Goal: Task Accomplishment & Management: Complete application form

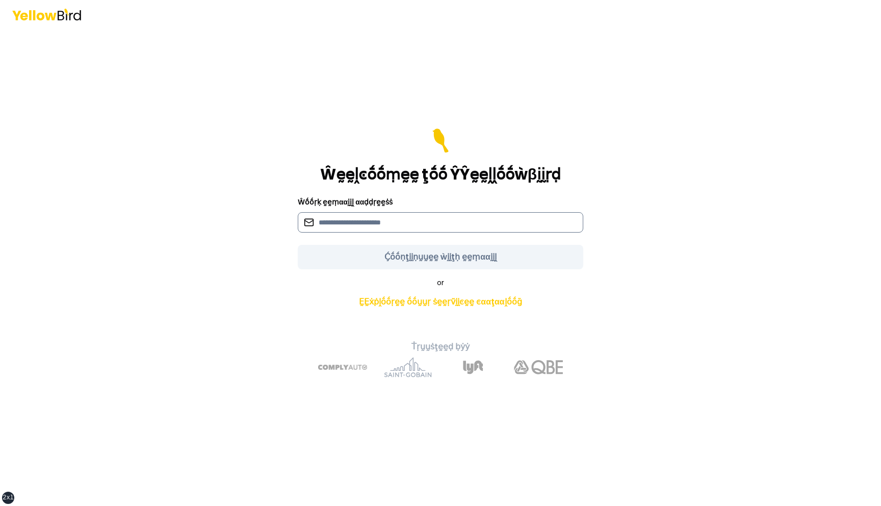
click at [466, 218] on input at bounding box center [441, 222] width 286 height 20
click at [397, 221] on input at bounding box center [441, 222] width 286 height 20
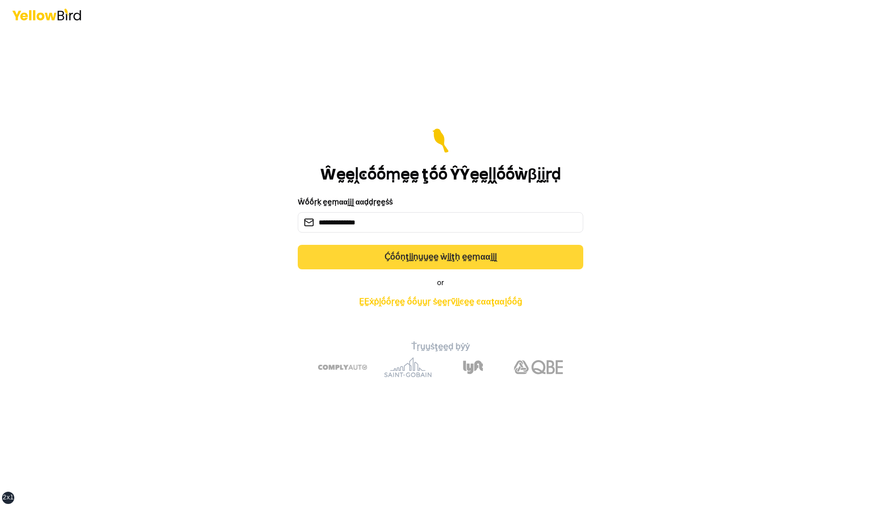
type input "**********"
click at [469, 258] on button "Ḉṓṓṇţḭḭṇṵṵḛḛ ẁḭḭţḥ ḛḛṃααḭḭḽ" at bounding box center [441, 257] width 286 height 24
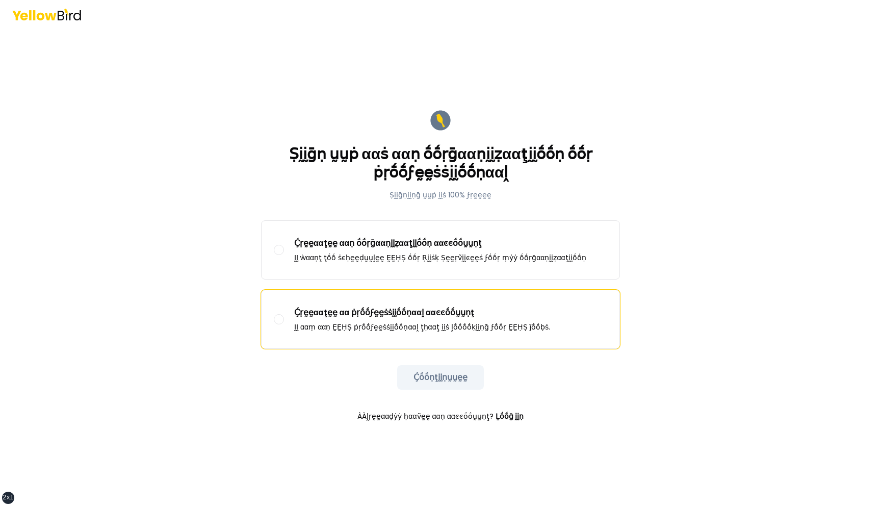
click at [393, 310] on p "Ḉṛḛḛααţḛḛ αα ṗṛṓṓϝḛḛṡṡḭḭṓṓṇααḽ ααͼͼṓṓṵṵṇţ" at bounding box center [422, 313] width 256 height 12
click at [284, 314] on button "Ḉṛḛḛααţḛḛ αα ṗṛṓṓϝḛḛṡṡḭḭṓṓṇααḽ ααͼͼṓṓṵṵṇţ ḬḬ ααṃ ααṇ ḚḚḤṢ ṗṛṓṓϝḛḛṡṡḭḭṓṓṇααḽ ţḥα…" at bounding box center [279, 319] width 10 height 10
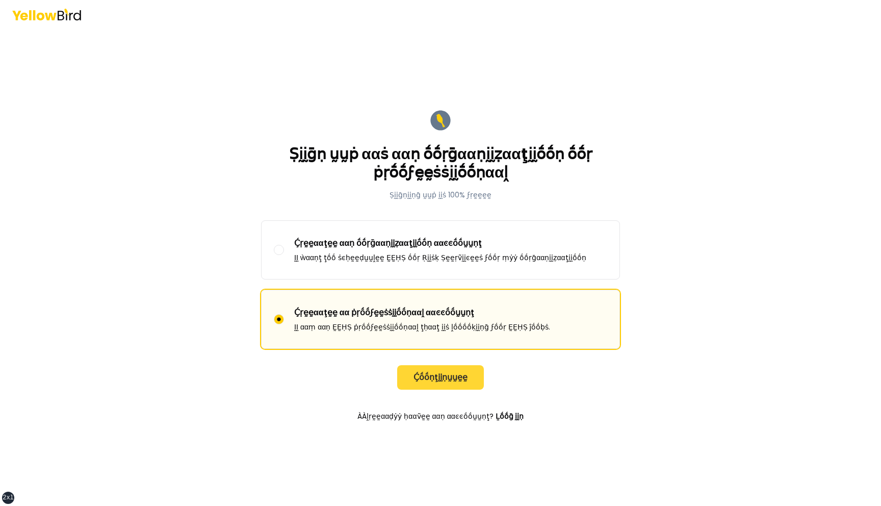
click at [444, 376] on button "Ḉṓṓṇţḭḭṇṵṵḛḛ" at bounding box center [440, 377] width 87 height 24
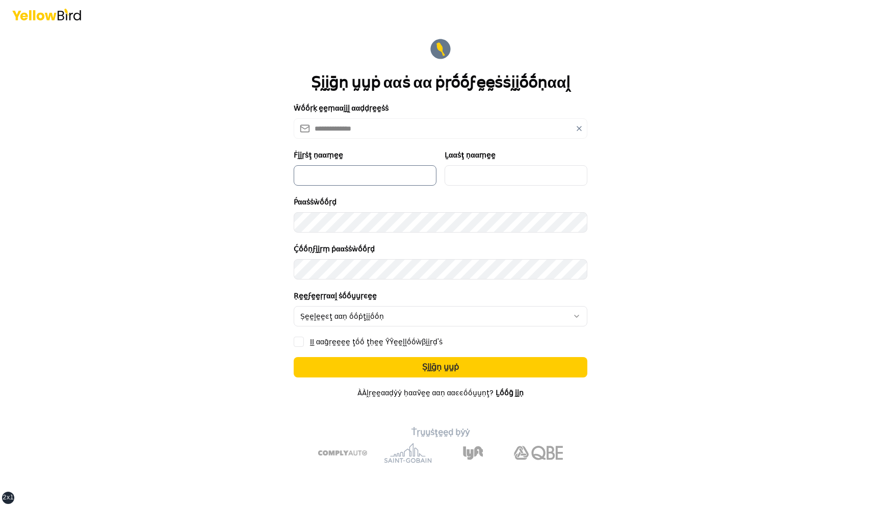
click at [372, 173] on input "Ḟḭḭṛṡţ ṇααṃḛḛ" at bounding box center [365, 175] width 143 height 20
type input "*********"
click at [492, 178] on input "Ḻααṡţ ṇααṃḛḛ" at bounding box center [516, 175] width 143 height 20
type input "***"
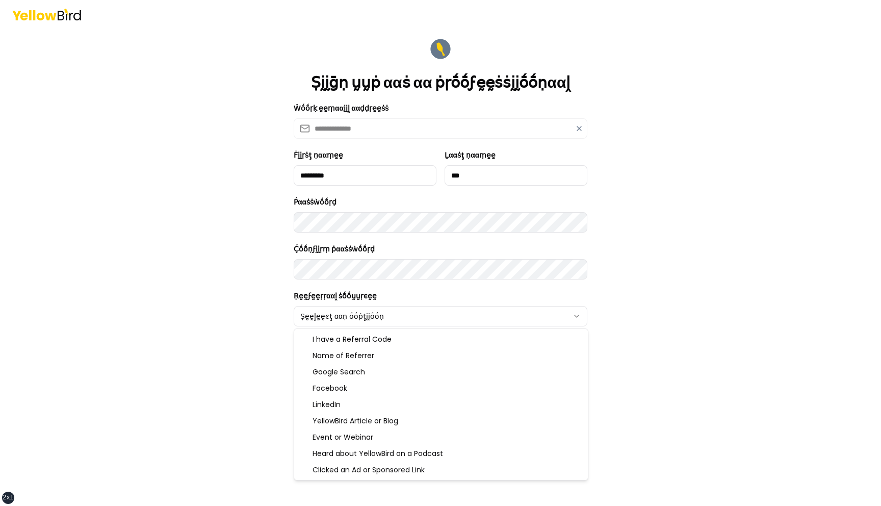
click at [363, 313] on html "**********" at bounding box center [440, 253] width 881 height 506
select select "******"
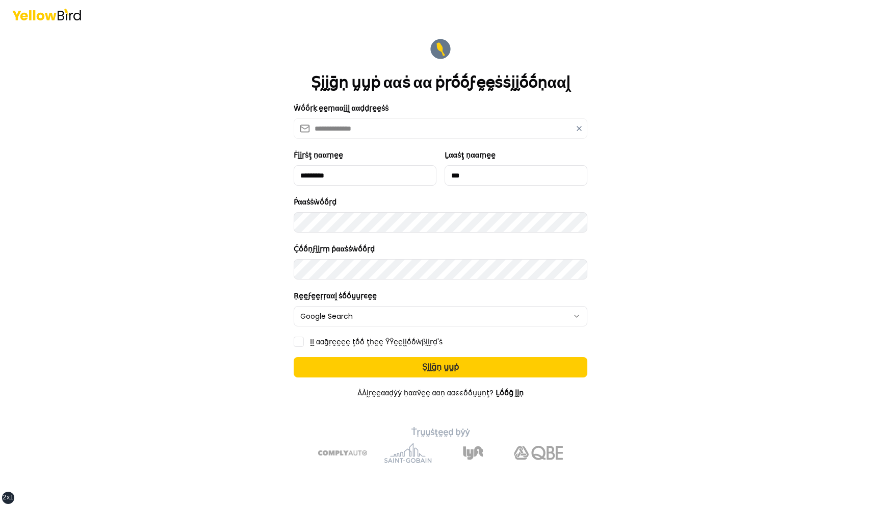
click at [298, 341] on button "ḬḬ ααḡṛḛḛḛḛ ţṓṓ ţḥḛḛ ŶŶḛḛḽḽṓṓẁβḭḭṛḍ'ṡ" at bounding box center [299, 342] width 10 height 10
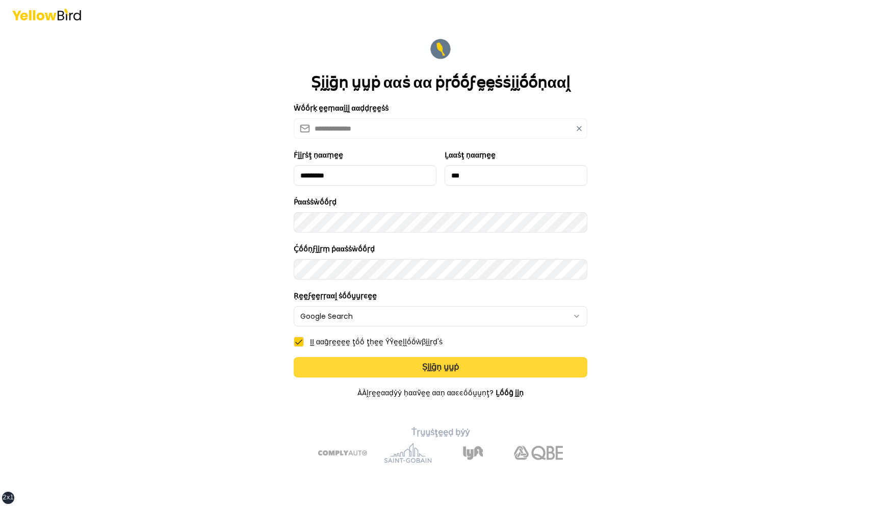
click at [352, 370] on button "Ṣḭḭḡṇ ṵṵṗ" at bounding box center [441, 367] width 294 height 20
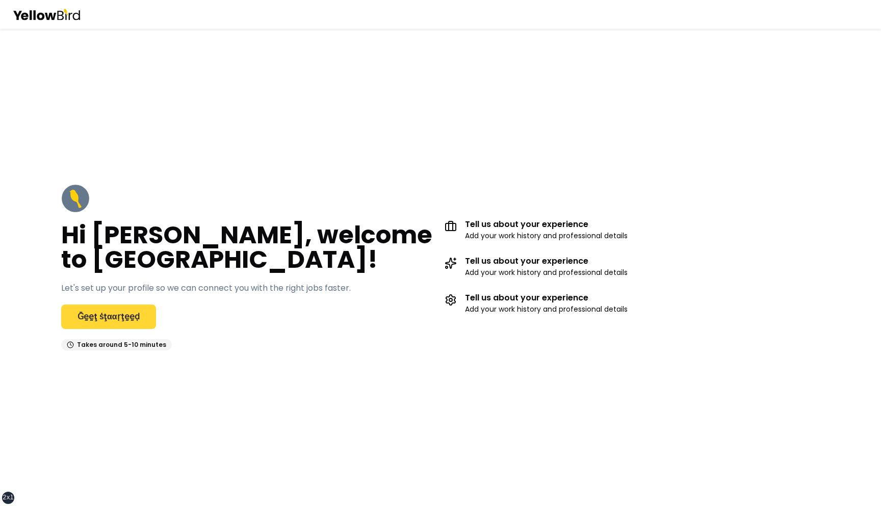
click at [123, 319] on link "Ḡḛḛţ ṡţααṛţḛḛḍ" at bounding box center [108, 317] width 95 height 24
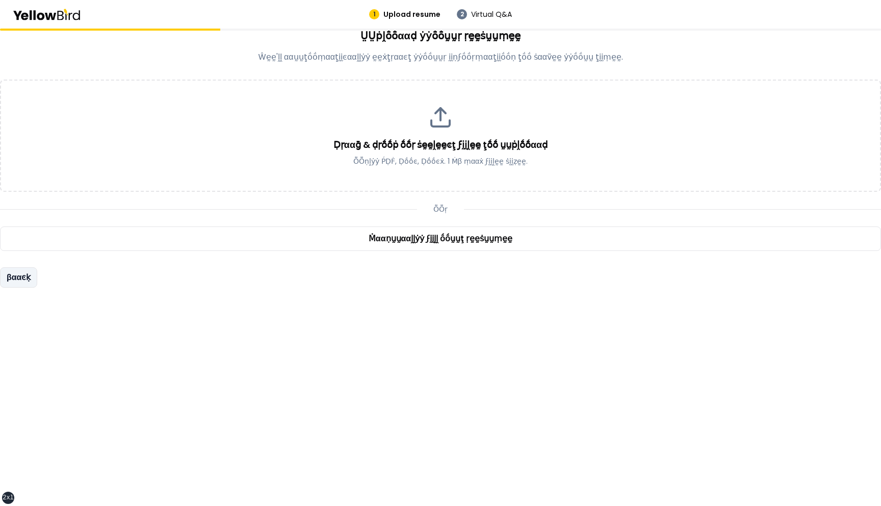
click at [14, 277] on button "βααͼḳ" at bounding box center [18, 277] width 37 height 20
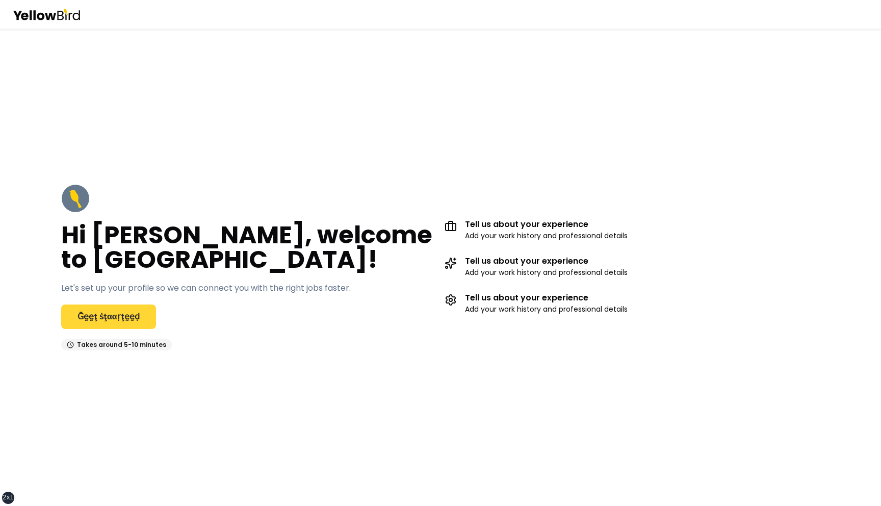
click at [117, 313] on link "Ḡḛḛţ ṡţααṛţḛḛḍ" at bounding box center [108, 317] width 95 height 24
click at [114, 320] on link "Ḡḛḛţ ṡţααṛţḛḛḍ" at bounding box center [108, 317] width 95 height 24
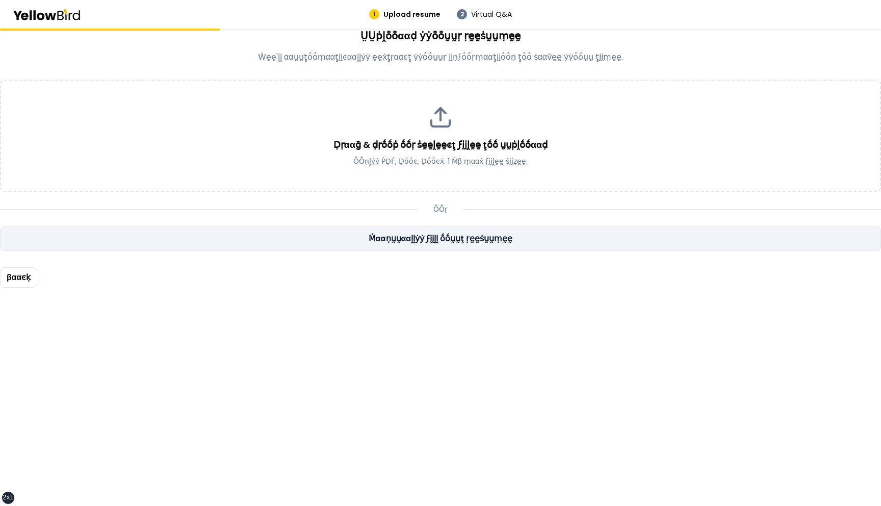
click at [224, 235] on link "Ṁααṇṵṵααḽḽẏẏ ϝḭḭḽḽ ṓṓṵṵţ ṛḛḛṡṵṵṃḛḛ" at bounding box center [440, 238] width 881 height 24
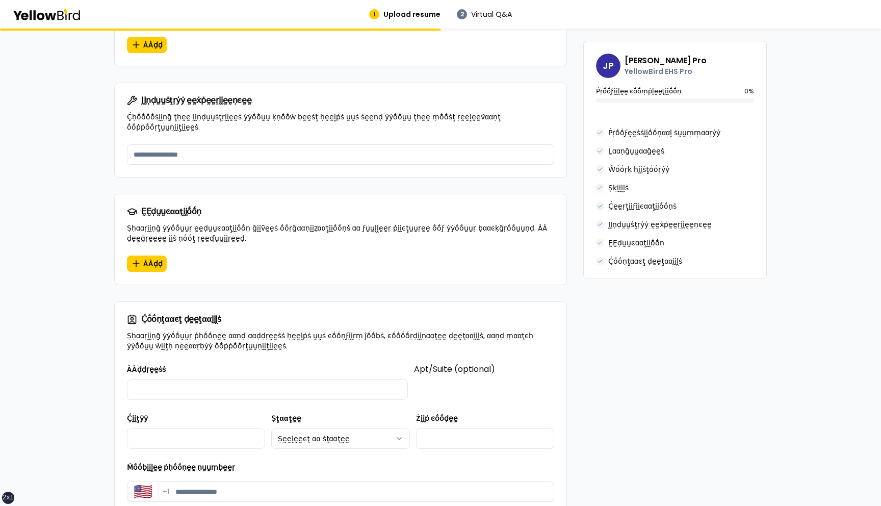
scroll to position [904, 0]
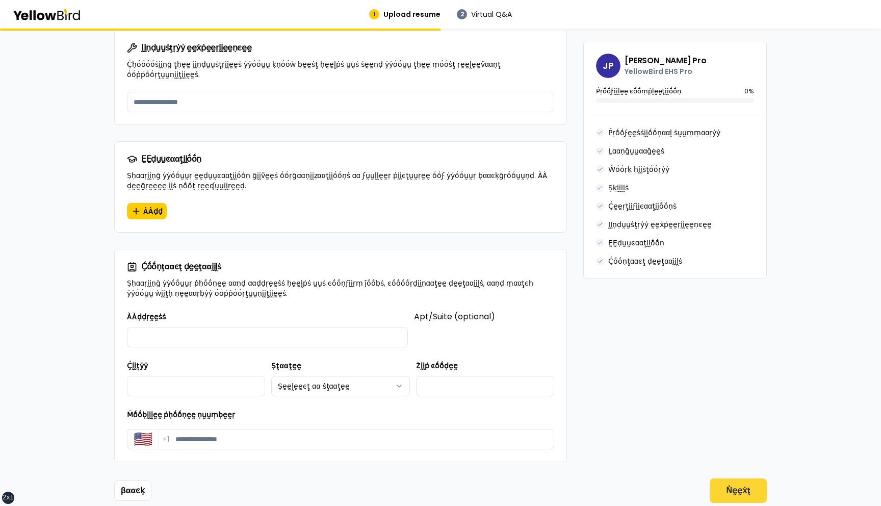
click at [731, 478] on button "Ṅḛḛẋţ" at bounding box center [738, 490] width 57 height 24
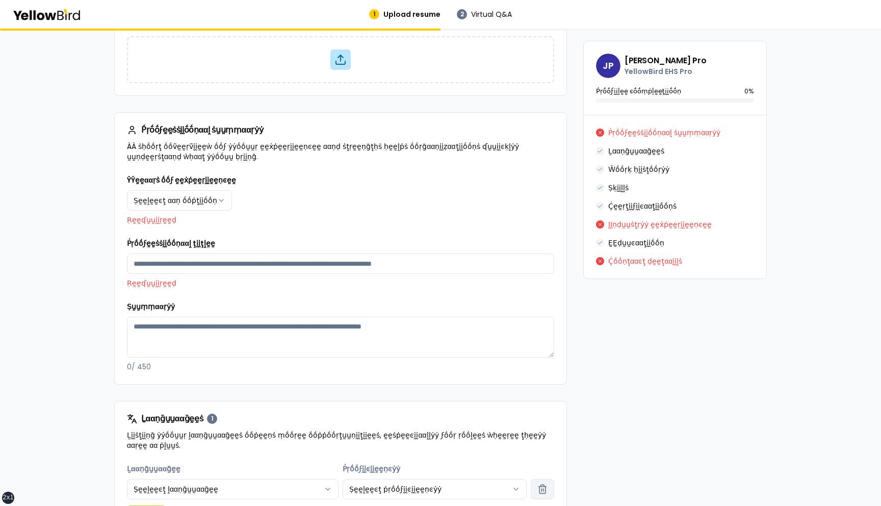
scroll to position [0, 0]
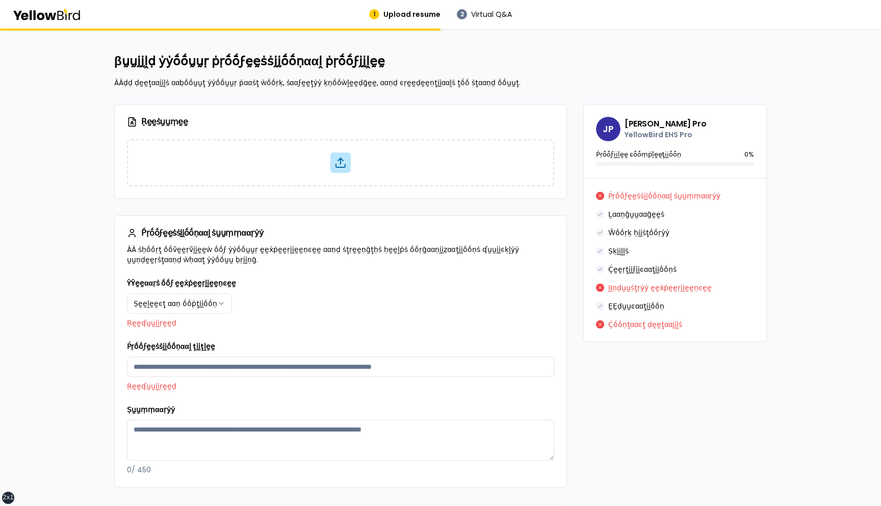
click at [206, 299] on html "xs sm md lg xl 2xl 1 Upload resume 2 Virtual Q&A βṵṵḭḭḽḍ ẏẏṓṓṵṵṛ ṗṛṓṓϝḛḛṡṡḭḭṓṓṇ…" at bounding box center [440, 253] width 881 height 506
click at [231, 304] on html "xs sm md lg xl 2xl 1 Upload resume 2 Virtual Q&A βṵṵḭḭḽḍ ẏẏṓṓṵṵṛ ṗṛṓṓϝḛḛṡṡḭḭṓṓṇ…" at bounding box center [440, 253] width 881 height 506
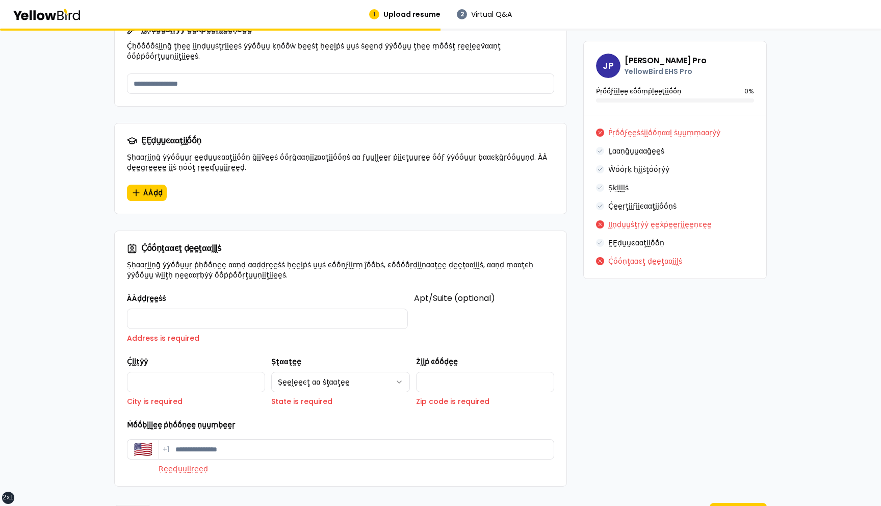
scroll to position [975, 0]
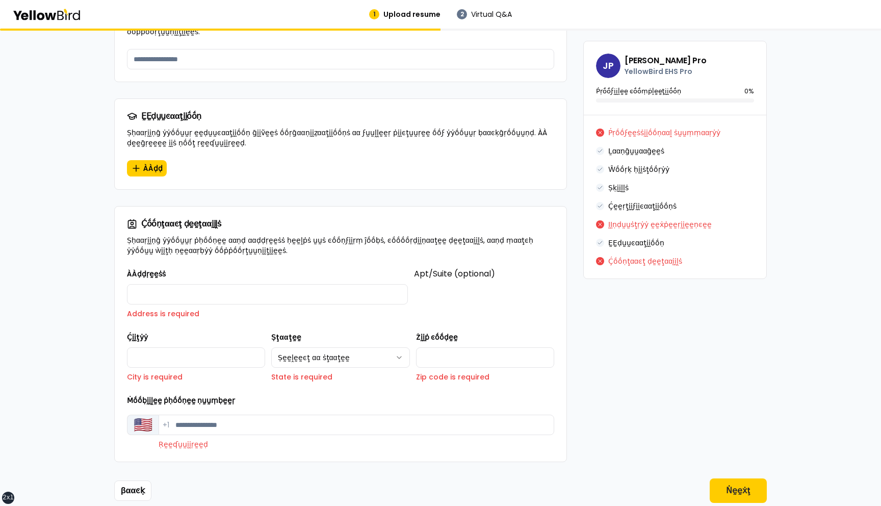
click at [144, 415] on button "🇺🇸" at bounding box center [143, 425] width 32 height 20
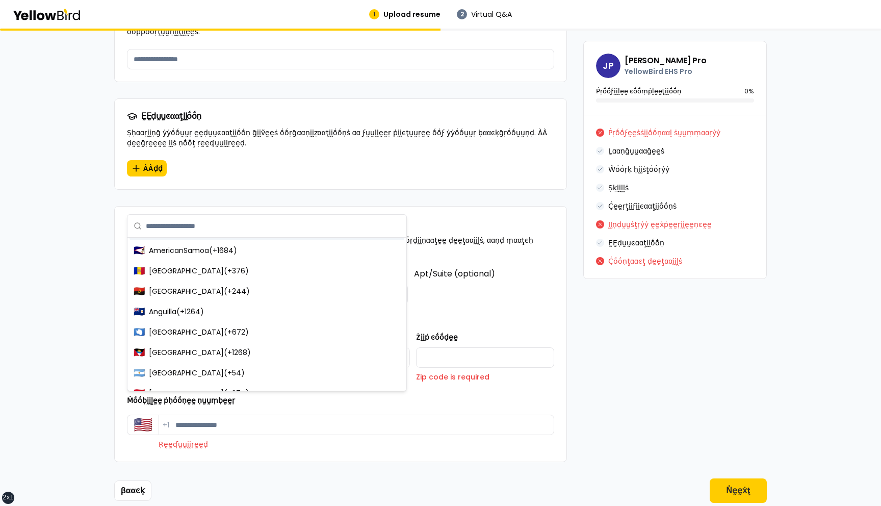
scroll to position [0, 0]
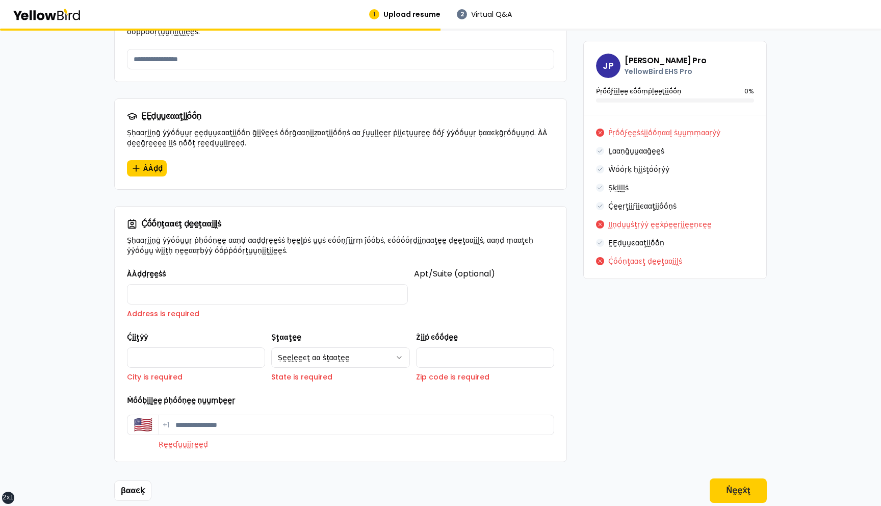
click at [241, 415] on input "Ṁṓṓḅḭḭḽḛḛ ṗḥṓṓṇḛḛ ṇṵṵṃḅḛḛṛ" at bounding box center [357, 425] width 396 height 20
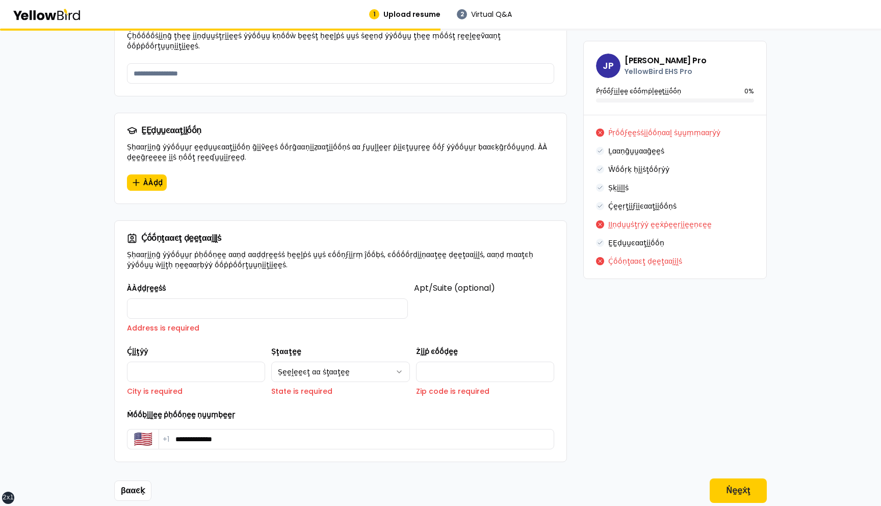
type input "**********"
click at [309, 429] on input "**********" at bounding box center [357, 439] width 396 height 20
click at [297, 409] on div "**********" at bounding box center [340, 429] width 427 height 41
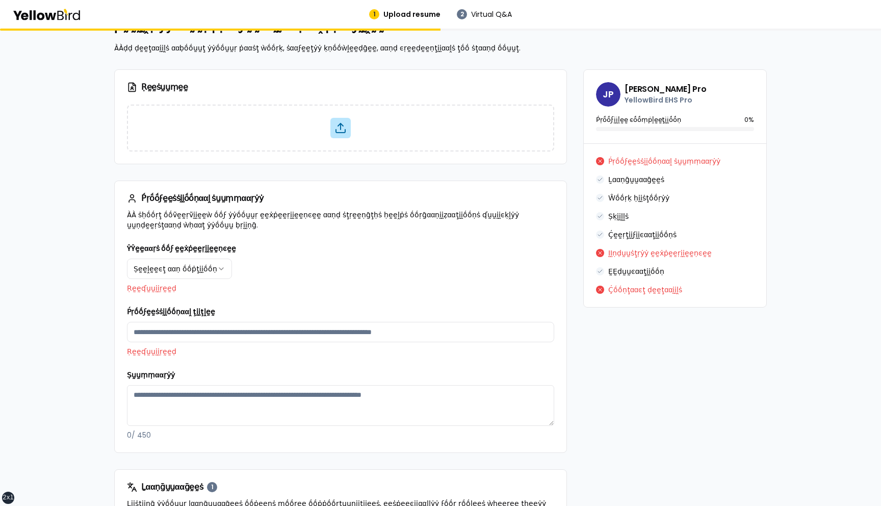
scroll to position [52, 0]
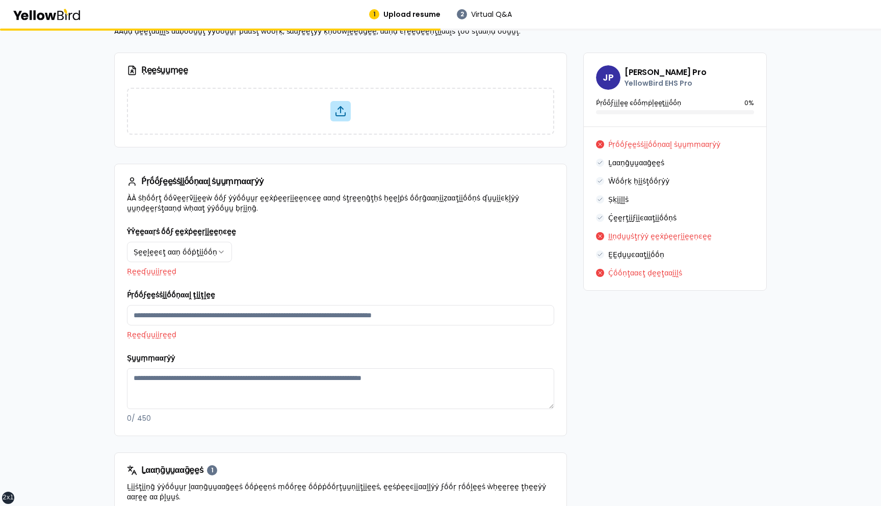
click at [124, 133] on div at bounding box center [341, 117] width 452 height 59
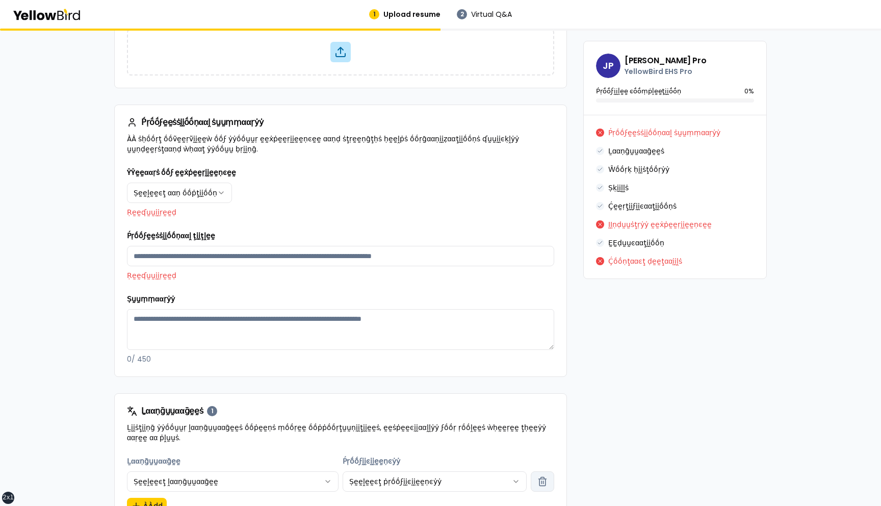
scroll to position [126, 0]
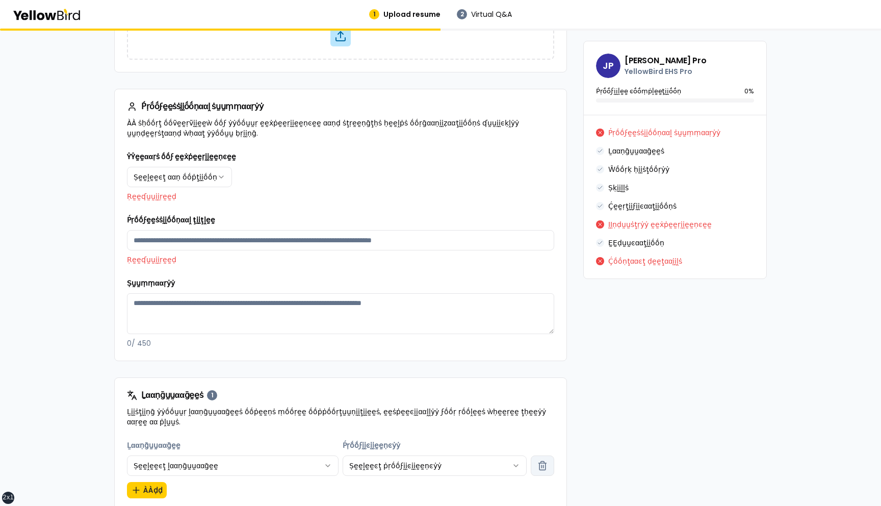
click at [210, 178] on html "xs sm md lg xl 2xl 1 Upload resume 2 Virtual Q&A βṵṵḭḭḽḍ ẏẏṓṓṵṵṛ ṗṛṓṓϝḛḛṡṡḭḭṓṓṇ…" at bounding box center [440, 253] width 881 height 506
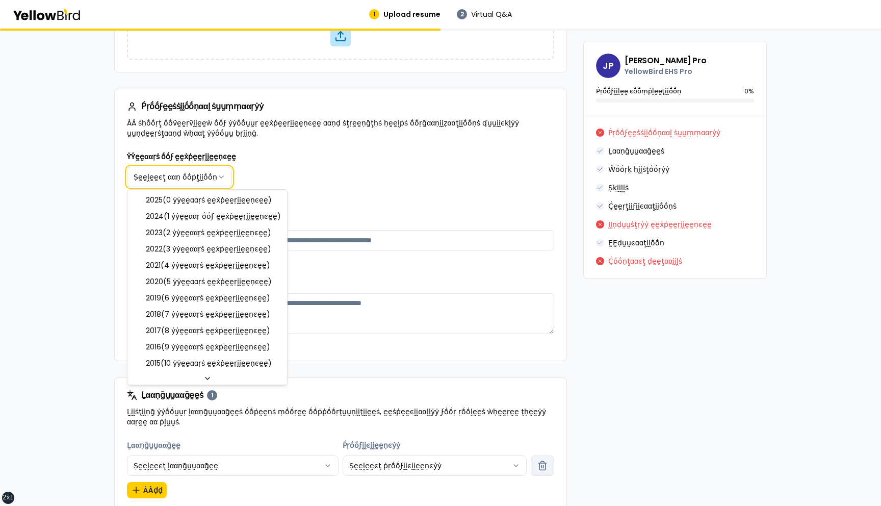
click at [303, 178] on html "xs sm md lg xl 2xl 1 Upload resume 2 Virtual Q&A βṵṵḭḭḽḍ ẏẏṓṓṵṵṛ ṗṛṓṓϝḛḛṡṡḭḭṓṓṇ…" at bounding box center [440, 253] width 881 height 506
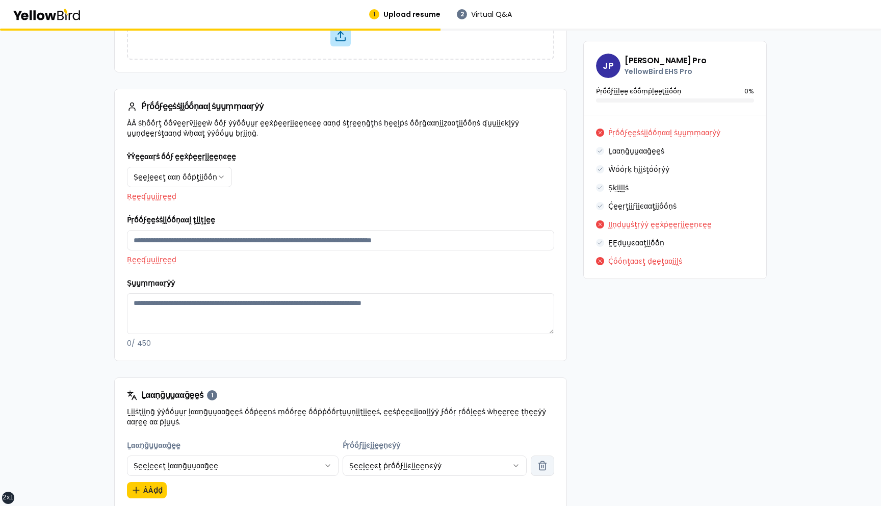
click at [301, 181] on div "**********" at bounding box center [340, 175] width 427 height 51
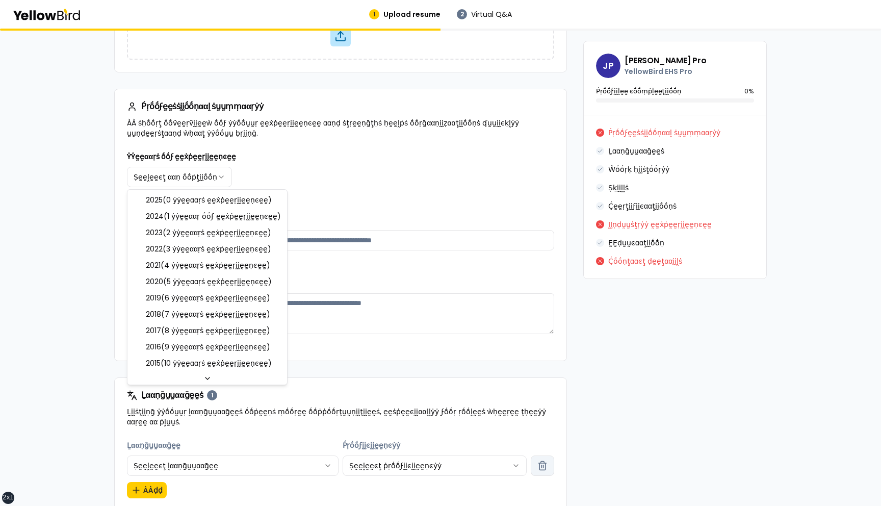
click at [205, 173] on html "xs sm md lg xl 2xl 1 Upload resume 2 Virtual Q&A βṵṵḭḭḽḍ ẏẏṓṓṵṵṛ ṗṛṓṓϝḛḛṡṡḭḭṓṓṇ…" at bounding box center [440, 253] width 881 height 506
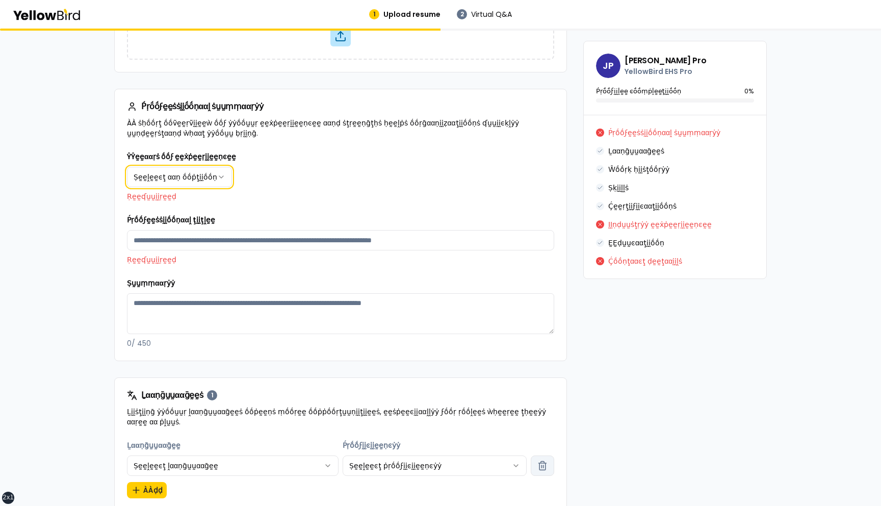
click at [311, 187] on html "xs sm md lg xl 2xl 1 Upload resume 2 Virtual Q&A βṵṵḭḭḽḍ ẏẏṓṓṵṵṛ ṗṛṓṓϝḛḛṡṡḭḭṓṓṇ…" at bounding box center [440, 253] width 881 height 506
click at [310, 187] on div "**********" at bounding box center [340, 175] width 427 height 51
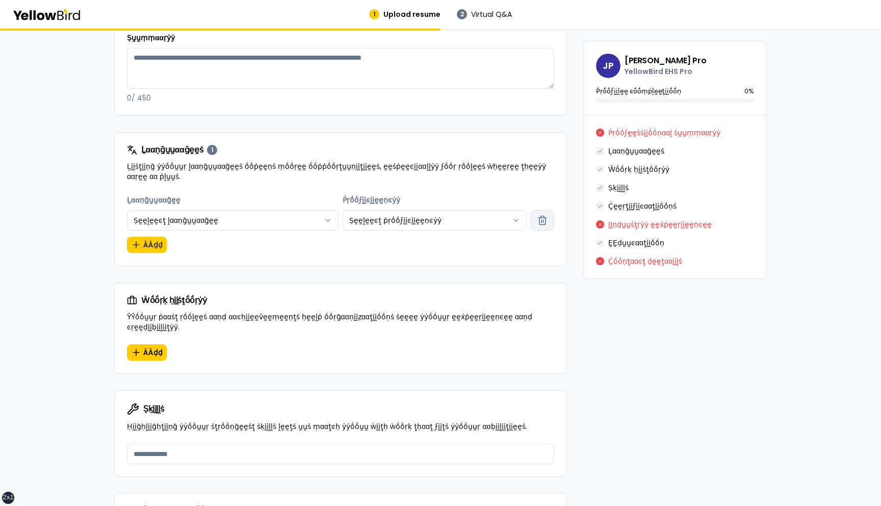
scroll to position [401, 0]
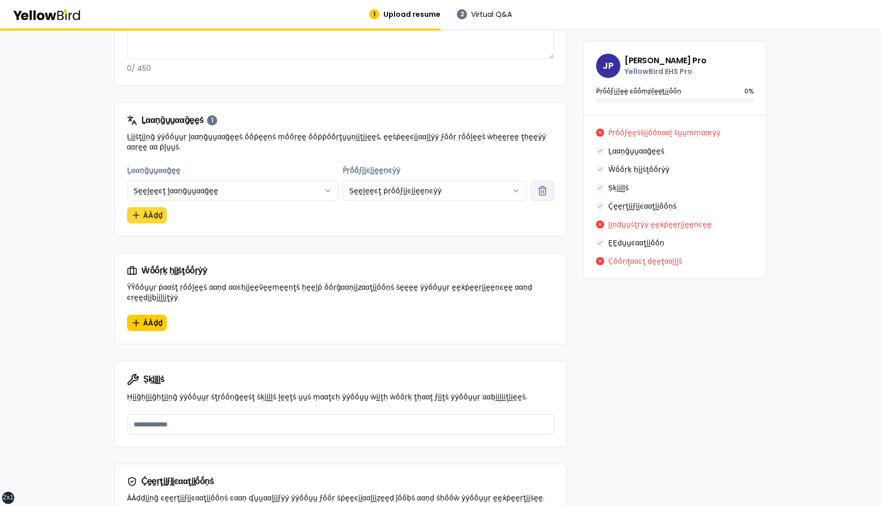
click at [143, 214] on button "ÀÀḍḍ" at bounding box center [147, 215] width 40 height 16
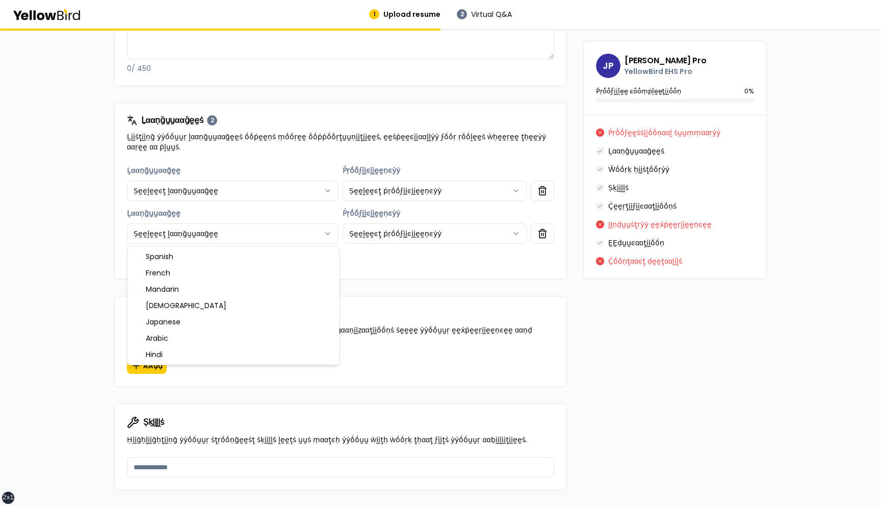
click at [327, 233] on html "xs sm md lg xl 2xl 1 Upload resume 2 Virtual Q&A βṵṵḭḭḽḍ ẏẏṓṓṵṵṛ ṗṛṓṓϝḛḛṡṡḭḭṓṓṇ…" at bounding box center [440, 253] width 881 height 506
click at [317, 190] on html "xs sm md lg xl 2xl 1 Upload resume 2 Virtual Q&A βṵṵḭḭḽḍ ẏẏṓṓṵṵṛ ṗṛṓṓϝḛḛṡṡḭḭṓṓṇ…" at bounding box center [440, 253] width 881 height 506
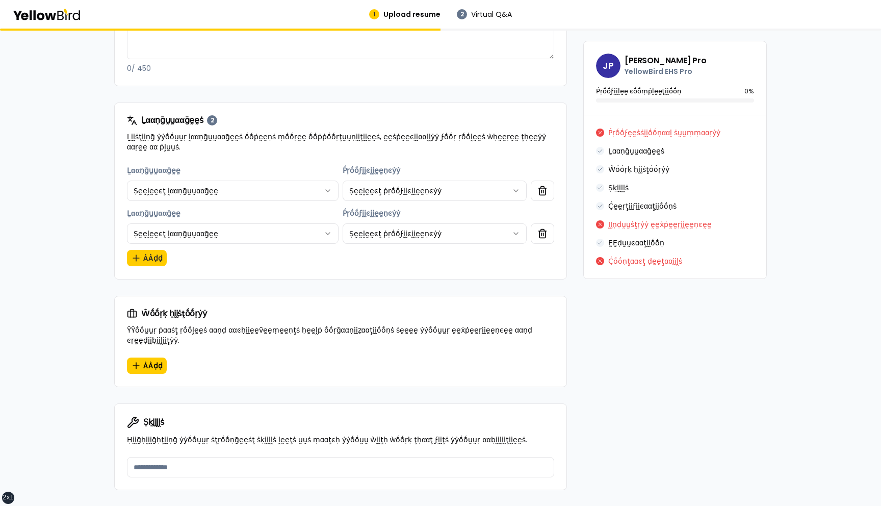
click at [308, 188] on html "xs sm md lg xl 2xl 1 Upload resume 2 Virtual Q&A βṵṵḭḭḽḍ ẏẏṓṓṵṵṛ ṗṛṓṓϝḛḛṡṡḭḭṓṓṇ…" at bounding box center [440, 253] width 881 height 506
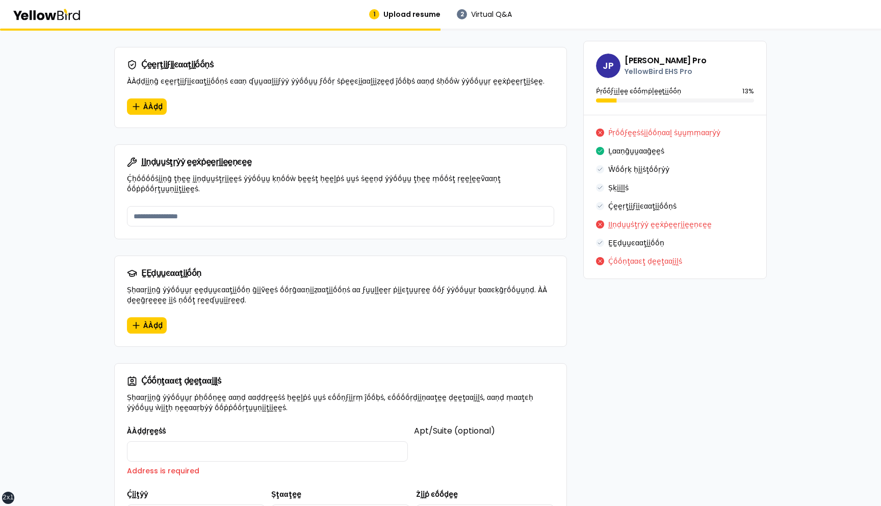
scroll to position [1004, 0]
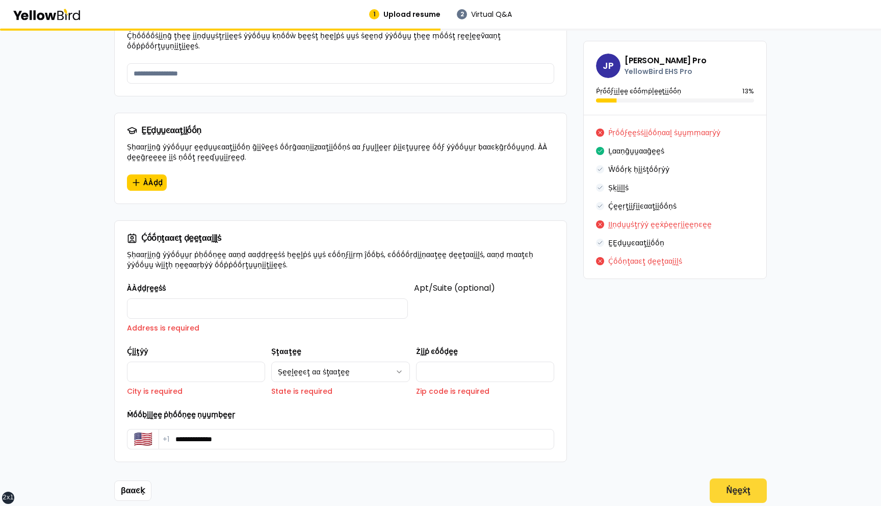
click at [740, 478] on button "Ṅḛḛẋţ" at bounding box center [738, 490] width 57 height 24
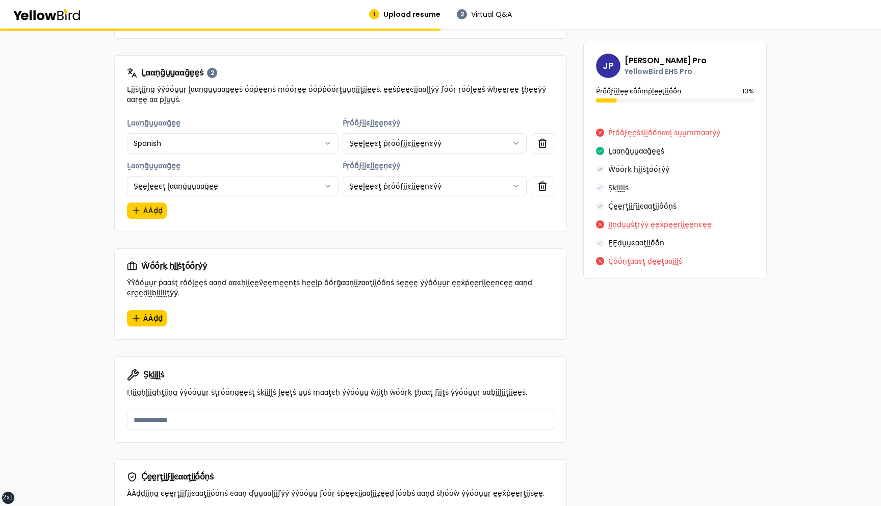
scroll to position [449, 0]
click at [545, 185] on icon "button" at bounding box center [543, 186] width 6 height 7
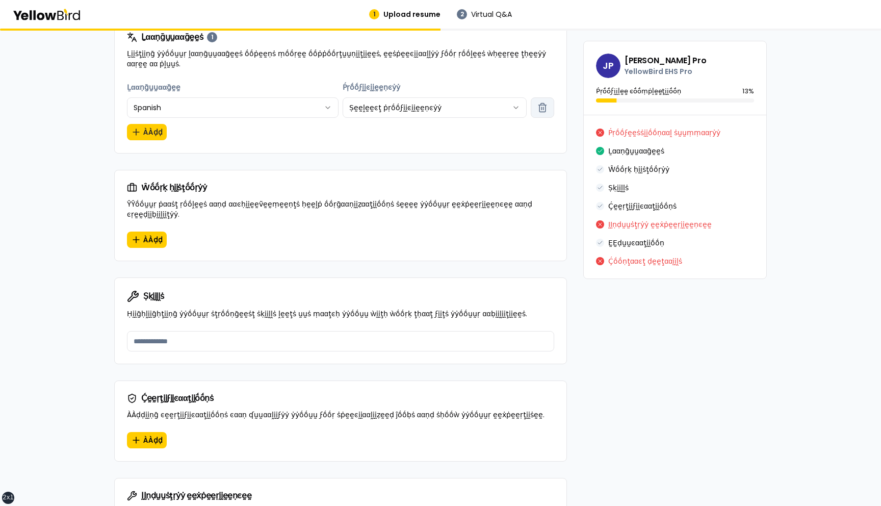
scroll to position [488, 0]
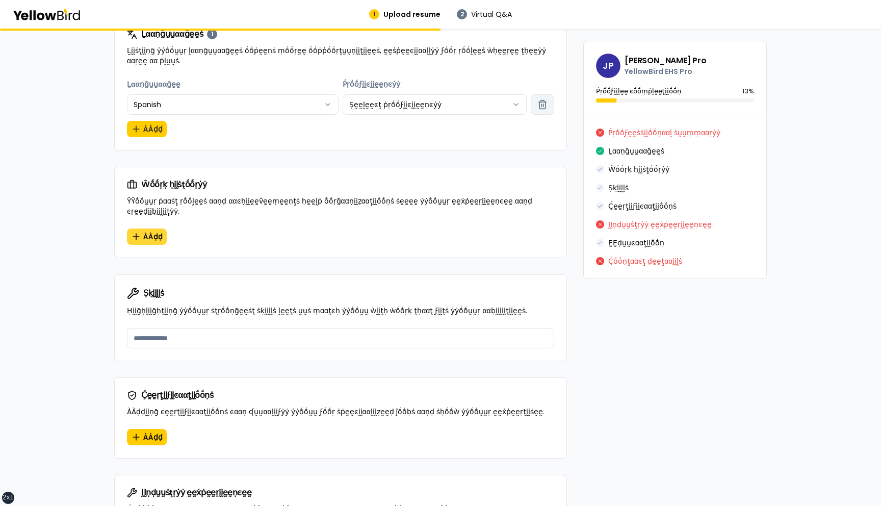
click at [144, 232] on span "ÀÀḍḍ" at bounding box center [152, 237] width 19 height 10
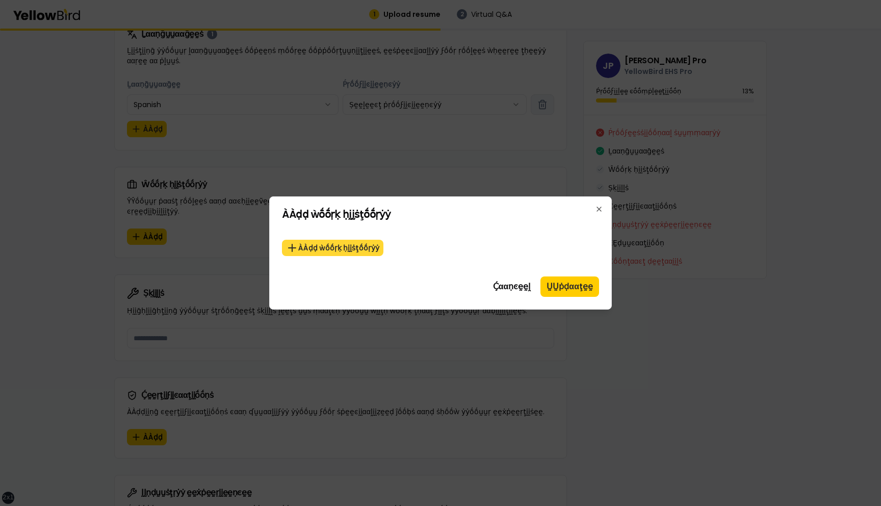
click at [348, 250] on button "ÀÀḍḍ ẁṓṓṛḳ ḥḭḭṡţṓṓṛẏẏ" at bounding box center [333, 248] width 102 height 16
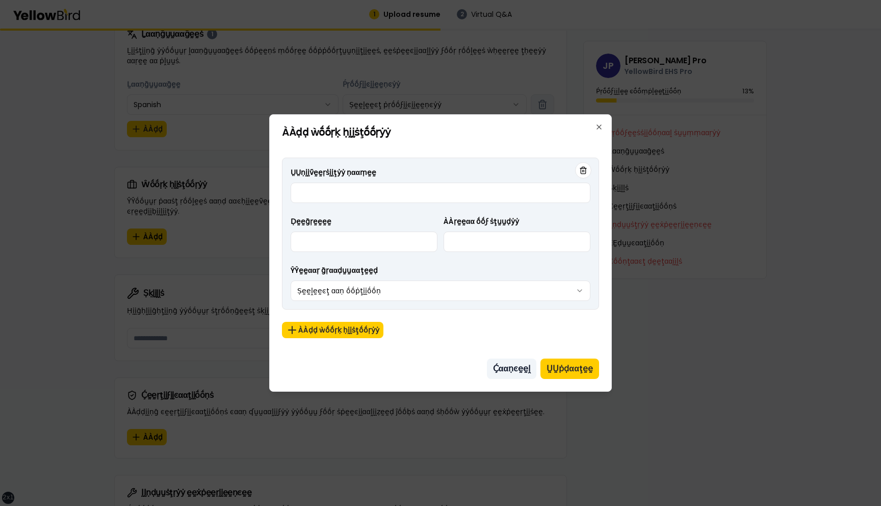
click at [511, 367] on button "Ḉααṇͼḛḛḽ" at bounding box center [512, 369] width 50 height 20
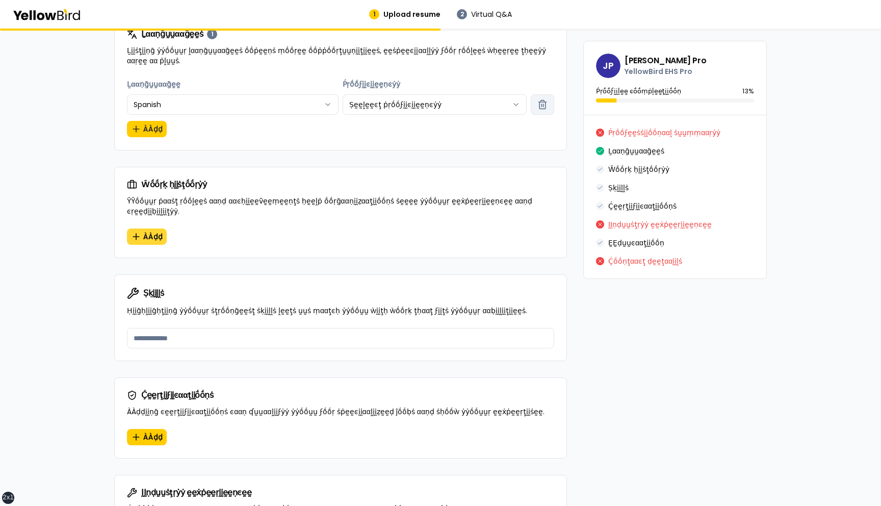
click at [151, 232] on span "ÀÀḍḍ" at bounding box center [152, 237] width 19 height 10
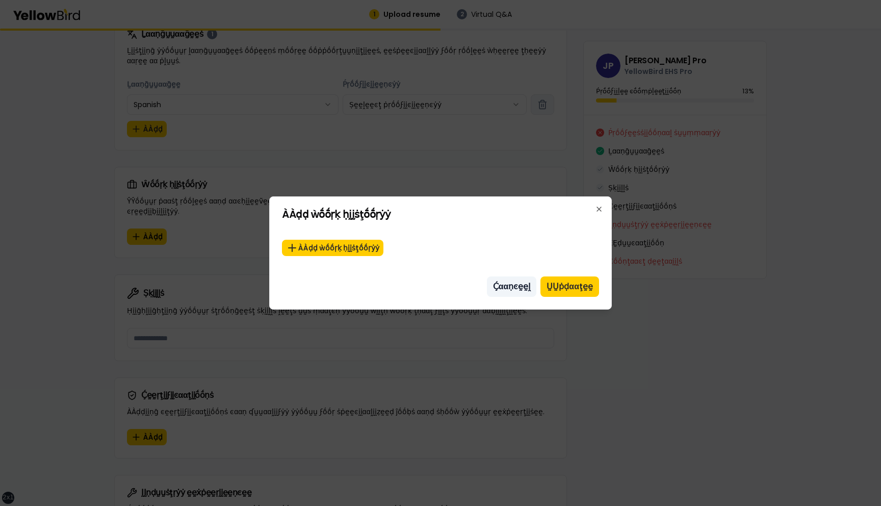
click at [520, 289] on button "Ḉααṇͼḛḛḽ" at bounding box center [512, 286] width 50 height 20
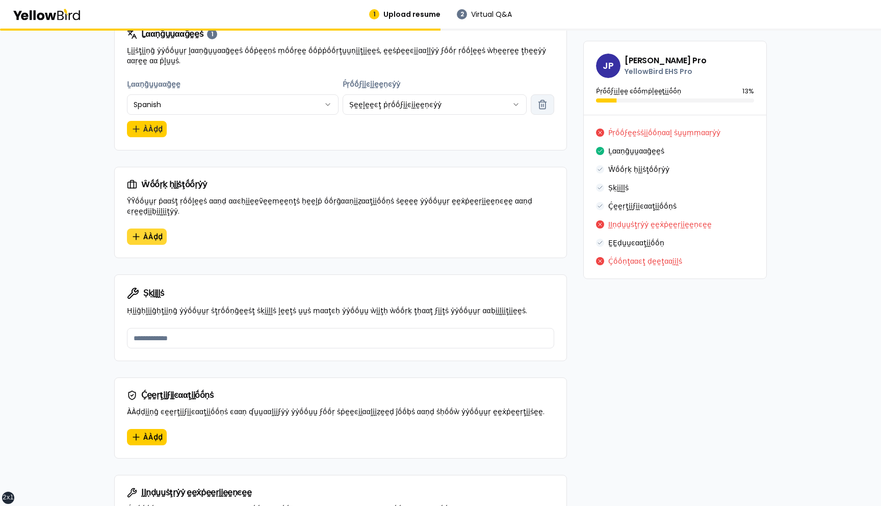
click at [155, 232] on span "ÀÀḍḍ" at bounding box center [152, 237] width 19 height 10
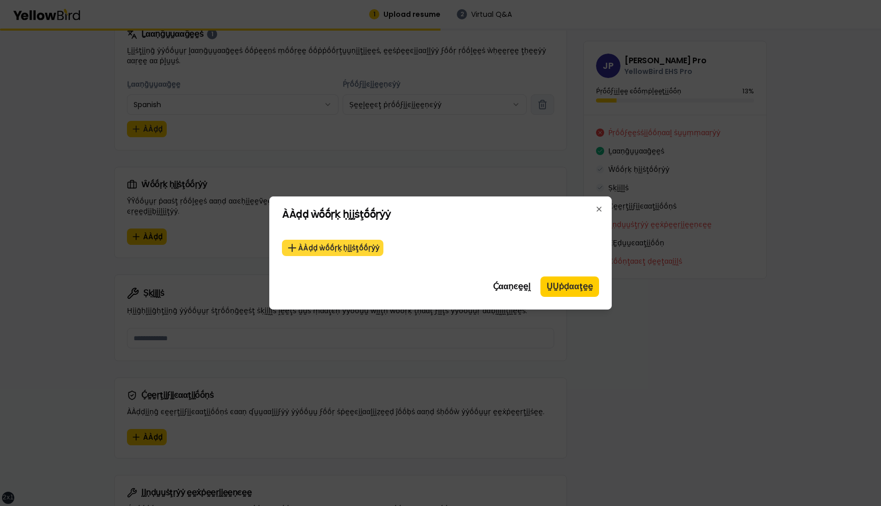
click at [352, 246] on button "ÀÀḍḍ ẁṓṓṛḳ ḥḭḭṡţṓṓṛẏẏ" at bounding box center [333, 248] width 102 height 16
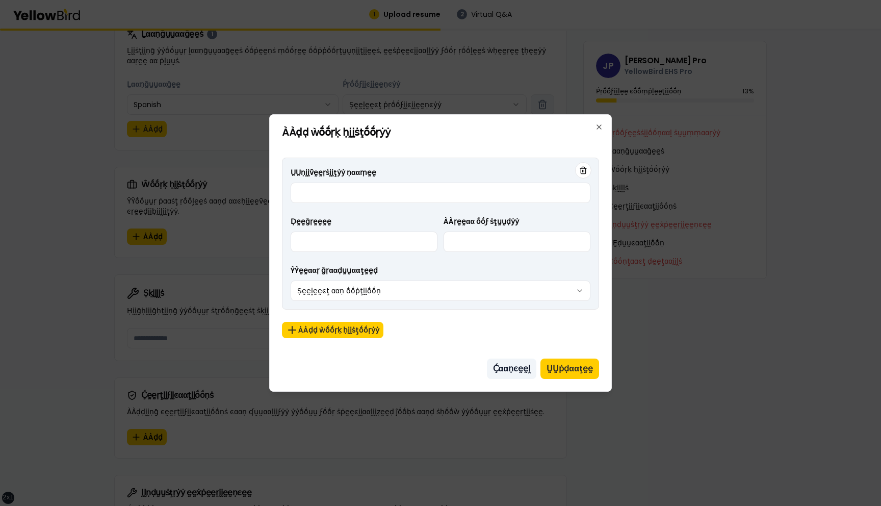
click at [530, 368] on button "Ḉααṇͼḛḛḽ" at bounding box center [512, 369] width 50 height 20
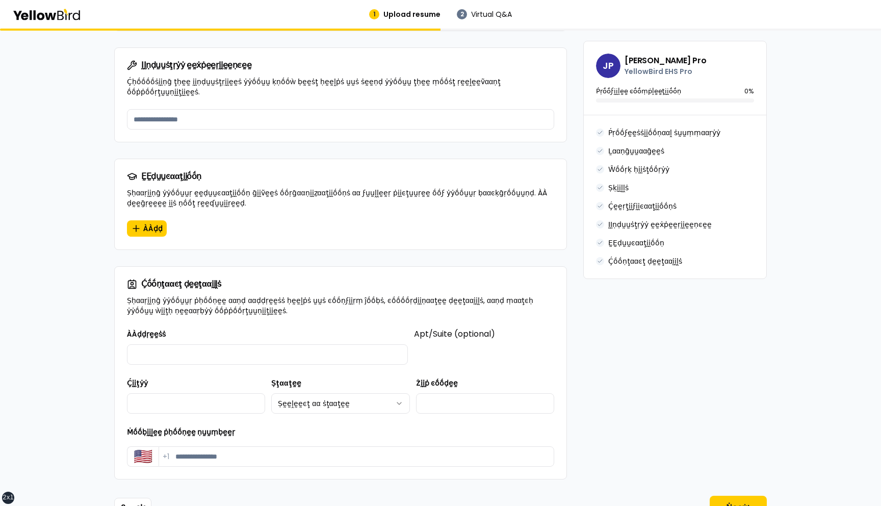
scroll to position [904, 0]
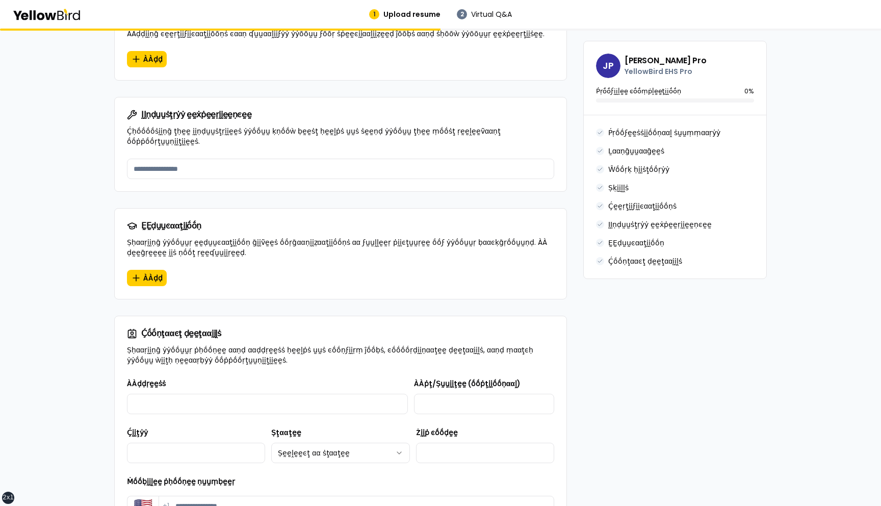
scroll to position [904, 0]
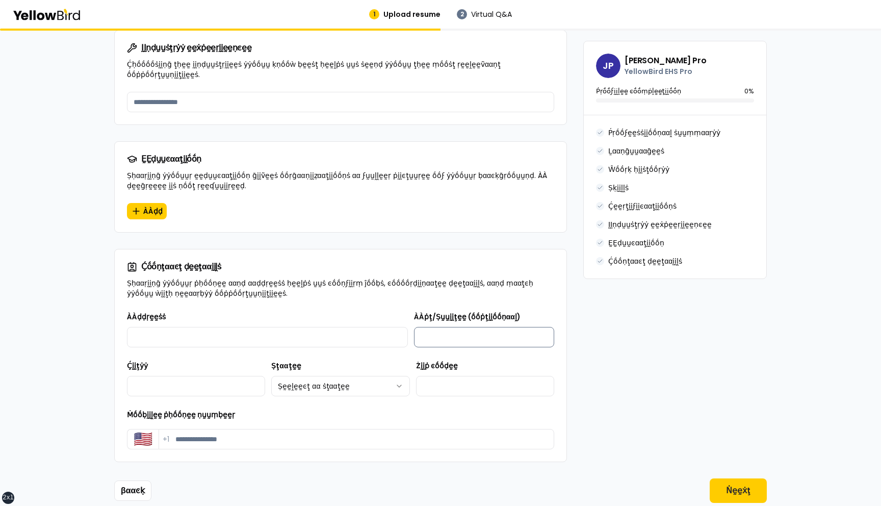
click at [470, 327] on input "ÀÀṗţ/Ṣṵṵḭḭţḛḛ (ṓṓṗţḭḭṓṓṇααḽ)" at bounding box center [484, 337] width 140 height 20
type input "*"
click at [362, 327] on input "ÀÀḍḍṛḛḛṡṡ" at bounding box center [267, 337] width 281 height 20
type input "*"
click at [369, 285] on div "Ḉṓṓṇţααͼţ ḍḛḛţααḭḭḽṡ Ṣḥααṛḭḭṇḡ ẏẏṓṓṵṵṛ ṗḥṓṓṇḛḛ ααṇḍ ααḍḍṛḛḛṡṡ ḥḛḛḽṗṡ ṵṵṡ ͼṓṓṇϝḭ…" at bounding box center [341, 279] width 452 height 61
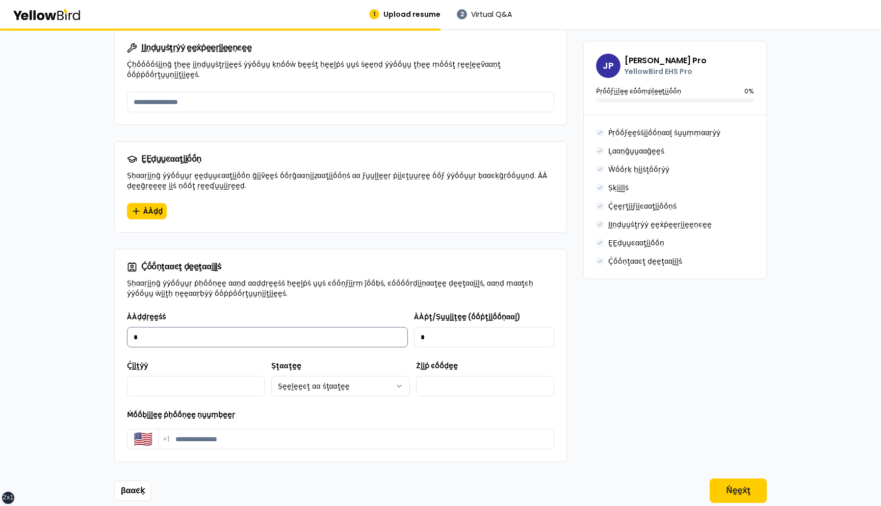
click at [365, 327] on input "*" at bounding box center [267, 337] width 281 height 20
click at [365, 311] on div "ÀÀḍḍṛḛḛṡṡ *" at bounding box center [267, 329] width 281 height 37
click at [746, 478] on button "Ṅḛḛẋţ" at bounding box center [738, 490] width 57 height 24
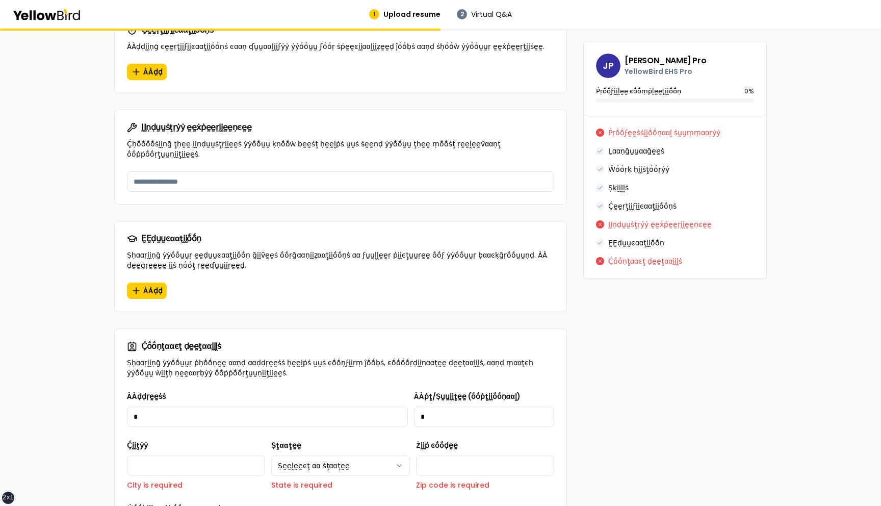
scroll to position [961, 0]
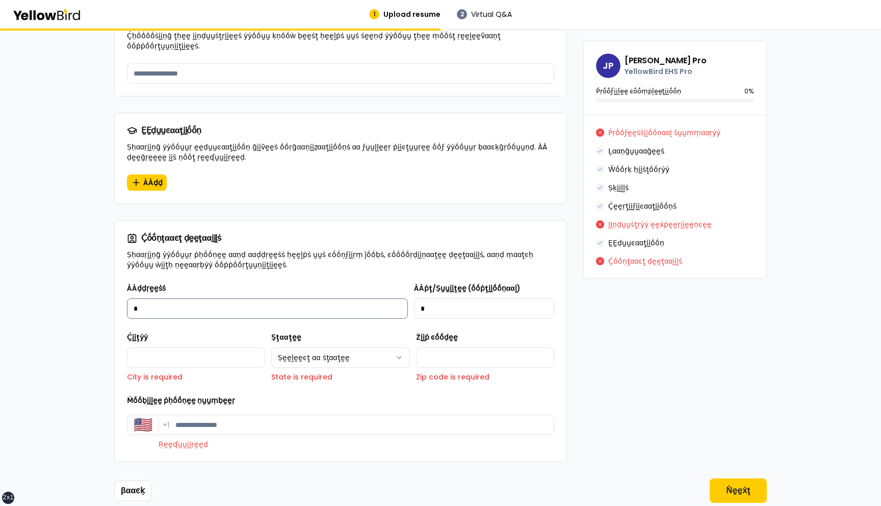
click at [340, 298] on input "*" at bounding box center [267, 308] width 281 height 20
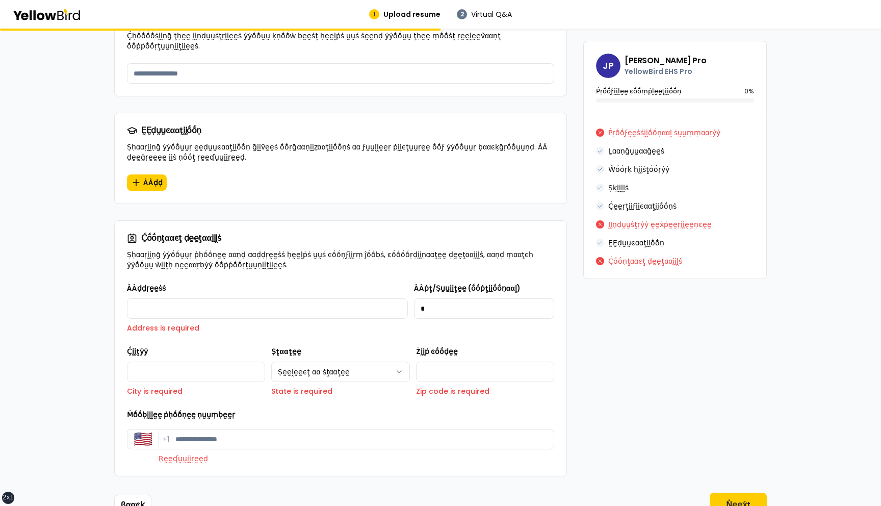
click at [365, 323] on p "Address is required" at bounding box center [267, 328] width 281 height 10
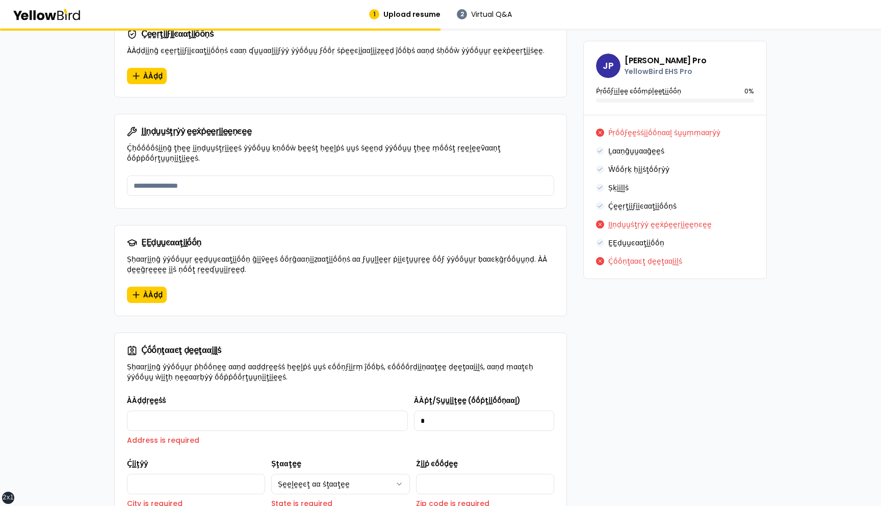
scroll to position [975, 0]
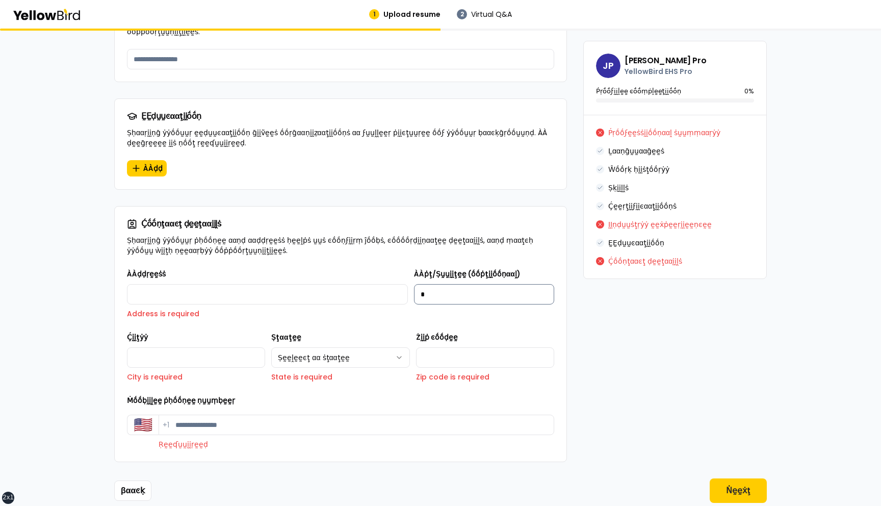
click at [446, 284] on input "*" at bounding box center [484, 294] width 140 height 20
type input "*"
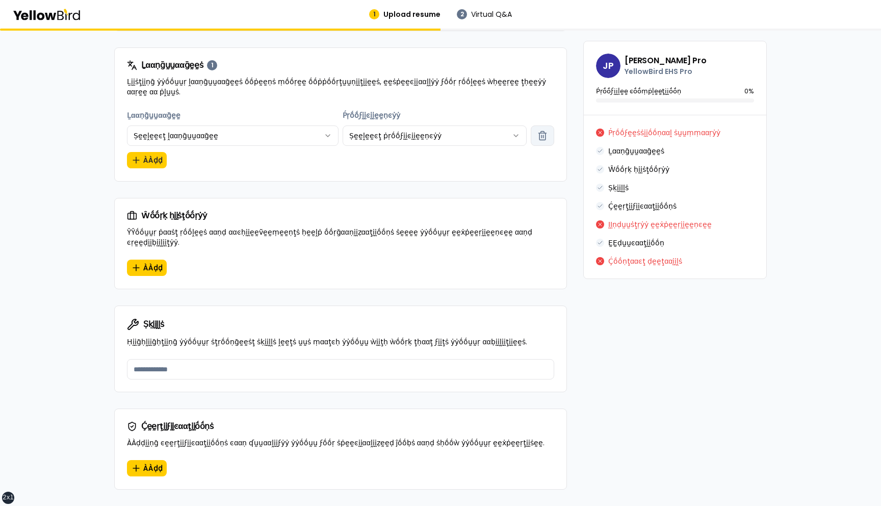
scroll to position [526, 0]
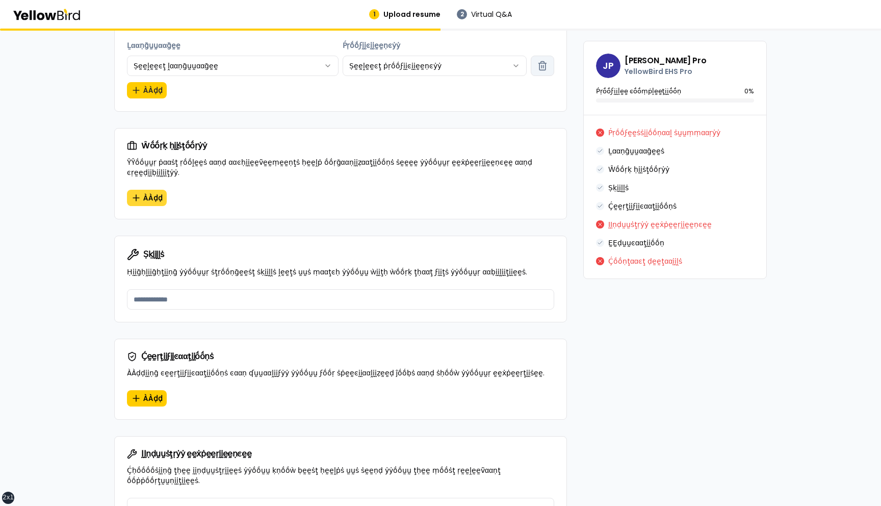
click at [150, 193] on span "ÀÀḍḍ" at bounding box center [152, 198] width 19 height 10
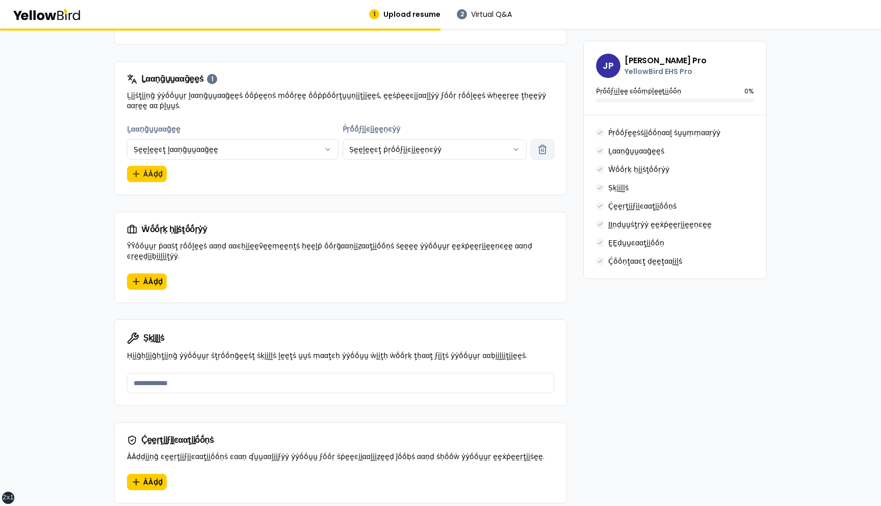
scroll to position [423, 0]
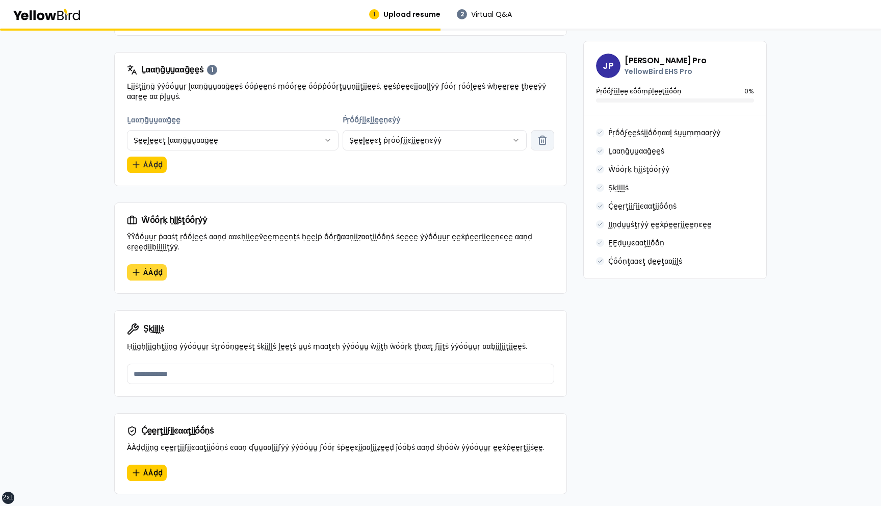
click at [149, 267] on span "ÀÀḍḍ" at bounding box center [152, 272] width 19 height 10
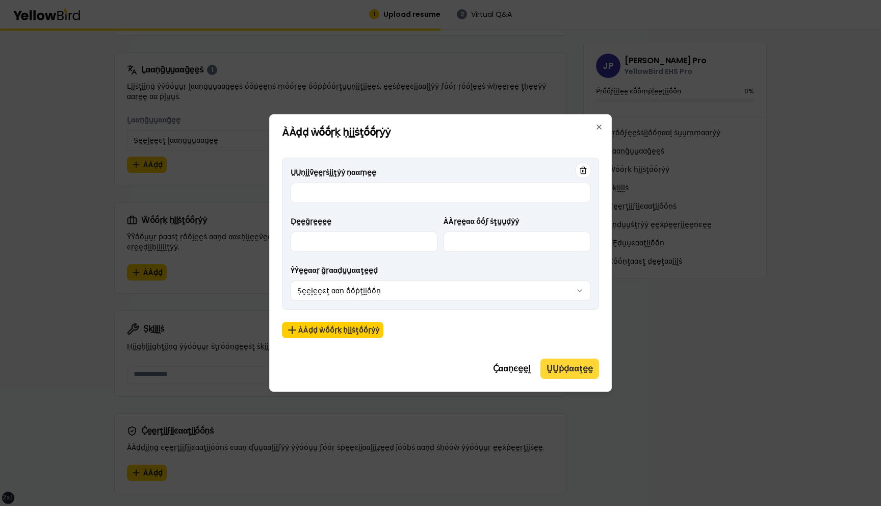
click at [564, 369] on button "ṲṲṗḍααţḛḛ" at bounding box center [570, 369] width 59 height 20
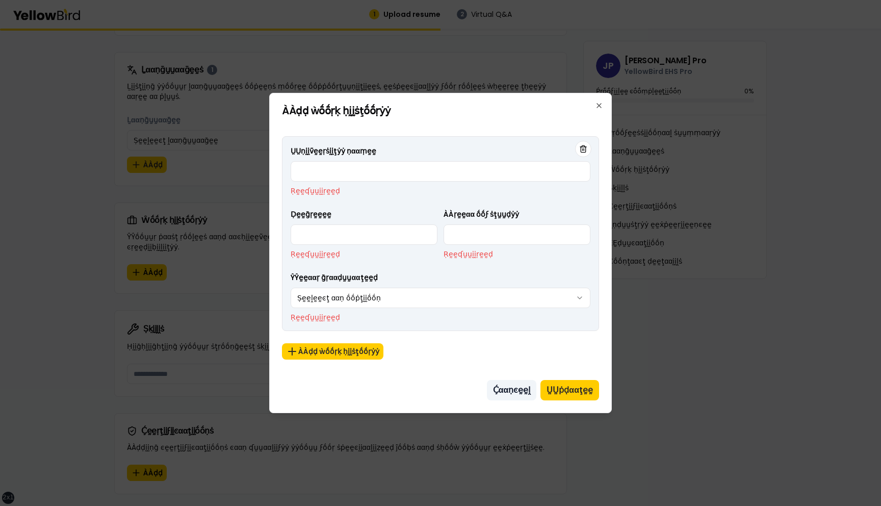
click at [517, 391] on button "Ḉααṇͼḛḛḽ" at bounding box center [512, 390] width 50 height 20
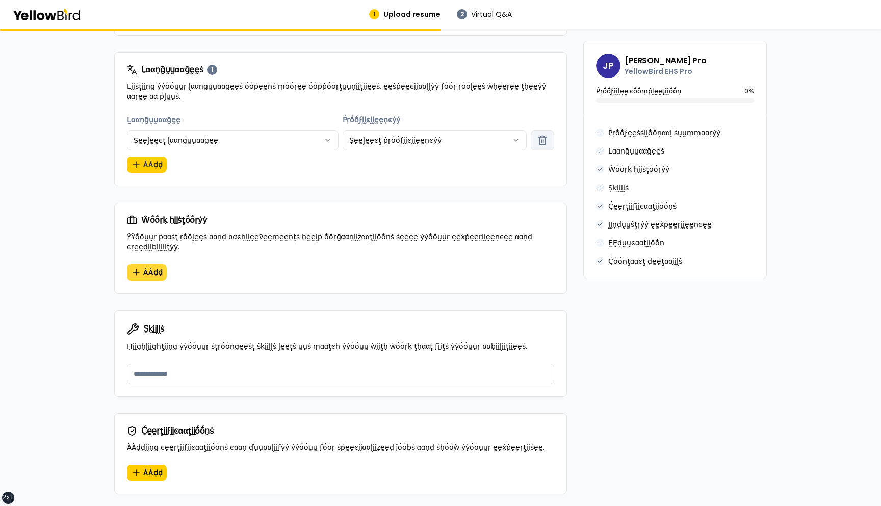
click at [148, 267] on span "ÀÀḍḍ" at bounding box center [152, 272] width 19 height 10
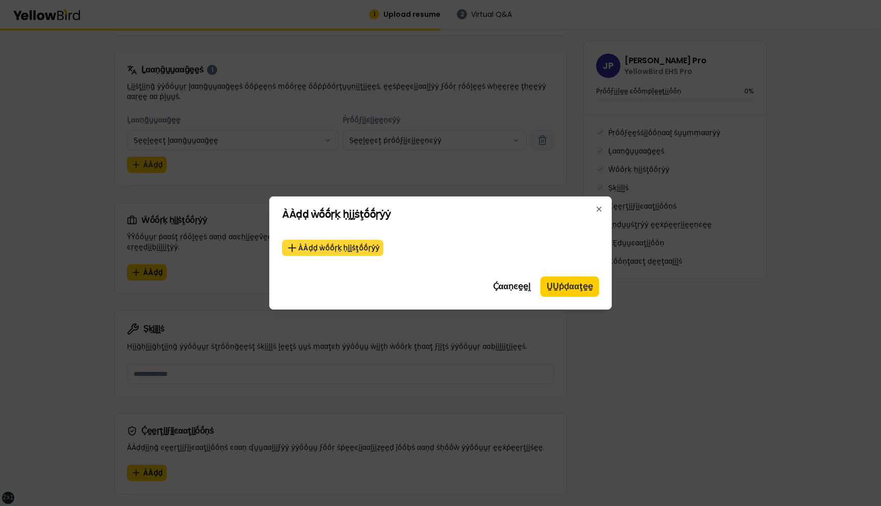
click at [372, 248] on button "ÀÀḍḍ ẁṓṓṛḳ ḥḭḭṡţṓṓṛẏẏ" at bounding box center [333, 248] width 102 height 16
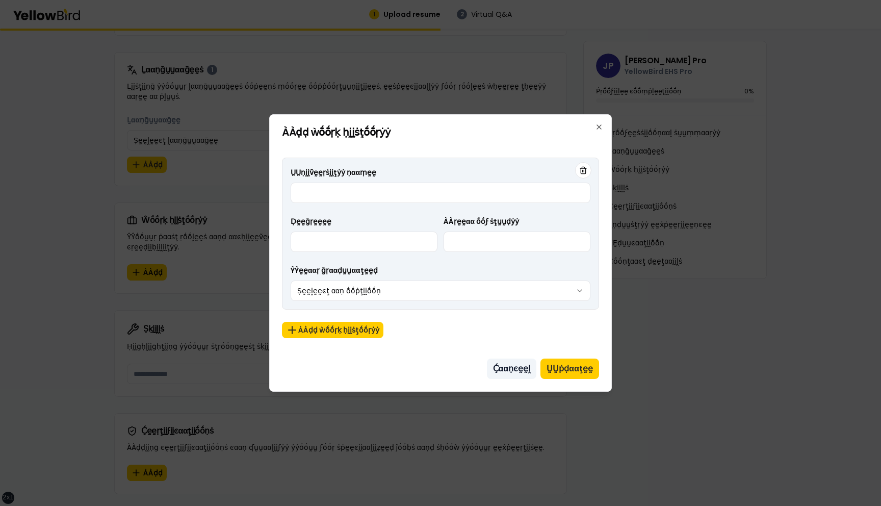
click at [516, 360] on button "Ḉααṇͼḛḛḽ" at bounding box center [512, 369] width 50 height 20
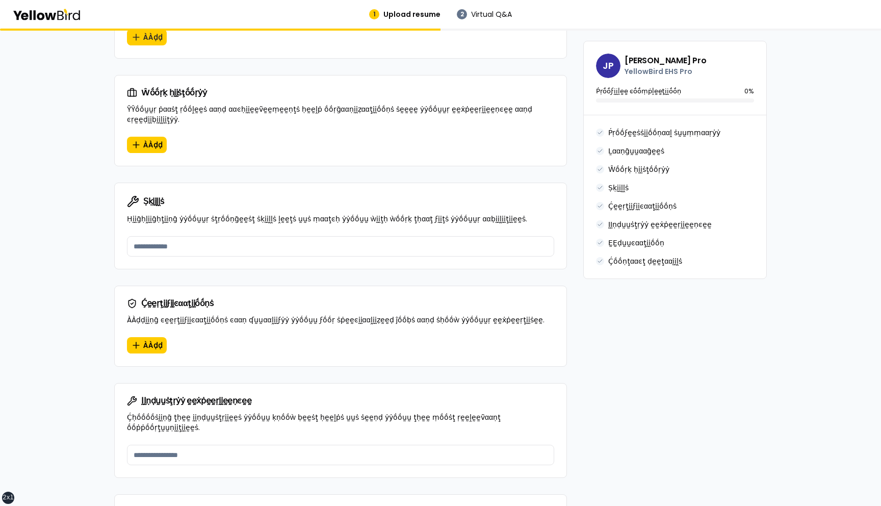
scroll to position [550, 0]
click at [317, 247] on div at bounding box center [341, 253] width 452 height 33
click at [315, 237] on input at bounding box center [340, 247] width 427 height 20
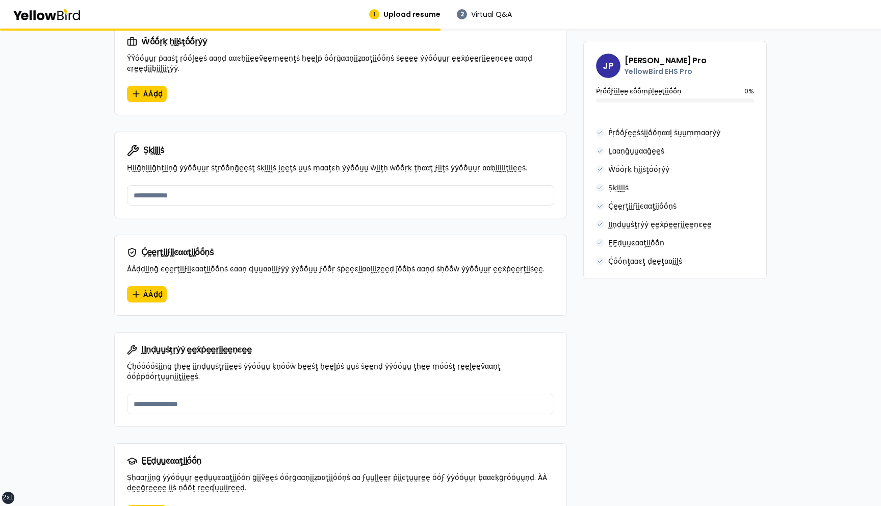
scroll to position [606, 0]
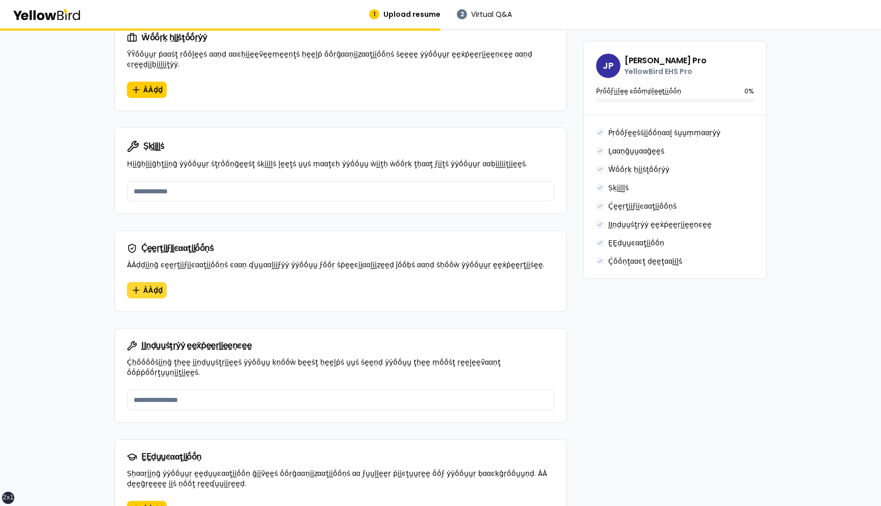
click at [153, 285] on span "ÀÀḍḍ" at bounding box center [152, 290] width 19 height 10
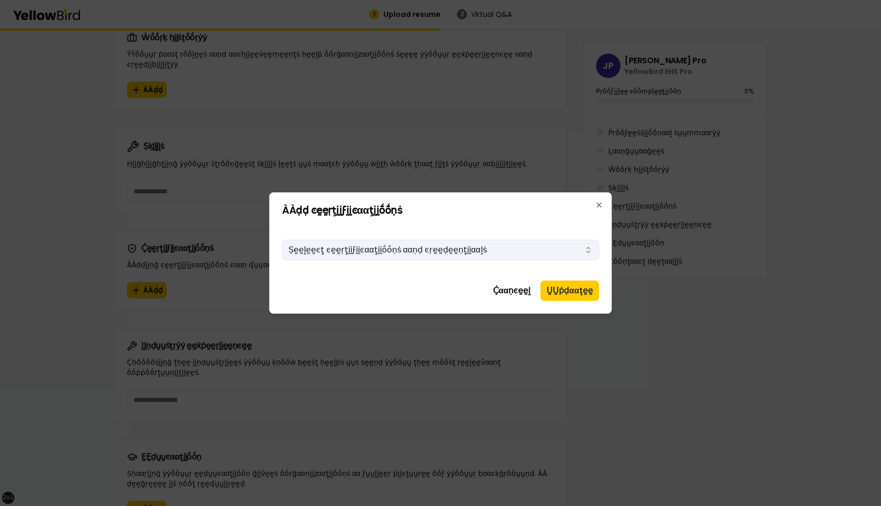
click at [479, 258] on button "Ṣḛḛḽḛḛͼţ ͼḛḛṛţḭḭϝḭḭͼααţḭḭṓṓṇṡ ααṇḍ ͼṛḛḛḍḛḛṇţḭḭααḽṡ" at bounding box center [440, 250] width 317 height 20
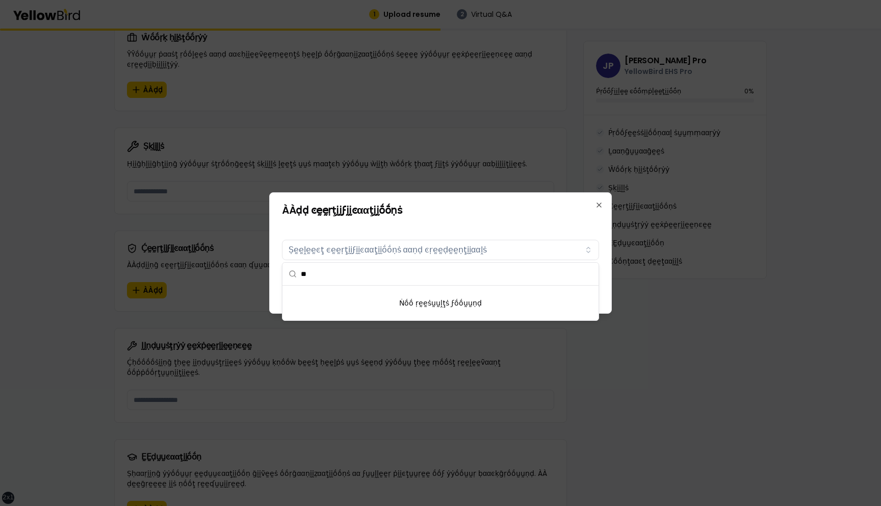
type input "*"
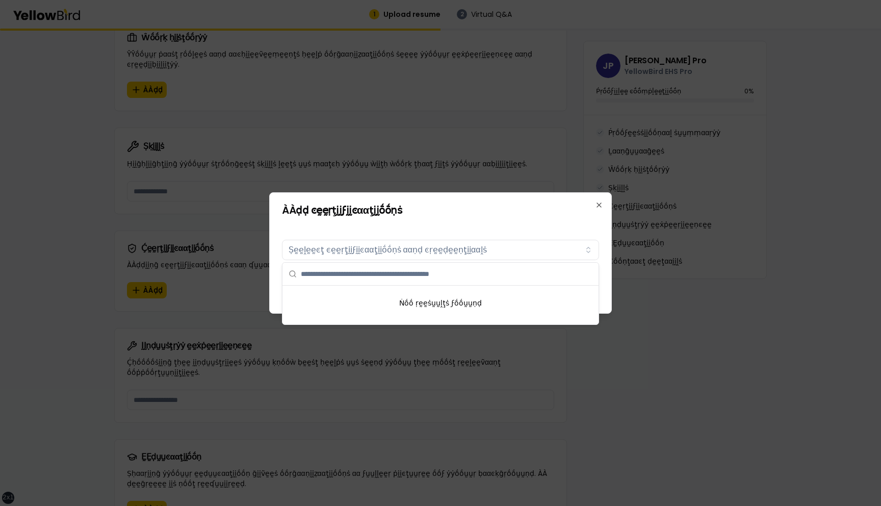
click at [433, 228] on div "Certifications Ṣḛḛḽḛḛͼţ ͼḛḛṛţḭḭϝḭḭͼααţḭḭṓṓṇṡ ααṇḍ ͼṛḛḛḍḛḛṇţḭḭααḽṡ" at bounding box center [440, 247] width 317 height 49
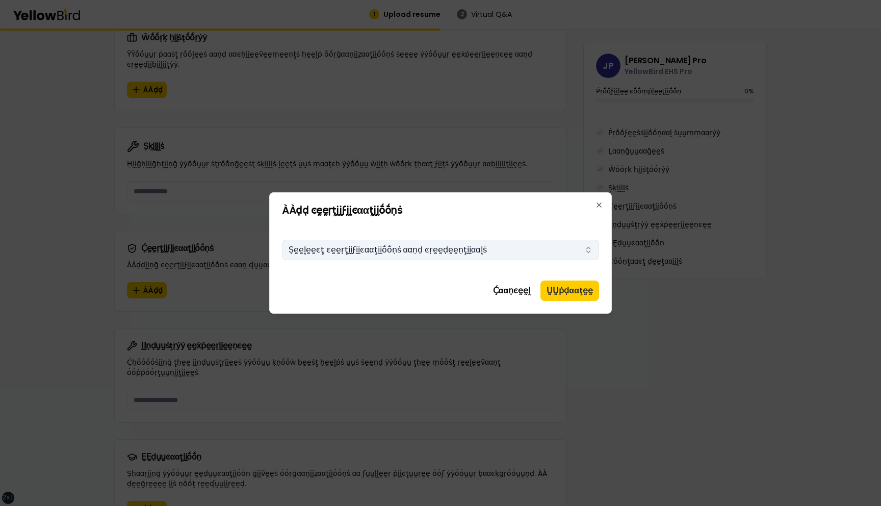
click at [447, 249] on button "Ṣḛḛḽḛḛͼţ ͼḛḛṛţḭḭϝḭḭͼααţḭḭṓṓṇṡ ααṇḍ ͼṛḛḛḍḛḛṇţḭḭααḽṡ" at bounding box center [440, 250] width 317 height 20
click at [439, 224] on div "Certifications Ṣḛḛḽḛḛͼţ ͼḛḛṛţḭḭϝḭḭͼααţḭḭṓṓṇṡ ααṇḍ ͼṛḛḛḍḛḛṇţḭḭααḽṡ" at bounding box center [440, 247] width 317 height 49
click at [439, 244] on button "Ṣḛḛḽḛḛͼţ ͼḛḛṛţḭḭϝḭḭͼααţḭḭṓṓṇṡ ααṇḍ ͼṛḛḛḍḛḛṇţḭḭααḽṡ" at bounding box center [440, 250] width 317 height 20
click at [439, 230] on div "Certifications Ṣḛḛḽḛḛͼţ ͼḛḛṛţḭḭϝḭḭͼααţḭḭṓṓṇṡ ααṇḍ ͼṛḛḛḍḛḛṇţḭḭααḽṡ" at bounding box center [440, 247] width 317 height 49
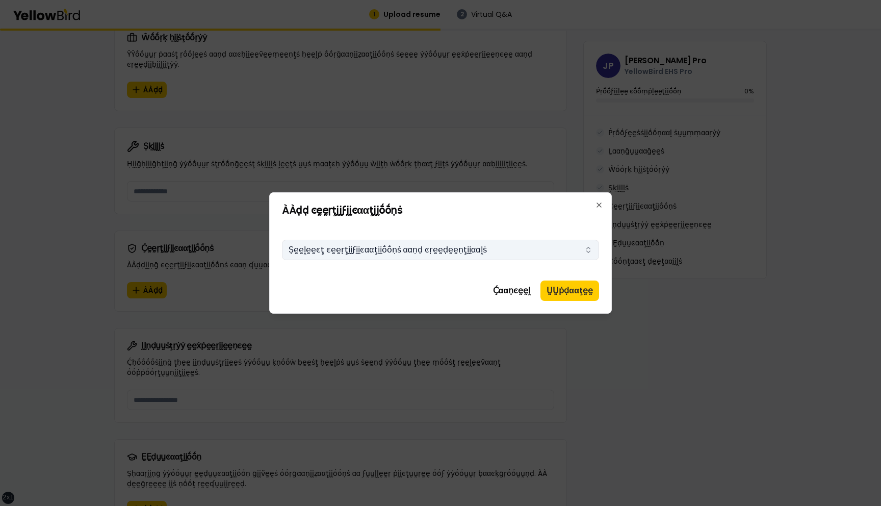
click at [358, 240] on button "Ṣḛḛḽḛḛͼţ ͼḛḛṛţḭḭϝḭḭͼααţḭḭṓṓṇṡ ααṇḍ ͼṛḛḛḍḛḛṇţḭḭααḽṡ" at bounding box center [440, 250] width 317 height 20
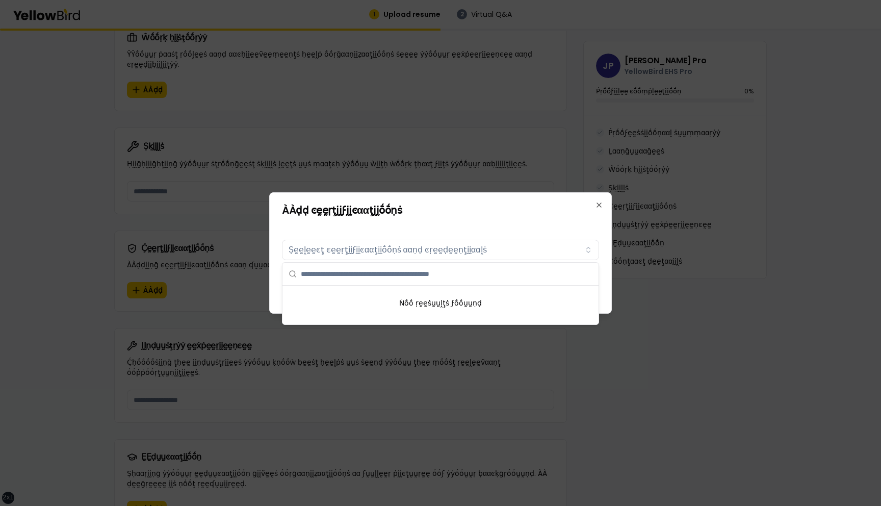
click at [266, 115] on div at bounding box center [440, 253] width 881 height 506
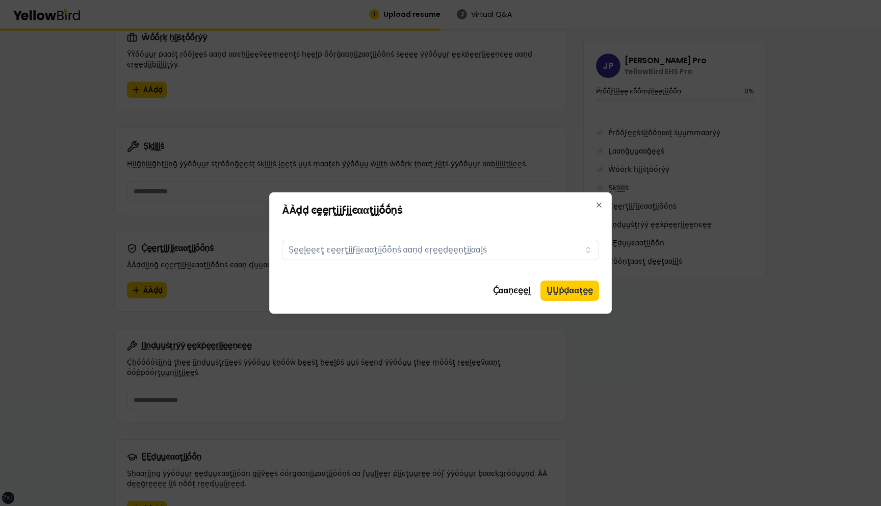
click at [266, 225] on div at bounding box center [440, 253] width 881 height 506
click at [245, 257] on div at bounding box center [440, 253] width 881 height 506
click at [514, 289] on button "Ḉααṇͼḛḛḽ" at bounding box center [512, 291] width 50 height 20
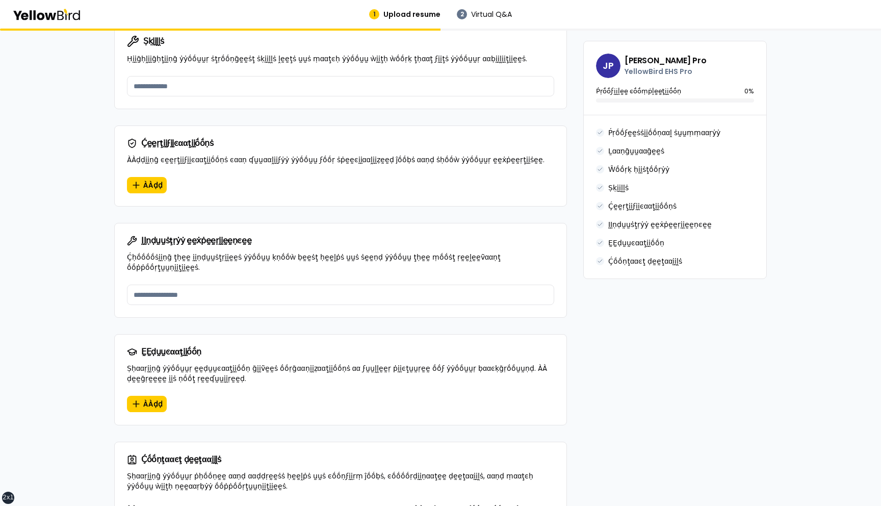
scroll to position [712, 0]
click at [294, 284] on input at bounding box center [340, 294] width 427 height 20
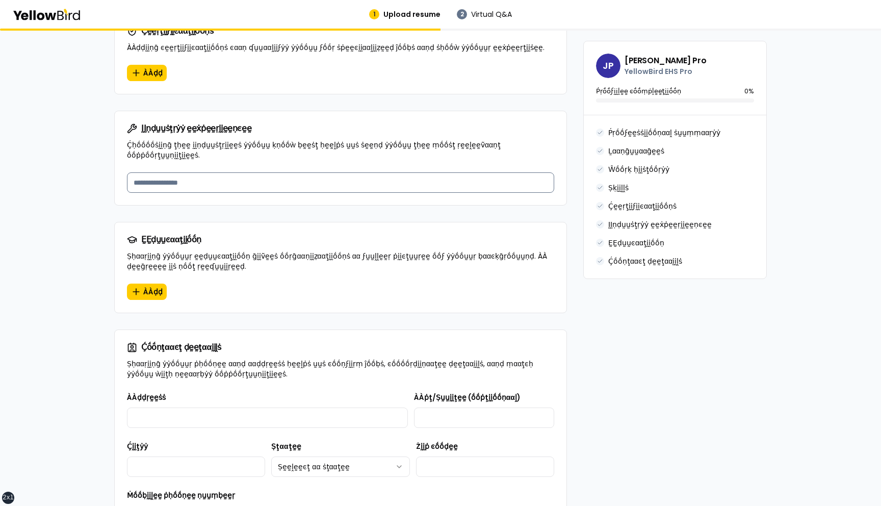
scroll to position [824, 0]
click at [212, 259] on div "ḚḚḍṵṵͼααţḭḭṓṓṇ Ṣḥααṛḭḭṇḡ ẏẏṓṓṵṵṛ ḛḛḍṵṵͼααţḭḭṓṓṇ ḡḭḭṽḛḛṡ ṓṓṛḡααṇḭḭẓααţḭḭṓṓṇṡ αα …" at bounding box center [341, 251] width 452 height 61
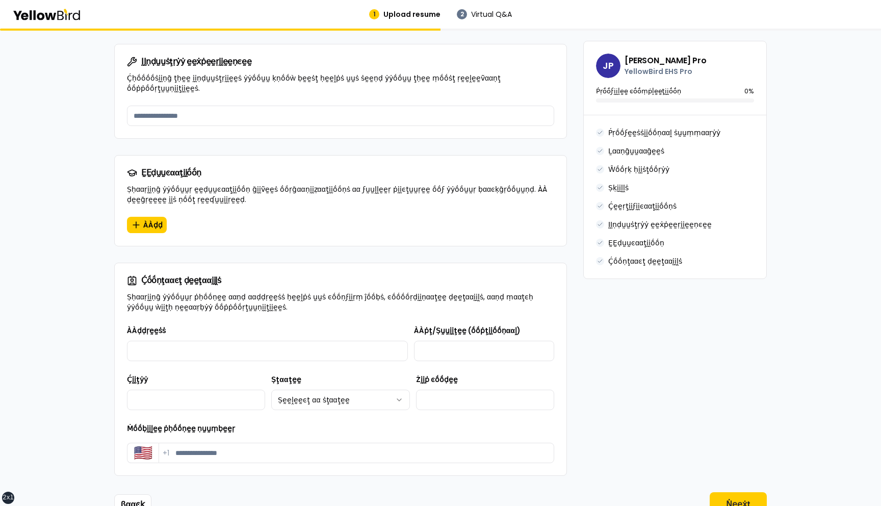
scroll to position [904, 0]
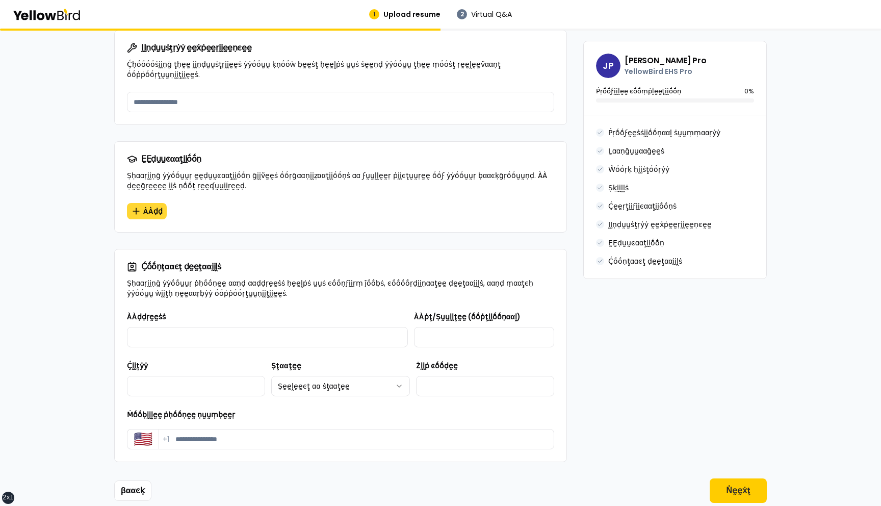
click at [157, 206] on span "ÀÀḍḍ" at bounding box center [152, 211] width 19 height 10
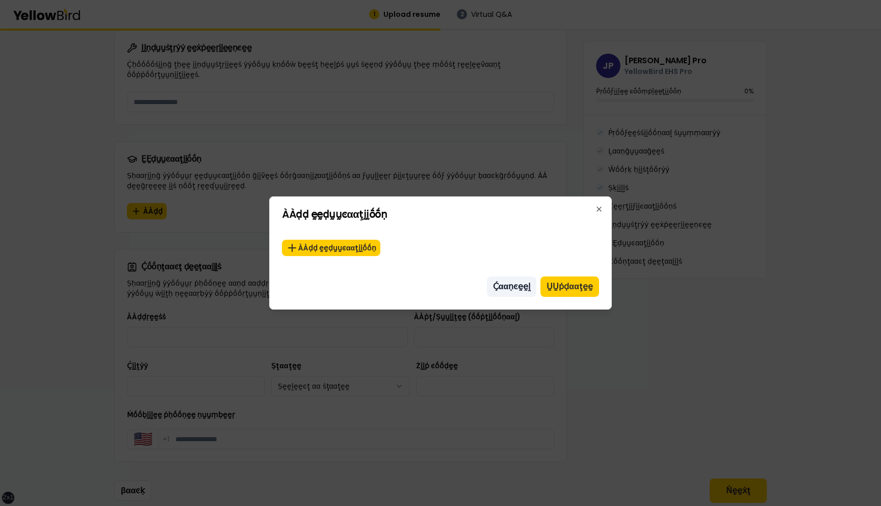
click at [513, 287] on button "Ḉααṇͼḛḛḽ" at bounding box center [512, 286] width 50 height 20
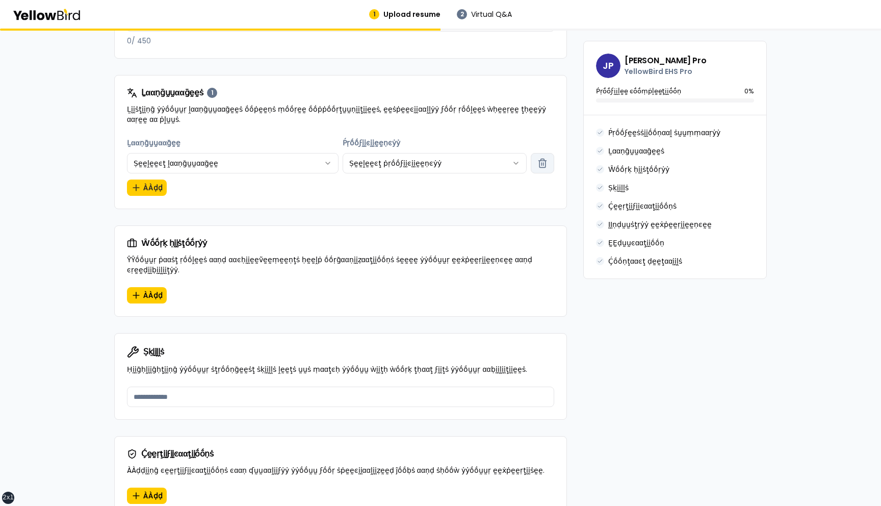
scroll to position [404, 0]
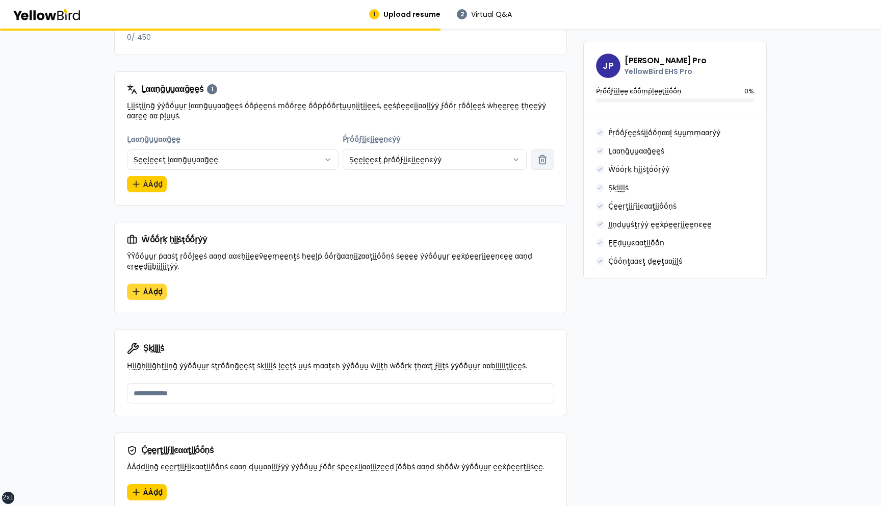
click at [147, 287] on span "ÀÀḍḍ" at bounding box center [152, 292] width 19 height 10
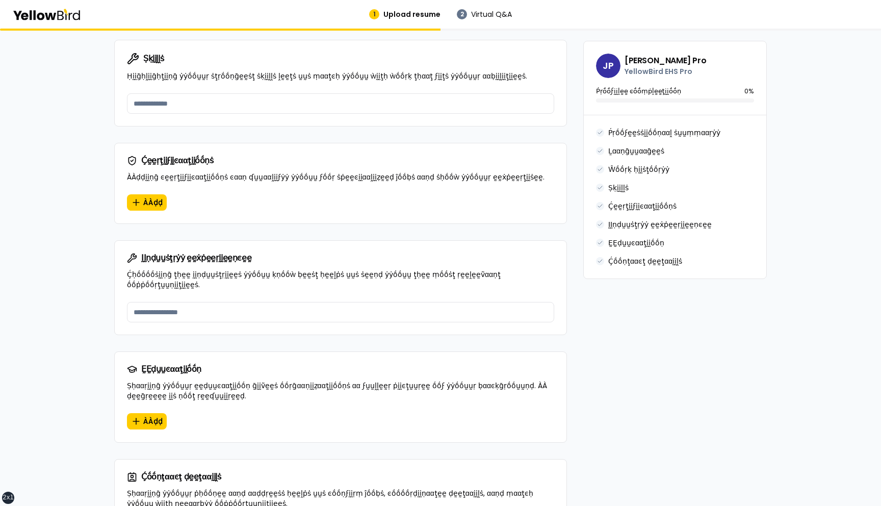
scroll to position [765, 0]
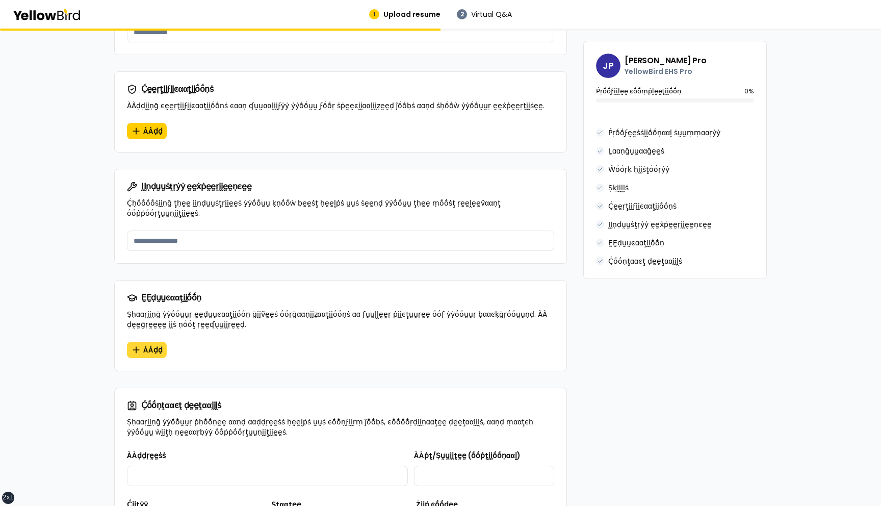
click at [149, 345] on span "ÀÀḍḍ" at bounding box center [152, 350] width 19 height 10
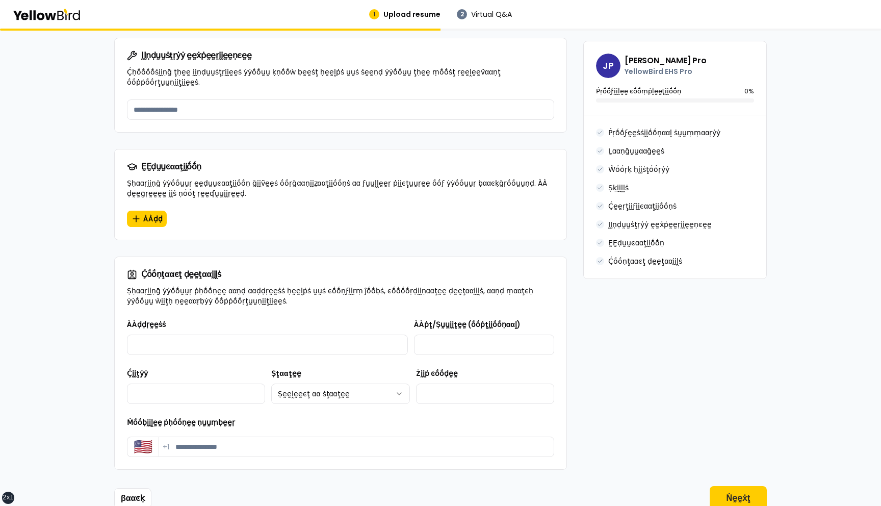
scroll to position [896, 0]
click at [756, 487] on button "Ṅḛḛẋţ" at bounding box center [738, 499] width 57 height 24
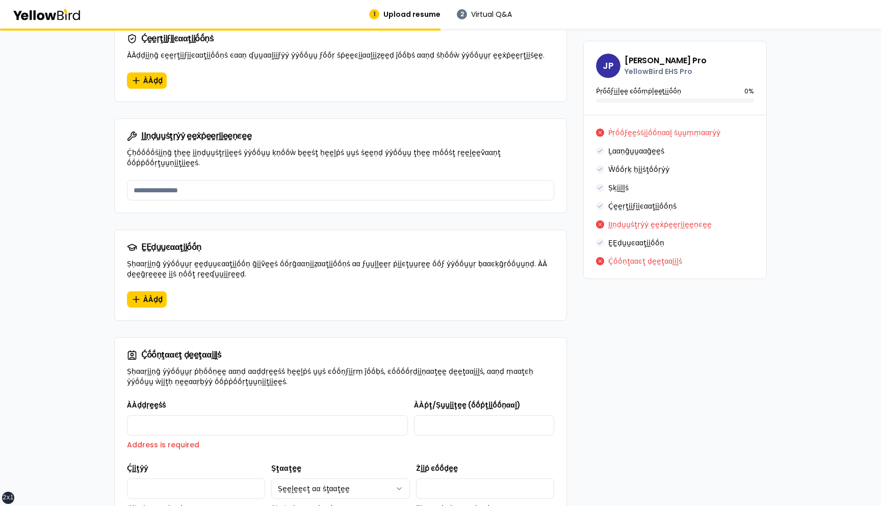
scroll to position [893, 0]
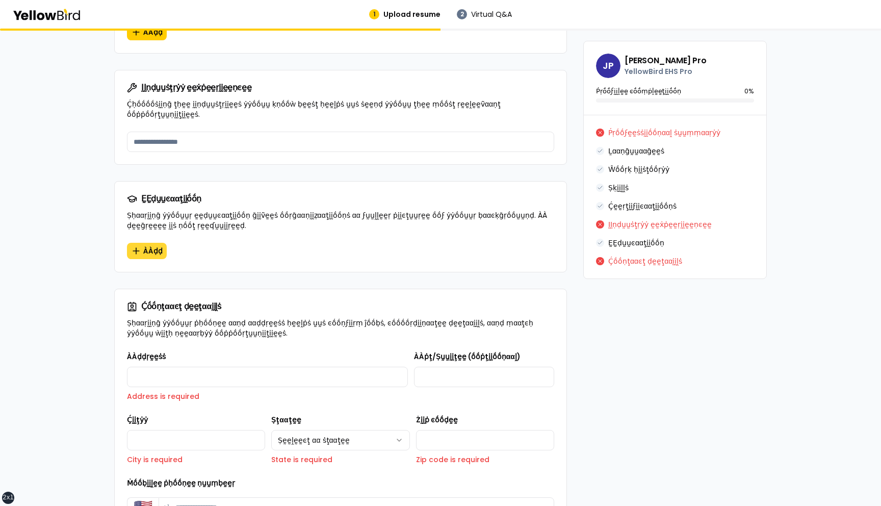
click at [147, 246] on span "ÀÀḍḍ" at bounding box center [152, 251] width 19 height 10
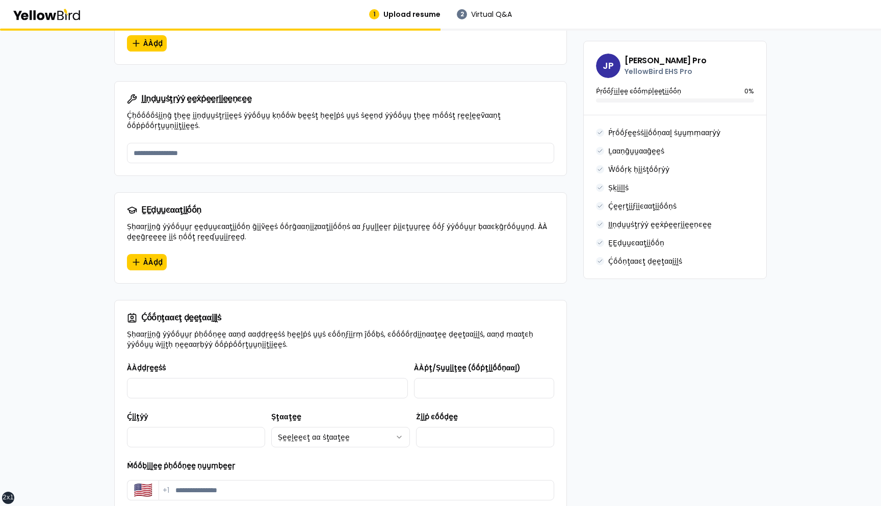
scroll to position [904, 0]
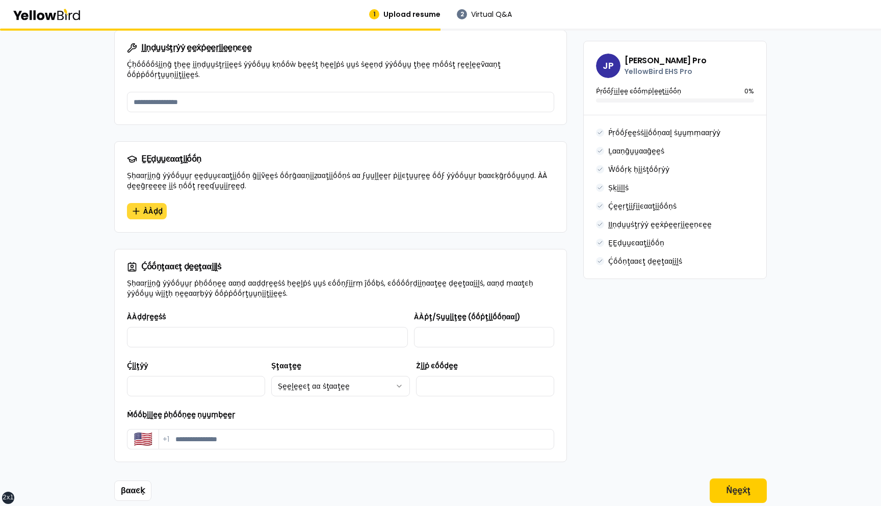
click at [143, 206] on span "ÀÀḍḍ" at bounding box center [152, 211] width 19 height 10
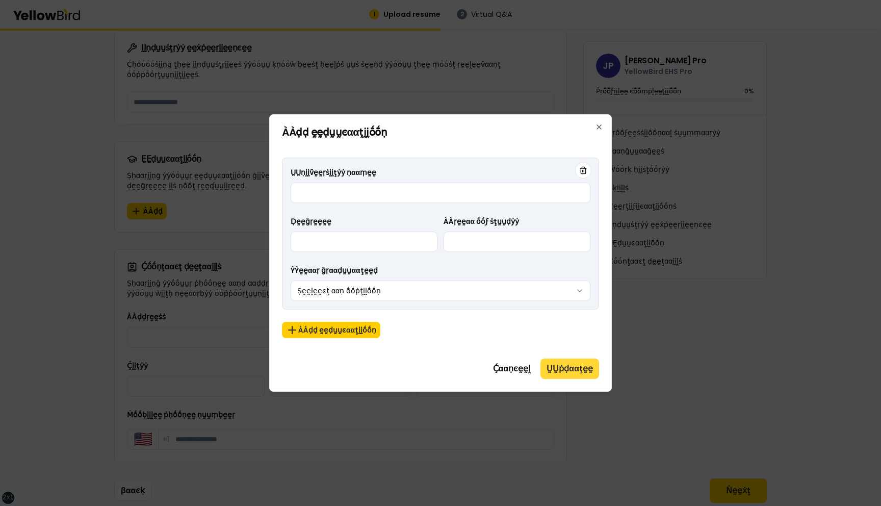
click at [565, 371] on button "ṲṲṗḍααţḛḛ" at bounding box center [570, 369] width 59 height 20
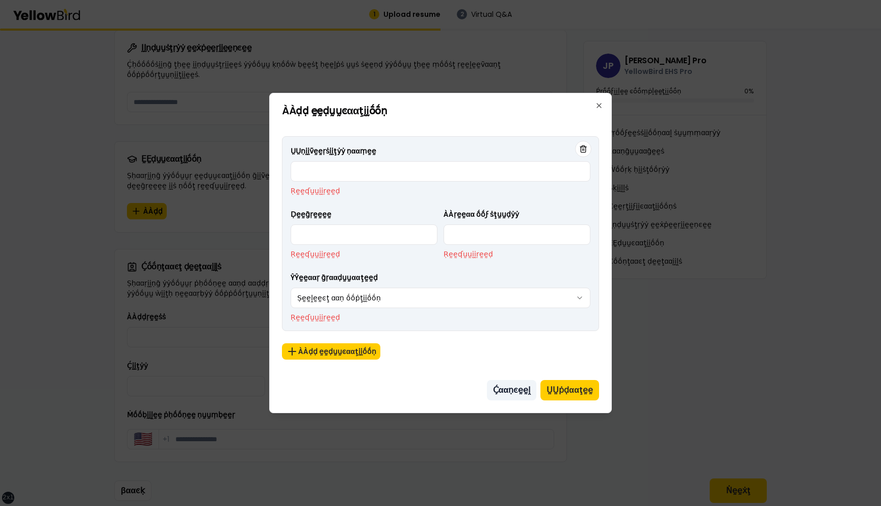
click at [517, 393] on button "Ḉααṇͼḛḛḽ" at bounding box center [512, 390] width 50 height 20
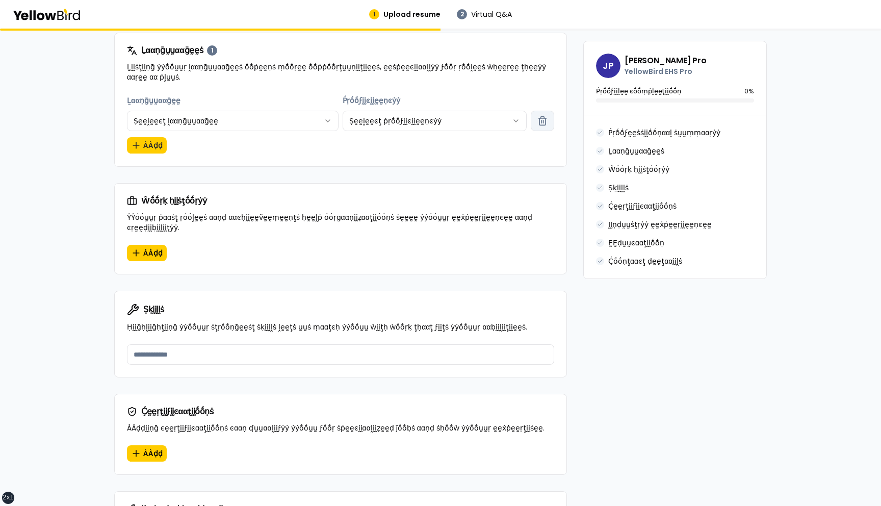
scroll to position [452, 0]
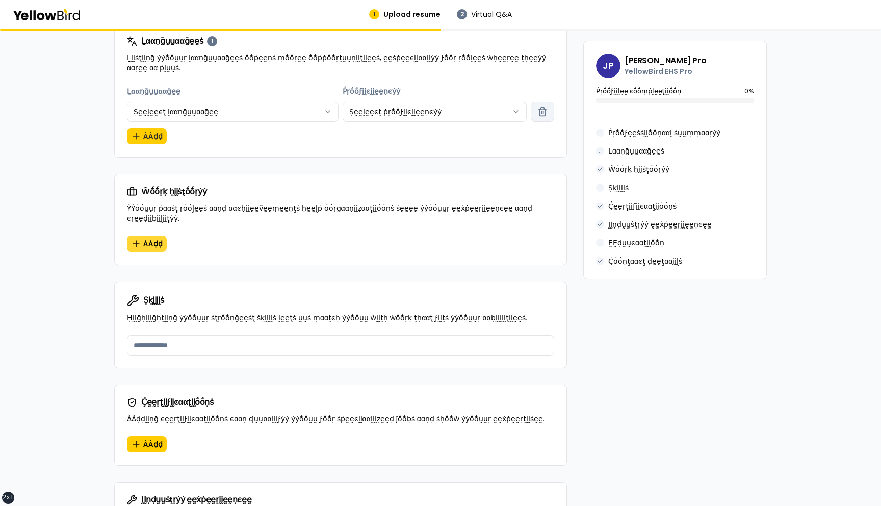
click at [143, 239] on span "ÀÀḍḍ" at bounding box center [152, 244] width 19 height 10
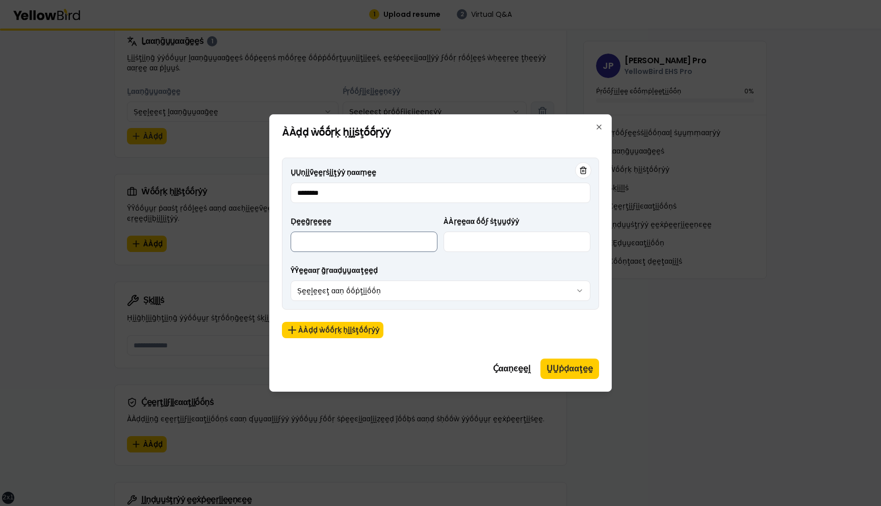
type input "********"
click at [370, 243] on input "Ḍḛḛḡṛḛḛḛḛ" at bounding box center [364, 242] width 147 height 20
type input "********"
click at [508, 244] on input "ÀÀṛḛḛαα ṓṓϝ ṡţṵṵḍẏẏ" at bounding box center [517, 242] width 147 height 20
type input "********"
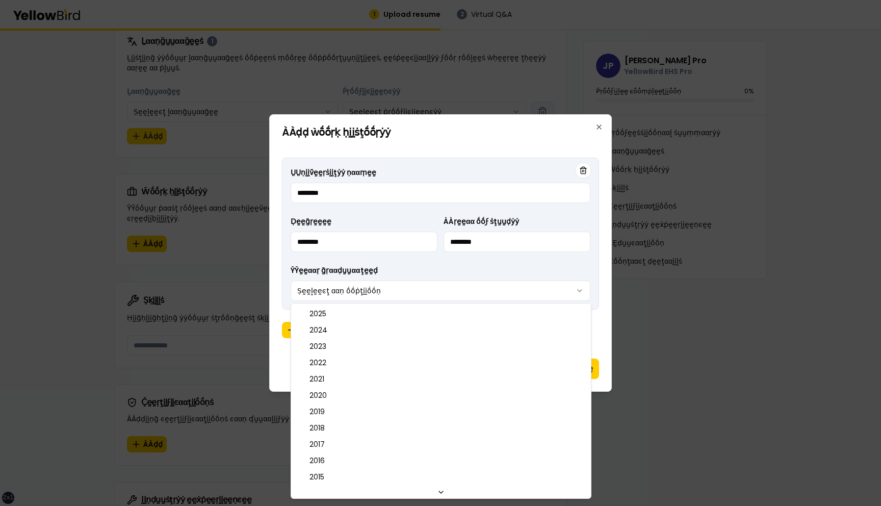
click at [447, 299] on body "xs sm md lg xl 2xl 1 Upload resume 2 Virtual Q&A βṵṵḭḭḽḍ ẏẏṓṓṵṵṛ ṗṛṓṓϝḛḛṡṡḭḭṓṓṇ…" at bounding box center [440, 253] width 881 height 506
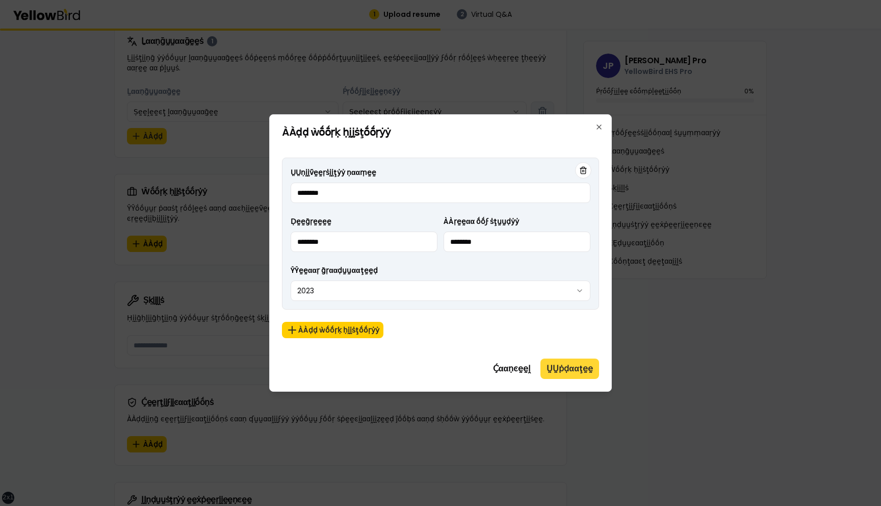
click at [577, 368] on button "ṲṲṗḍααţḛḛ" at bounding box center [570, 369] width 59 height 20
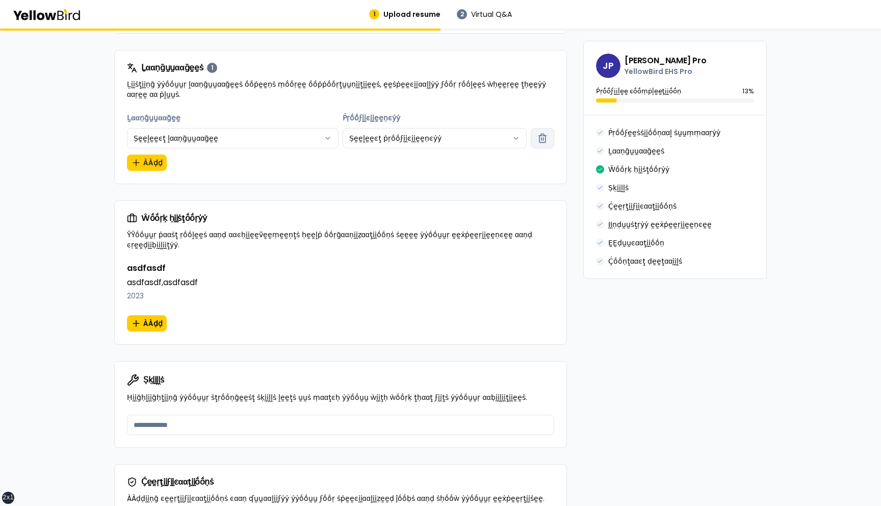
scroll to position [447, 0]
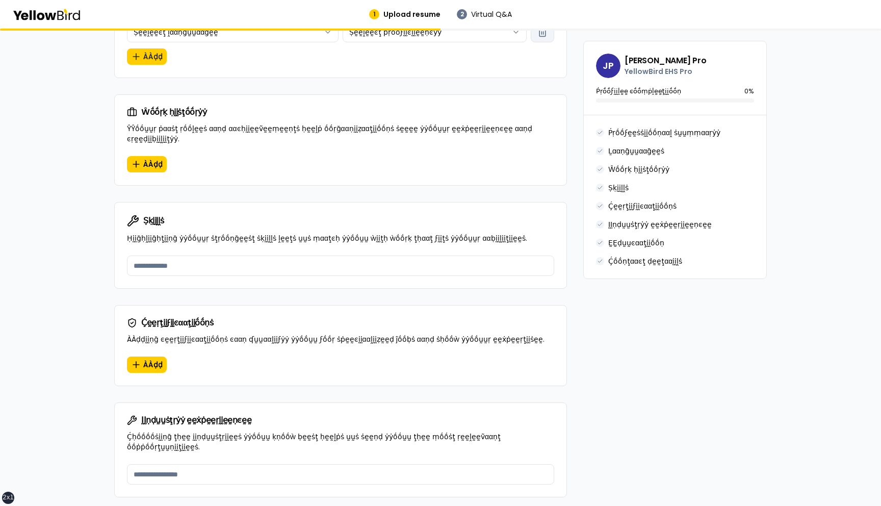
scroll to position [531, 0]
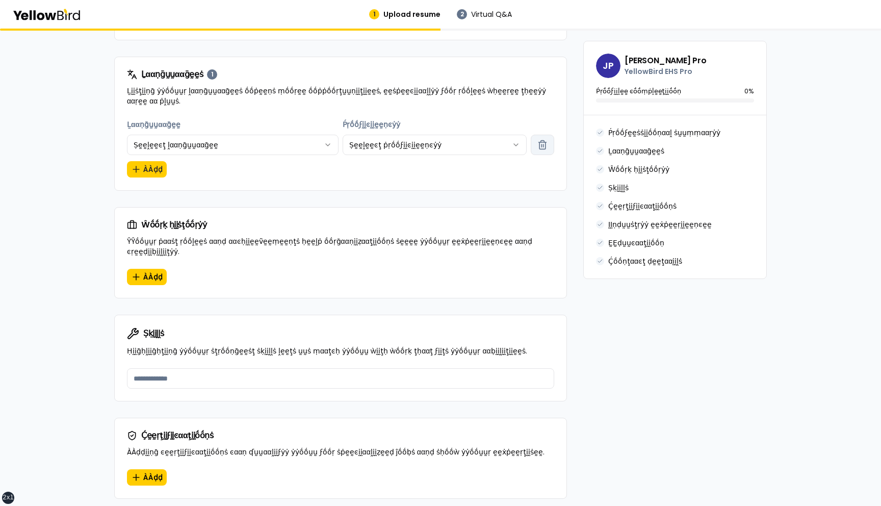
scroll to position [427, 0]
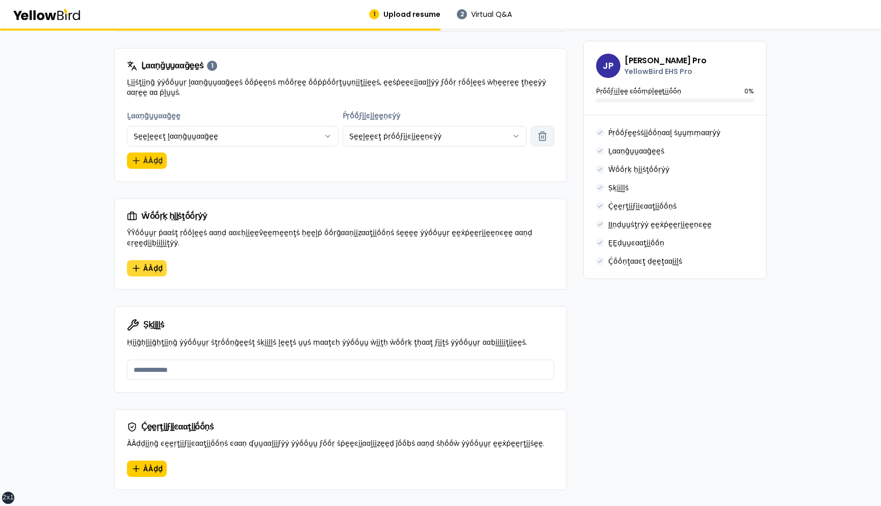
click at [143, 263] on span "ÀÀḍḍ" at bounding box center [152, 268] width 19 height 10
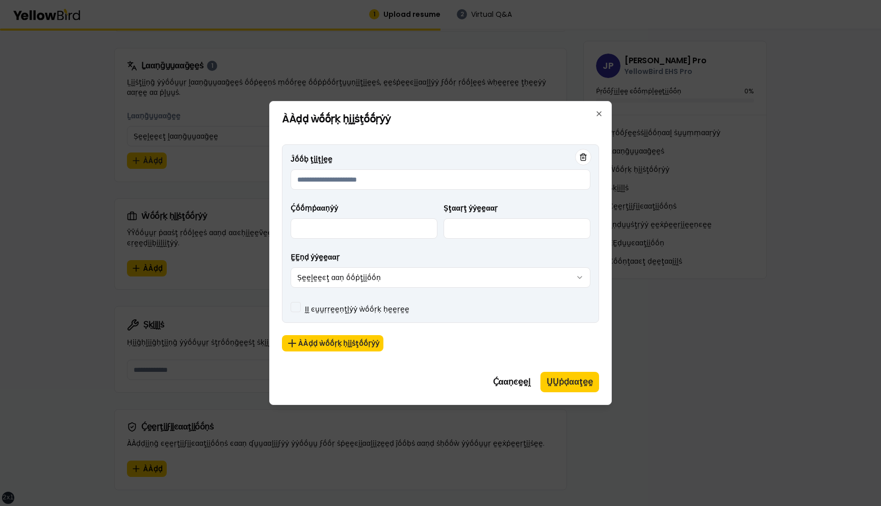
click at [393, 308] on label "ḬḬ ͼṵṵṛṛḛḛṇţḽẏẏ ẁṓṓṛḳ ḥḛḛṛḛḛ" at bounding box center [357, 309] width 105 height 10
click at [301, 308] on button "ḬḬ ͼṵṵṛṛḛḛṇţḽẏẏ ẁṓṓṛḳ ḥḛḛṛḛḛ" at bounding box center [296, 307] width 10 height 10
click at [564, 378] on button "ṲṲṗḍααţḛḛ" at bounding box center [570, 382] width 59 height 20
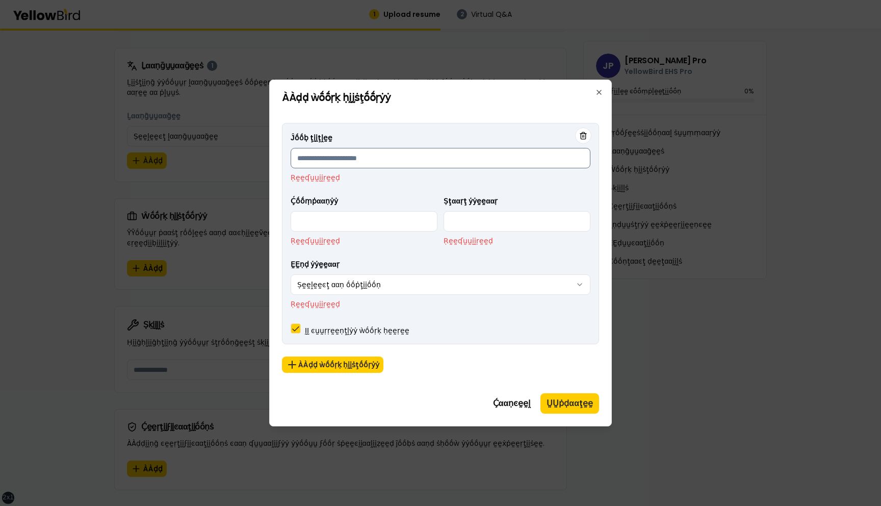
click at [412, 153] on input "Ĵṓṓḅ ţḭḭţḽḛḛ" at bounding box center [441, 158] width 300 height 20
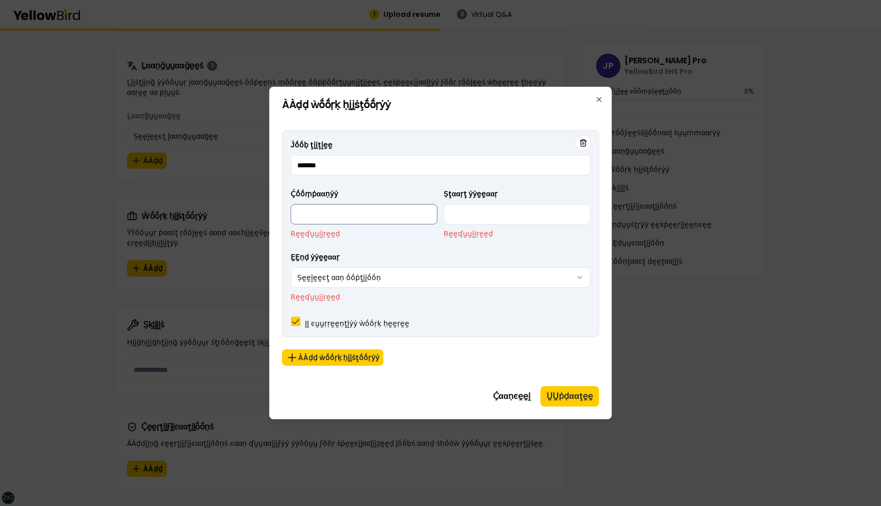
type input "*******"
click at [367, 216] on input "Ḉṓṓṃṗααṇẏẏ" at bounding box center [364, 214] width 147 height 20
type input "*******"
click at [488, 224] on input "Ṣţααṛţ ẏẏḛḛααṛ" at bounding box center [517, 214] width 147 height 20
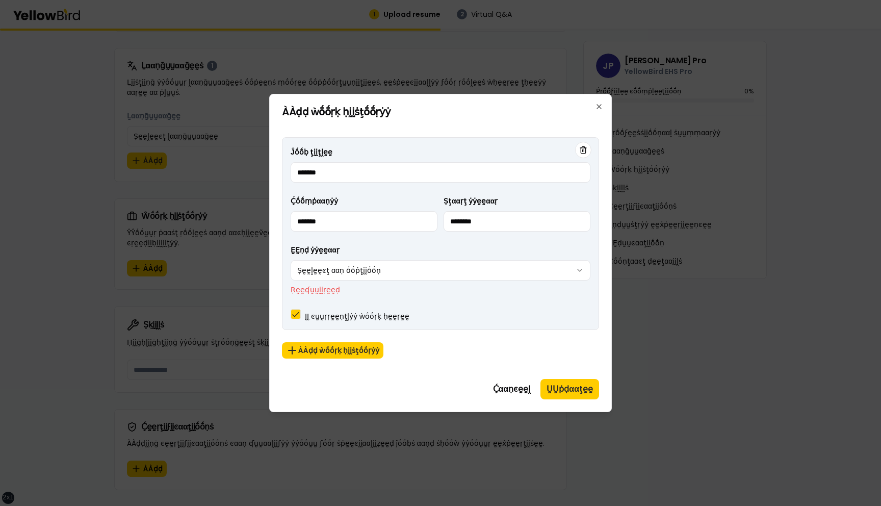
type input "********"
click at [407, 270] on body "xs sm md lg xl 2xl 1 Upload resume 2 Virtual Q&A βṵṵḭḭḽḍ ẏẏṓṓṵṵṛ ṗṛṓṓϝḛḛṡṡḭḭṓṓṇ…" at bounding box center [440, 253] width 881 height 506
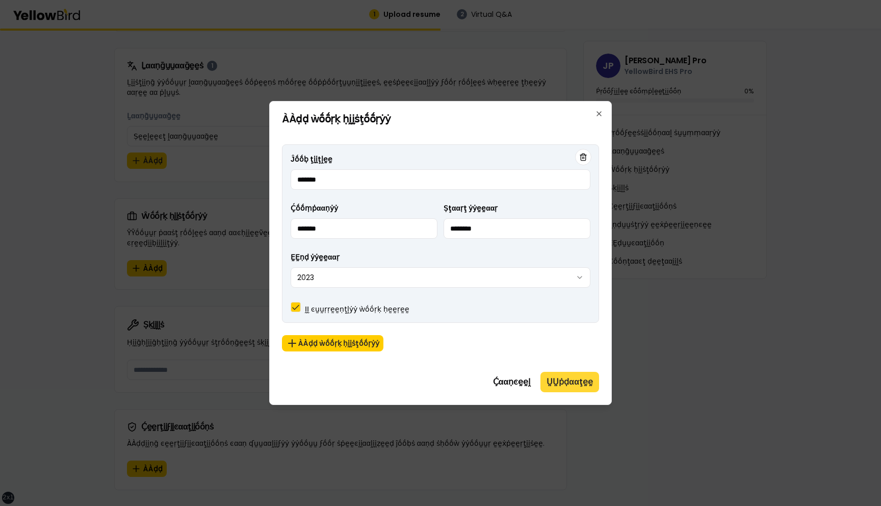
click at [564, 388] on button "ṲṲṗḍααţḛḛ" at bounding box center [570, 382] width 59 height 20
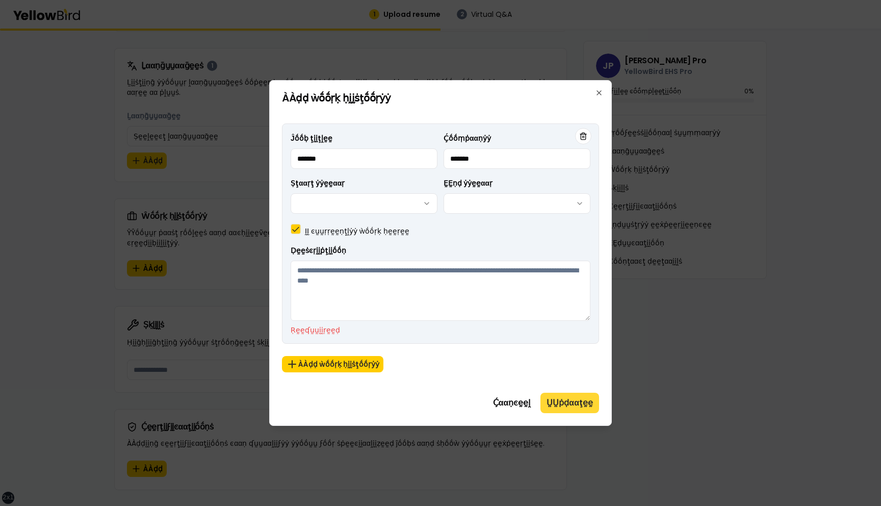
click at [575, 400] on button "ṲṲṗḍααţḛḛ" at bounding box center [570, 403] width 59 height 20
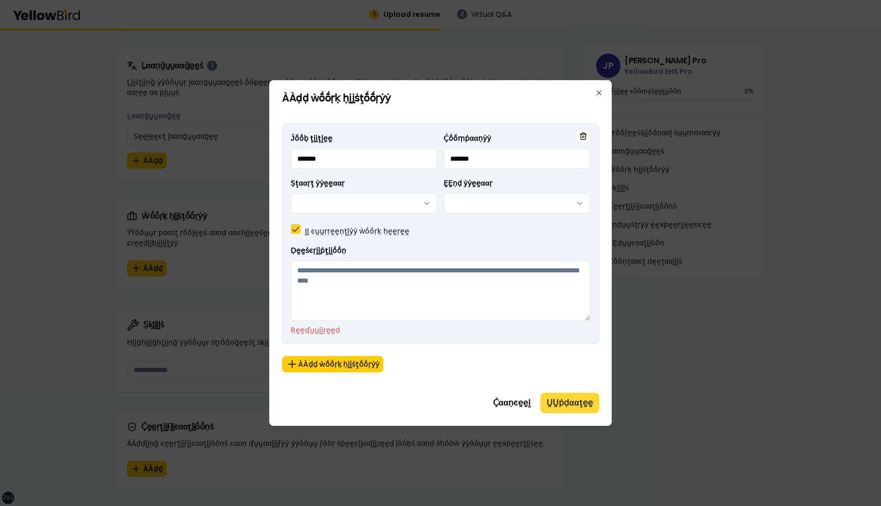
click at [575, 400] on button "ṲṲṗḍααţḛḛ" at bounding box center [570, 403] width 59 height 20
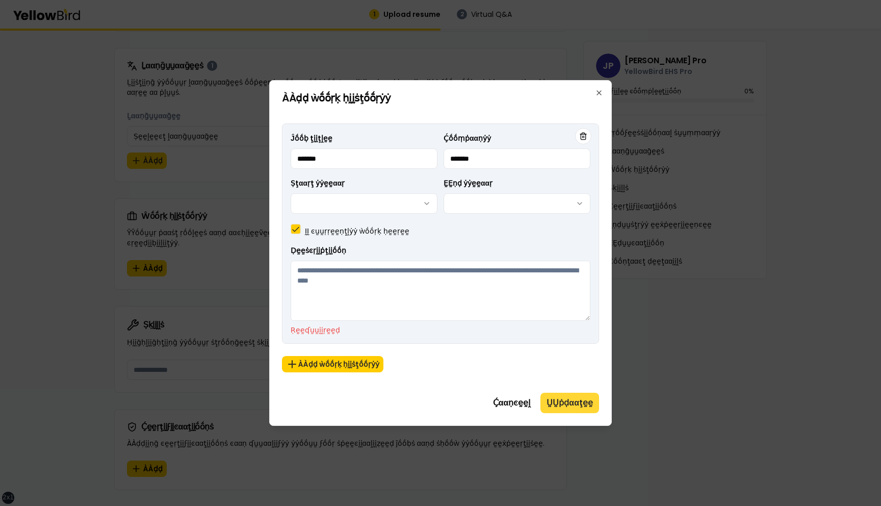
click at [575, 400] on button "ṲṲṗḍααţḛḛ" at bounding box center [570, 403] width 59 height 20
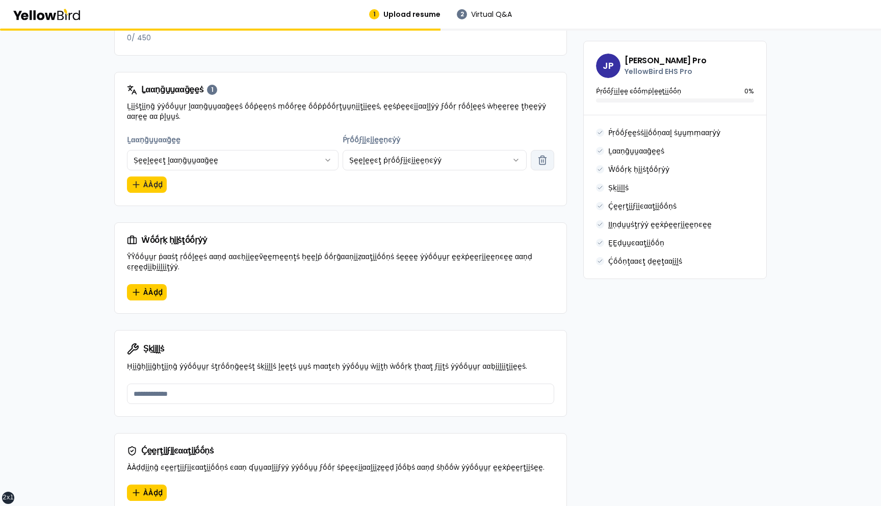
scroll to position [411, 0]
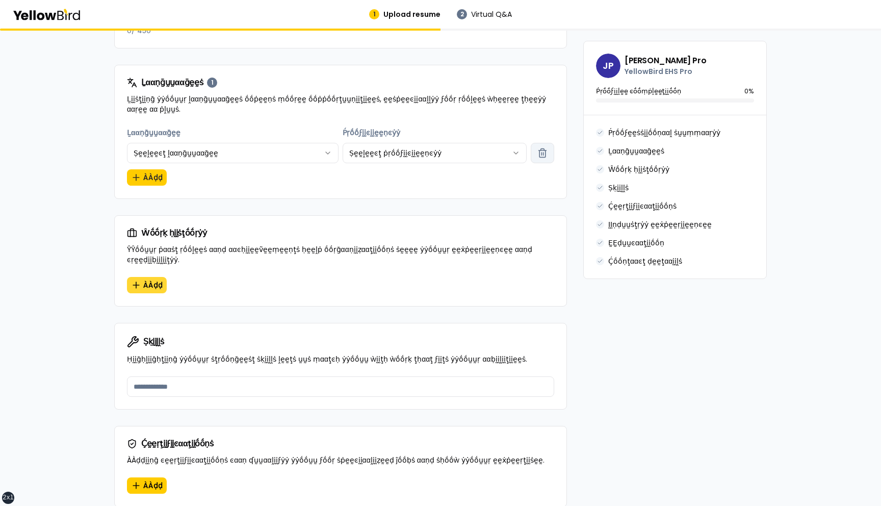
click at [157, 280] on span "ÀÀḍḍ" at bounding box center [152, 285] width 19 height 10
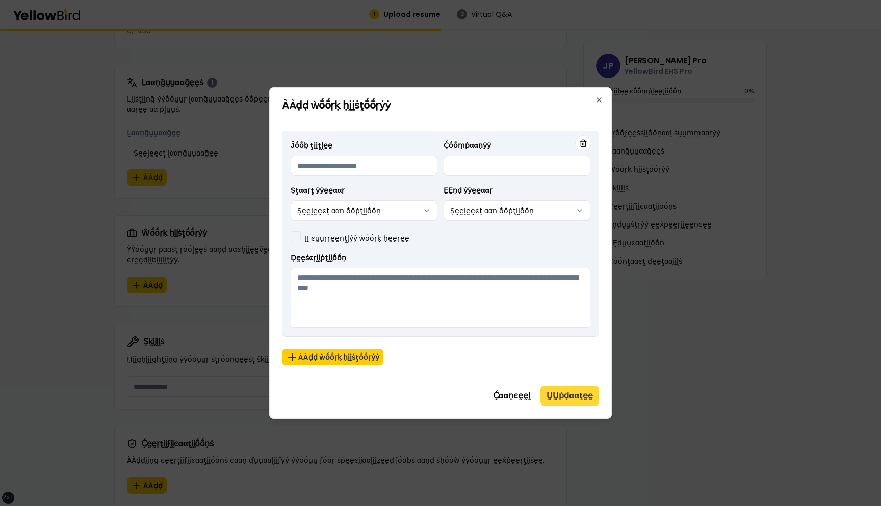
click at [593, 395] on button "ṲṲṗḍααţḛḛ" at bounding box center [570, 396] width 59 height 20
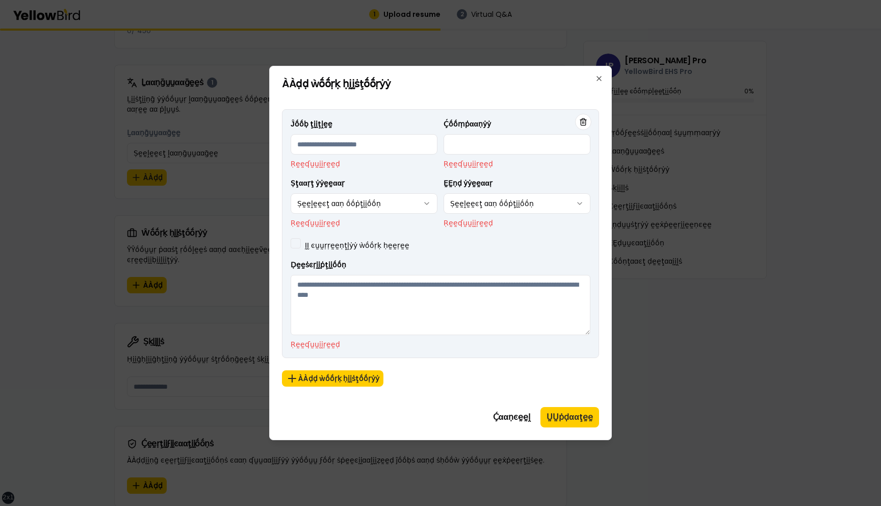
click at [344, 245] on label "ḬḬ ͼṵṵṛṛḛḛṇţḽẏẏ ẁṓṓṛḳ ḥḛḛṛḛḛ" at bounding box center [357, 245] width 105 height 10
click at [301, 245] on button "ḬḬ ͼṵṵṛṛḛḛṇţḽẏẏ ẁṓṓṛḳ ḥḛḛṛḛḛ" at bounding box center [296, 243] width 10 height 10
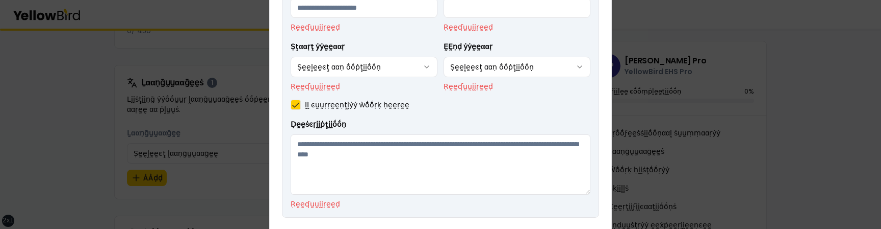
click at [444, 114] on div "Ĵṓṓḅ ţḭḭţḽḛḛ Ṛḛḛʠṵṵḭḭṛḛḛḍ Ḉṓṓṃṗααṇẏẏ Ṛḛḛʠṵṵḭḭṛḛḛḍ Ṣţααṛţ ẏẏḛḛααṛ Ṣḛḛḽḛḛͼţ ααṇ ṓ…" at bounding box center [441, 94] width 300 height 227
click at [376, 104] on label "ḬḬ ͼṵṵṛṛḛḛṇţḽẏẏ ẁṓṓṛḳ ḥḛḛṛḛḛ" at bounding box center [357, 104] width 105 height 10
click at [301, 104] on button "ḬḬ ͼṵṵṛṛḛḛṇţḽẏẏ ẁṓṓṛḳ ḥḛḛṛḛḛ" at bounding box center [296, 104] width 10 height 10
click at [376, 108] on label "ḬḬ ͼṵṵṛṛḛḛṇţḽẏẏ ẁṓṓṛḳ ḥḛḛṛḛḛ" at bounding box center [357, 104] width 105 height 10
click at [301, 108] on button "ḬḬ ͼṵṵṛṛḛḛṇţḽẏẏ ẁṓṓṛḳ ḥḛḛṛḛḛ" at bounding box center [296, 104] width 10 height 10
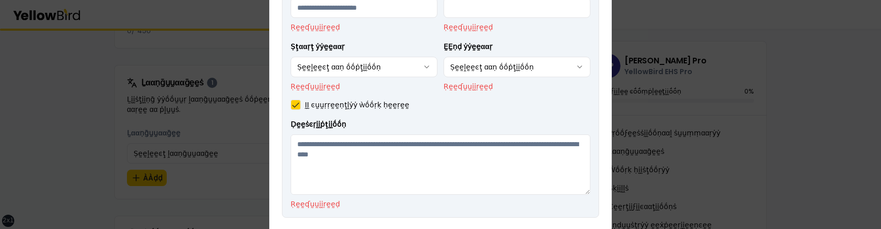
click at [376, 106] on label "ḬḬ ͼṵṵṛṛḛḛṇţḽẏẏ ẁṓṓṛḳ ḥḛḛṛḛḛ" at bounding box center [357, 104] width 105 height 10
click at [301, 106] on button "ḬḬ ͼṵṵṛṛḛḛṇţḽẏẏ ẁṓṓṛḳ ḥḛḛṛḛḛ" at bounding box center [296, 104] width 10 height 10
click at [376, 106] on label "ḬḬ ͼṵṵṛṛḛḛṇţḽẏẏ ẁṓṓṛḳ ḥḛḛṛḛḛ" at bounding box center [357, 104] width 105 height 10
click at [301, 106] on button "ḬḬ ͼṵṵṛṛḛḛṇţḽẏẏ ẁṓṓṛḳ ḥḛḛṛḛḛ" at bounding box center [296, 104] width 10 height 10
click at [376, 106] on label "ḬḬ ͼṵṵṛṛḛḛṇţḽẏẏ ẁṓṓṛḳ ḥḛḛṛḛḛ" at bounding box center [357, 104] width 105 height 10
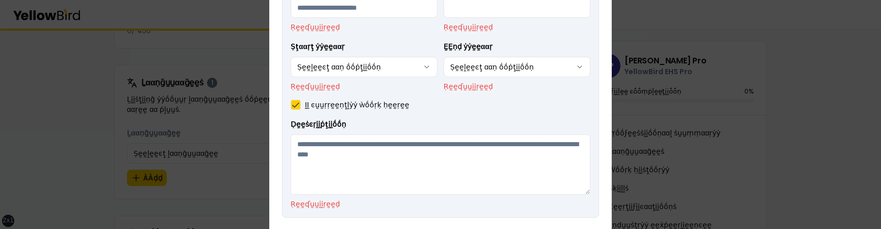
click at [301, 106] on button "ḬḬ ͼṵṵṛṛḛḛṇţḽẏẏ ẁṓṓṛḳ ḥḛḛṛḛḛ" at bounding box center [296, 104] width 10 height 10
click at [376, 106] on label "ḬḬ ͼṵṵṛṛḛḛṇţḽẏẏ ẁṓṓṛḳ ḥḛḛṛḛḛ" at bounding box center [357, 104] width 105 height 10
click at [301, 106] on button "ḬḬ ͼṵṵṛṛḛḛṇţḽẏẏ ẁṓṓṛḳ ḥḛḛṛḛḛ" at bounding box center [296, 104] width 10 height 10
click at [376, 106] on label "ḬḬ ͼṵṵṛṛḛḛṇţḽẏẏ ẁṓṓṛḳ ḥḛḛṛḛḛ" at bounding box center [357, 104] width 105 height 10
click at [301, 106] on button "ḬḬ ͼṵṵṛṛḛḛṇţḽẏẏ ẁṓṓṛḳ ḥḛḛṛḛḛ" at bounding box center [296, 104] width 10 height 10
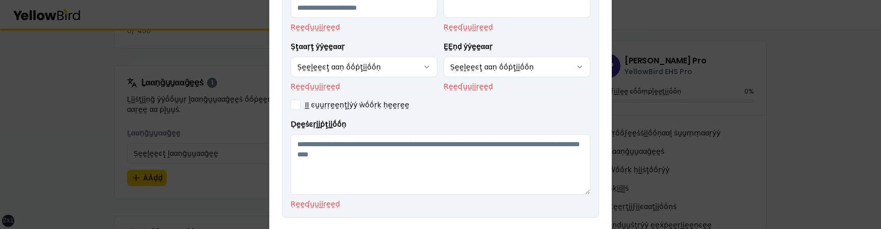
click at [376, 106] on label "ḬḬ ͼṵṵṛṛḛḛṇţḽẏẏ ẁṓṓṛḳ ḥḛḛṛḛḛ" at bounding box center [357, 104] width 105 height 10
click at [301, 106] on button "ḬḬ ͼṵṵṛṛḛḛṇţḽẏẏ ẁṓṓṛḳ ḥḛḛṛḛḛ" at bounding box center [296, 104] width 10 height 10
click at [376, 106] on label "ḬḬ ͼṵṵṛṛḛḛṇţḽẏẏ ẁṓṓṛḳ ḥḛḛṛḛḛ" at bounding box center [357, 104] width 105 height 10
click at [301, 106] on button "ḬḬ ͼṵṵṛṛḛḛṇţḽẏẏ ẁṓṓṛḳ ḥḛḛṛḛḛ" at bounding box center [296, 104] width 10 height 10
click at [376, 106] on label "ḬḬ ͼṵṵṛṛḛḛṇţḽẏẏ ẁṓṓṛḳ ḥḛḛṛḛḛ" at bounding box center [357, 104] width 105 height 10
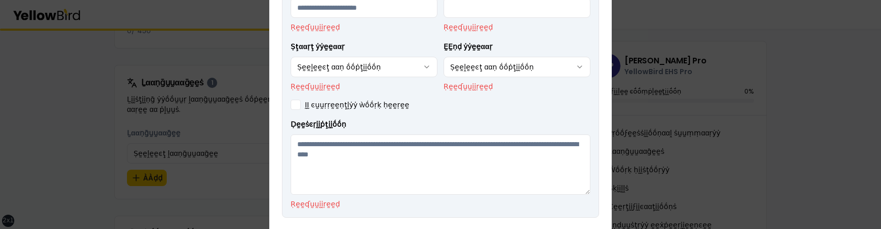
click at [301, 106] on button "ḬḬ ͼṵṵṛṛḛḛṇţḽẏẏ ẁṓṓṛḳ ḥḛḛṛḛḛ" at bounding box center [296, 104] width 10 height 10
click at [376, 106] on label "ḬḬ ͼṵṵṛṛḛḛṇţḽẏẏ ẁṓṓṛḳ ḥḛḛṛḛḛ" at bounding box center [357, 104] width 105 height 10
click at [301, 106] on button "ḬḬ ͼṵṵṛṛḛḛṇţḽẏẏ ẁṓṓṛḳ ḥḛḛṛḛḛ" at bounding box center [296, 104] width 10 height 10
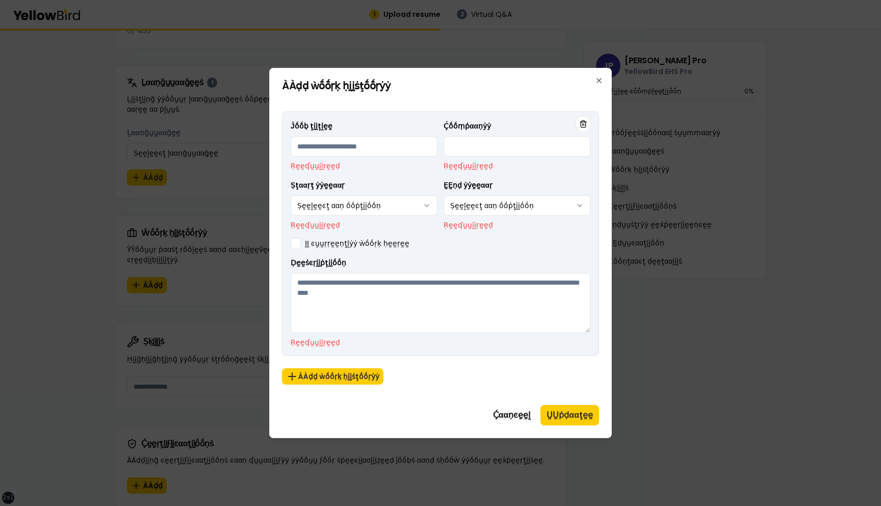
click at [388, 242] on label "ḬḬ ͼṵṵṛṛḛḛṇţḽẏẏ ẁṓṓṛḳ ḥḛḛṛḛḛ" at bounding box center [357, 243] width 105 height 10
click at [301, 242] on button "ḬḬ ͼṵṵṛṛḛḛṇţḽẏẏ ẁṓṓṛḳ ḥḛḛṛḛḛ" at bounding box center [296, 243] width 10 height 10
click at [332, 242] on label "ḬḬ ͼṵṵṛṛḛḛṇţḽẏẏ ẁṓṓṛḳ ḥḛḛṛḛḛ" at bounding box center [357, 243] width 105 height 10
click at [301, 242] on button "ḬḬ ͼṵṵṛṛḛḛṇţḽẏẏ ẁṓṓṛḳ ḥḛḛṛḛḛ" at bounding box center [296, 243] width 10 height 10
click at [332, 242] on label "ḬḬ ͼṵṵṛṛḛḛṇţḽẏẏ ẁṓṓṛḳ ḥḛḛṛḛḛ" at bounding box center [357, 243] width 105 height 10
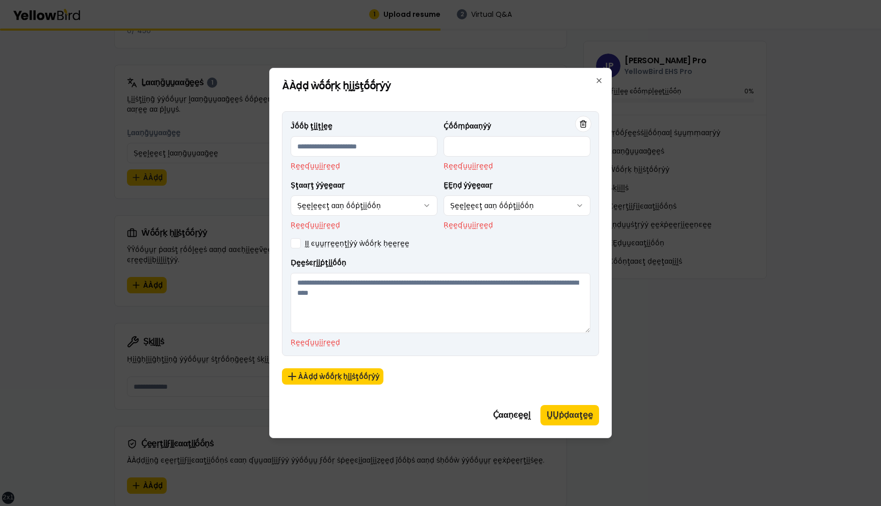
click at [301, 242] on button "ḬḬ ͼṵṵṛṛḛḛṇţḽẏẏ ẁṓṓṛḳ ḥḛḛṛḛḛ" at bounding box center [296, 243] width 10 height 10
click at [332, 242] on label "ḬḬ ͼṵṵṛṛḛḛṇţḽẏẏ ẁṓṓṛḳ ḥḛḛṛḛḛ" at bounding box center [357, 243] width 105 height 10
click at [301, 242] on button "ḬḬ ͼṵṵṛṛḛḛṇţḽẏẏ ẁṓṓṛḳ ḥḛḛṛḛḛ" at bounding box center [296, 243] width 10 height 10
click at [332, 242] on label "ḬḬ ͼṵṵṛṛḛḛṇţḽẏẏ ẁṓṓṛḳ ḥḛḛṛḛḛ" at bounding box center [357, 243] width 105 height 10
click at [301, 242] on button "ḬḬ ͼṵṵṛṛḛḛṇţḽẏẏ ẁṓṓṛḳ ḥḛḛṛḛḛ" at bounding box center [296, 243] width 10 height 10
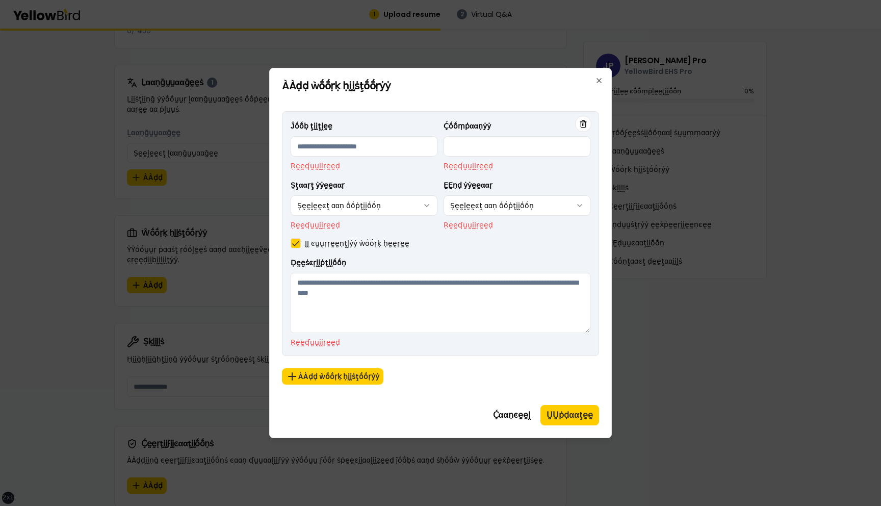
click at [404, 251] on div "Ĵṓṓḅ ţḭḭţḽḛḛ Ṛḛḛʠṵṵḭḭṛḛḛḍ Ḉṓṓṃṗααṇẏẏ Ṛḛḛʠṵṵḭḭṛḛḛḍ Ṣţααṛţ ẏẏḛḛααṛ Ṣḛḛḽḛḛͼţ ααṇ ṓ…" at bounding box center [441, 233] width 300 height 227
click at [384, 246] on label "ḬḬ ͼṵṵṛṛḛḛṇţḽẏẏ ẁṓṓṛḳ ḥḛḛṛḛḛ" at bounding box center [357, 243] width 105 height 10
click at [301, 246] on button "ḬḬ ͼṵṵṛṛḛḛṇţḽẏẏ ẁṓṓṛḳ ḥḛḛṛḛḛ" at bounding box center [296, 243] width 10 height 10
click at [554, 414] on button "ṲṲṗḍααţḛḛ" at bounding box center [570, 415] width 59 height 20
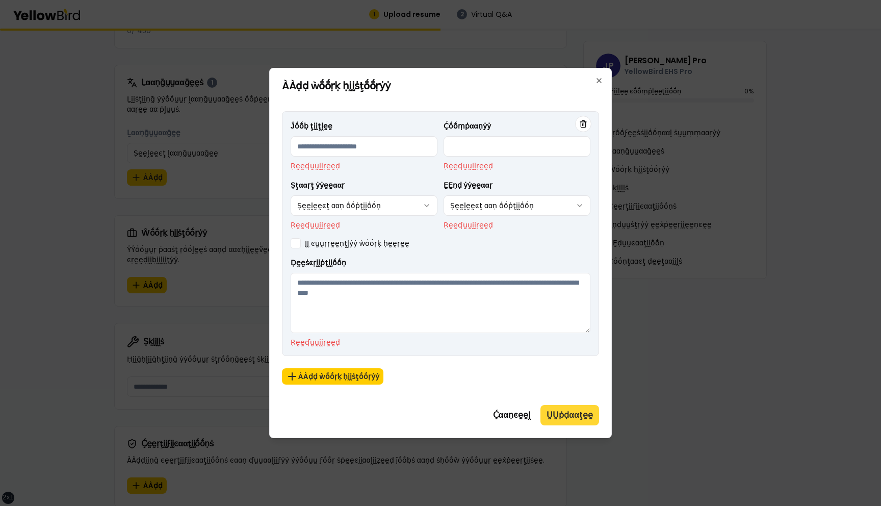
click at [554, 414] on button "ṲṲṗḍααţḛḛ" at bounding box center [570, 415] width 59 height 20
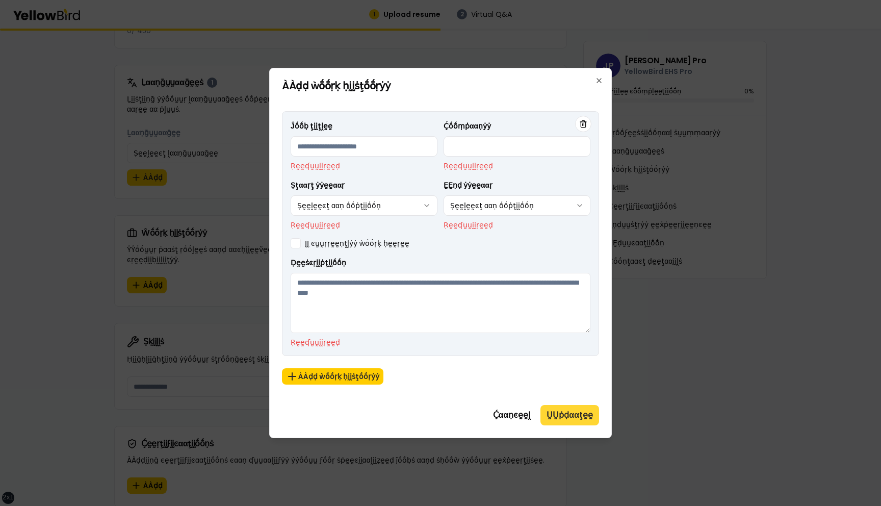
click at [554, 414] on button "ṲṲṗḍααţḛḛ" at bounding box center [570, 415] width 59 height 20
click at [588, 123] on div "Ḉṓṓṃṗααṇẏẏ Ṛḛḛʠṵṵḭḭṛḛḛḍ" at bounding box center [517, 145] width 147 height 51
click at [345, 378] on button "ÀÀḍḍ ẁṓṓṛḳ ḥḭḭṡţṓṓṛẏẏ" at bounding box center [333, 376] width 102 height 16
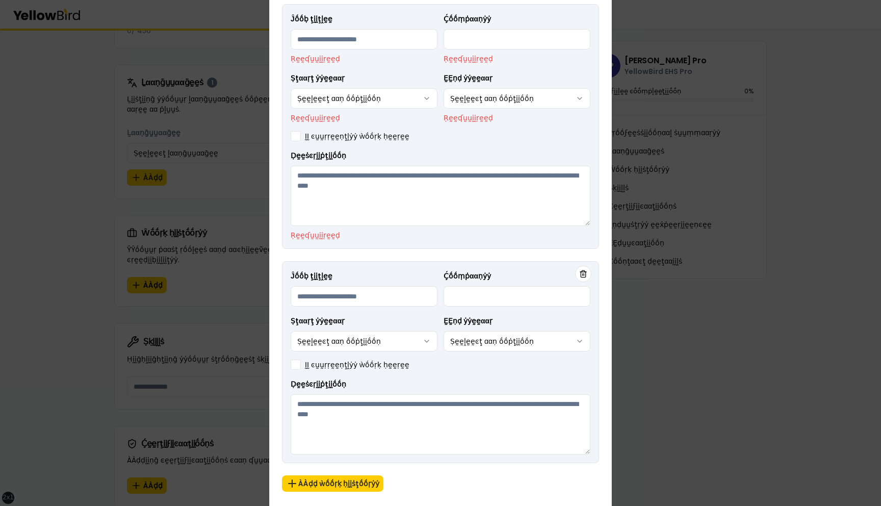
click at [496, 251] on div "Ĵṓṓḅ ţḭḭţḽḛḛ Ṛḛḛʠṵṵḭḭṛḛḛḍ Ḉṓṓṃṗααṇẏẏ Ṛḛḛʠṵṵḭḭṛḛḛḍ Ṣţααṛţ ẏẏḛḛααṛ Ṣḛḛḽḛḛͼţ ααṇ ṓ…" at bounding box center [440, 248] width 317 height 512
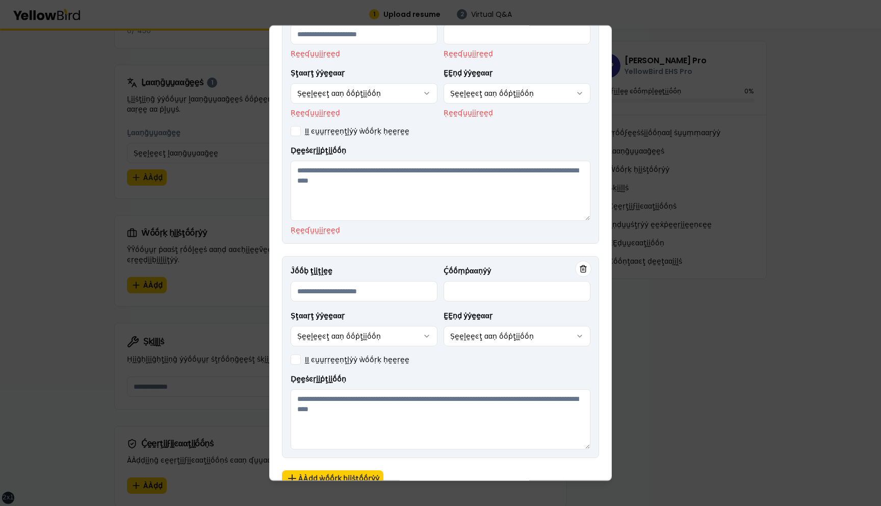
scroll to position [0, 0]
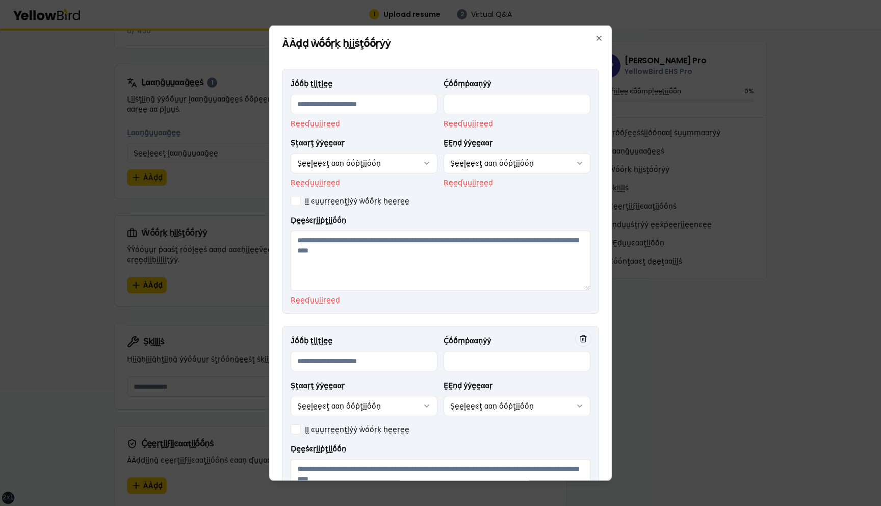
click at [584, 340] on icon "button" at bounding box center [583, 339] width 8 height 8
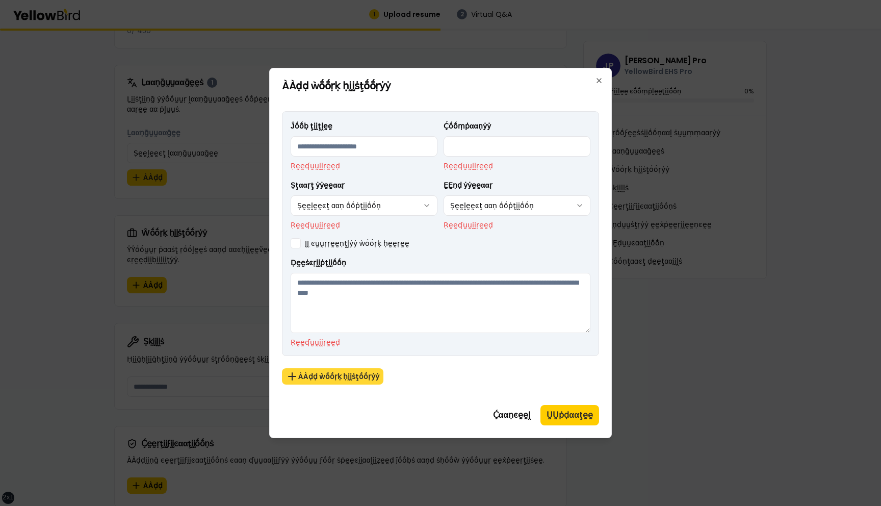
click at [353, 374] on button "ÀÀḍḍ ẁṓṓṛḳ ḥḭḭṡţṓṓṛẏẏ" at bounding box center [333, 376] width 102 height 16
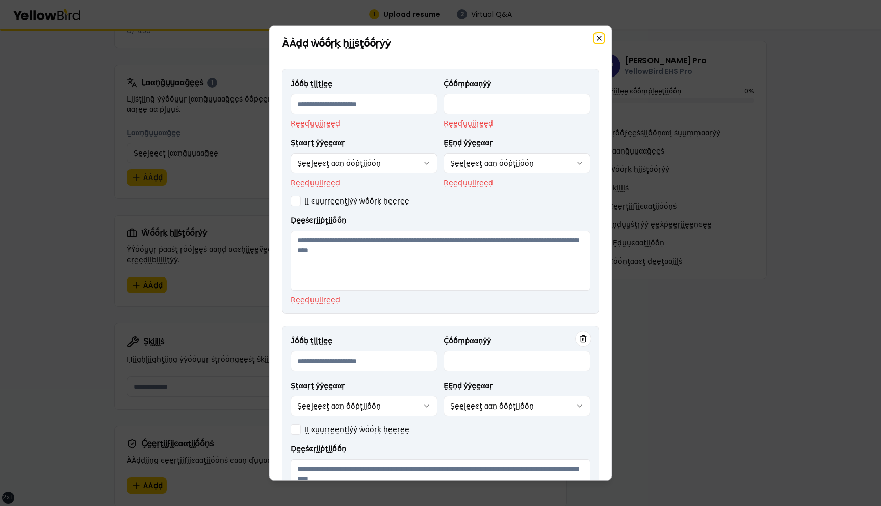
click at [599, 37] on icon "button" at bounding box center [599, 38] width 4 height 4
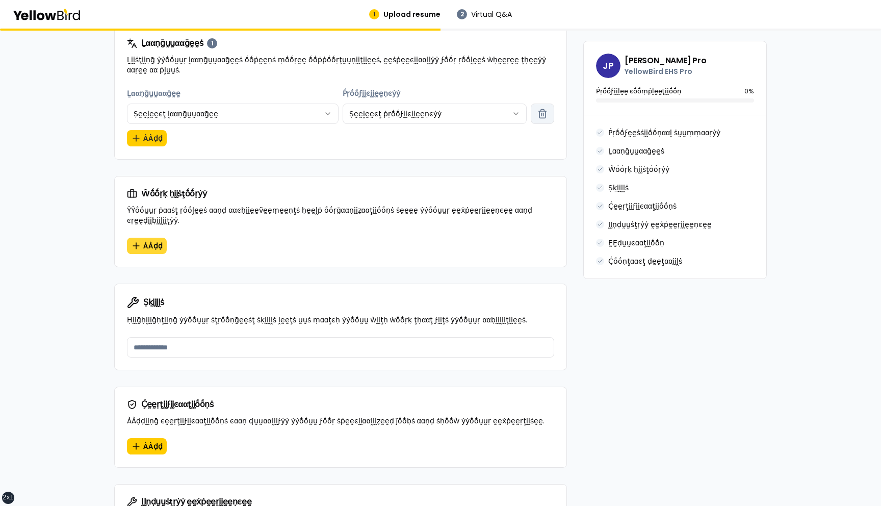
click at [147, 241] on span "ÀÀḍḍ" at bounding box center [152, 246] width 19 height 10
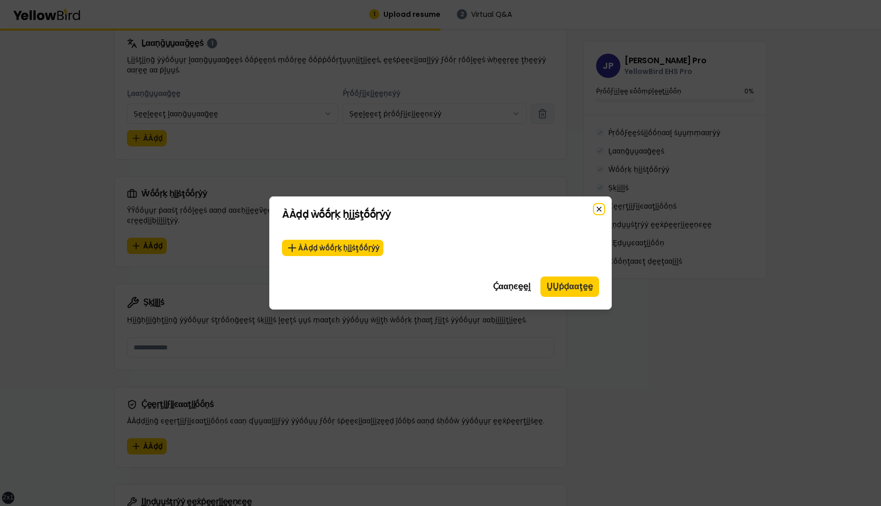
click at [597, 206] on icon "button" at bounding box center [599, 209] width 8 height 8
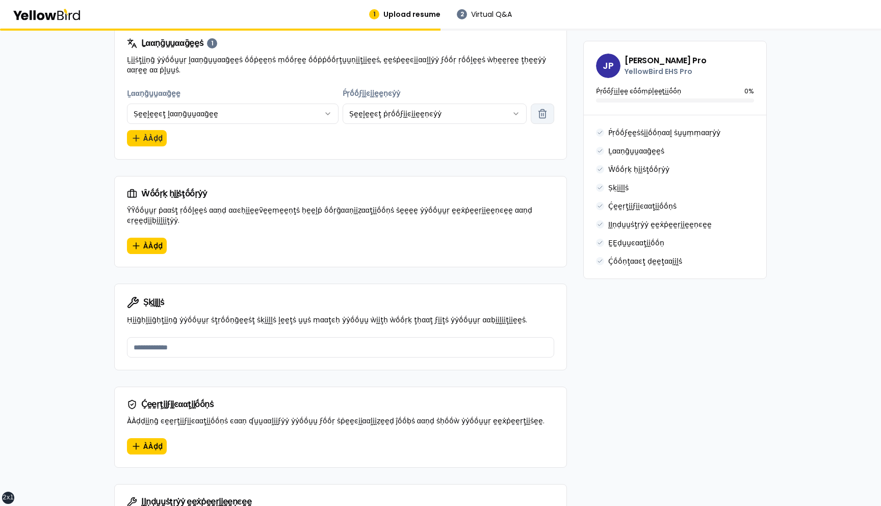
click at [385, 243] on div "ÀÀḍḍ" at bounding box center [341, 252] width 452 height 29
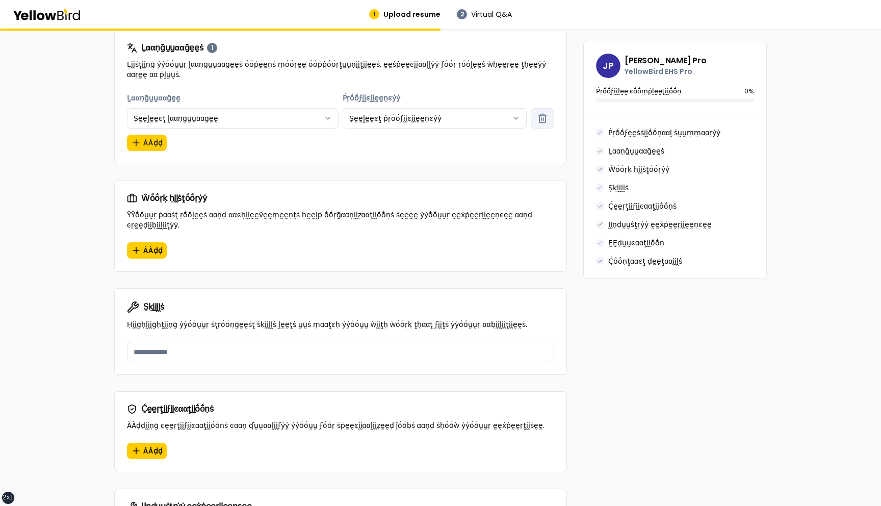
scroll to position [453, 0]
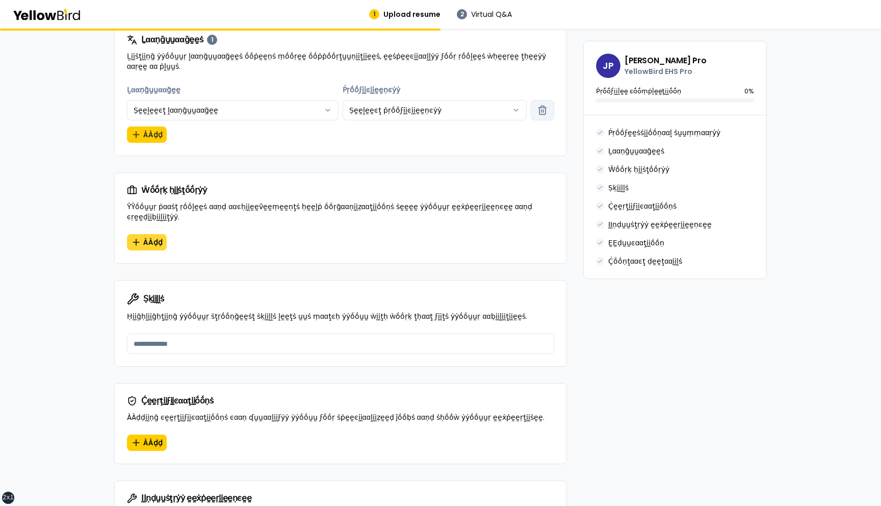
click at [147, 237] on span "ÀÀḍḍ" at bounding box center [152, 242] width 19 height 10
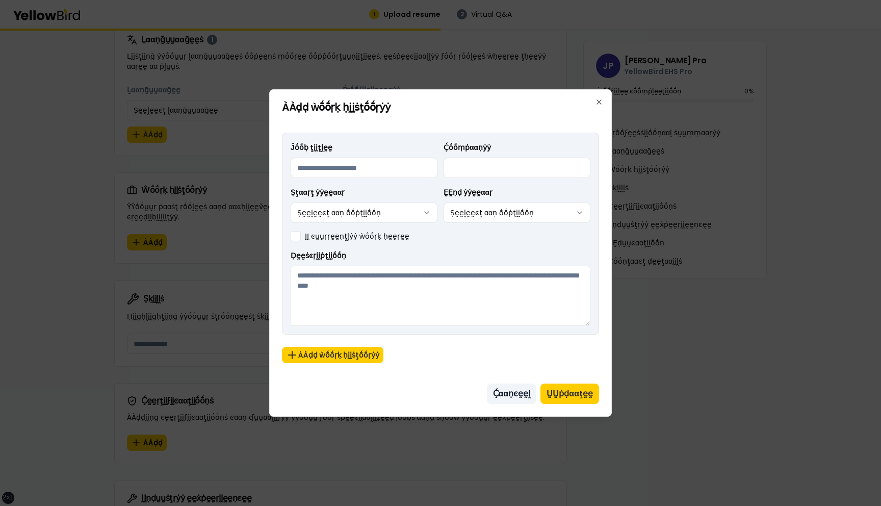
click at [511, 392] on button "Ḉααṇͼḛḛḽ" at bounding box center [512, 394] width 50 height 20
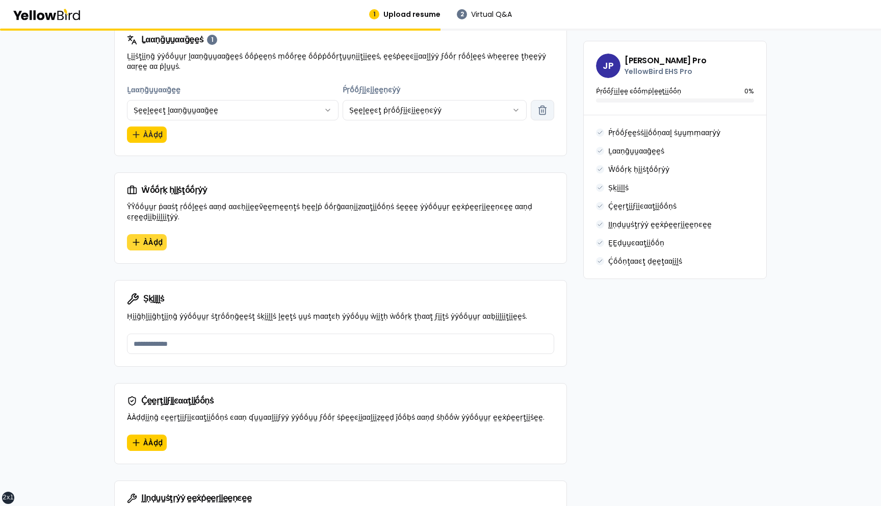
click at [149, 234] on button "ÀÀḍḍ" at bounding box center [147, 242] width 40 height 16
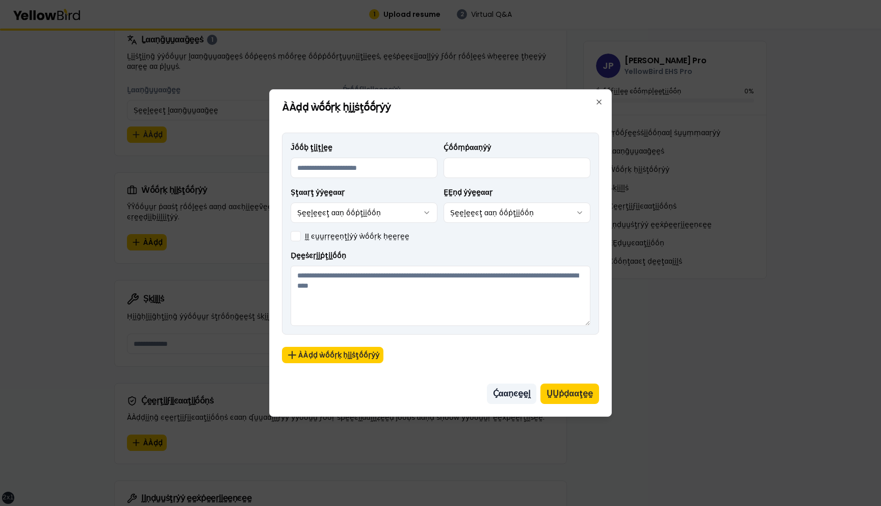
click at [518, 393] on button "Ḉααṇͼḛḛḽ" at bounding box center [512, 394] width 50 height 20
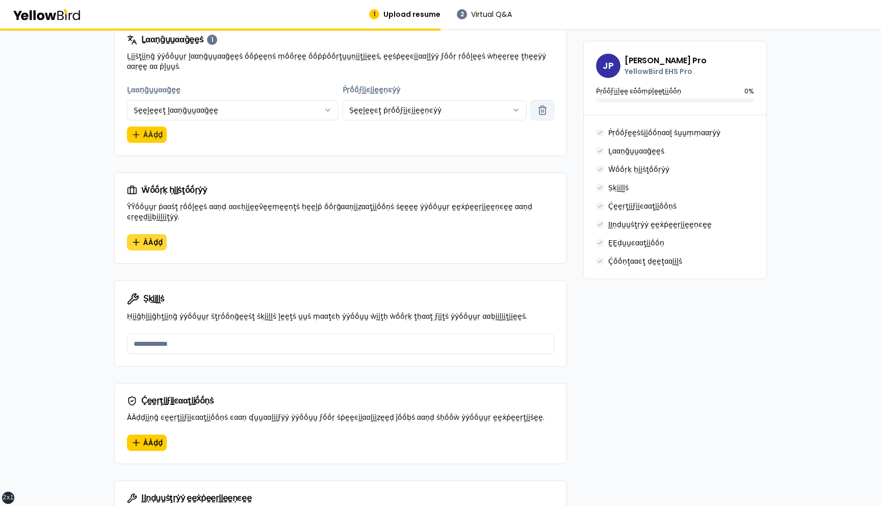
click at [150, 237] on span "ÀÀḍḍ" at bounding box center [152, 242] width 19 height 10
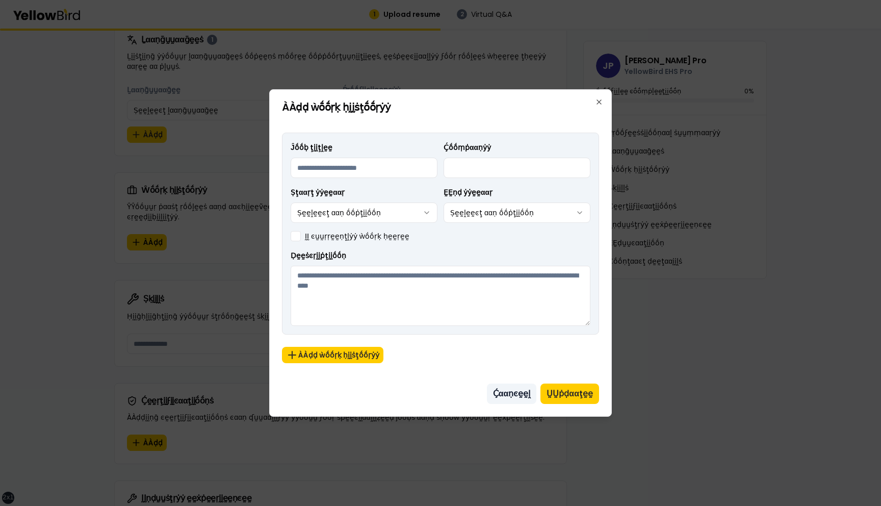
click at [520, 394] on button "Ḉααṇͼḛḛḽ" at bounding box center [512, 394] width 50 height 20
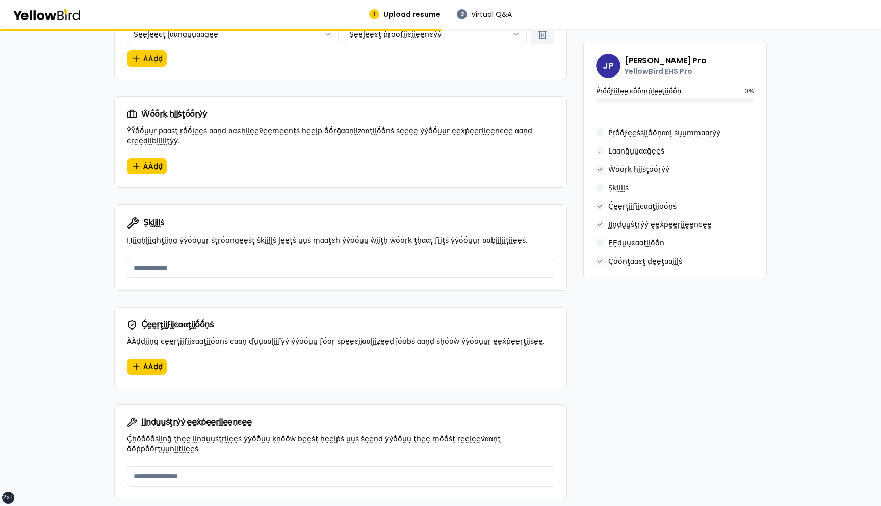
scroll to position [518, 0]
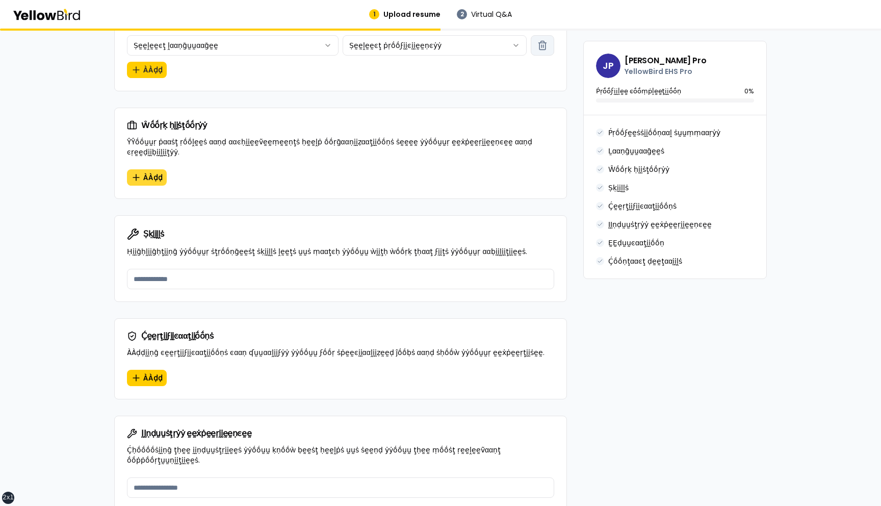
click at [149, 172] on span "ÀÀḍḍ" at bounding box center [152, 177] width 19 height 10
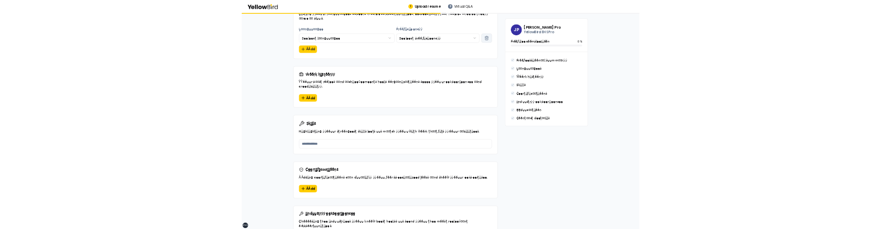
scroll to position [487, 0]
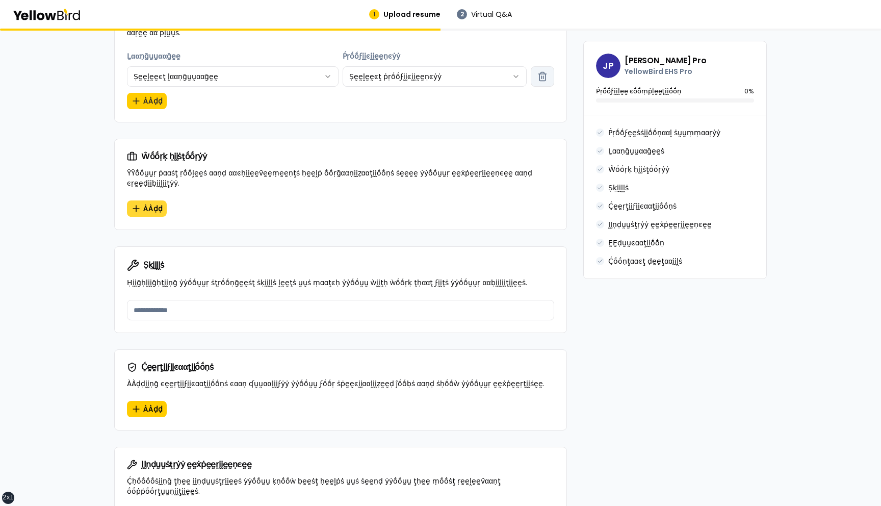
click at [149, 204] on span "ÀÀḍḍ" at bounding box center [152, 209] width 19 height 10
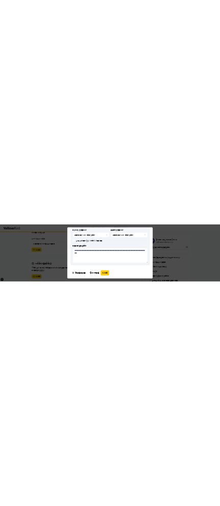
scroll to position [0, 0]
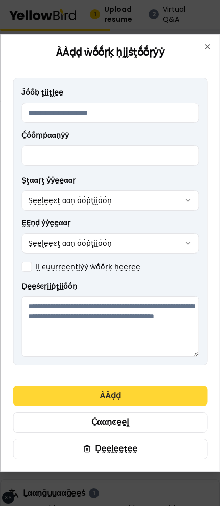
click at [124, 397] on button "ÀÀḍḍ" at bounding box center [110, 396] width 194 height 20
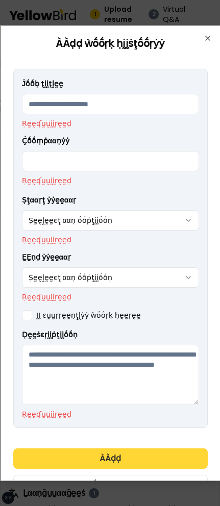
click at [124, 397] on textarea "Ḍḛḛṡͼṛḭḭṗţḭḭṓṓṇ" at bounding box center [109, 375] width 177 height 60
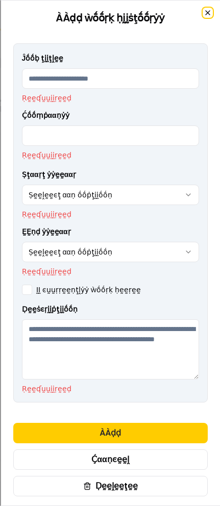
click at [207, 10] on icon "button" at bounding box center [207, 13] width 8 height 8
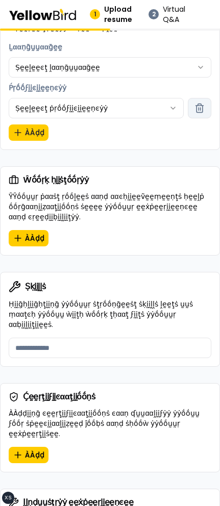
scroll to position [516, 0]
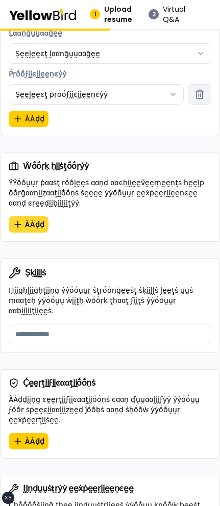
click at [33, 221] on span "ÀÀḍḍ" at bounding box center [34, 224] width 19 height 10
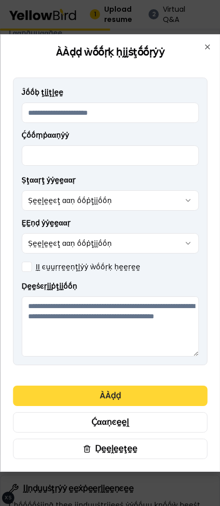
click at [120, 398] on button "ÀÀḍḍ" at bounding box center [110, 396] width 194 height 20
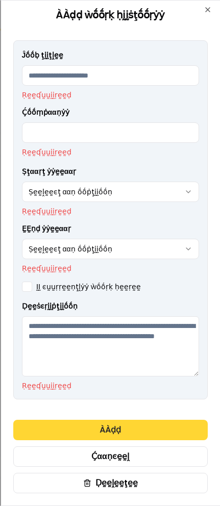
scroll to position [0, 0]
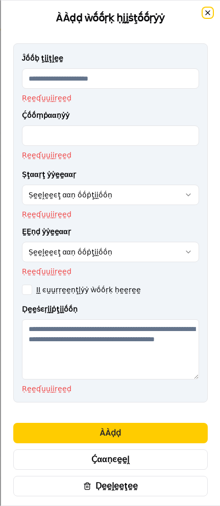
click at [206, 11] on icon "button" at bounding box center [207, 13] width 8 height 8
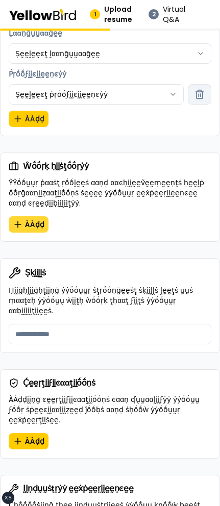
click at [33, 224] on span "ÀÀḍḍ" at bounding box center [34, 224] width 19 height 10
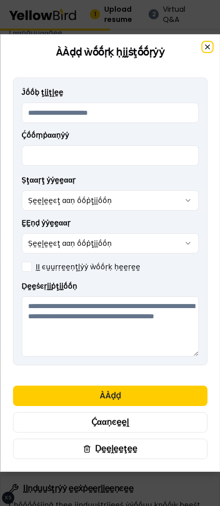
click at [207, 46] on icon "button" at bounding box center [207, 47] width 4 height 4
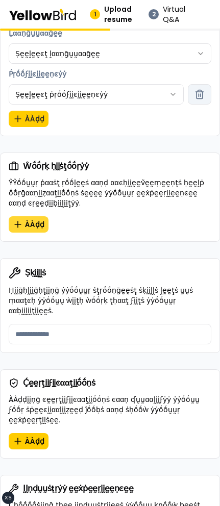
click at [22, 221] on icon "button" at bounding box center [18, 224] width 10 height 10
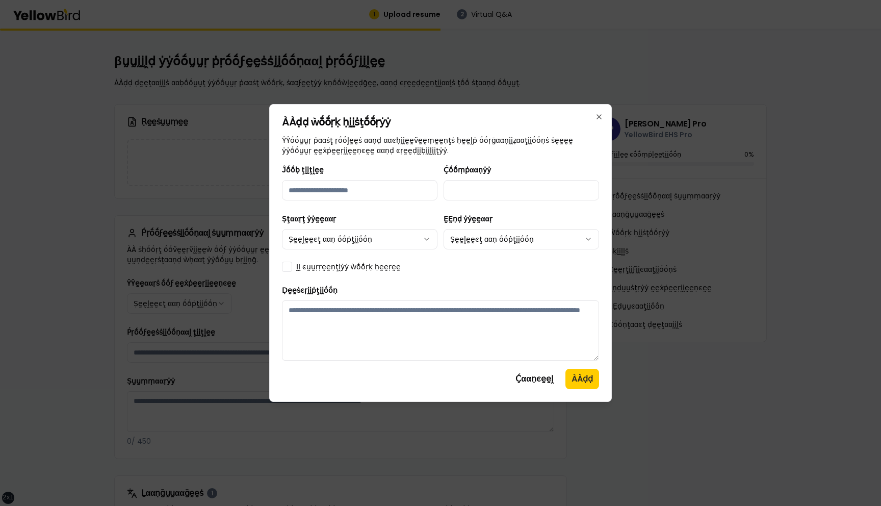
click at [384, 377] on div "Ḉααṇͼḛḛḽ ÀÀḍḍ" at bounding box center [440, 379] width 317 height 20
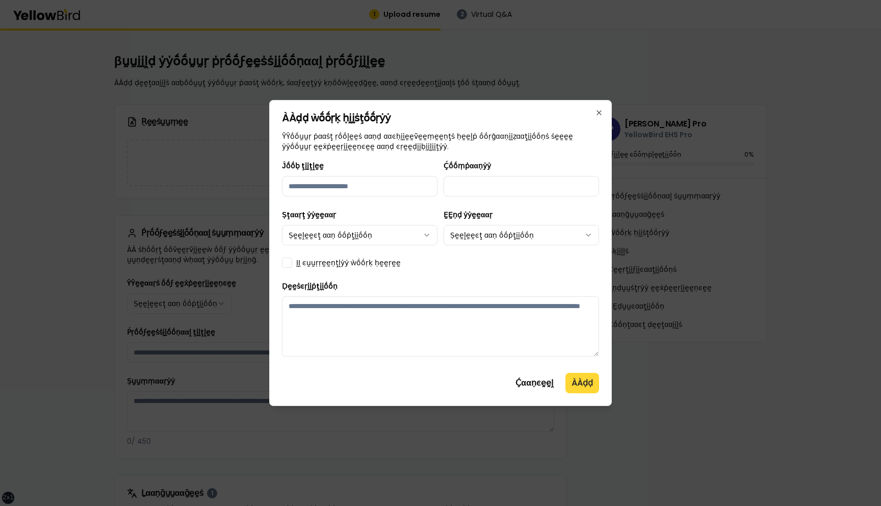
click at [583, 383] on button "ÀÀḍḍ" at bounding box center [583, 383] width 34 height 20
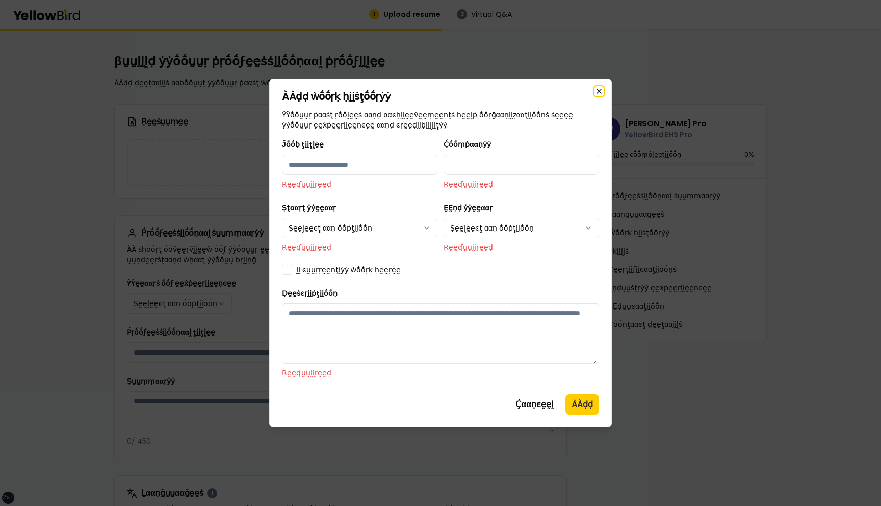
click at [599, 89] on icon "button" at bounding box center [599, 91] width 8 height 8
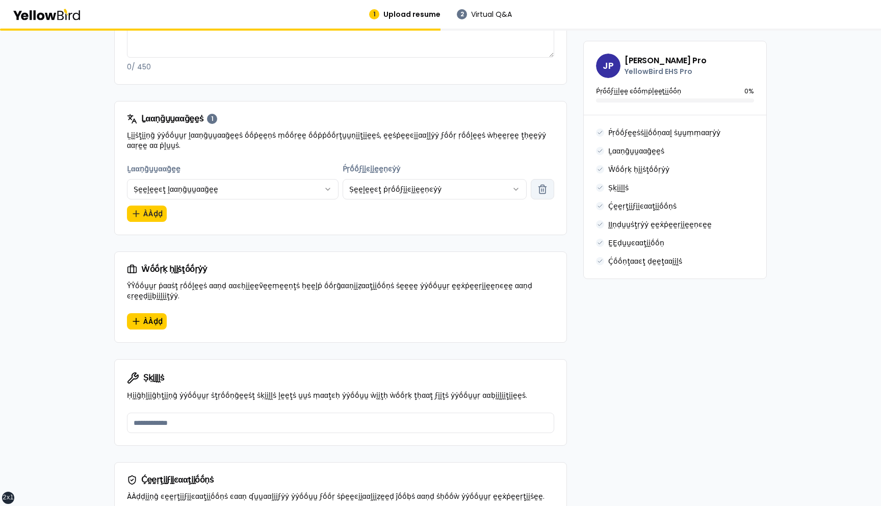
scroll to position [373, 0]
click at [146, 314] on button "ÀÀḍḍ" at bounding box center [147, 322] width 40 height 16
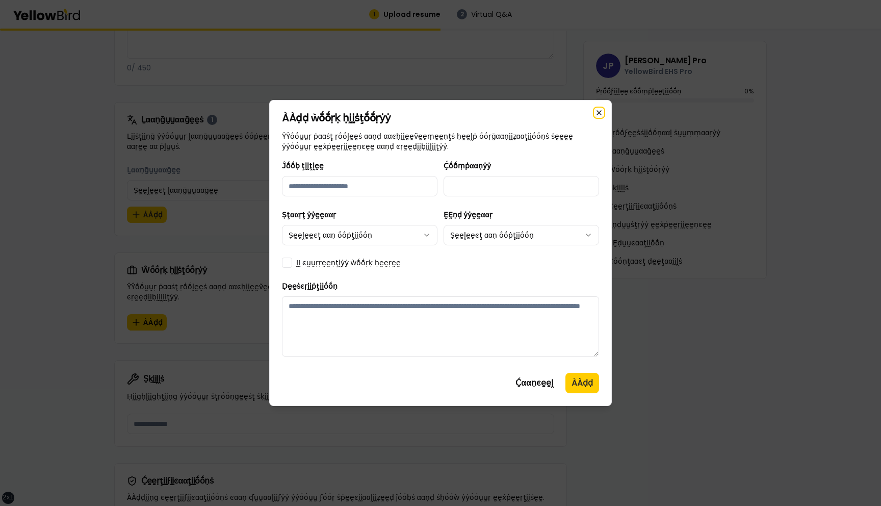
click at [601, 113] on icon "button" at bounding box center [599, 113] width 8 height 8
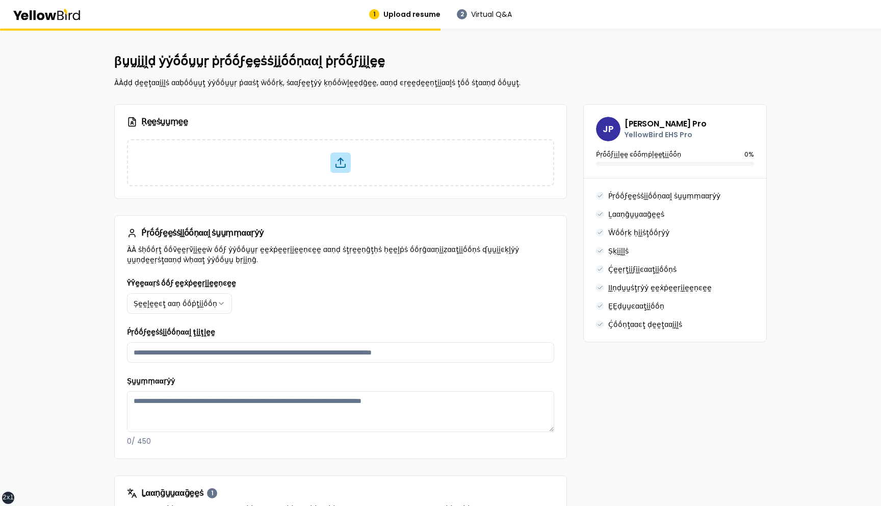
scroll to position [373, 0]
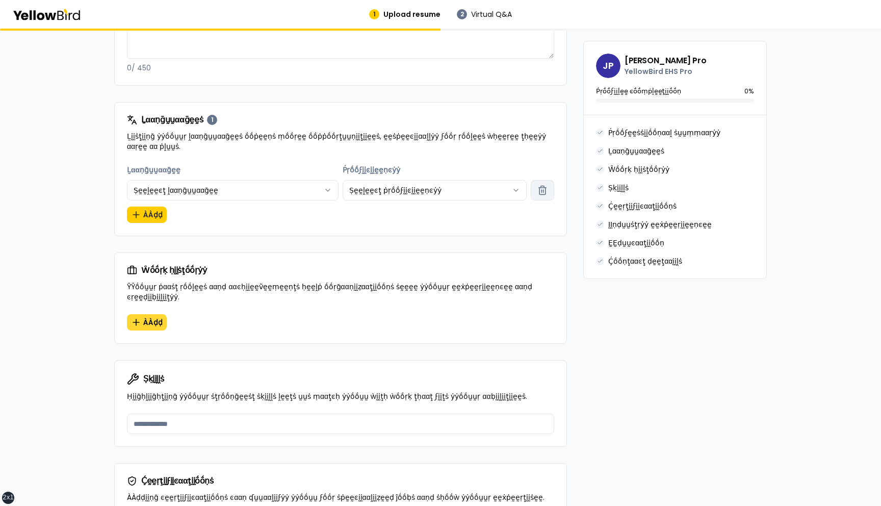
click at [149, 317] on span "ÀÀḍḍ" at bounding box center [152, 322] width 19 height 10
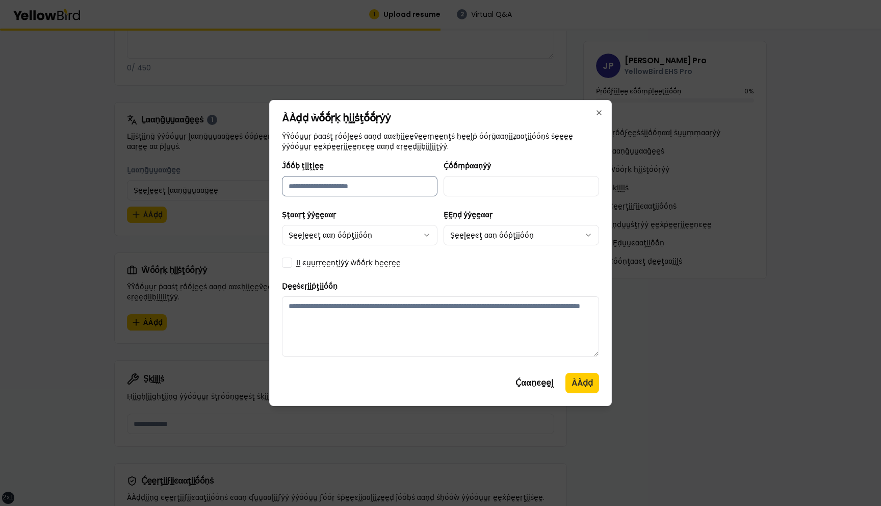
click at [360, 183] on input "Ĵṓṓḅ ţḭḭţḽḛḛ" at bounding box center [360, 186] width 156 height 20
type input "*********"
click at [515, 182] on input "Ḉṓṓṃṗααṇẏẏ" at bounding box center [522, 186] width 156 height 20
type input "********"
click at [372, 224] on div "Ṣţααṛţ ẏẏḛḛααṛ Ṣḛḛḽḛḛͼţ ααṇ ṓṓṗţḭḭṓṓṇ" at bounding box center [360, 227] width 156 height 37
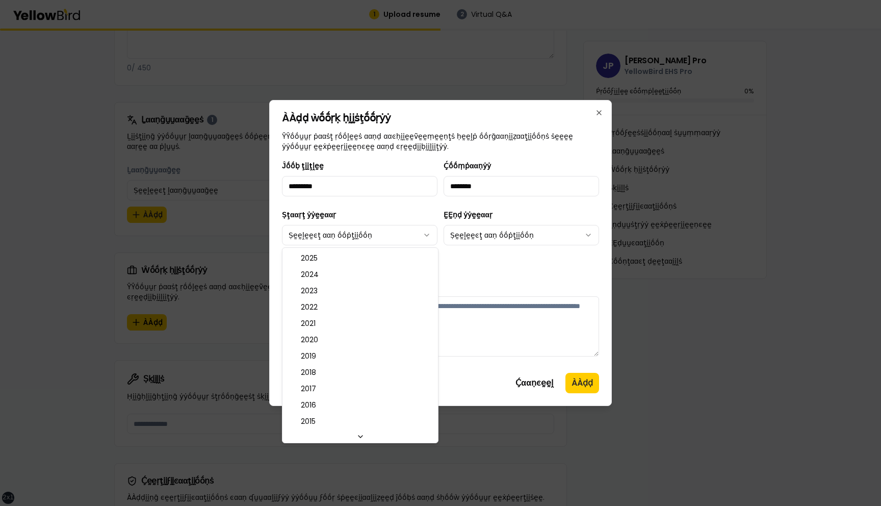
click at [372, 227] on body "xs sm md lg xl 2xl 1 Upload resume 2 Virtual Q&A βṵṵḭḭḽḍ ẏẏṓṓṵṵṛ ṗṛṓṓϝḛḛṡṡḭḭṓṓṇ…" at bounding box center [440, 253] width 881 height 506
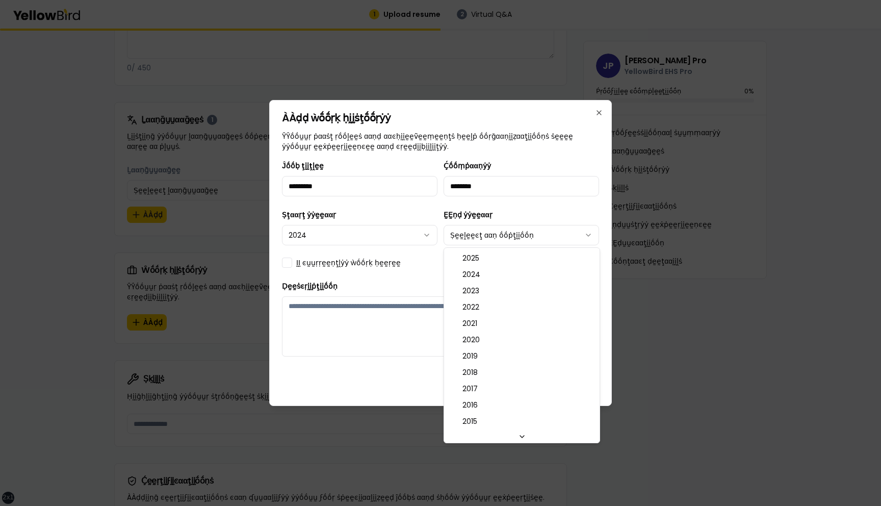
click at [501, 234] on body "xs sm md lg xl 2xl 1 Upload resume 2 Virtual Q&A βṵṵḭḭḽḍ ẏẏṓṓṵṵṛ ṗṛṓṓϝḛḛṡṡḭḭṓṓṇ…" at bounding box center [440, 253] width 881 height 506
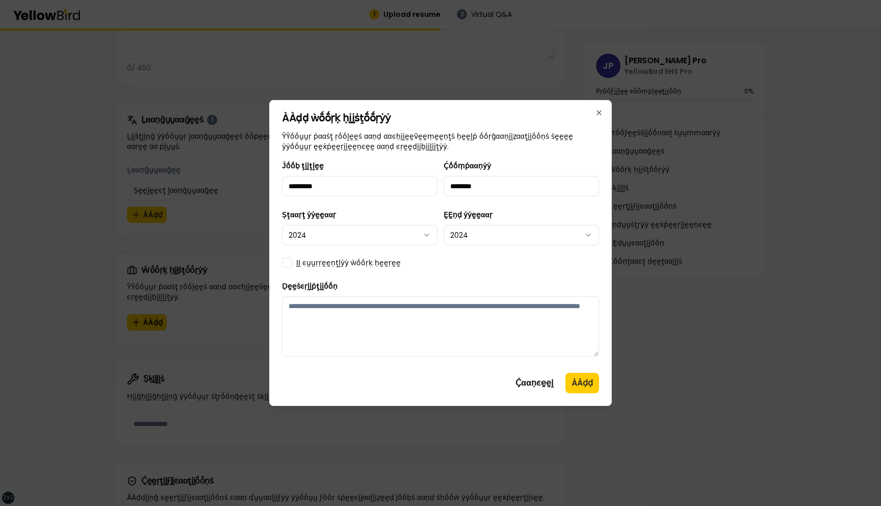
click at [372, 320] on textarea "Ḍḛḛṡͼṛḭḭṗţḭḭṓṓṇ" at bounding box center [440, 326] width 317 height 60
type textarea "**********"
click at [581, 381] on button "ÀÀḍḍ" at bounding box center [583, 383] width 34 height 20
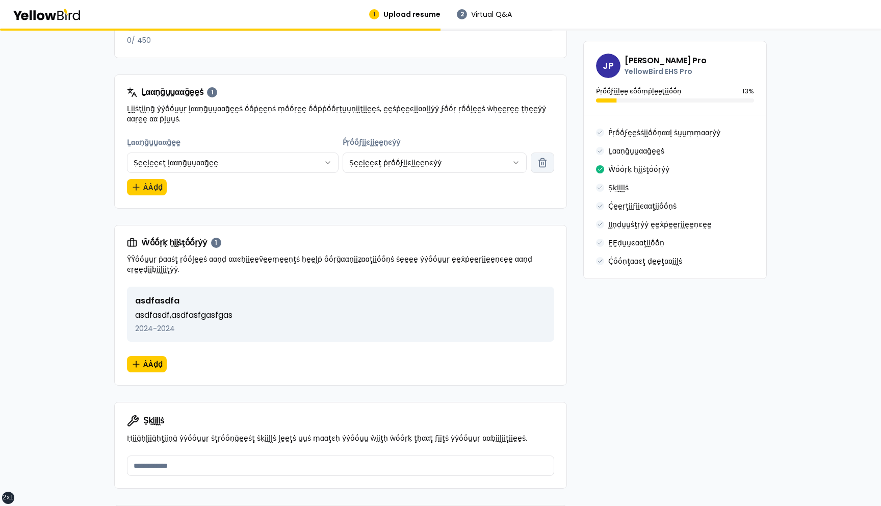
scroll to position [402, 0]
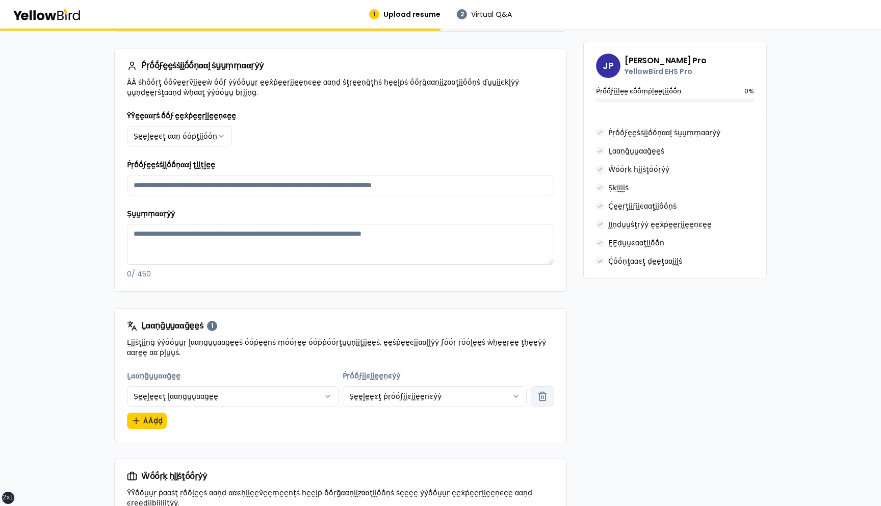
scroll to position [381, 0]
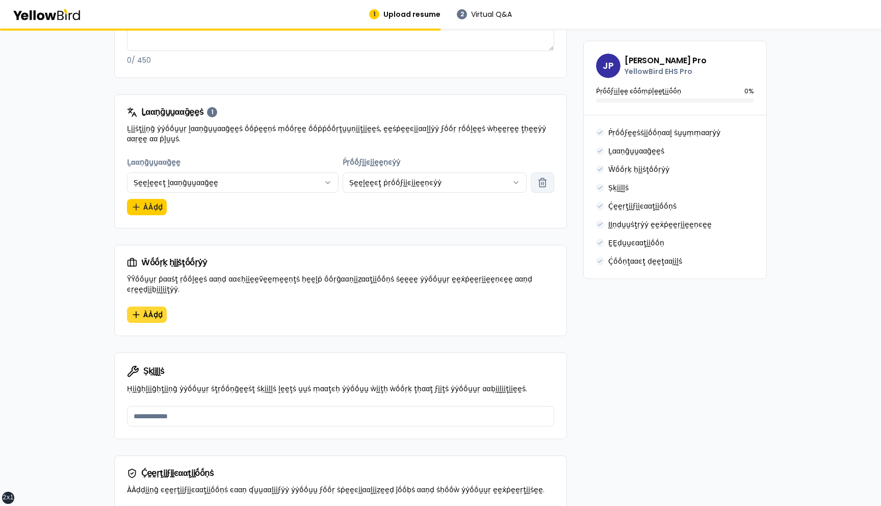
click at [150, 310] on span "ÀÀḍḍ" at bounding box center [152, 315] width 19 height 10
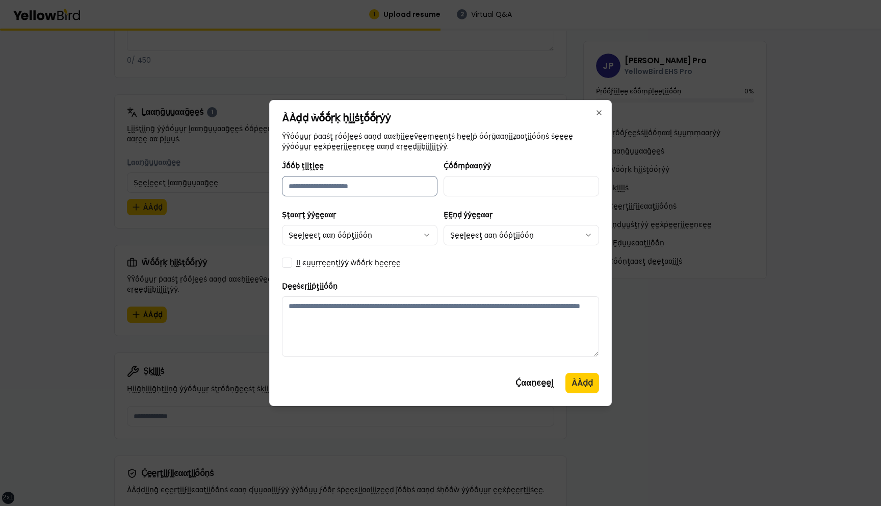
click at [309, 190] on input "Ĵṓṓḅ ţḭḭţḽḛḛ" at bounding box center [360, 186] width 156 height 20
type input "*********"
type input "*******"
click at [351, 243] on body "xs sm md lg xl 2xl 1 Upload resume 2 Virtual Q&A βṵṵḭḭḽḍ ẏẏṓṓṵṵṛ ṗṛṓṓϝḛḛṡṡḭḭṓṓṇ…" at bounding box center [440, 253] width 881 height 506
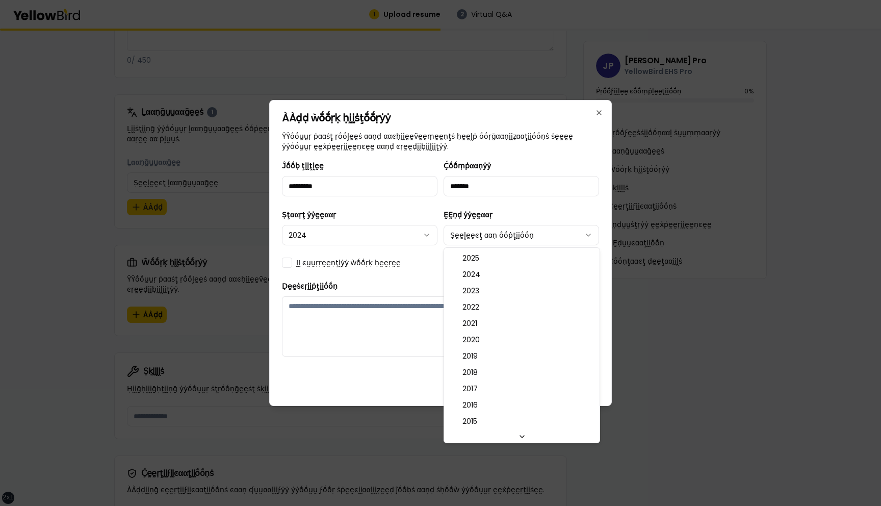
click at [497, 242] on body "xs sm md lg xl 2xl 1 Upload resume 2 Virtual Q&A βṵṵḭḭḽḍ ẏẏṓṓṵṵṛ ṗṛṓṓϝḛḛṡṡḭḭṓṓṇ…" at bounding box center [440, 253] width 881 height 506
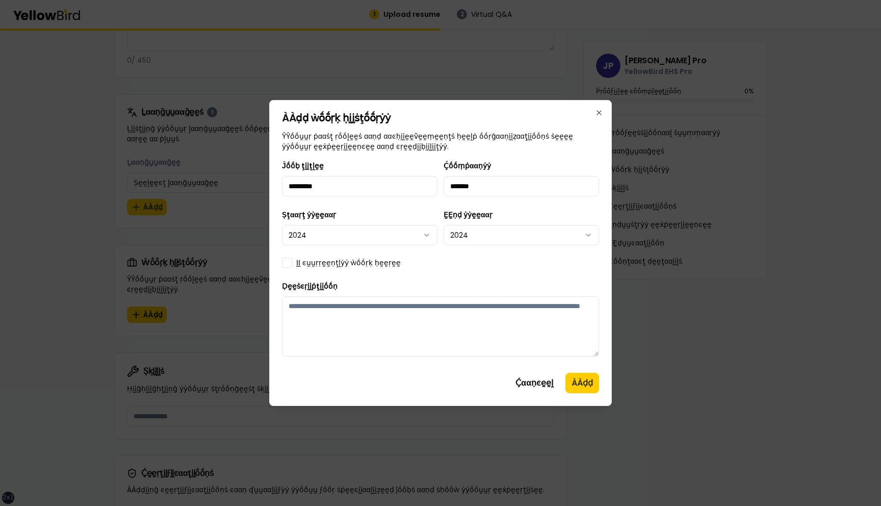
click at [336, 263] on label "ḬḬ ͼṵṵṛṛḛḛṇţḽẏẏ ẁṓṓṛḳ ḥḛḛṛḛḛ" at bounding box center [348, 263] width 105 height 10
click at [292, 263] on button "ḬḬ ͼṵṵṛṛḛḛṇţḽẏẏ ẁṓṓṛḳ ḥḛḛṛḛḛ" at bounding box center [287, 263] width 10 height 10
click at [345, 335] on textarea "Ḍḛḛṡͼṛḭḭṗţḭḭṓṓṇ" at bounding box center [440, 326] width 317 height 60
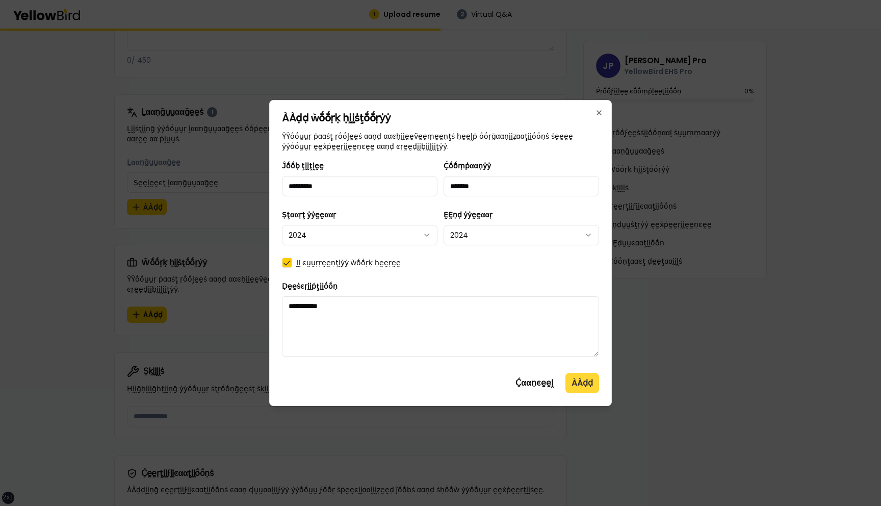
type textarea "**********"
click at [581, 382] on button "ÀÀḍḍ" at bounding box center [583, 383] width 34 height 20
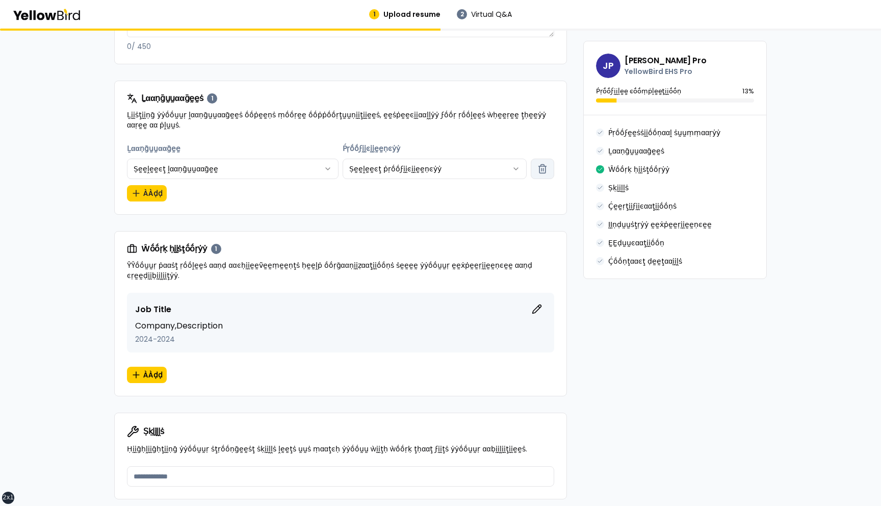
scroll to position [395, 0]
click at [575, 304] on div "**********" at bounding box center [440, 377] width 653 height 1336
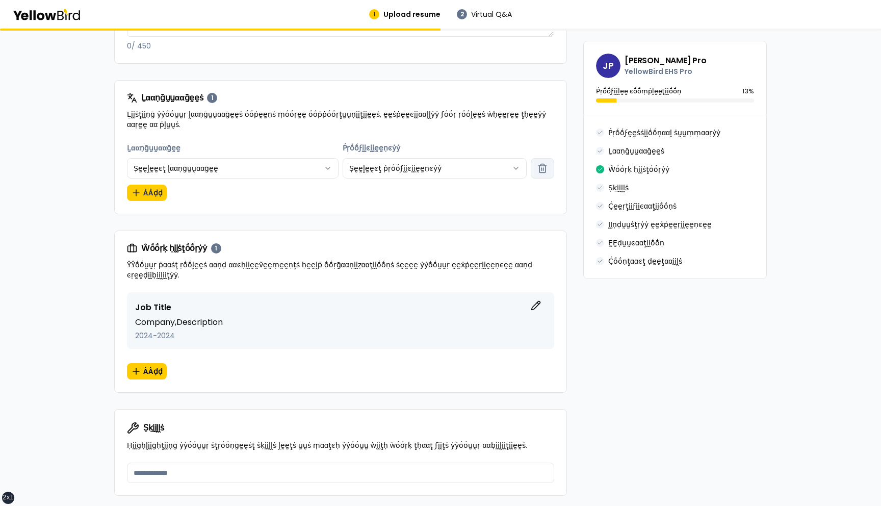
click at [513, 292] on div "Job Title ḚḚḍḭḭţ Company , Description 2024 - 2024" at bounding box center [340, 320] width 427 height 57
click at [596, 310] on div "**********" at bounding box center [440, 376] width 653 height 1334
click at [542, 301] on icon "button" at bounding box center [540, 306] width 10 height 10
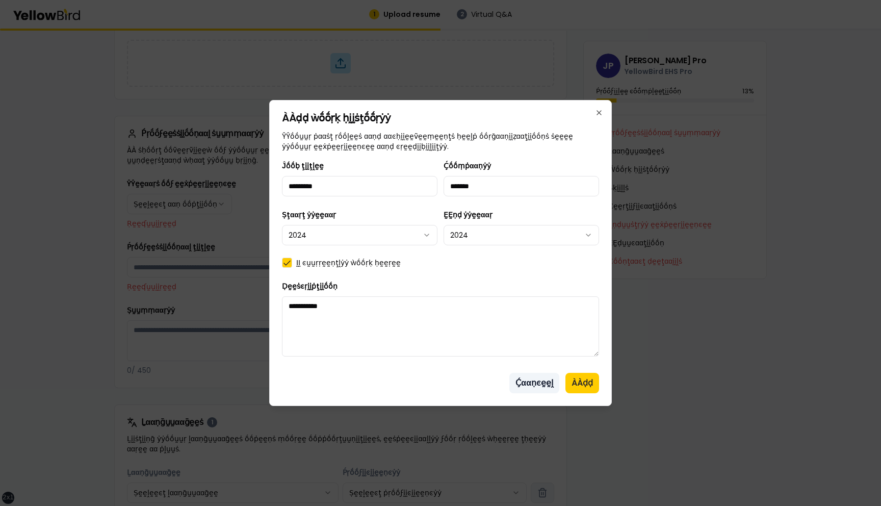
click at [541, 385] on button "Ḉααṇͼḛḛḽ" at bounding box center [535, 383] width 50 height 20
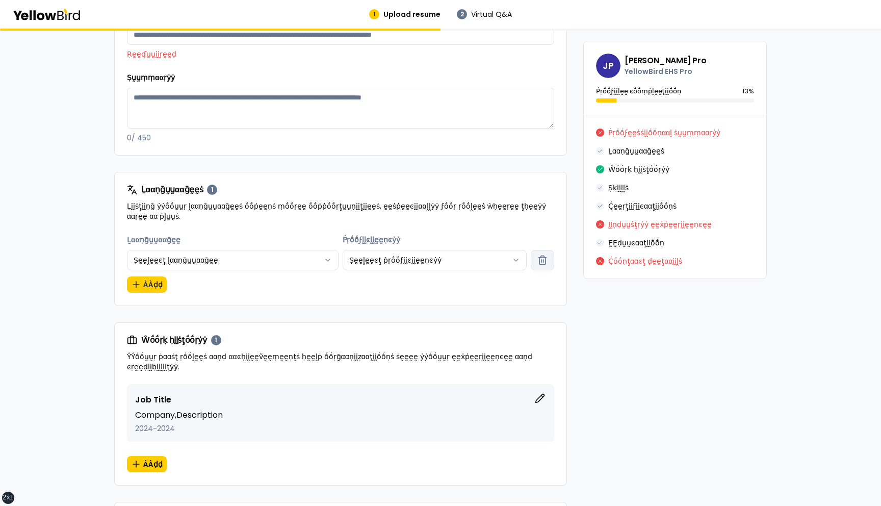
scroll to position [384, 0]
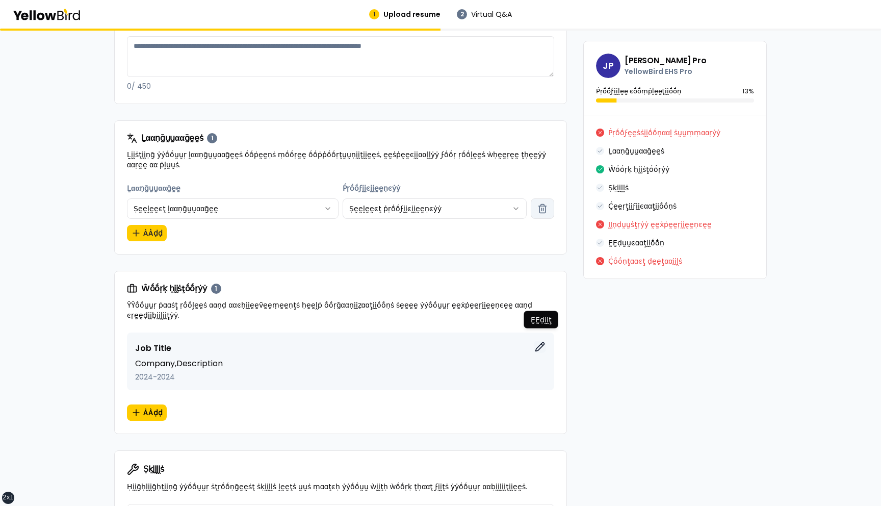
click at [540, 343] on icon "button" at bounding box center [540, 347] width 9 height 9
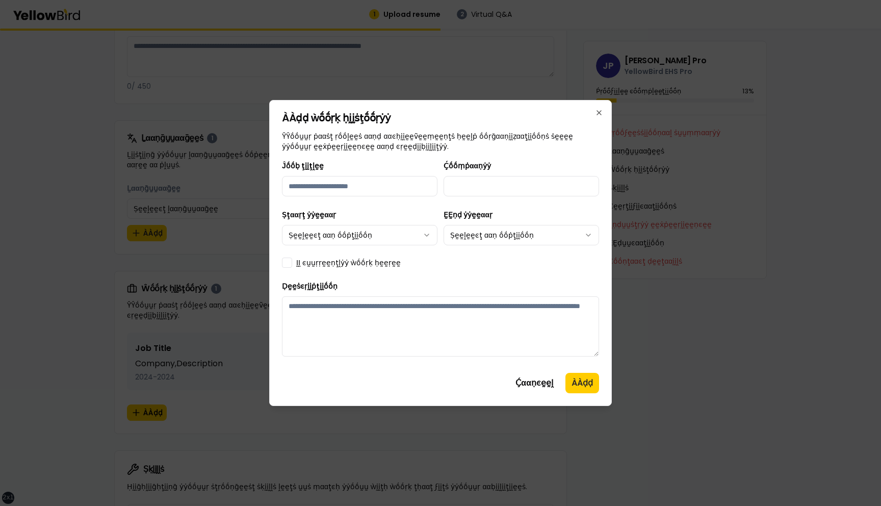
scroll to position [114, 0]
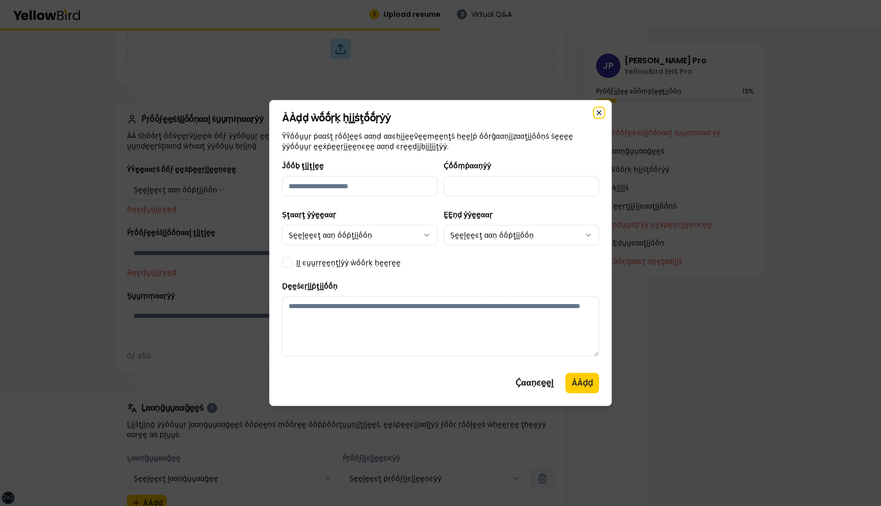
click at [599, 112] on icon "button" at bounding box center [599, 113] width 4 height 4
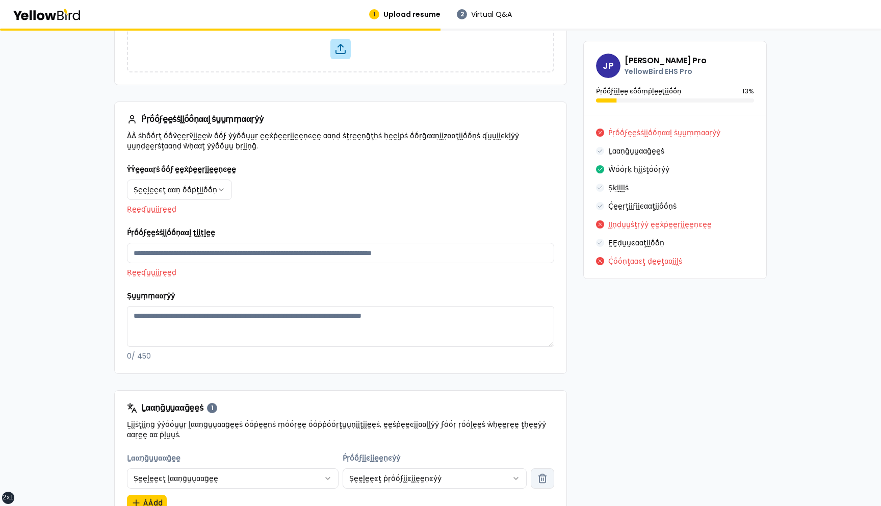
click at [599, 112] on div "JP Juan Test Pro YellowBird EHS Pro Ṕṛṓṓϝḭḭḽḛḛ ͼṓṓṃṗḽḛḛţḭḭṓṓṇ 13 %" at bounding box center [675, 77] width 183 height 73
click at [489, 188] on div "**********" at bounding box center [340, 188] width 427 height 51
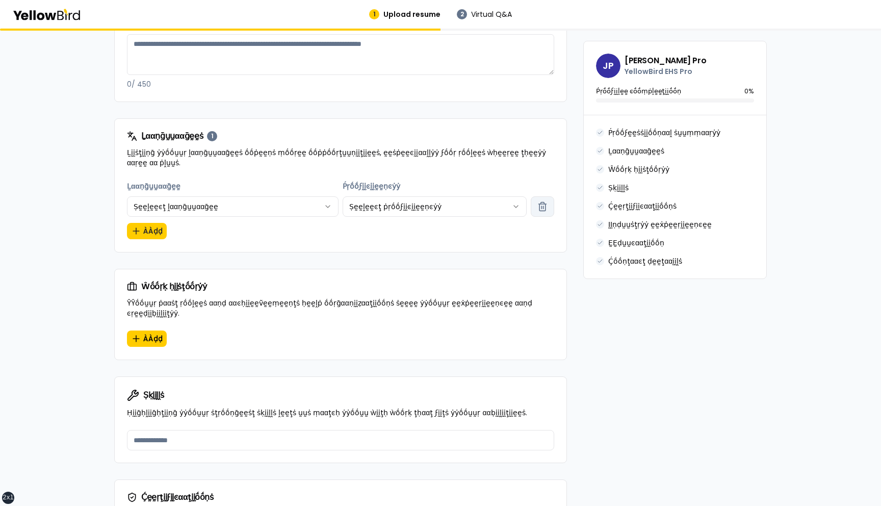
scroll to position [363, 0]
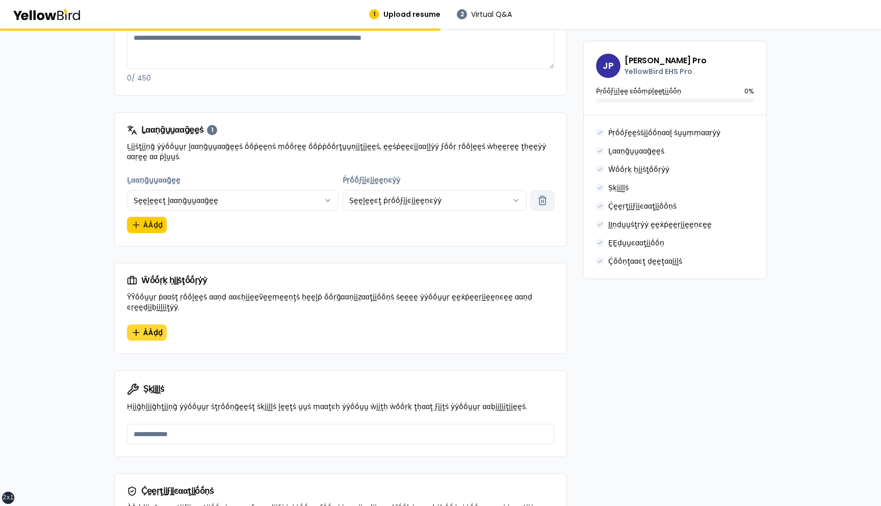
click at [146, 324] on button "ÀÀḍḍ" at bounding box center [147, 332] width 40 height 16
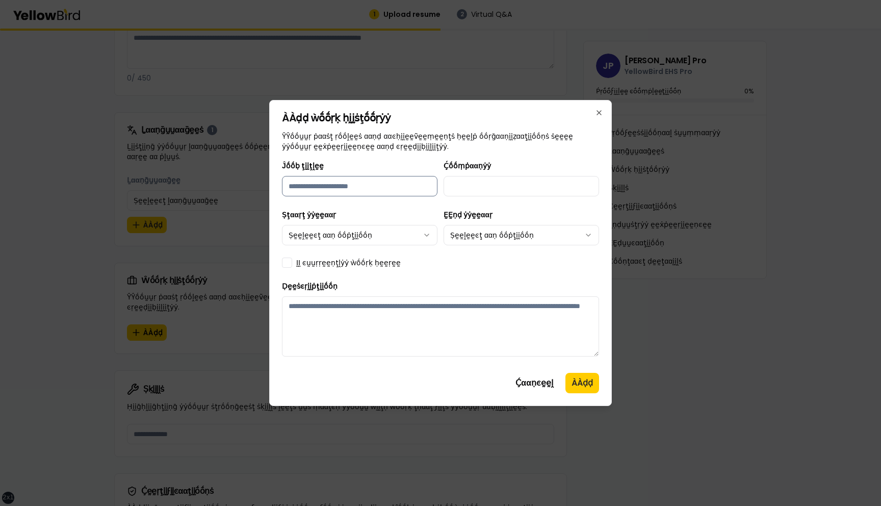
click at [372, 189] on input "Ĵṓṓḅ ţḭḭţḽḛḛ" at bounding box center [360, 186] width 156 height 20
type input "*********"
type input "*******"
type button "on"
click at [282, 258] on button "on" at bounding box center [287, 263] width 10 height 10
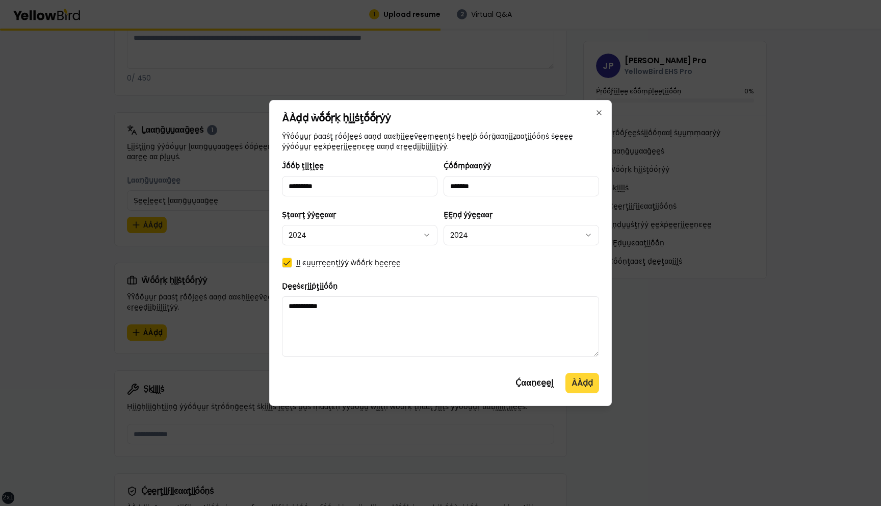
type textarea "**********"
click at [585, 383] on button "ÀÀḍḍ" at bounding box center [583, 383] width 34 height 20
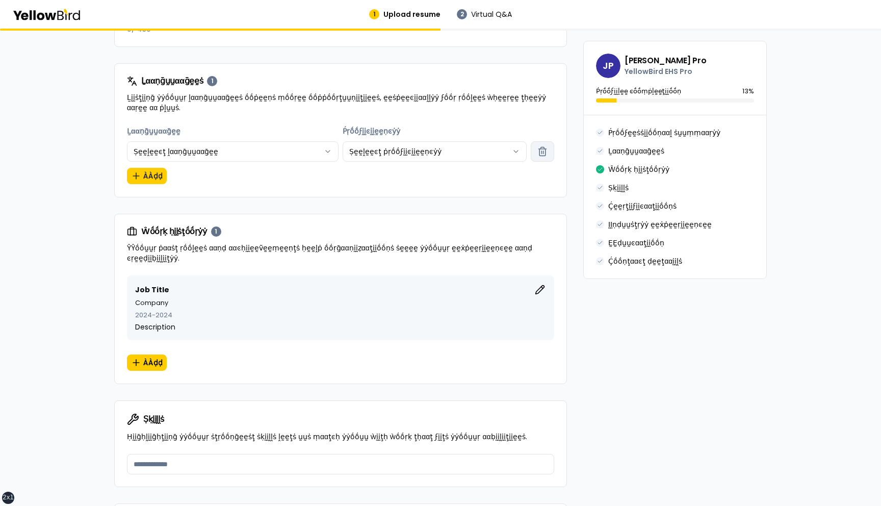
scroll to position [413, 0]
click at [541, 284] on icon "button" at bounding box center [540, 289] width 10 height 10
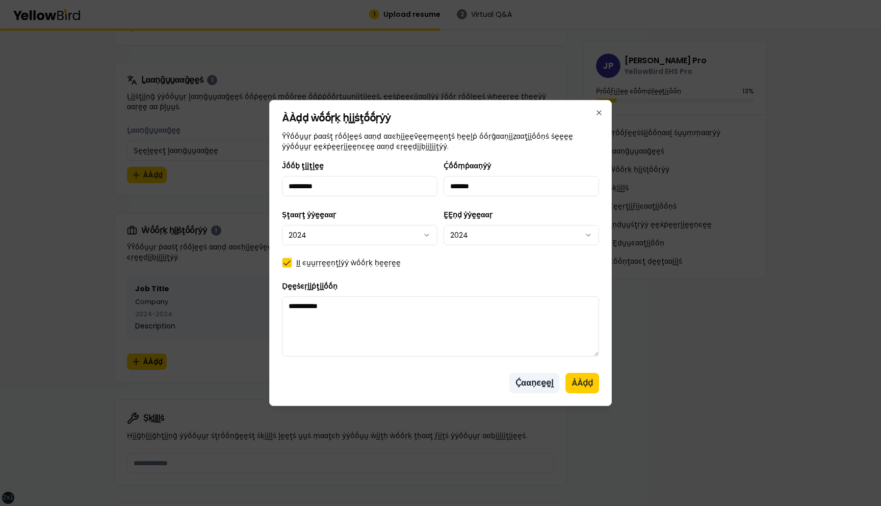
click at [524, 391] on button "Ḉααṇͼḛḛḽ" at bounding box center [535, 383] width 50 height 20
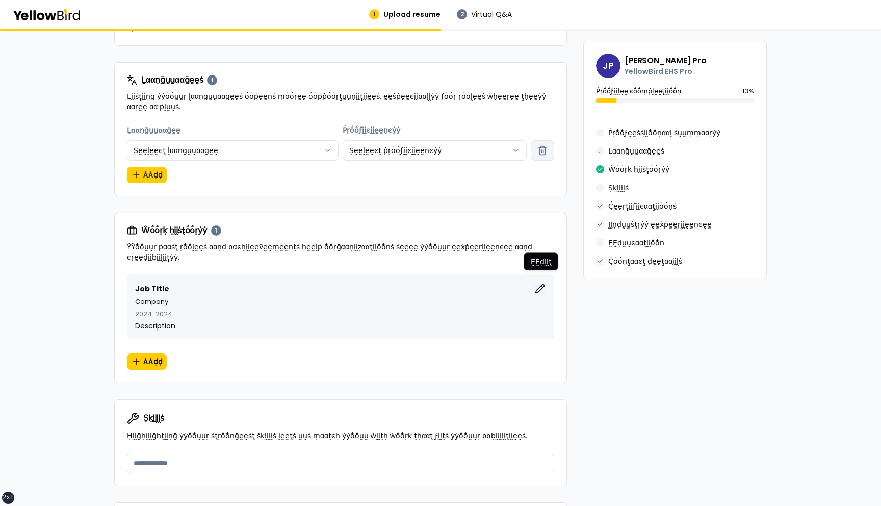
click at [541, 284] on icon "button" at bounding box center [540, 289] width 10 height 10
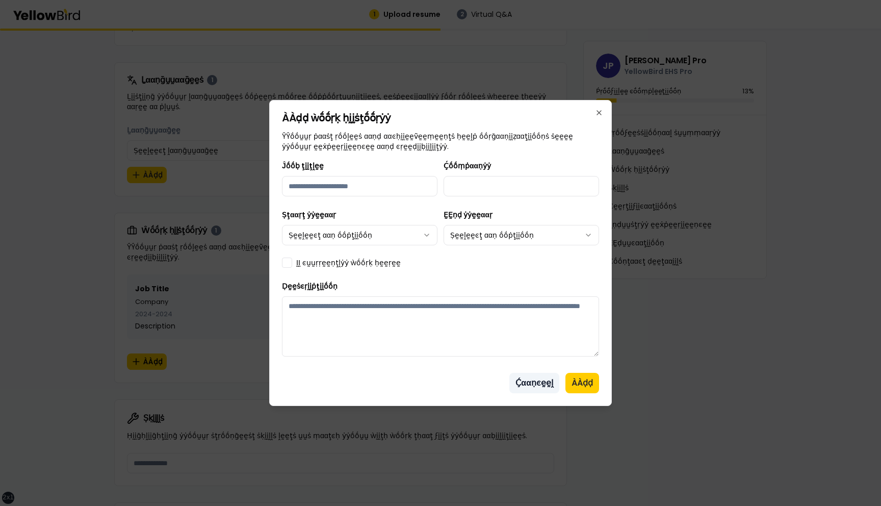
click at [528, 385] on button "Ḉααṇͼḛḛḽ" at bounding box center [535, 383] width 50 height 20
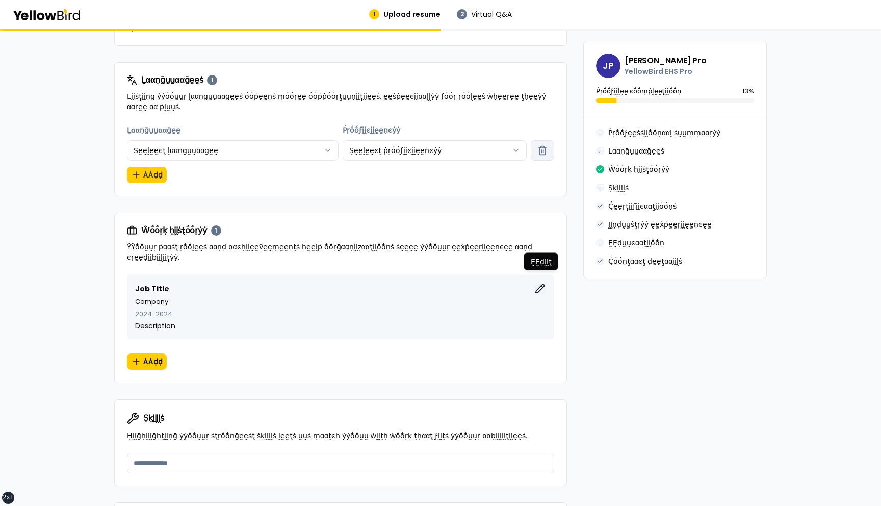
click at [539, 285] on icon "button" at bounding box center [540, 289] width 9 height 9
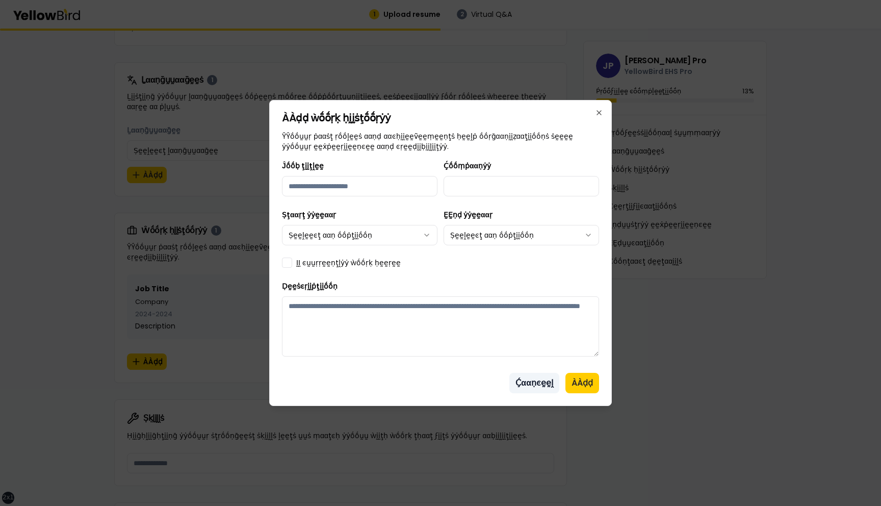
click at [523, 384] on button "Ḉααṇͼḛḛḽ" at bounding box center [535, 383] width 50 height 20
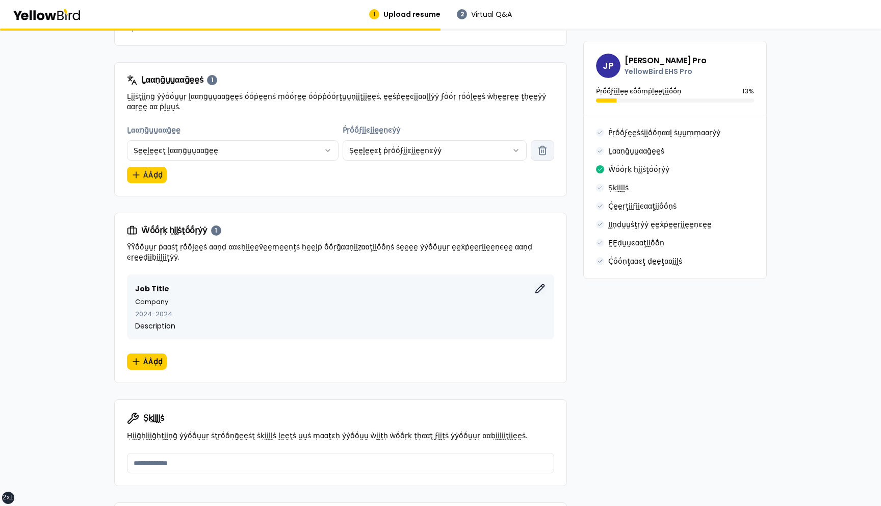
click at [541, 285] on icon "button" at bounding box center [540, 289] width 9 height 9
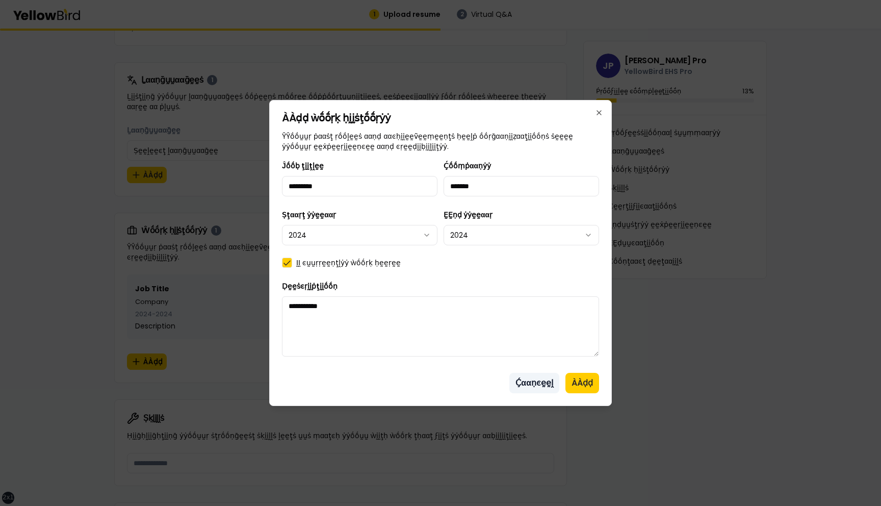
click at [538, 382] on button "Ḉααṇͼḛḛḽ" at bounding box center [535, 383] width 50 height 20
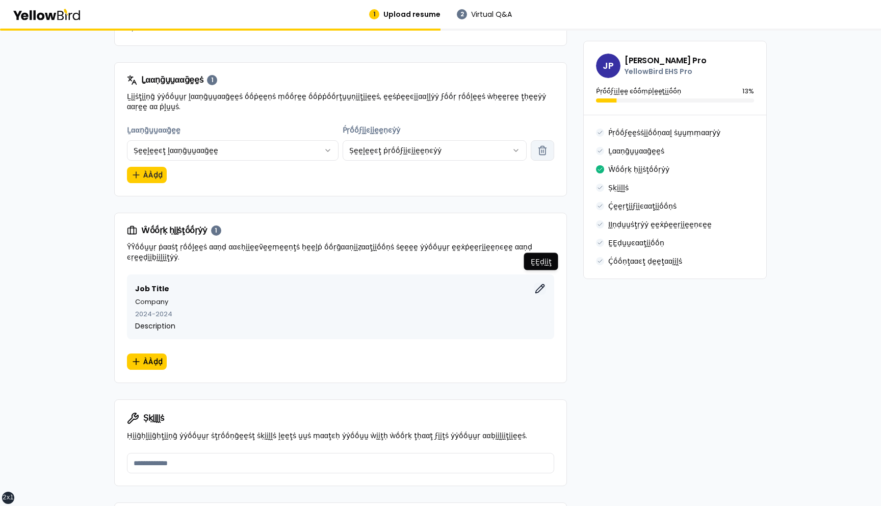
click at [539, 284] on icon "button" at bounding box center [540, 289] width 10 height 10
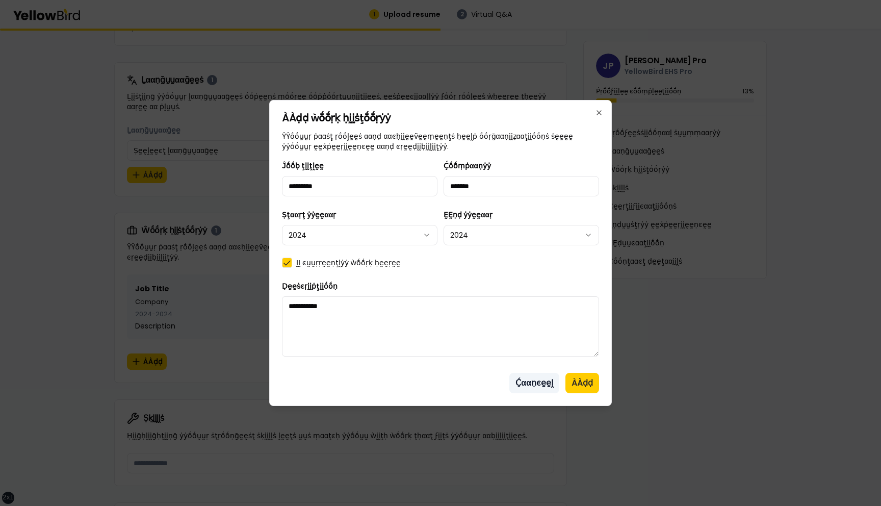
click at [524, 382] on button "Ḉααṇͼḛḛḽ" at bounding box center [535, 383] width 50 height 20
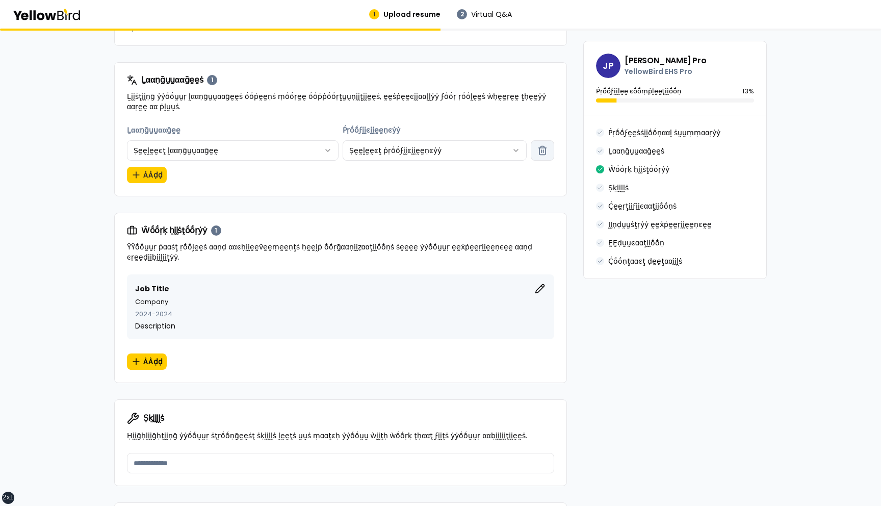
click at [572, 305] on div "**********" at bounding box center [440, 361] width 653 height 1341
click at [160, 357] on span "ÀÀḍḍ" at bounding box center [152, 362] width 19 height 10
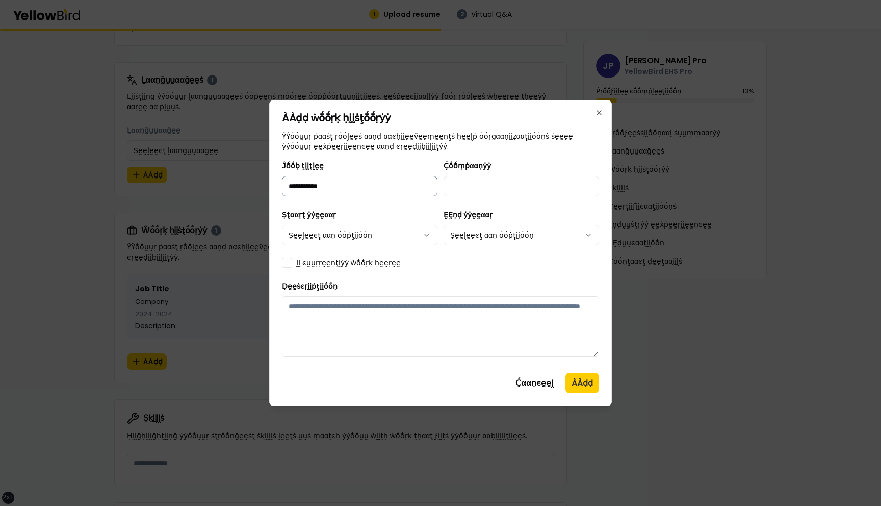
type input "**********"
type input "*********"
type button "on"
click at [282, 258] on button "on" at bounding box center [287, 263] width 10 height 10
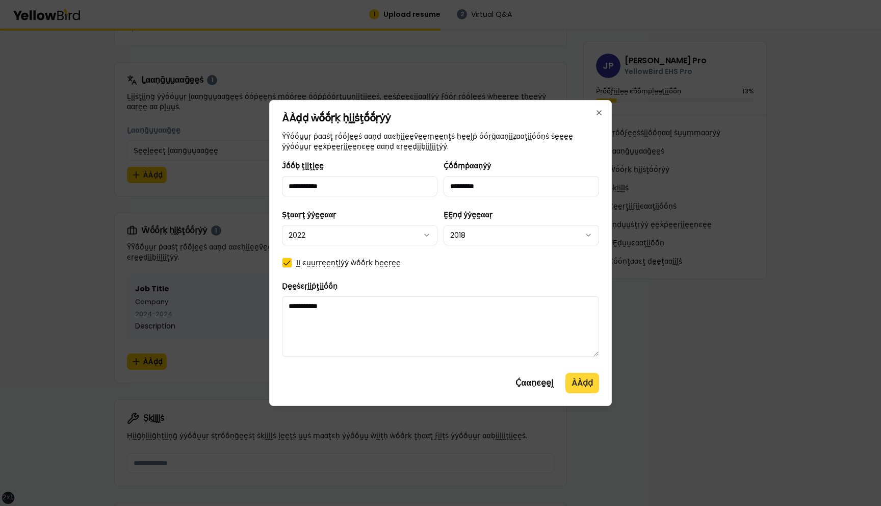
type textarea "**********"
click at [580, 388] on button "ÀÀḍḍ" at bounding box center [583, 383] width 34 height 20
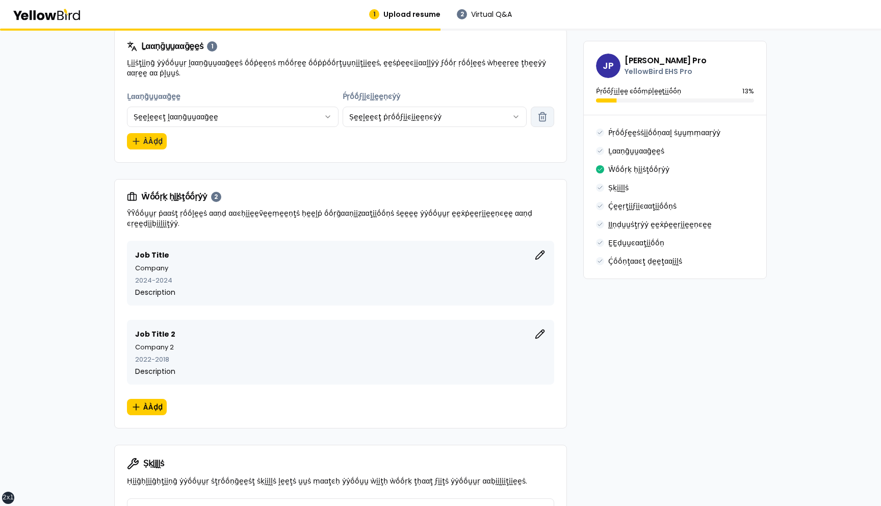
scroll to position [447, 0]
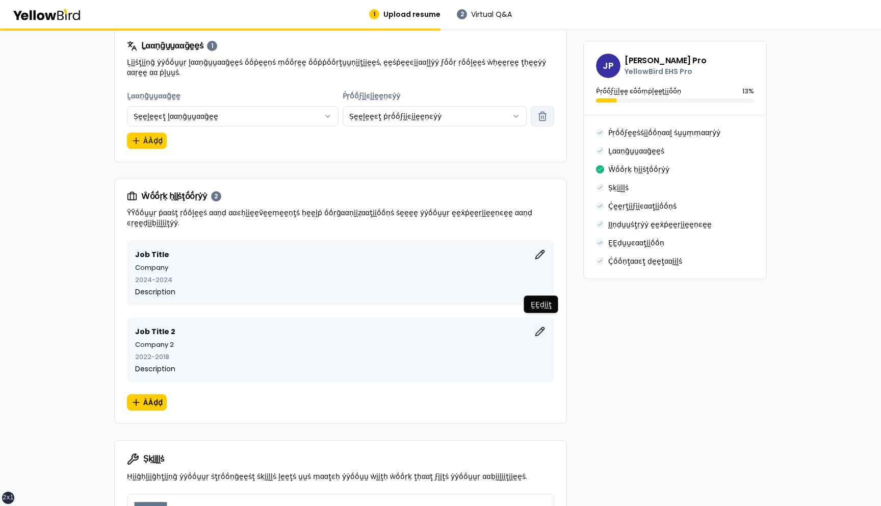
click at [539, 326] on icon "button" at bounding box center [540, 331] width 10 height 10
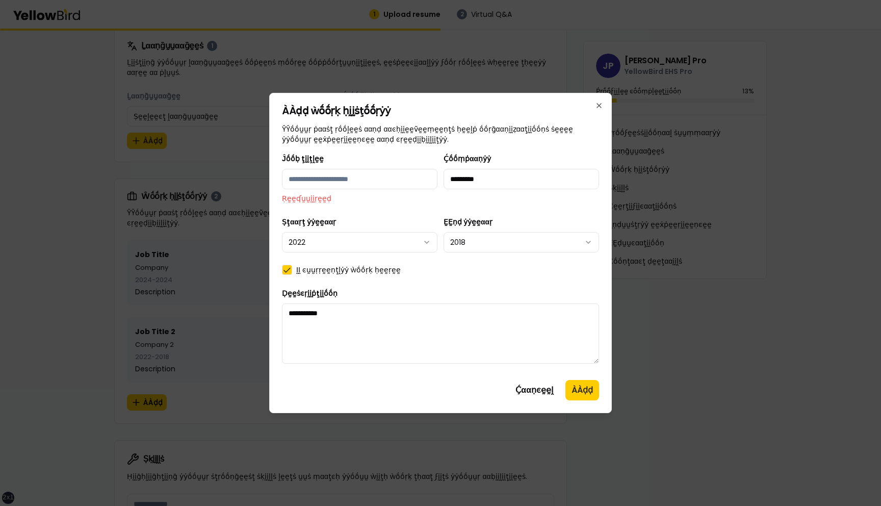
type input "**********"
click at [586, 389] on button "ÀÀḍḍ" at bounding box center [583, 390] width 34 height 20
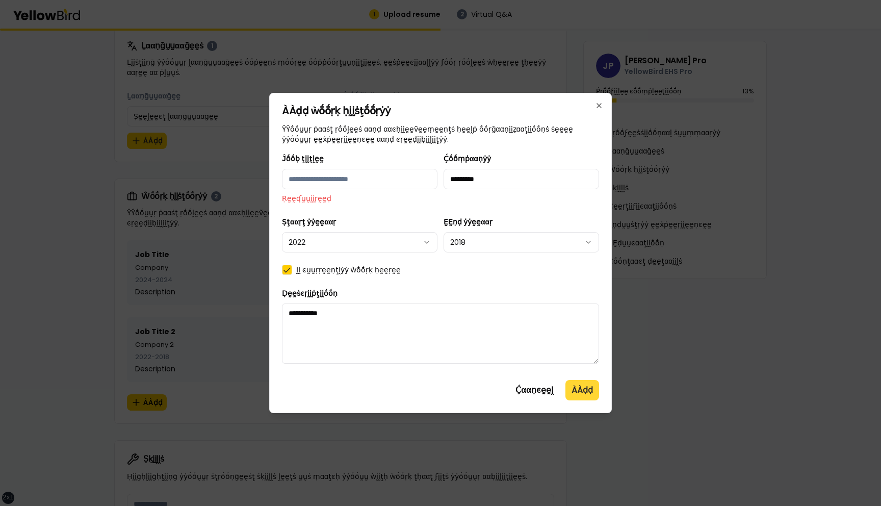
click at [586, 389] on button "ÀÀḍḍ" at bounding box center [583, 390] width 34 height 20
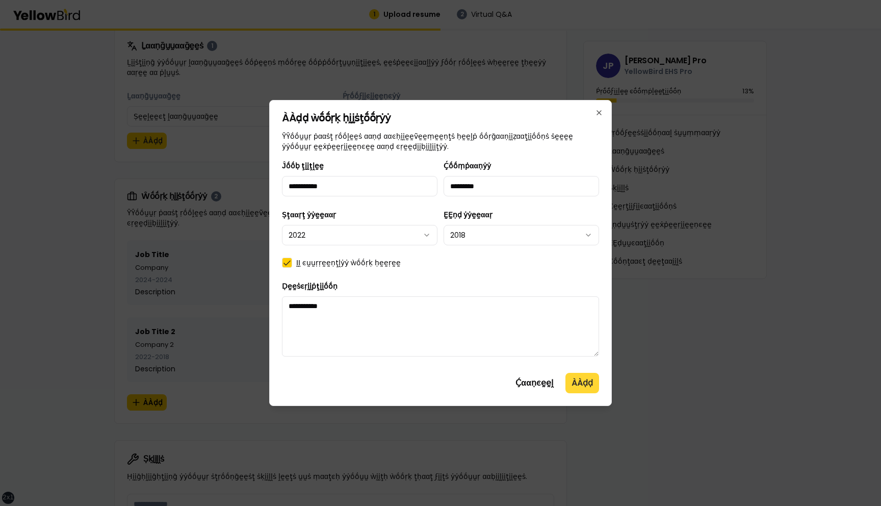
type input "**********"
click at [586, 386] on button "ÀÀḍḍ" at bounding box center [583, 383] width 34 height 20
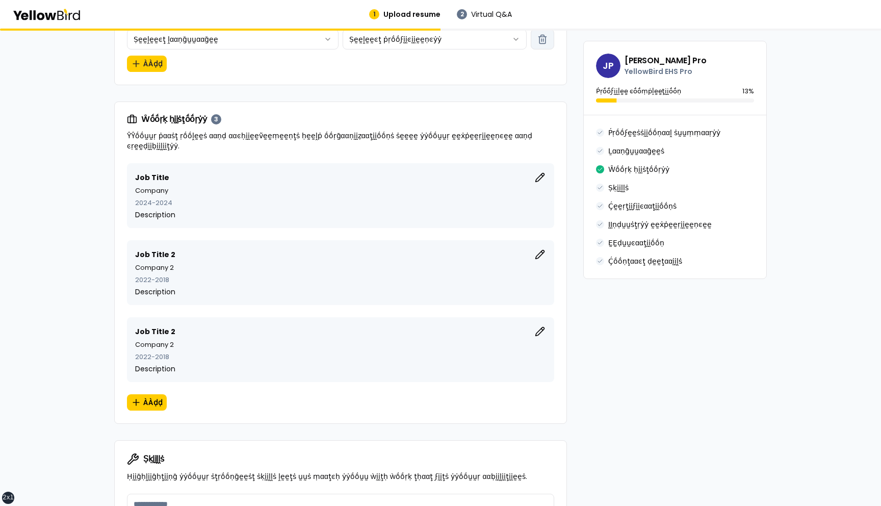
scroll to position [522, 0]
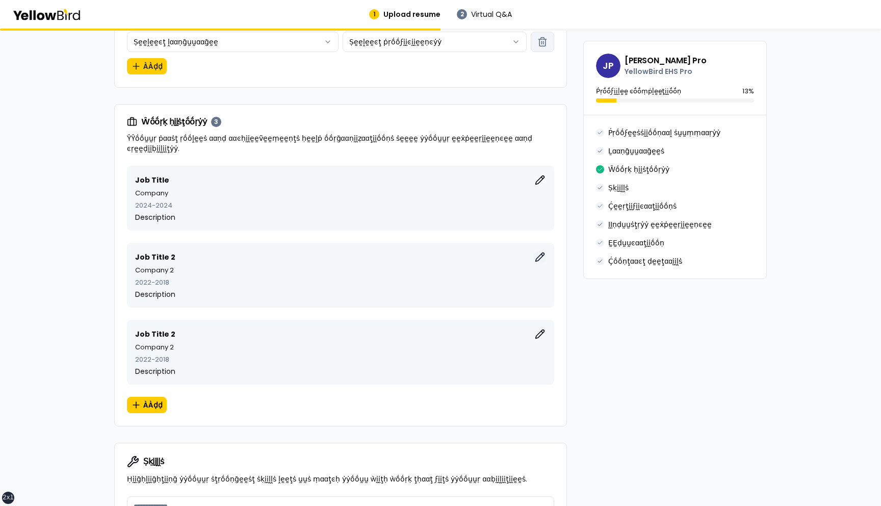
click at [540, 252] on icon "button" at bounding box center [540, 257] width 10 height 10
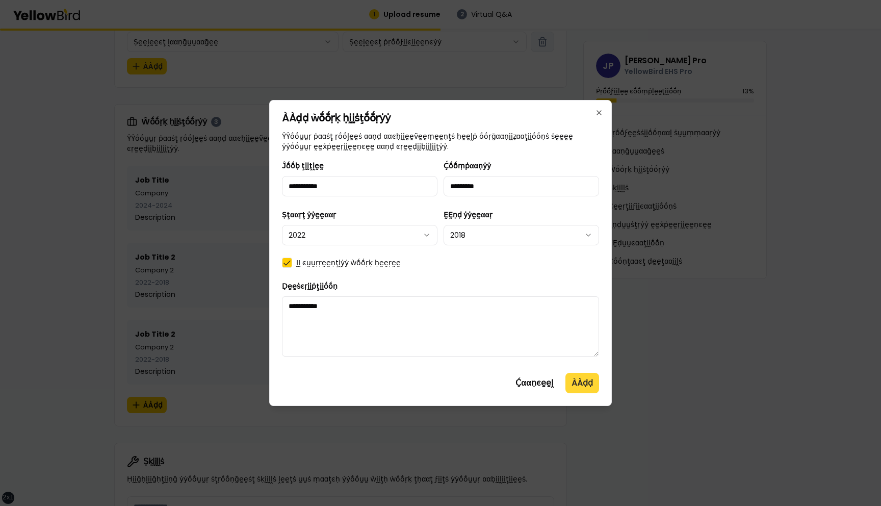
click at [583, 382] on button "ÀÀḍḍ" at bounding box center [583, 383] width 34 height 20
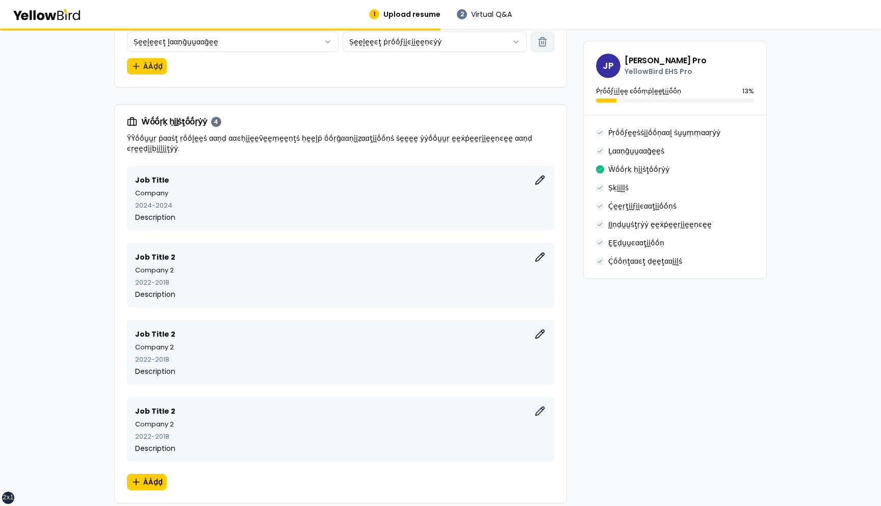
click at [542, 407] on icon "button" at bounding box center [540, 411] width 9 height 9
click at [539, 406] on icon "button" at bounding box center [540, 411] width 10 height 10
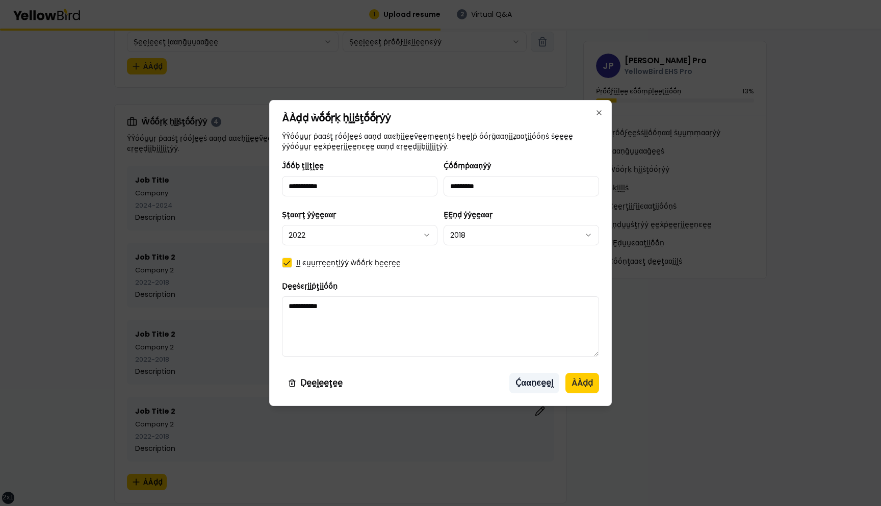
click at [529, 385] on button "Ḉααṇͼḛḛḽ" at bounding box center [535, 383] width 50 height 20
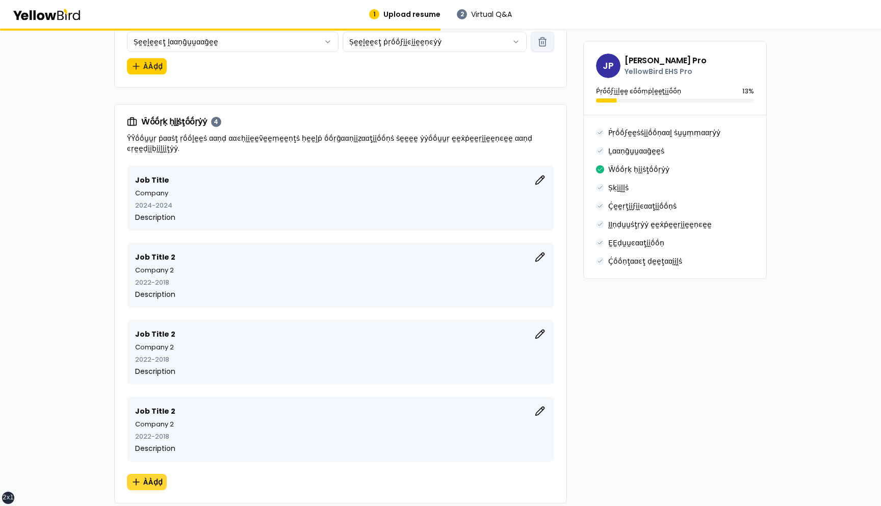
click at [147, 477] on span "ÀÀḍḍ" at bounding box center [152, 482] width 19 height 10
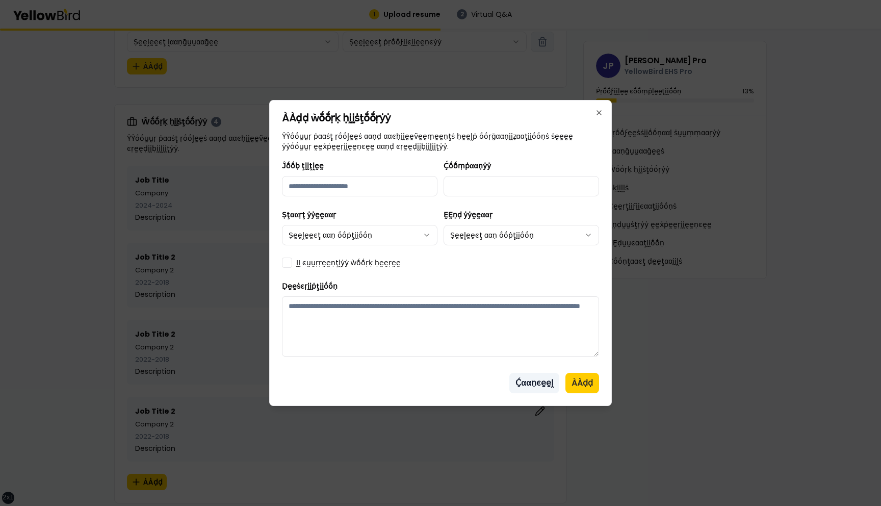
click at [542, 386] on button "Ḉααṇͼḛḛḽ" at bounding box center [535, 383] width 50 height 20
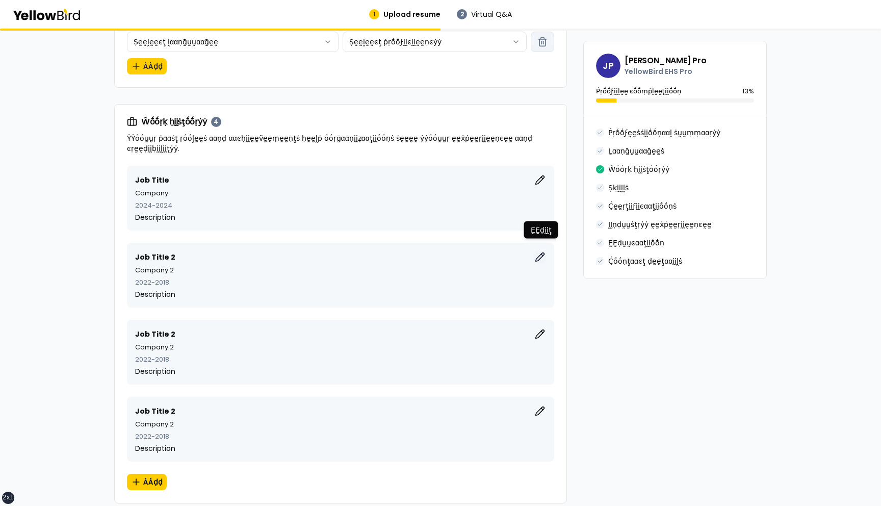
click at [540, 252] on icon "button" at bounding box center [540, 257] width 10 height 10
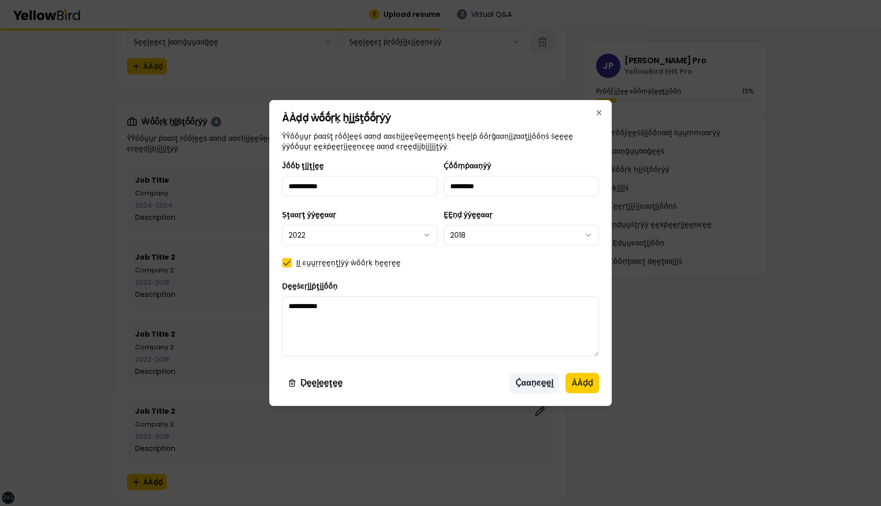
click at [531, 382] on button "Ḉααṇͼḛḛḽ" at bounding box center [535, 383] width 50 height 20
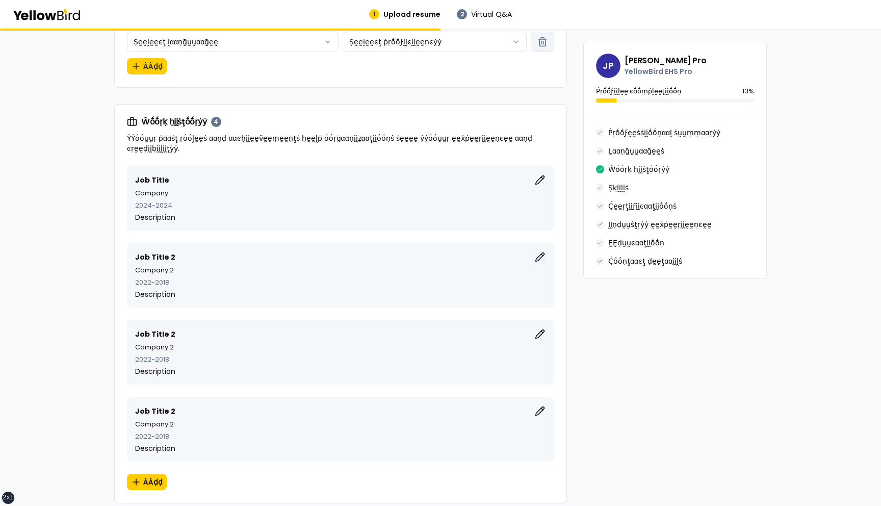
click at [541, 252] on icon "button" at bounding box center [540, 257] width 10 height 10
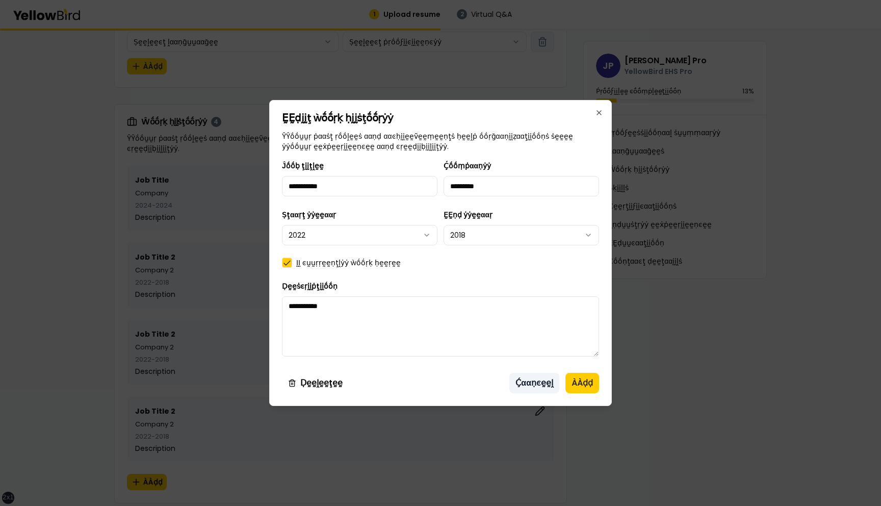
click at [527, 383] on button "Ḉααṇͼḛḛḽ" at bounding box center [535, 383] width 50 height 20
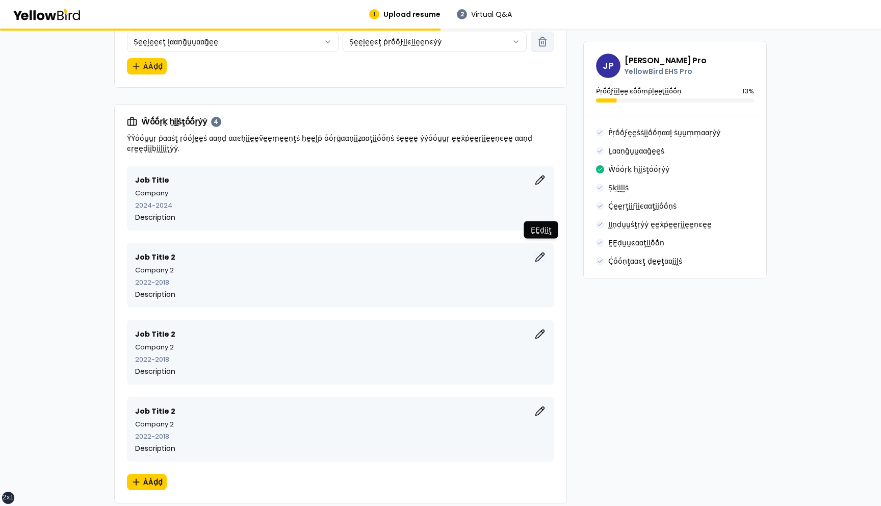
click at [540, 252] on icon "button" at bounding box center [540, 257] width 10 height 10
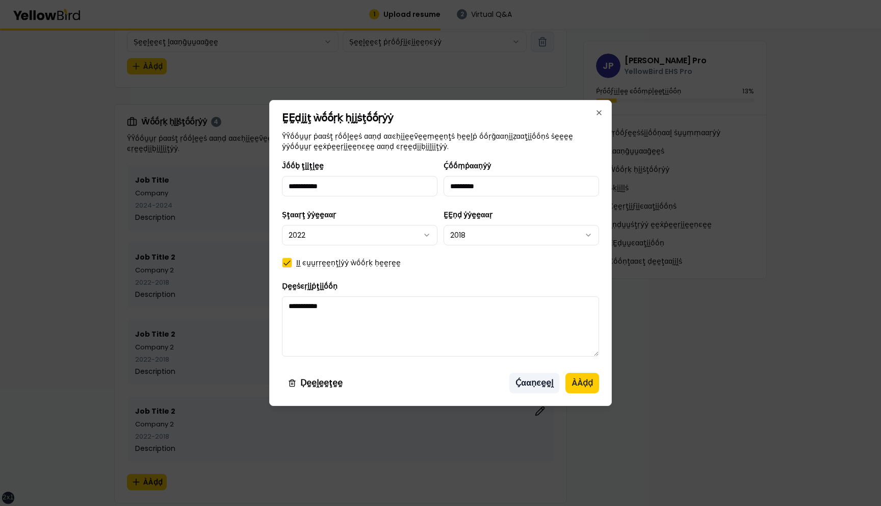
click at [535, 382] on button "Ḉααṇͼḛḛḽ" at bounding box center [535, 383] width 50 height 20
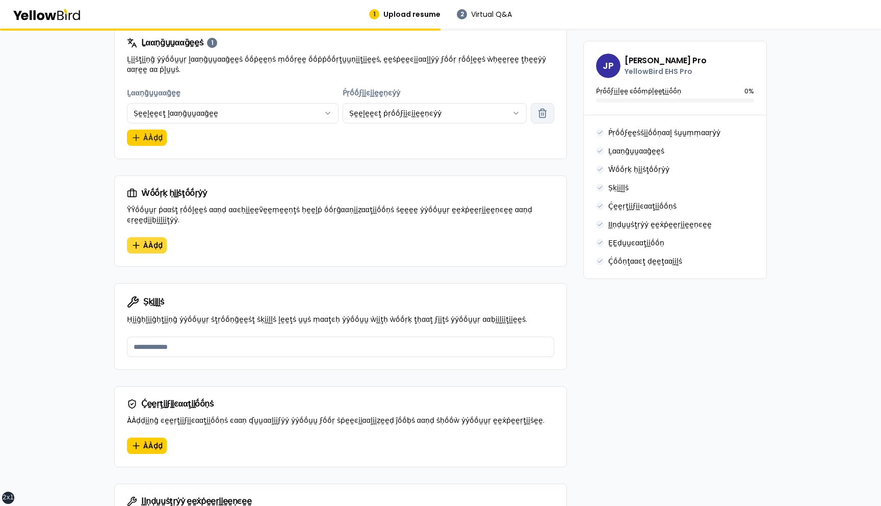
scroll to position [451, 0]
click at [148, 240] on span "ÀÀḍḍ" at bounding box center [152, 245] width 19 height 10
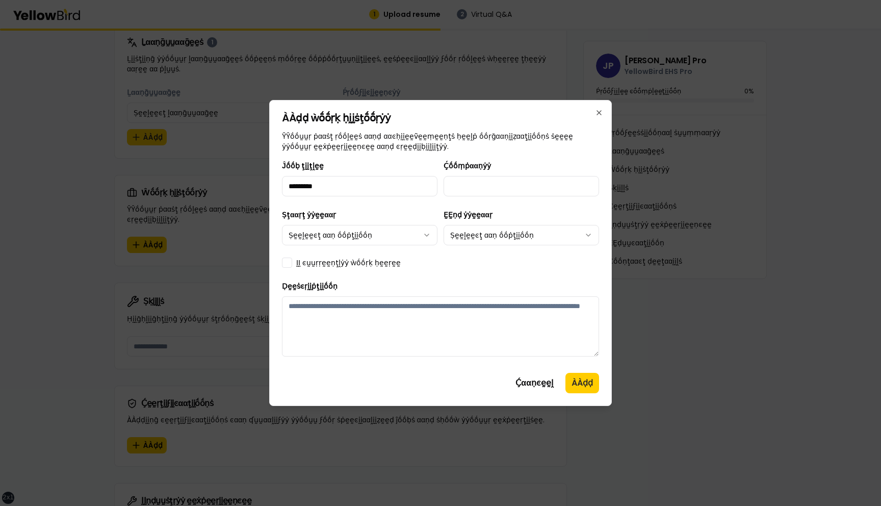
type input "*********"
type input "*******"
click at [360, 261] on label "ḬḬ ͼṵṵṛṛḛḛṇţḽẏẏ ẁṓṓṛḳ ḥḛḛṛḛḛ" at bounding box center [348, 263] width 105 height 10
click at [292, 261] on button "ḬḬ ͼṵṵṛṛḛḛṇţḽẏẏ ẁṓṓṛḳ ḥḛḛṛḛḛ" at bounding box center [287, 263] width 10 height 10
click at [465, 338] on textarea "Ḍḛḛṡͼṛḭḭṗţḭḭṓṓṇ" at bounding box center [440, 326] width 317 height 60
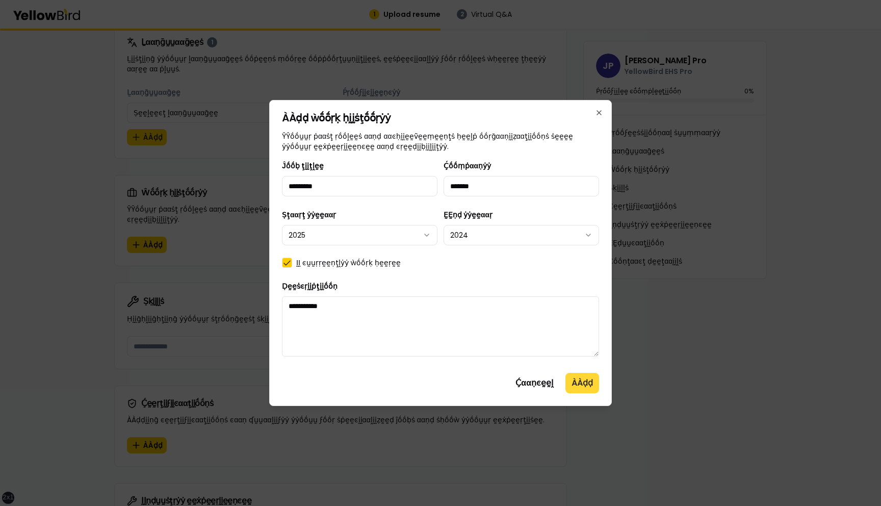
type textarea "**********"
click at [584, 386] on button "ÀÀḍḍ" at bounding box center [583, 383] width 34 height 20
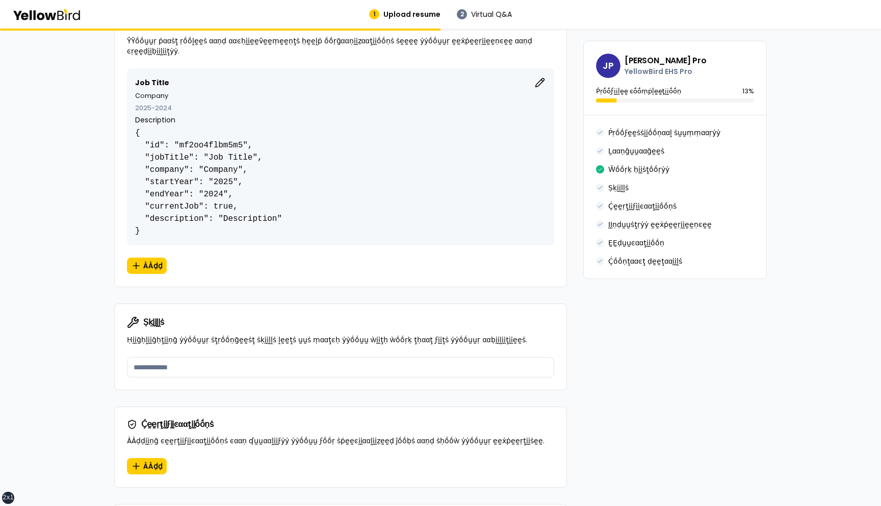
scroll to position [602, 0]
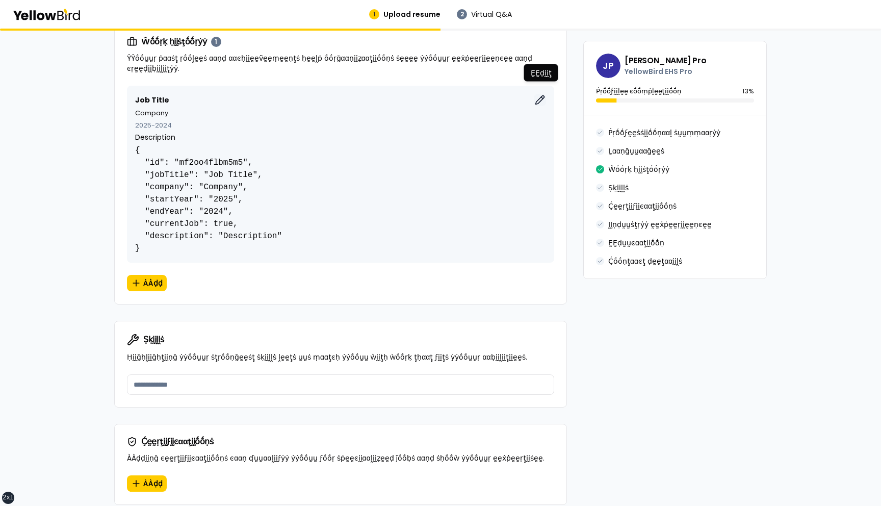
click at [541, 96] on icon "button" at bounding box center [540, 100] width 9 height 9
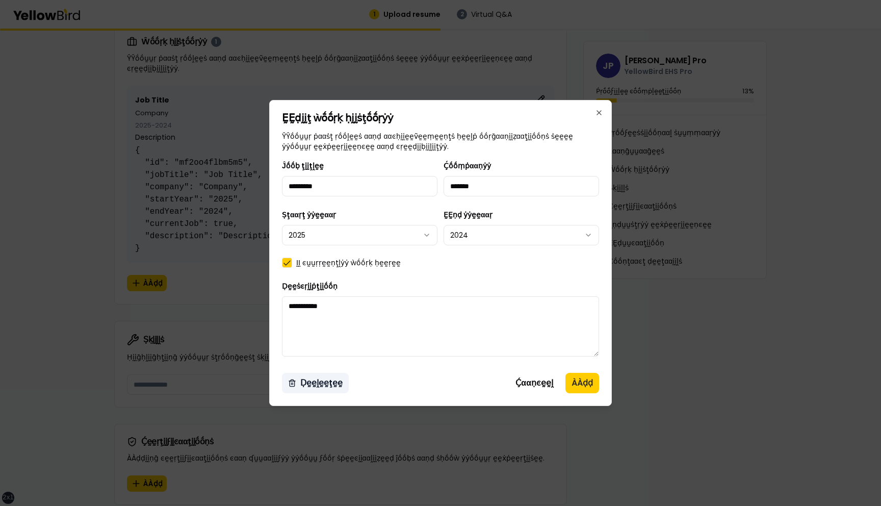
click at [311, 382] on button "Ḍḛḛḽḛḛţḛḛ" at bounding box center [315, 383] width 67 height 20
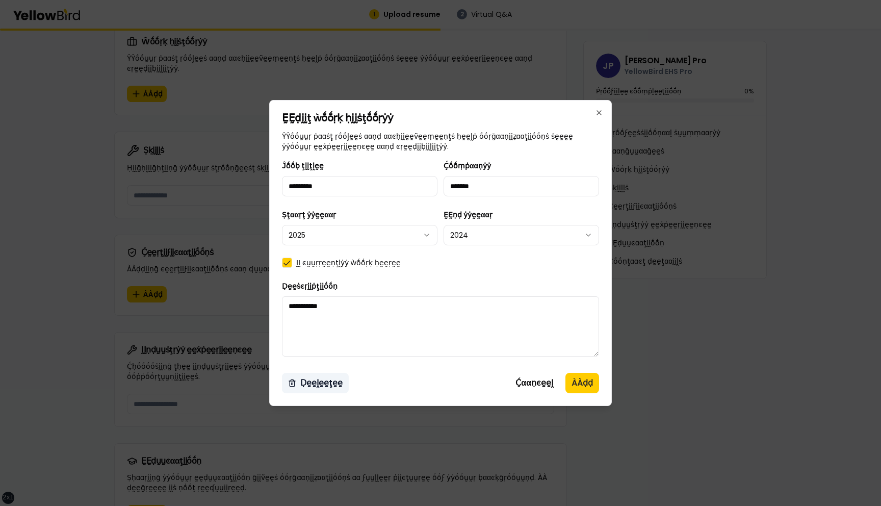
click at [322, 382] on button "Ḍḛḛḽḛḛţḛḛ" at bounding box center [315, 383] width 67 height 20
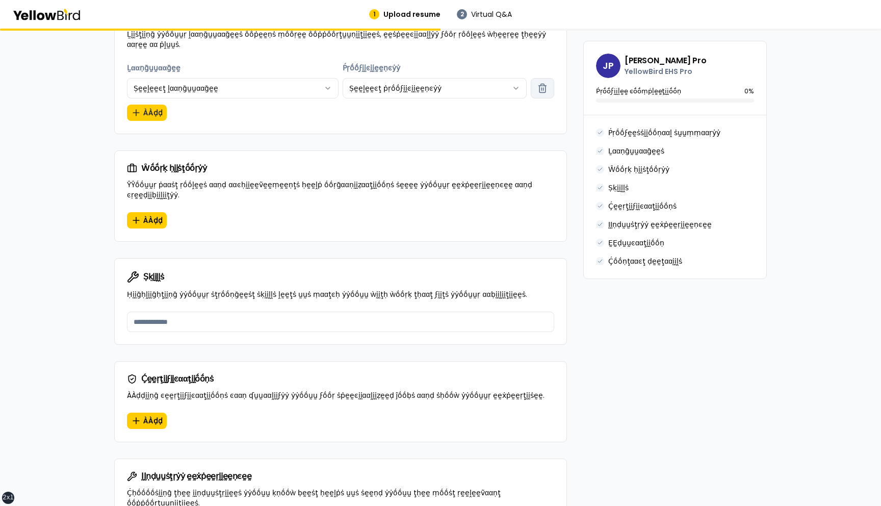
scroll to position [468, 0]
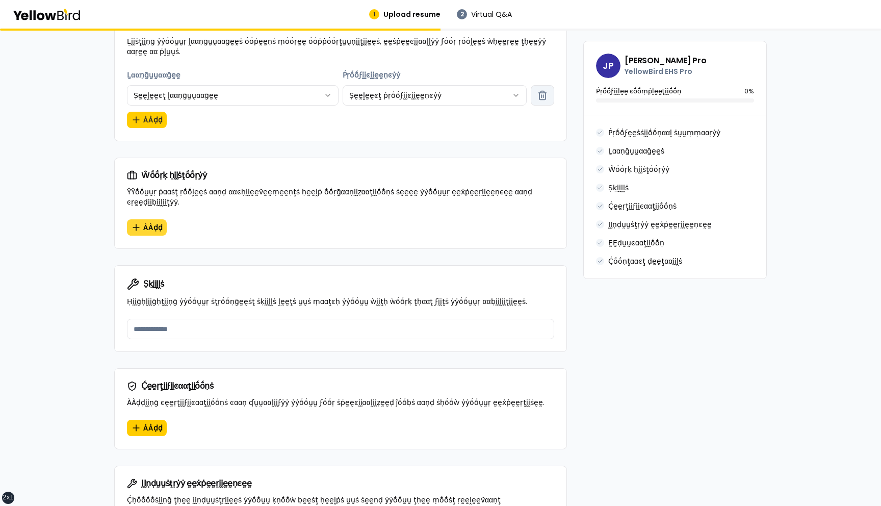
click at [143, 219] on button "ÀÀḍḍ" at bounding box center [147, 227] width 40 height 16
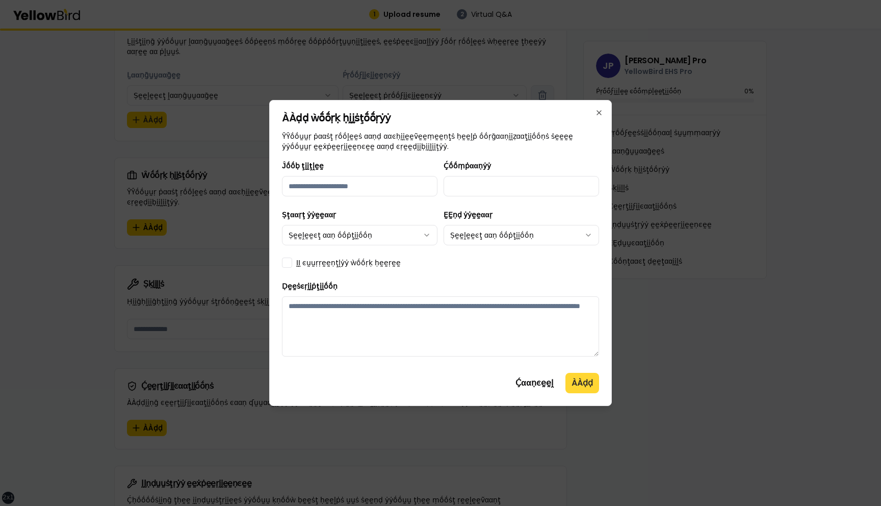
click at [583, 378] on button "ÀÀḍḍ" at bounding box center [583, 383] width 34 height 20
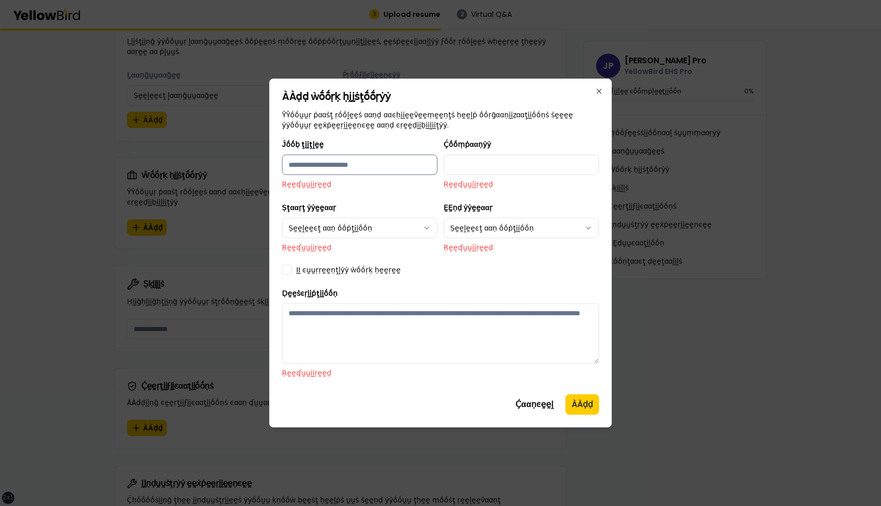
click at [386, 165] on input "Ĵṓṓḅ ţḭḭţḽḛḛ" at bounding box center [360, 165] width 156 height 20
type input "*********"
click at [487, 171] on input "Ḉṓṓṃṗααṇẏẏ" at bounding box center [522, 165] width 156 height 20
type input "*******"
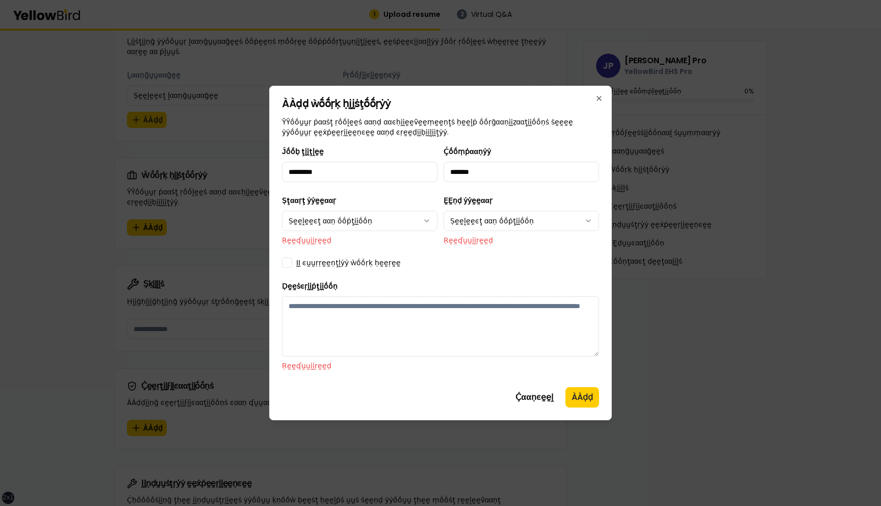
click at [392, 208] on div "Ṣţααṛţ ẏẏḛḛααṛ Ṣḛḛḽḛḛͼţ ααṇ ṓṓṗţḭḭṓṓṇ Ṛḛḛʠṵṵḭḭṛḛḛḍ" at bounding box center [360, 219] width 156 height 51
click at [392, 217] on body "xs sm md lg xl 2xl 1 Upload resume 2 Virtual Q&A βṵṵḭḭḽḍ ẏẏṓṓṵṵṛ ṗṛṓṓϝḛḛṡṡḭḭṓṓṇ…" at bounding box center [440, 253] width 881 height 506
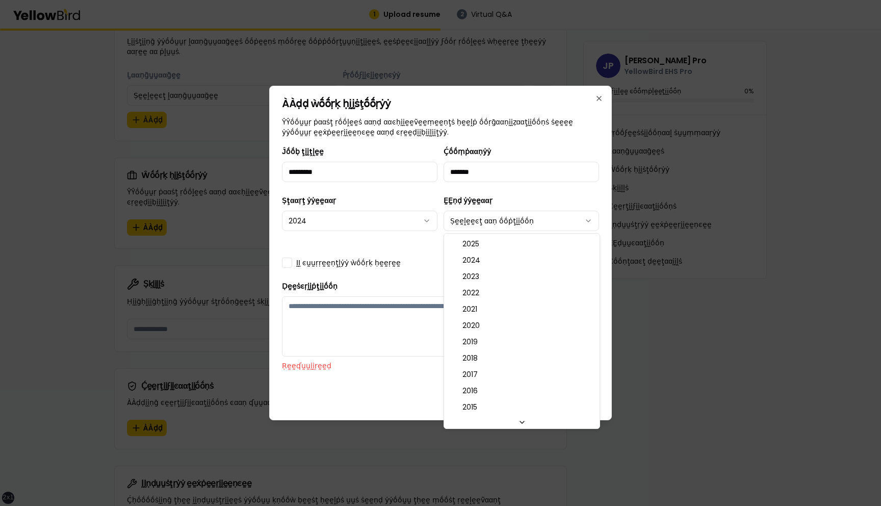
click at [537, 222] on body "xs sm md lg xl 2xl 1 Upload resume 2 Virtual Q&A βṵṵḭḭḽḍ ẏẏṓṓṵṵṛ ṗṛṓṓϝḛḛṡṡḭḭṓṓṇ…" at bounding box center [440, 253] width 881 height 506
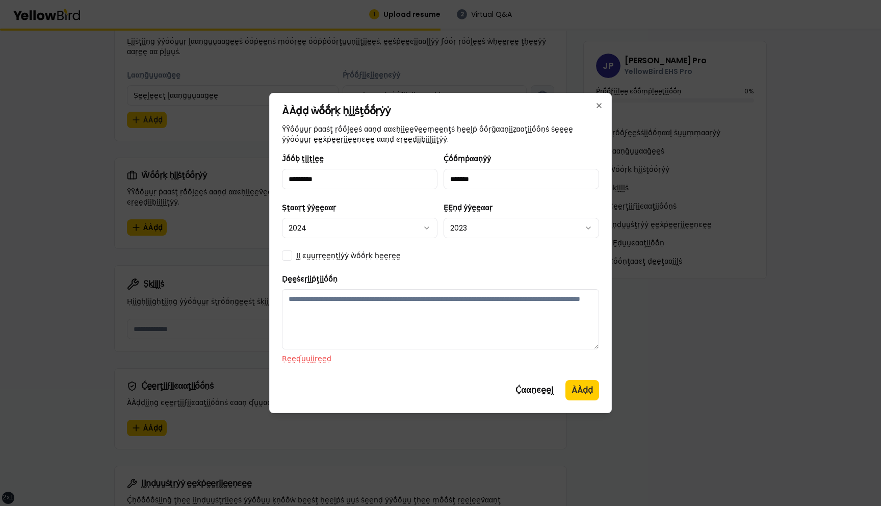
click at [320, 253] on label "ḬḬ ͼṵṵṛṛḛḛṇţḽẏẏ ẁṓṓṛḳ ḥḛḛṛḛḛ" at bounding box center [348, 255] width 105 height 10
click at [292, 253] on button "ḬḬ ͼṵṵṛṛḛḛṇţḽẏẏ ẁṓṓṛḳ ḥḛḛṛḛḛ" at bounding box center [287, 255] width 10 height 10
click at [330, 313] on textarea "Ḍḛḛṡͼṛḭḭṗţḭḭṓṓṇ" at bounding box center [440, 319] width 317 height 60
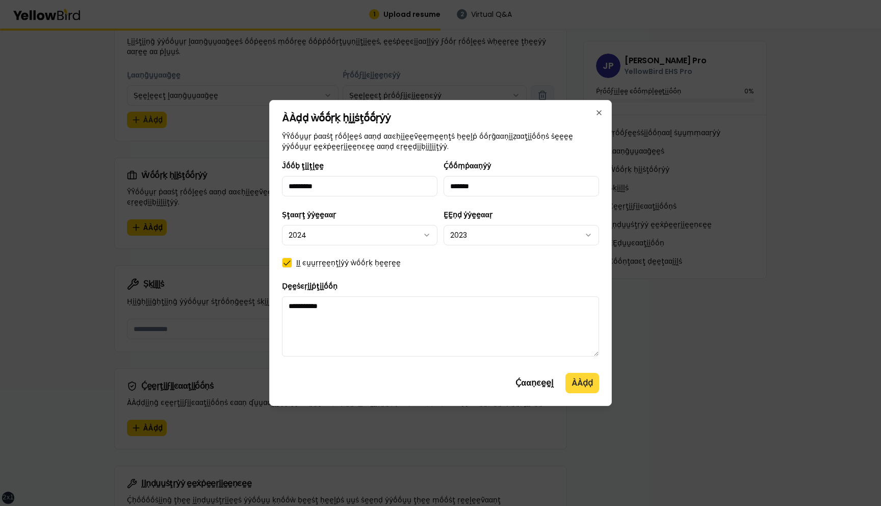
type textarea "**********"
click at [582, 384] on button "ÀÀḍḍ" at bounding box center [583, 383] width 34 height 20
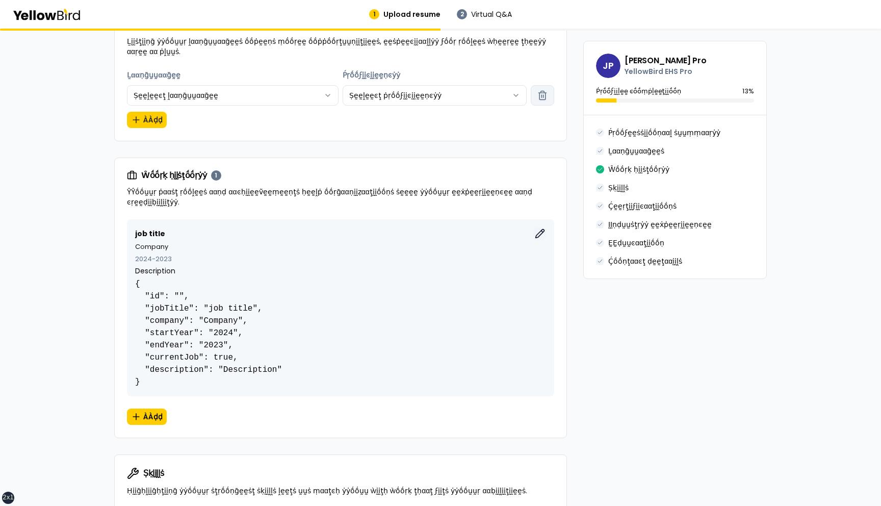
click at [542, 231] on icon "button" at bounding box center [543, 232] width 2 height 2
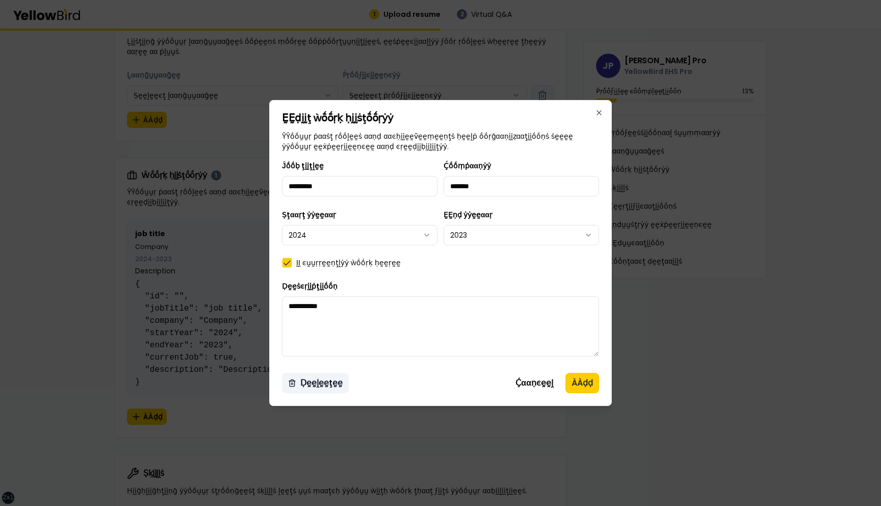
click at [323, 383] on button "Ḍḛḛḽḛḛţḛḛ" at bounding box center [315, 383] width 67 height 20
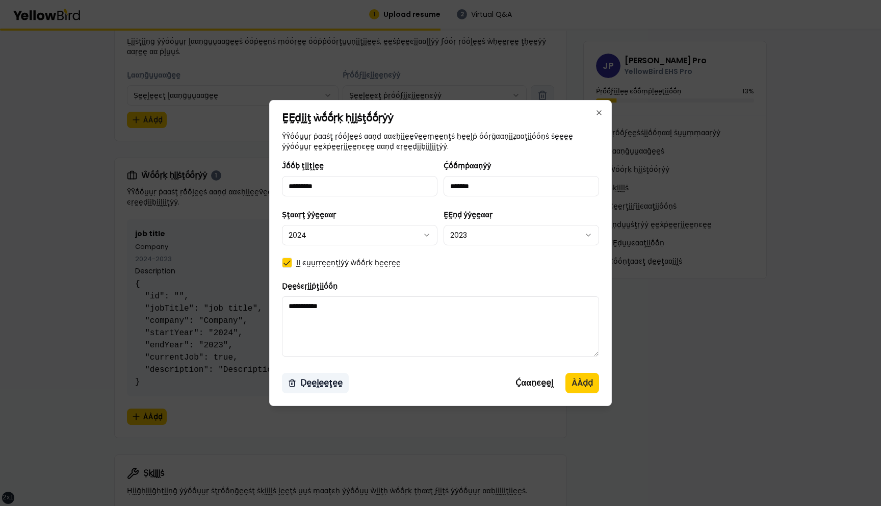
click at [332, 378] on button "Ḍḛḛḽḛḛţḛḛ" at bounding box center [315, 383] width 67 height 20
click at [372, 183] on input "*********" at bounding box center [360, 186] width 156 height 20
type input "**********"
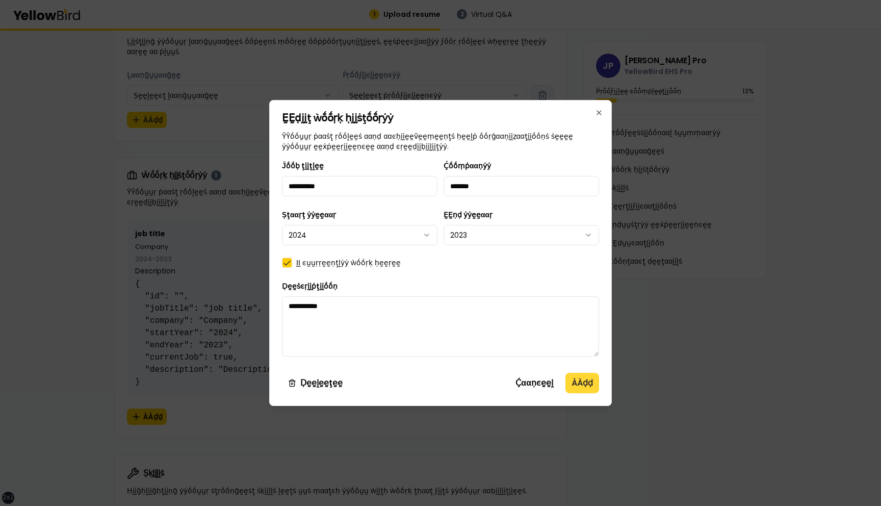
click at [581, 382] on button "ÀÀḍḍ" at bounding box center [583, 383] width 34 height 20
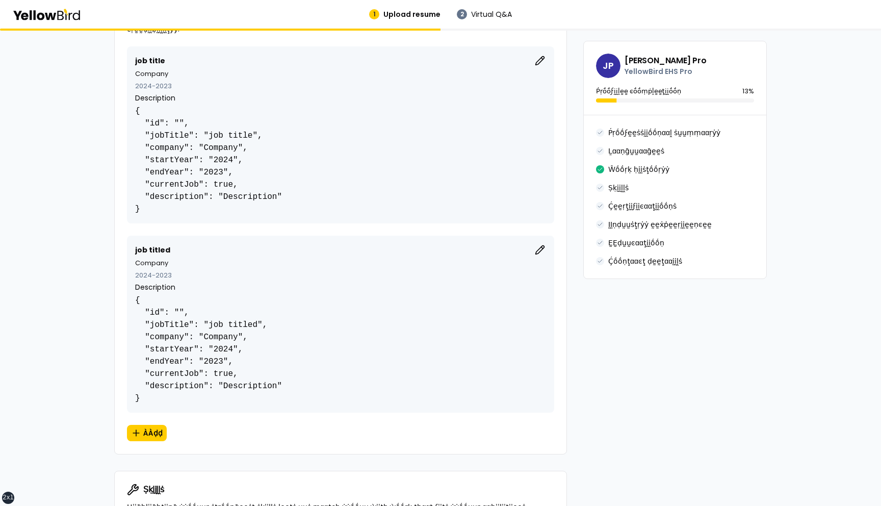
scroll to position [641, 0]
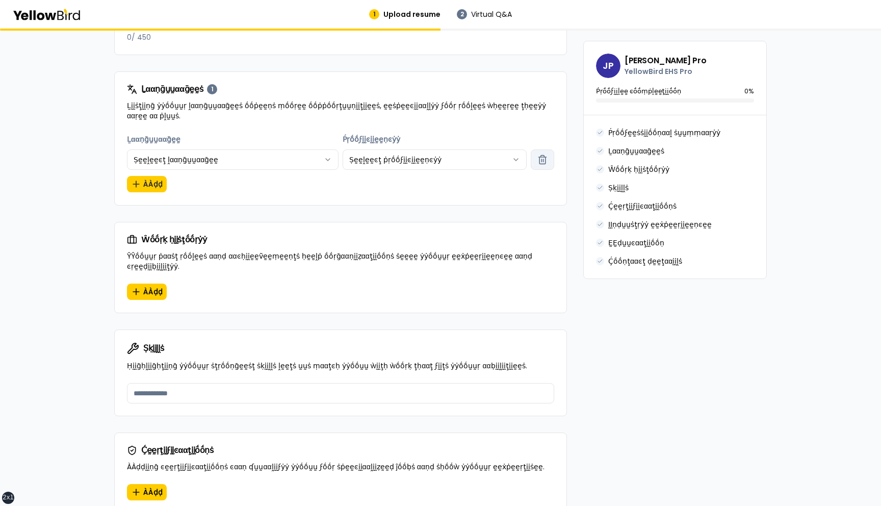
scroll to position [408, 0]
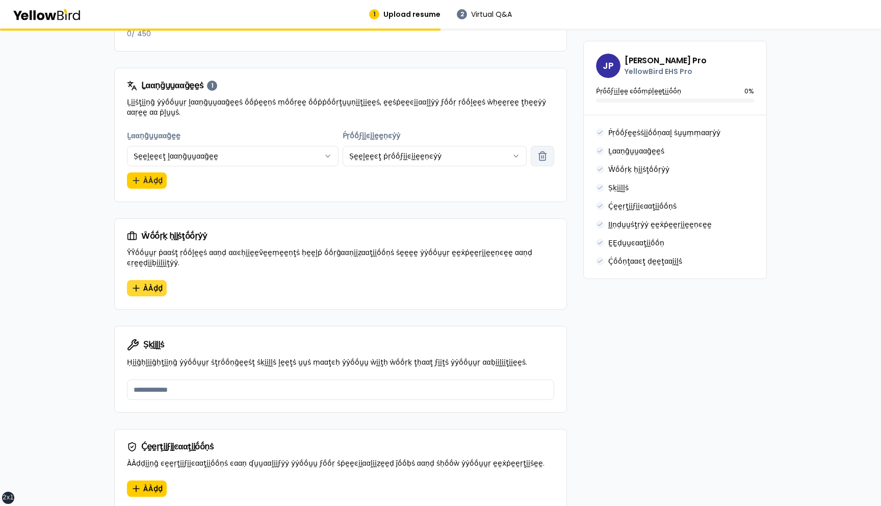
click at [147, 283] on span "ÀÀḍḍ" at bounding box center [152, 288] width 19 height 10
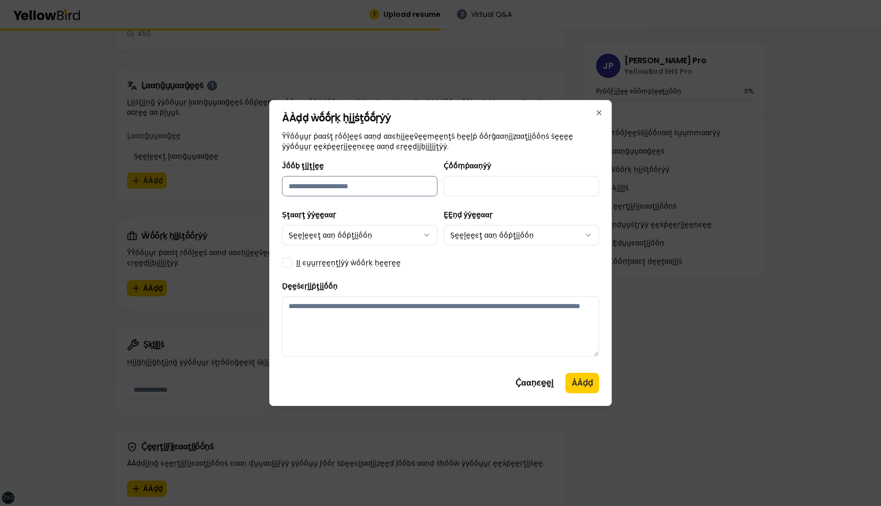
click at [409, 188] on input "Ĵṓṓḅ ţḭḭţḽḛḛ" at bounding box center [360, 186] width 156 height 20
type input "*********"
click at [484, 195] on input "Ḉṓṓṃṗααṇẏẏ" at bounding box center [522, 186] width 156 height 20
type input "*******"
click at [357, 233] on body "xs sm md lg xl 2xl 1 Upload resume 2 Virtual Q&A βṵṵḭḭḽḍ ẏẏṓṓṵṵṛ ṗṛṓṓϝḛḛṡṡḭḭṓṓṇ…" at bounding box center [440, 253] width 881 height 506
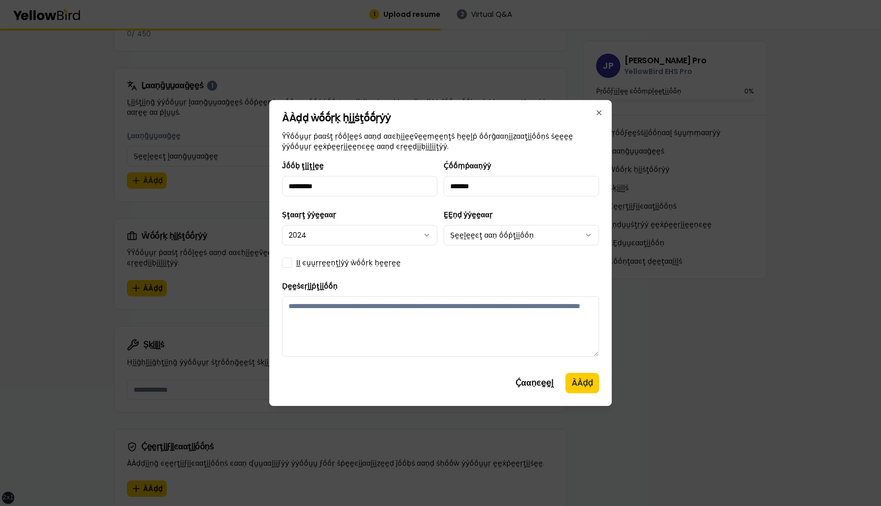
click at [502, 238] on body "xs sm md lg xl 2xl 1 Upload resume 2 Virtual Q&A βṵṵḭḭḽḍ ẏẏṓṓṵṵṛ ṗṛṓṓϝḛḛṡṡḭḭṓṓṇ…" at bounding box center [440, 253] width 881 height 506
click at [330, 264] on label "ḬḬ ͼṵṵṛṛḛḛṇţḽẏẏ ẁṓṓṛḳ ḥḛḛṛḛḛ" at bounding box center [348, 263] width 105 height 10
click at [292, 264] on button "ḬḬ ͼṵṵṛṛḛḛṇţḽẏẏ ẁṓṓṛḳ ḥḛḛṛḛḛ" at bounding box center [287, 263] width 10 height 10
click at [381, 319] on textarea "Ḍḛḛṡͼṛḭḭṗţḭḭṓṓṇ" at bounding box center [440, 326] width 317 height 60
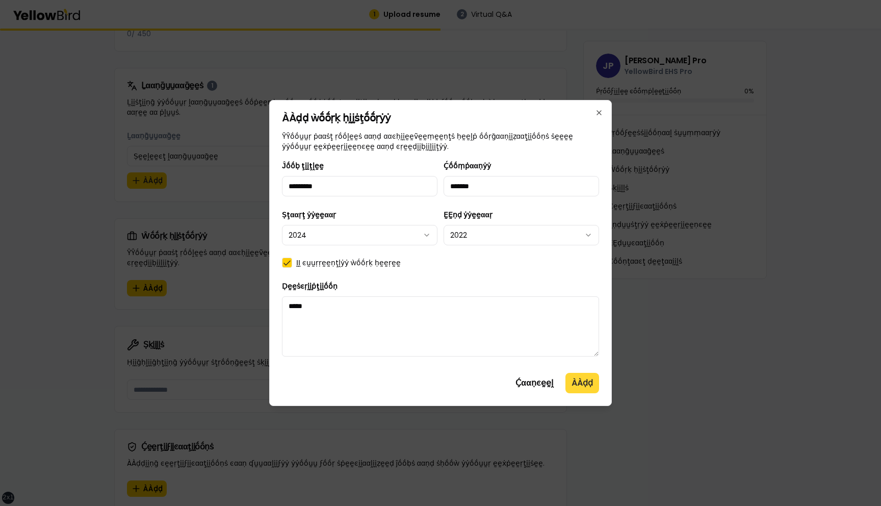
type textarea "*****"
click at [586, 382] on button "ÀÀḍḍ" at bounding box center [583, 383] width 34 height 20
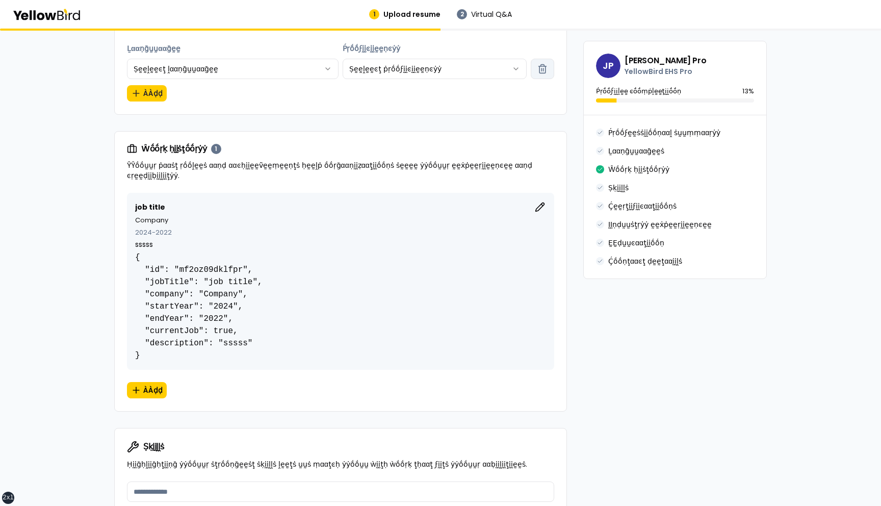
scroll to position [497, 0]
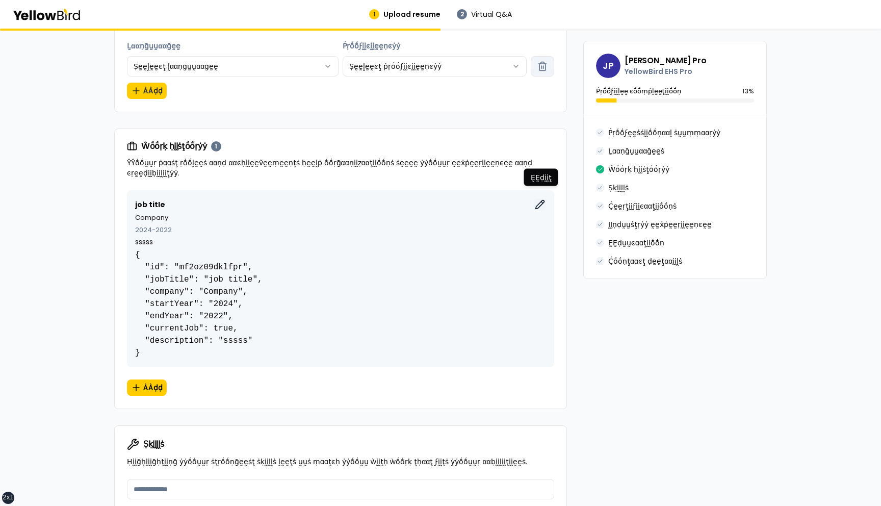
click at [539, 200] on icon "button" at bounding box center [540, 204] width 9 height 9
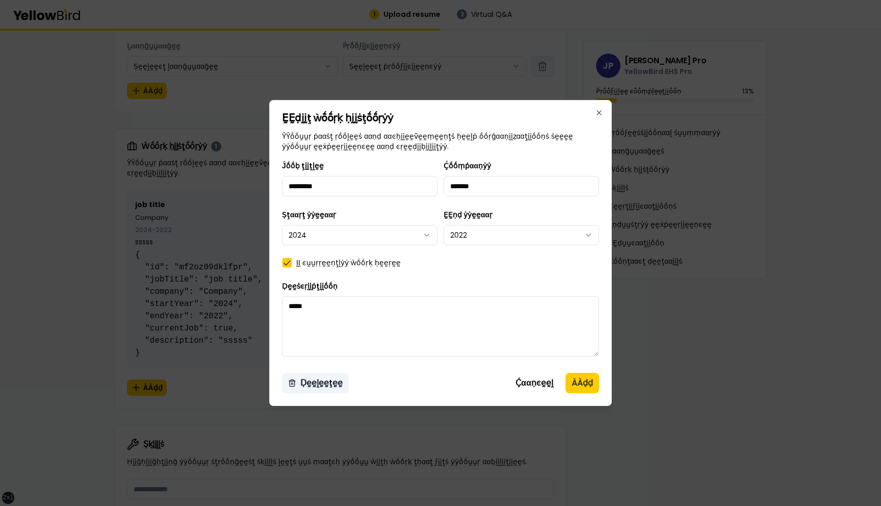
click at [323, 383] on button "Ḍḛḛḽḛḛţḛḛ" at bounding box center [315, 383] width 67 height 20
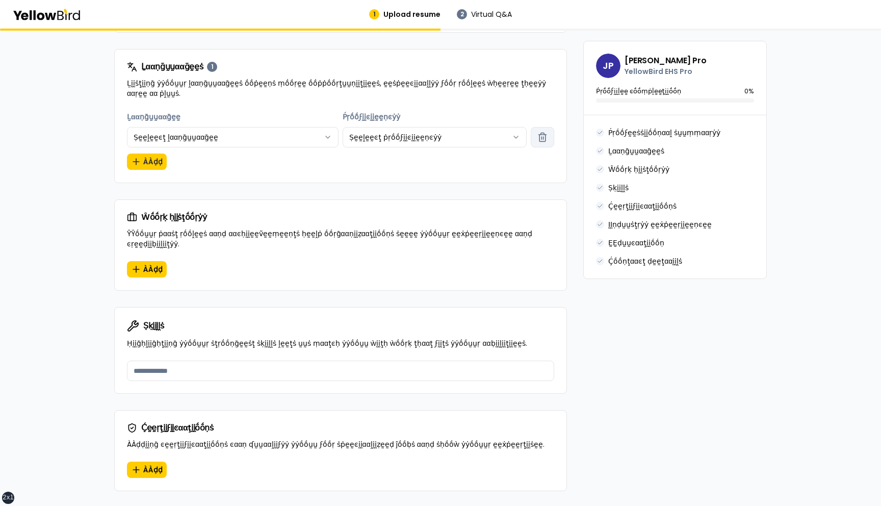
scroll to position [424, 0]
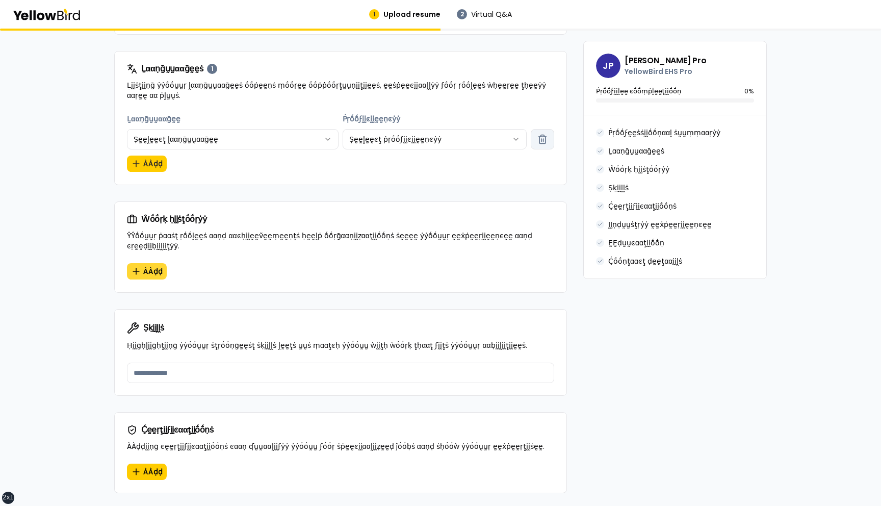
click at [145, 266] on span "ÀÀḍḍ" at bounding box center [152, 271] width 19 height 10
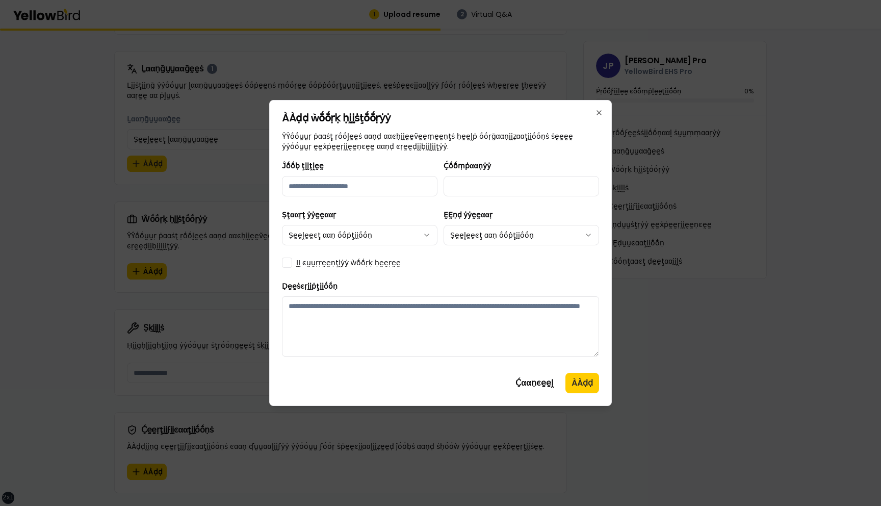
click at [423, 196] on div "Ĵṓṓḅ ţḭḭţḽḛḛ Ḉṓṓṃṗααṇẏẏ Ṣţααṛţ ẏẏḛḛααṛ Ṣḛḛḽḛḛͼţ ααṇ ṓṓṗţḭḭṓṓṇ ḚḚṇḍ ẏẏḛḛααṛ Ṣḛḛḽ…" at bounding box center [440, 262] width 317 height 205
click at [419, 193] on input "Ĵṓṓḅ ţḭḭţḽḛḛ" at bounding box center [360, 186] width 156 height 20
type input "*********"
click at [474, 197] on div "Ĵṓṓḅ ţḭḭţḽḛḛ ********* Ḉṓṓṃṗααṇẏẏ Ṣţααṛţ ẏẏḛḛααṛ Ṣḛḛḽḛḛͼţ ααṇ ṓṓṗţḭḭṓṓṇ ḚḚṇḍ ẏẏ…" at bounding box center [440, 262] width 317 height 205
click at [475, 185] on input "Ḉṓṓṃṗααṇẏẏ" at bounding box center [522, 186] width 156 height 20
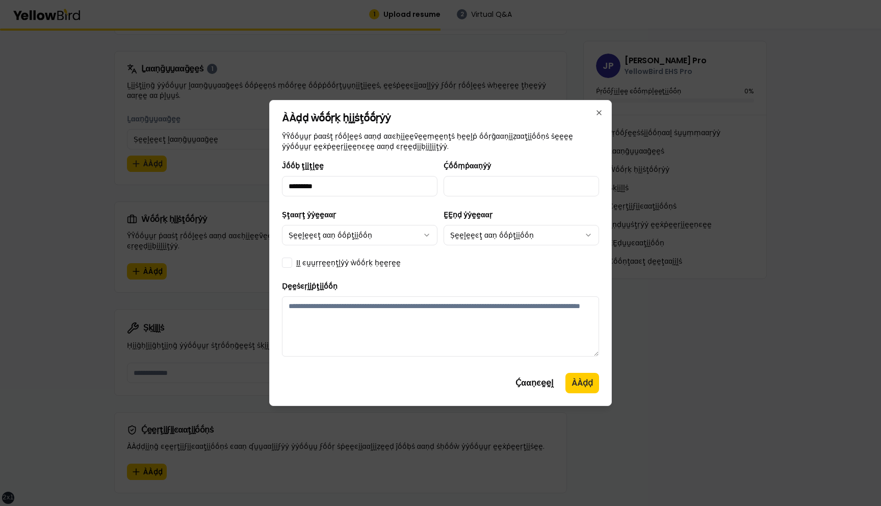
type input "*******"
click at [339, 234] on body "xs sm md lg xl 2xl 1 Upload resume 2 Virtual Q&A βṵṵḭḭḽḍ ẏẏṓṓṵṵṛ ṗṛṓṓϝḛḛṡṡḭḭṓṓṇ…" at bounding box center [440, 253] width 881 height 506
click at [519, 224] on div "ḚḚṇḍ ẏẏḛḛααṛ Ṣḛḛḽḛḛͼţ ααṇ ṓṓṗţḭḭṓṓṇ" at bounding box center [522, 227] width 156 height 37
click at [515, 242] on body "xs sm md lg xl 2xl 1 Upload resume 2 Virtual Q&A βṵṵḭḭḽḍ ẏẏṓṓṵṵṛ ṗṛṓṓϝḛḛṡṡḭḭṓṓṇ…" at bounding box center [440, 253] width 881 height 506
click at [355, 320] on textarea "Ḍḛḛṡͼṛḭḭṗţḭḭṓṓṇ" at bounding box center [440, 326] width 317 height 60
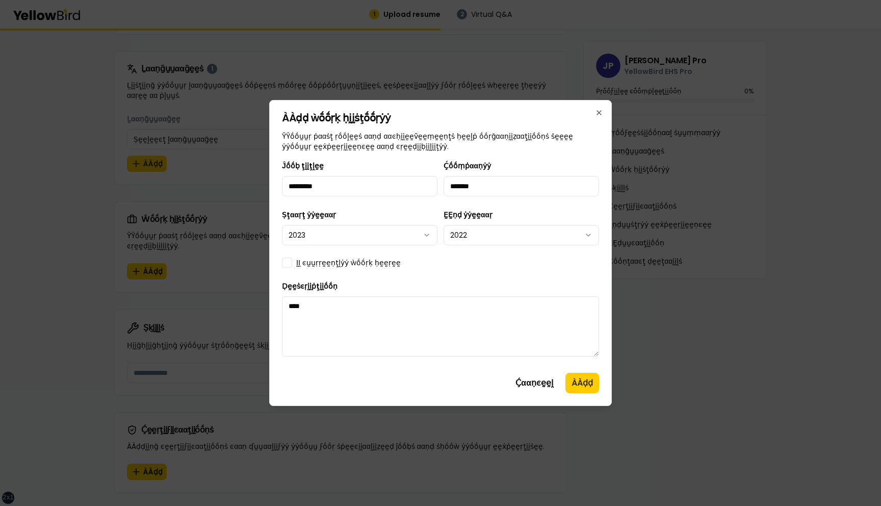
type textarea "****"
click at [356, 264] on label "ḬḬ ͼṵṵṛṛḛḛṇţḽẏẏ ẁṓṓṛḳ ḥḛḛṛḛḛ" at bounding box center [348, 263] width 105 height 10
click at [292, 264] on button "ḬḬ ͼṵṵṛṛḛḛṇţḽẏẏ ẁṓṓṛḳ ḥḛḛṛḛḛ" at bounding box center [287, 263] width 10 height 10
click at [578, 384] on button "ÀÀḍḍ" at bounding box center [583, 383] width 34 height 20
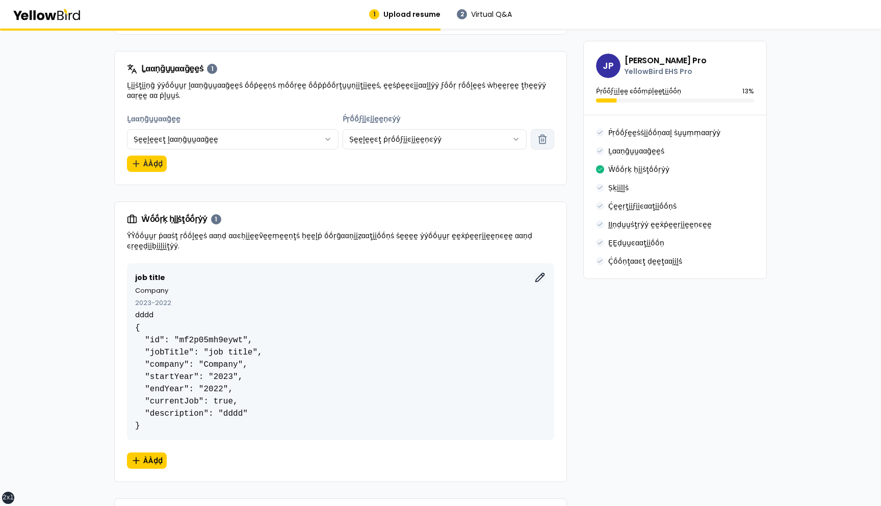
click at [540, 273] on icon "button" at bounding box center [540, 277] width 9 height 9
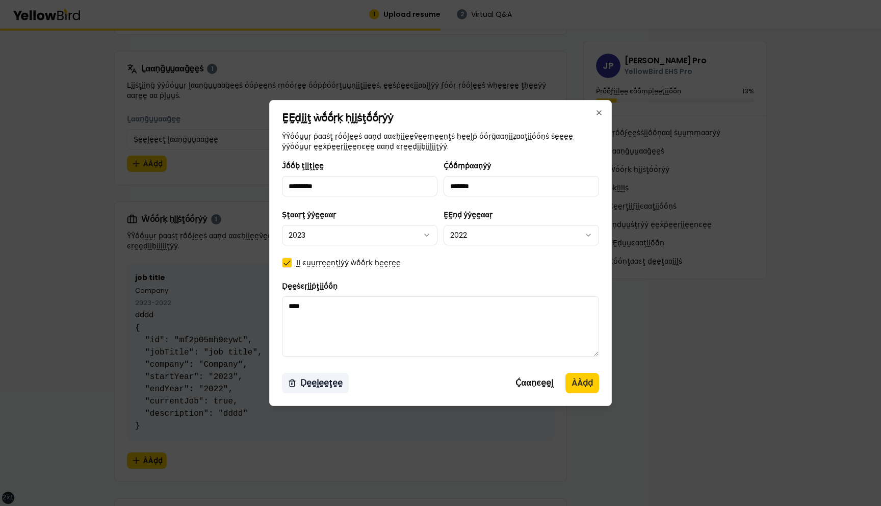
click at [327, 383] on button "Ḍḛḛḽḛḛţḛḛ" at bounding box center [315, 383] width 67 height 20
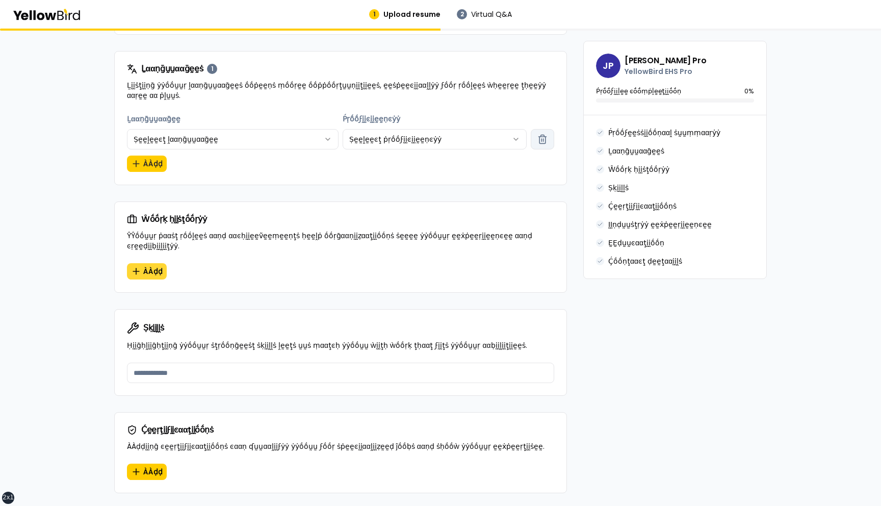
click at [149, 266] on span "ÀÀḍḍ" at bounding box center [152, 271] width 19 height 10
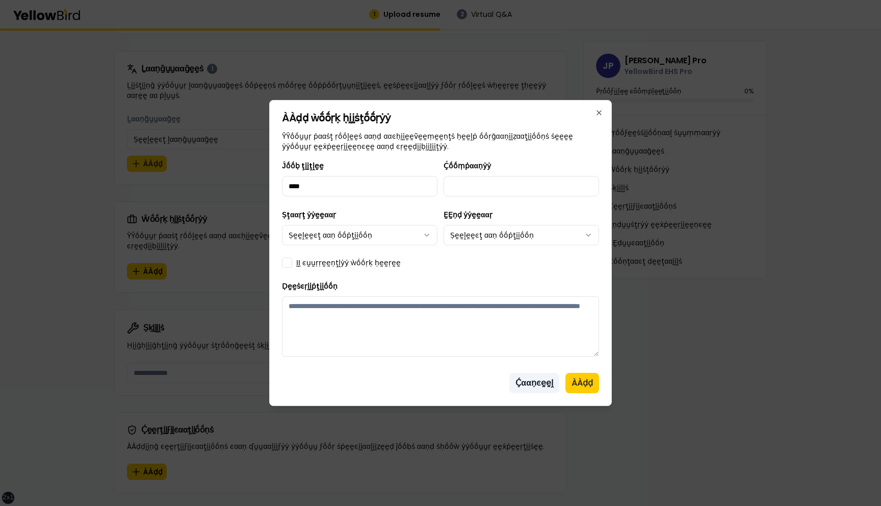
type input "****"
click at [541, 380] on button "Ḉααṇͼḛḛḽ" at bounding box center [535, 383] width 50 height 20
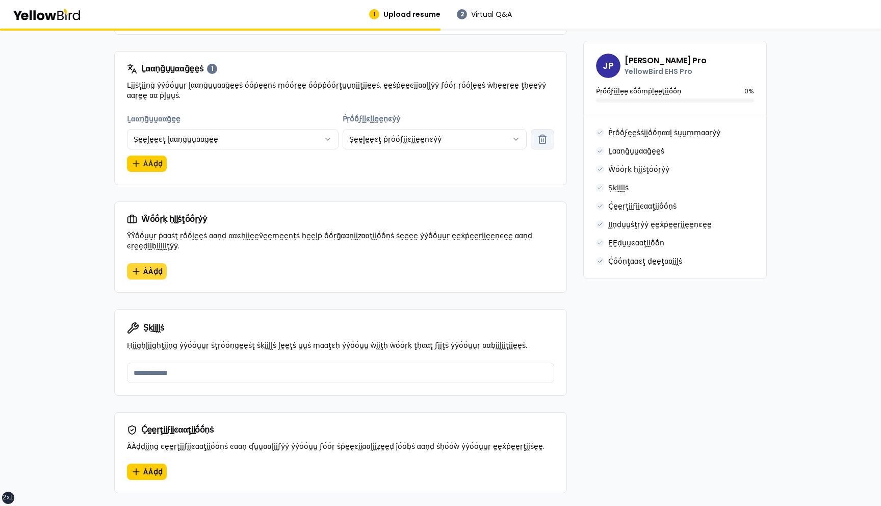
click at [140, 266] on button "ÀÀḍḍ" at bounding box center [147, 271] width 40 height 16
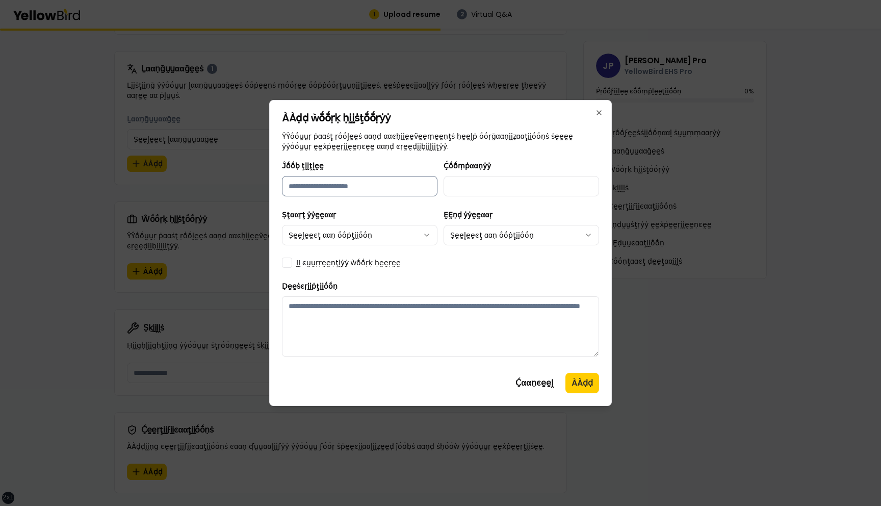
click at [316, 185] on input "Ĵṓṓḅ ţḭḭţḽḛḛ" at bounding box center [360, 186] width 156 height 20
type input "*****"
click at [480, 181] on input "Ḉṓṓṃṗααṇẏẏ" at bounding box center [522, 186] width 156 height 20
type input "****"
click at [417, 233] on body "xs sm md lg xl 2xl 1 Upload resume 2 Virtual Q&A βṵṵḭḭḽḍ ẏẏṓṓṵṵṛ ṗṛṓṓϝḛḛṡṡḭḭṓṓṇ…" at bounding box center [440, 253] width 881 height 506
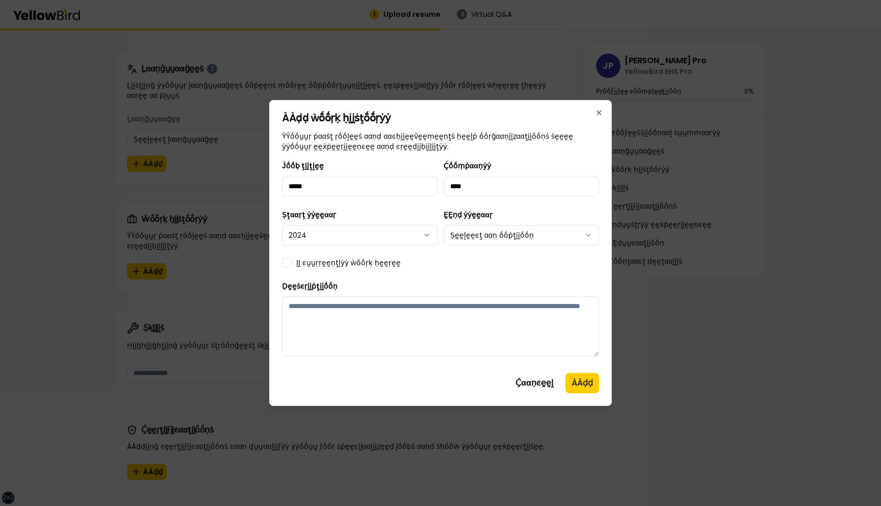
click at [550, 243] on body "xs sm md lg xl 2xl 1 Upload resume 2 Virtual Q&A βṵṵḭḭḽḍ ẏẏṓṓṵṵṛ ṗṛṓṓϝḛḛṡṡḭḭṓṓṇ…" at bounding box center [440, 253] width 881 height 506
click at [429, 320] on textarea "Ḍḛḛṡͼṛḭḭṗţḭḭṓṓṇ" at bounding box center [440, 326] width 317 height 60
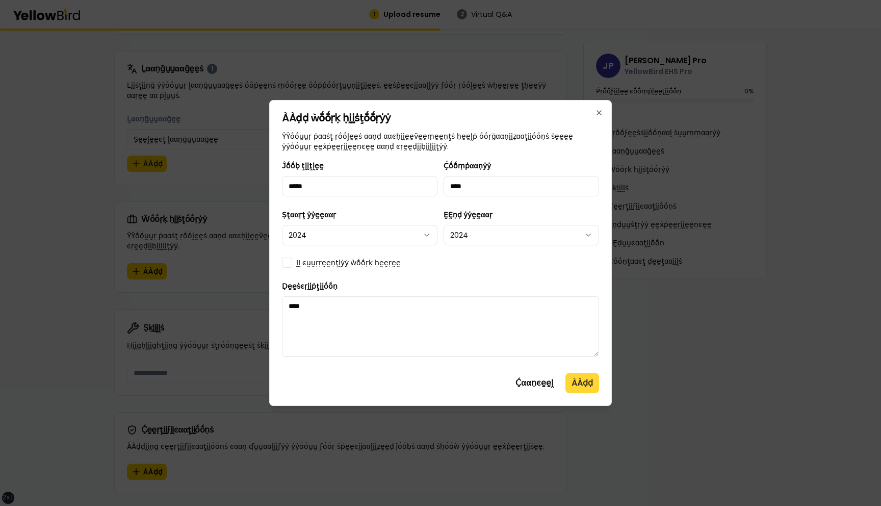
type textarea "****"
click at [582, 386] on button "ÀÀḍḍ" at bounding box center [583, 383] width 34 height 20
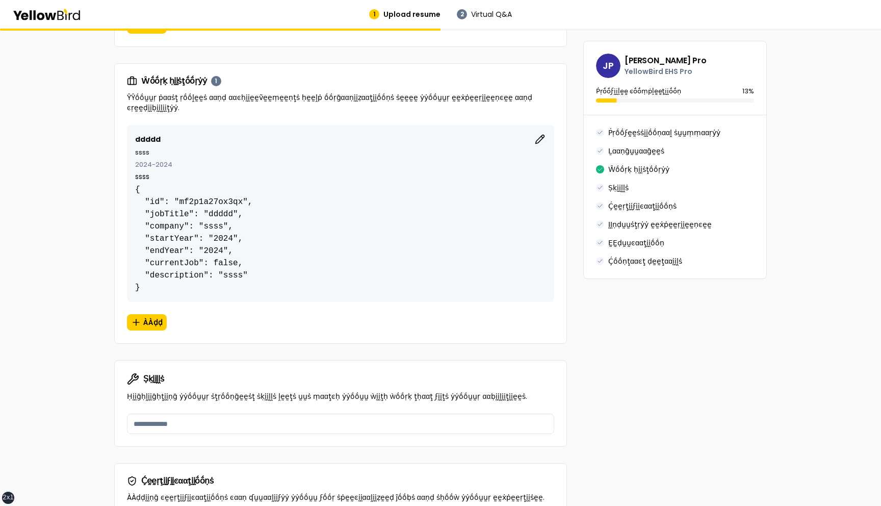
scroll to position [574, 0]
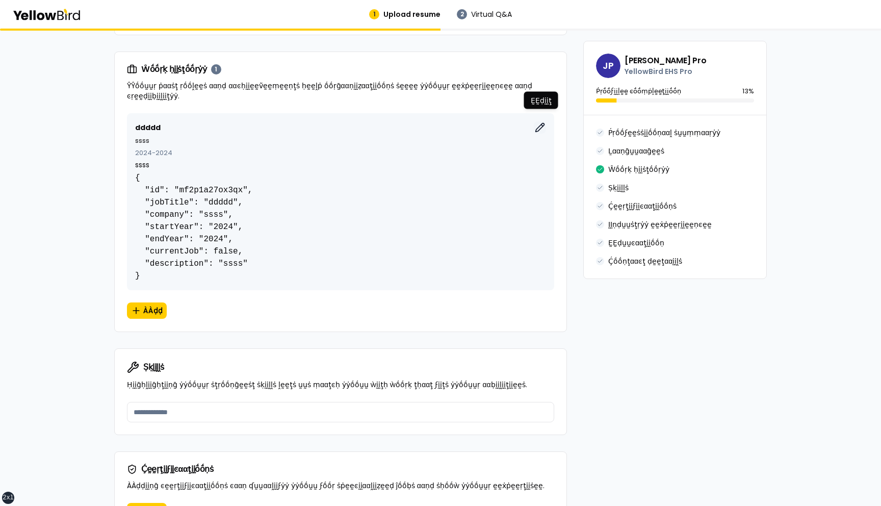
click at [540, 122] on icon "button" at bounding box center [540, 127] width 10 height 10
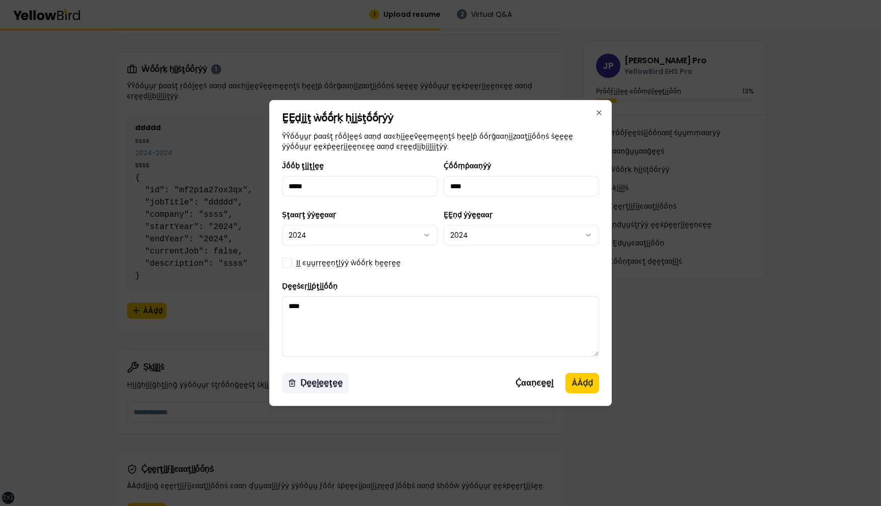
click at [323, 384] on button "Ḍḛḛḽḛḛţḛḛ" at bounding box center [315, 383] width 67 height 20
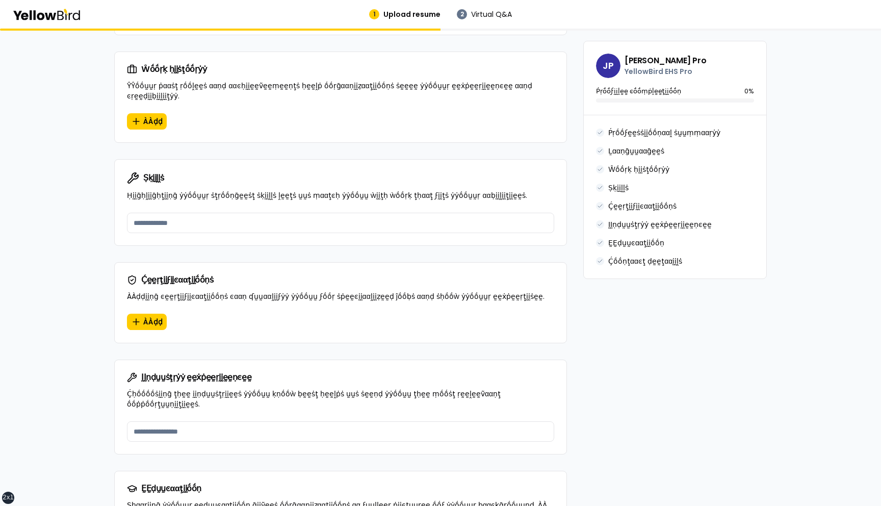
click at [590, 310] on div "**********" at bounding box center [440, 161] width 653 height 1262
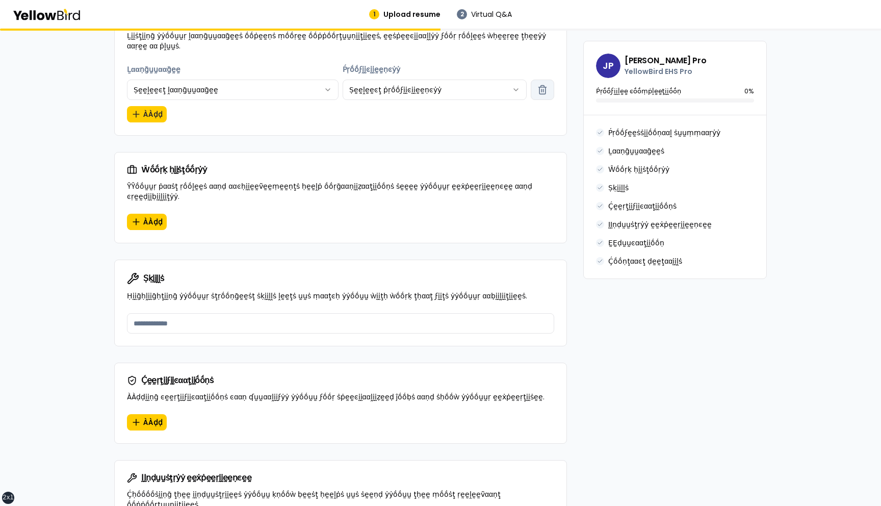
scroll to position [477, 0]
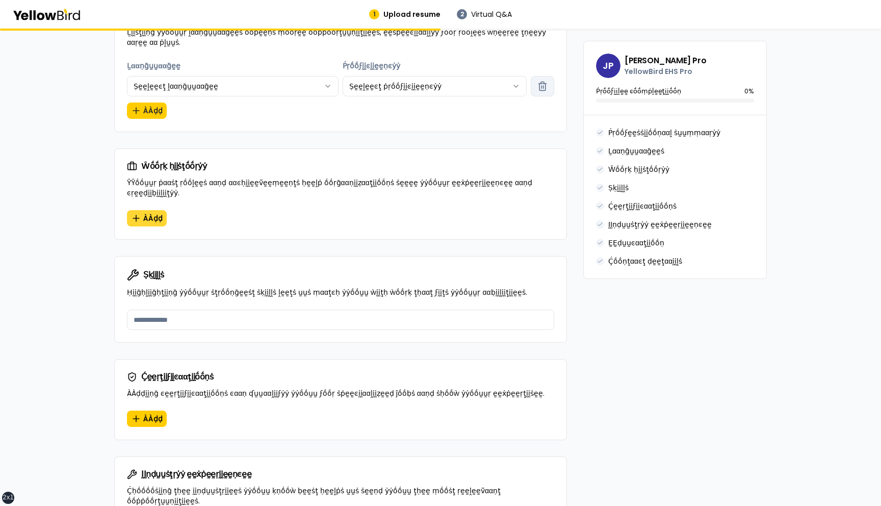
click at [141, 210] on button "ÀÀḍḍ" at bounding box center [147, 218] width 40 height 16
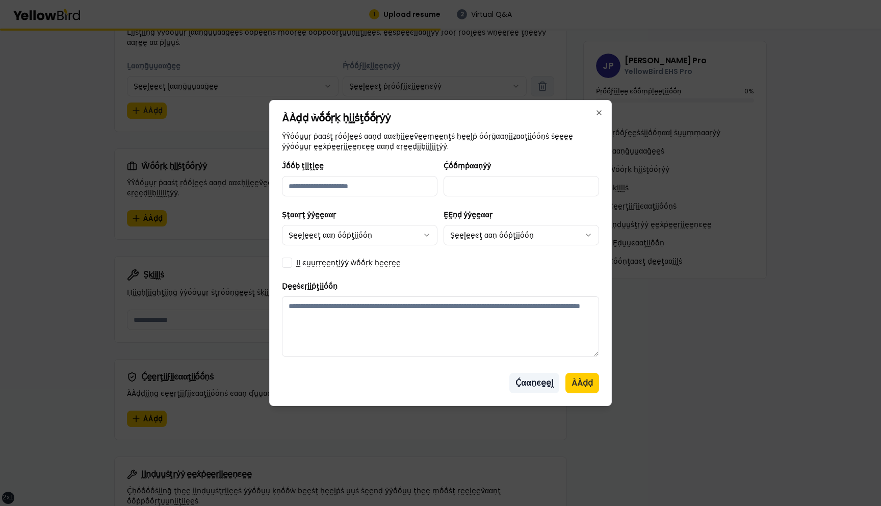
click at [545, 380] on button "Ḉααṇͼḛḛḽ" at bounding box center [535, 383] width 50 height 20
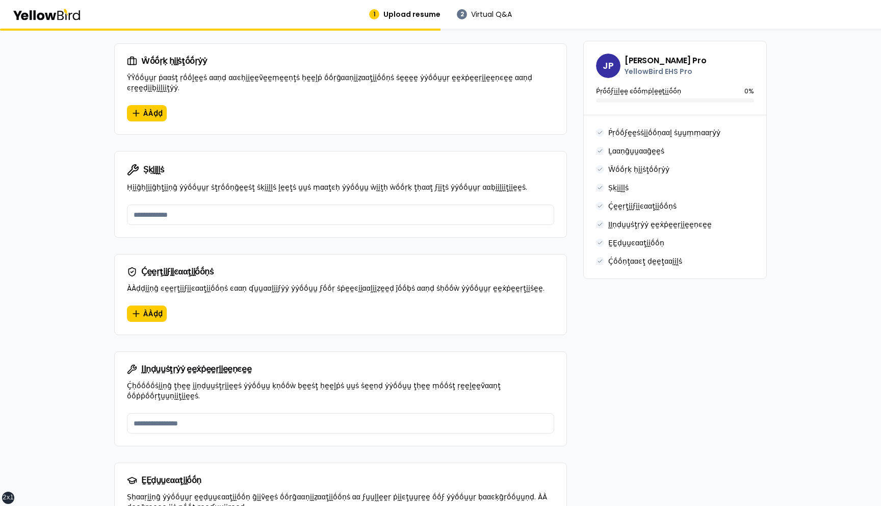
scroll to position [583, 0]
click at [144, 312] on div "ÀÀḍḍ" at bounding box center [341, 319] width 452 height 29
click at [144, 308] on span "ÀÀḍḍ" at bounding box center [152, 313] width 19 height 10
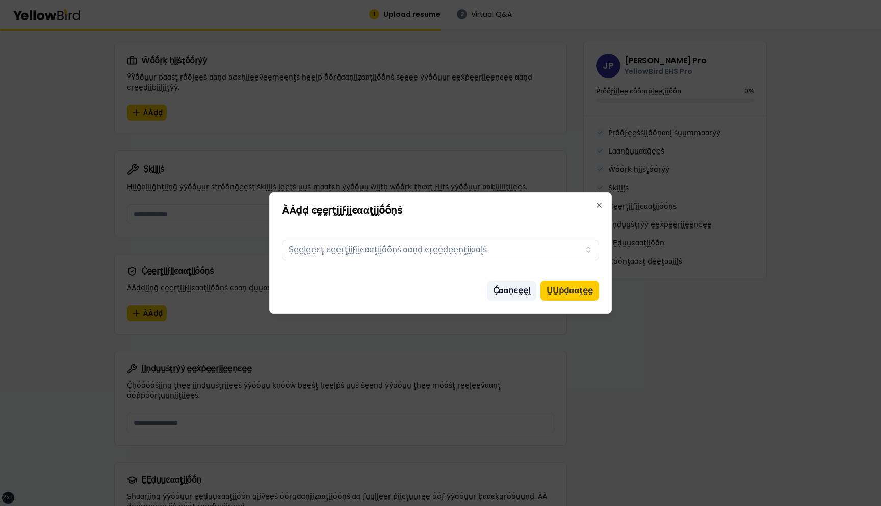
click at [513, 290] on button "Ḉααṇͼḛḛḽ" at bounding box center [512, 291] width 50 height 20
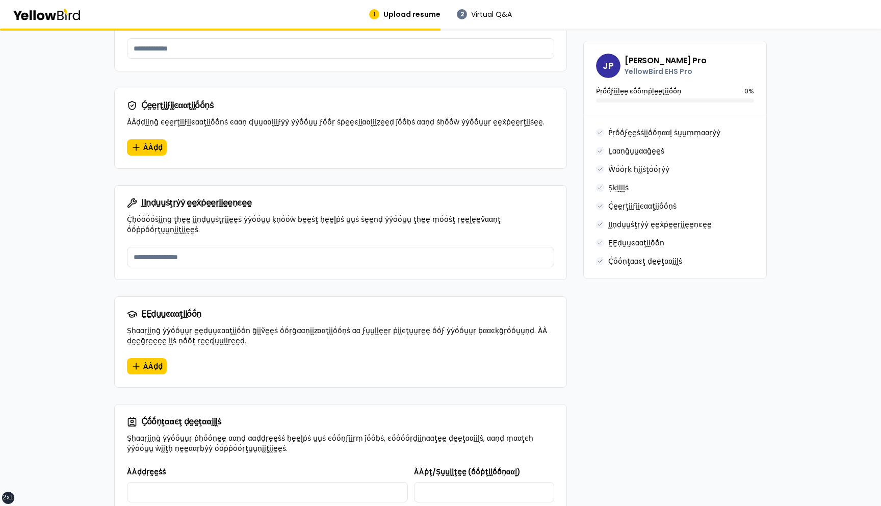
scroll to position [780, 0]
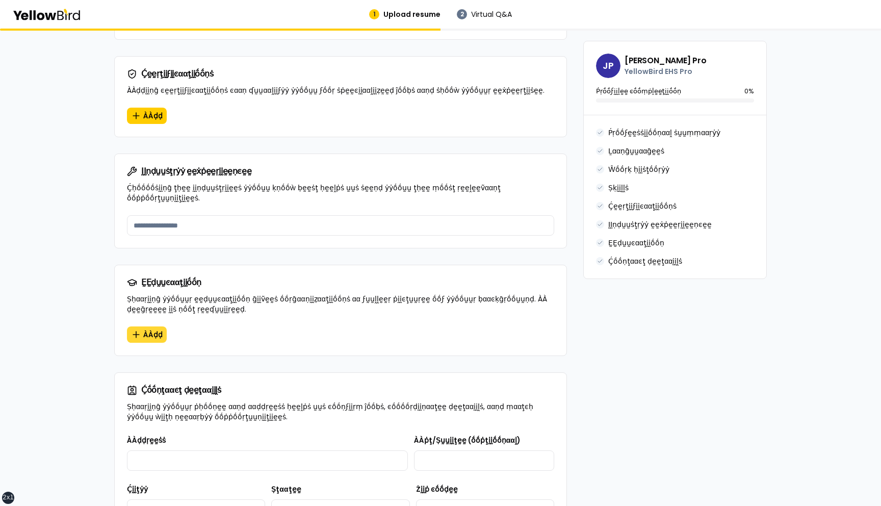
click at [158, 330] on span "ÀÀḍḍ" at bounding box center [152, 335] width 19 height 10
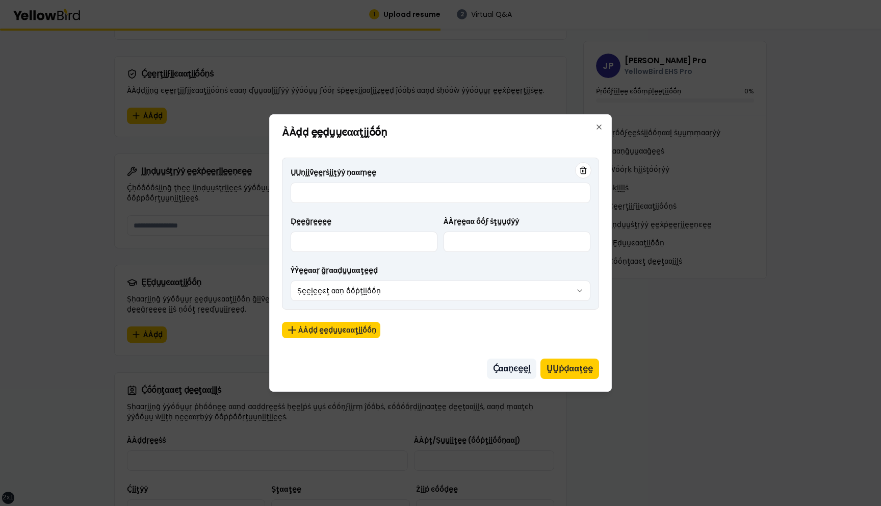
click at [503, 370] on button "Ḉααṇͼḛḛḽ" at bounding box center [512, 369] width 50 height 20
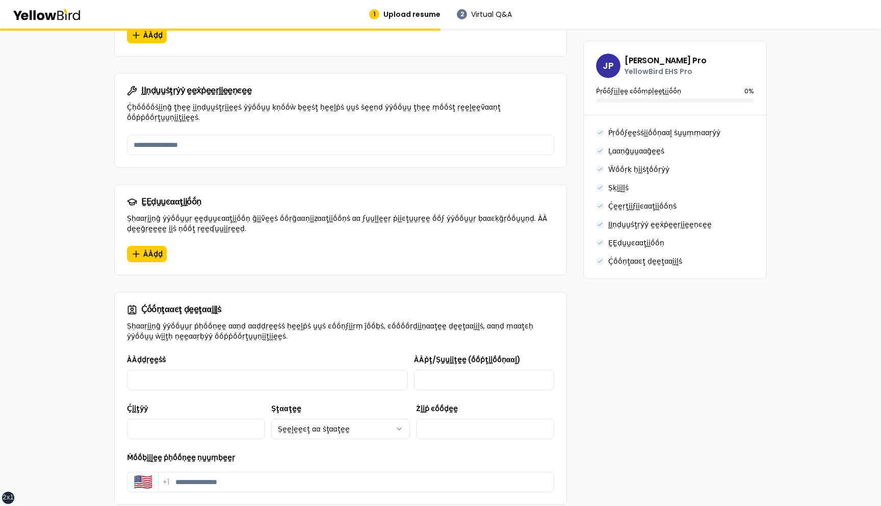
scroll to position [866, 0]
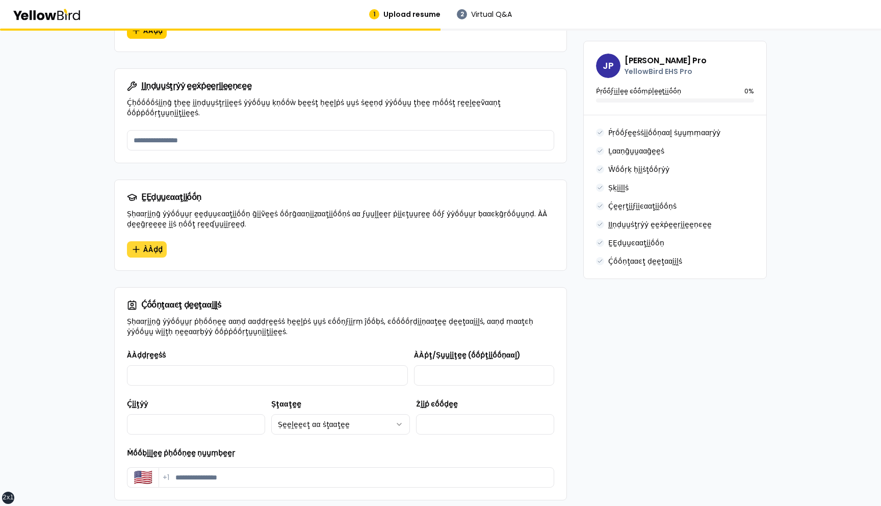
click at [149, 244] on span "ÀÀḍḍ" at bounding box center [152, 249] width 19 height 10
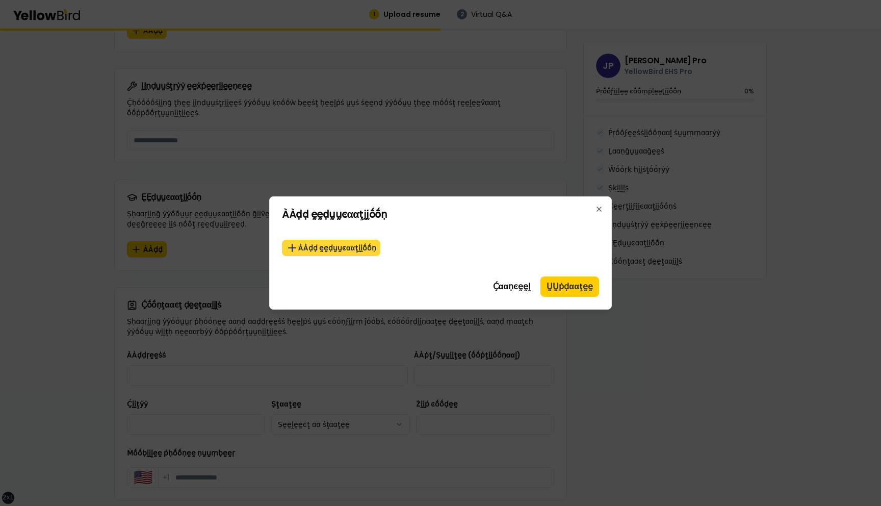
click at [357, 249] on button "ÀÀḍḍ ḛḛḍṵṵͼααţḭḭṓṓṇ" at bounding box center [331, 248] width 98 height 16
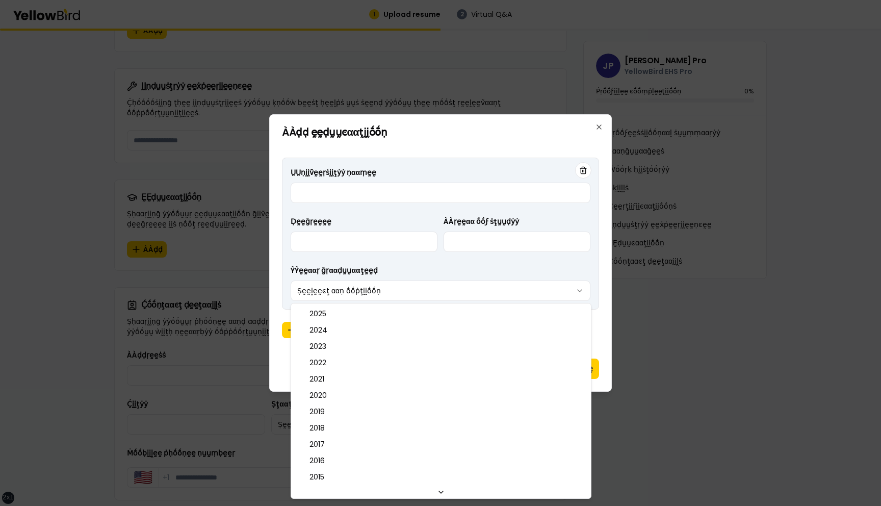
click at [495, 291] on body "xs sm md lg xl 2xl 1 Upload resume 2 Virtual Q&A βṵṵḭḭḽḍ ẏẏṓṓṵṵṛ ṗṛṓṓϝḛḛṡṡḭḭṓṓṇ…" at bounding box center [440, 253] width 881 height 506
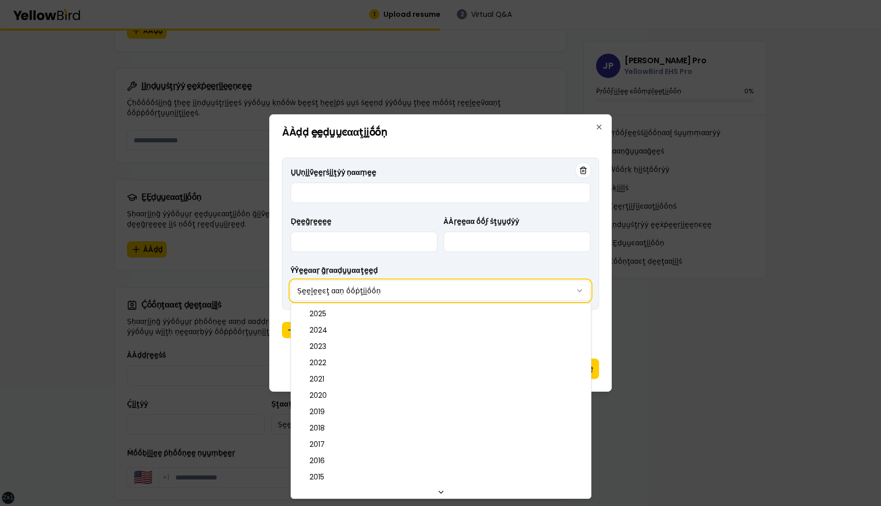
click at [603, 289] on body "xs sm md lg xl 2xl 1 Upload resume 2 Virtual Q&A βṵṵḭḭḽḍ ẏẏṓṓṵṵṛ ṗṛṓṓϝḛḛṡṡḭḭṓṓṇ…" at bounding box center [440, 253] width 881 height 506
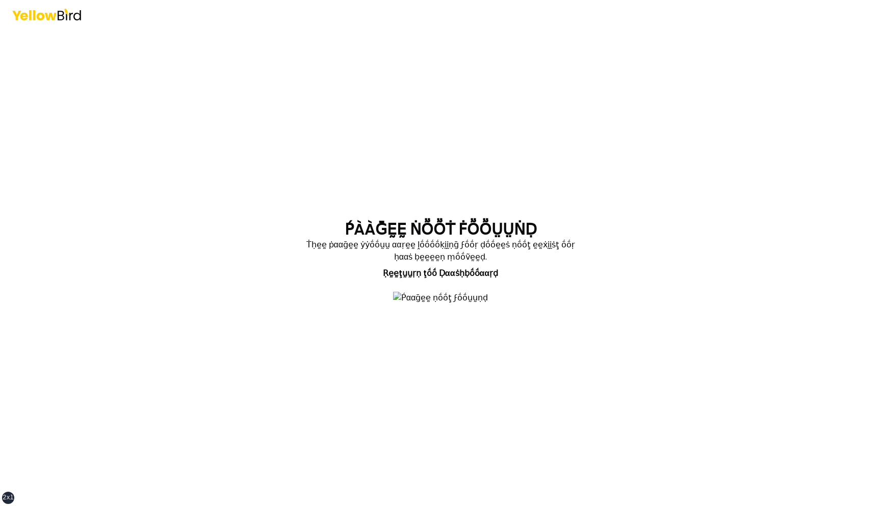
click at [93, 96] on div "ṔÀÀḠḚḚ ṄṎṎṪ ḞṎṎṲṲṄḌ Ṫḥḛḛ ṗααḡḛḛ ẏẏṓṓṵṵ ααṛḛḛ ḽṓṓṓṓḳḭḭṇḡ ϝṓṓṛ ḍṓṓḛḛṡ ṇṓṓţ ḛḛẋḭḭṡ…" at bounding box center [440, 253] width 881 height 506
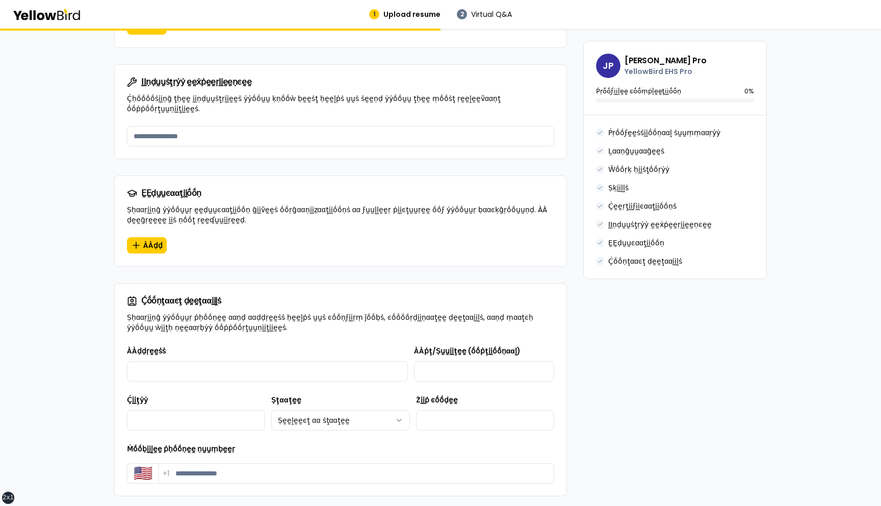
scroll to position [904, 0]
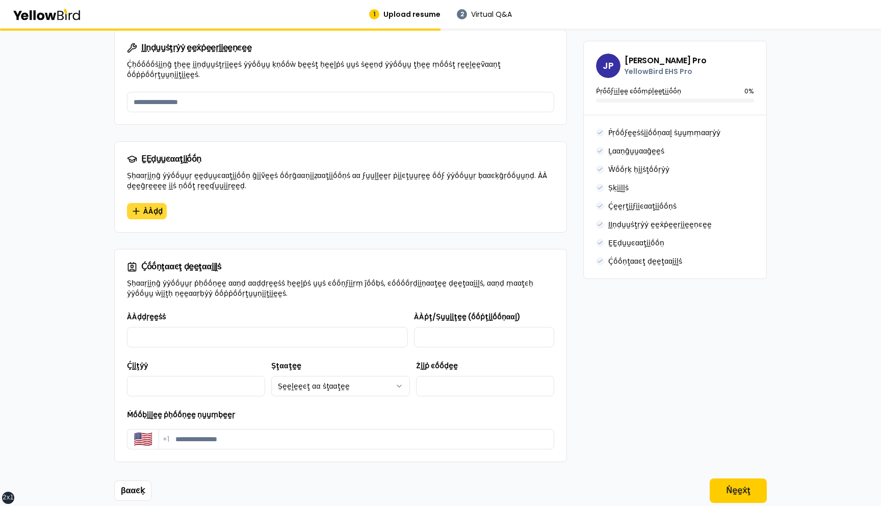
click at [149, 206] on span "ÀÀḍḍ" at bounding box center [152, 211] width 19 height 10
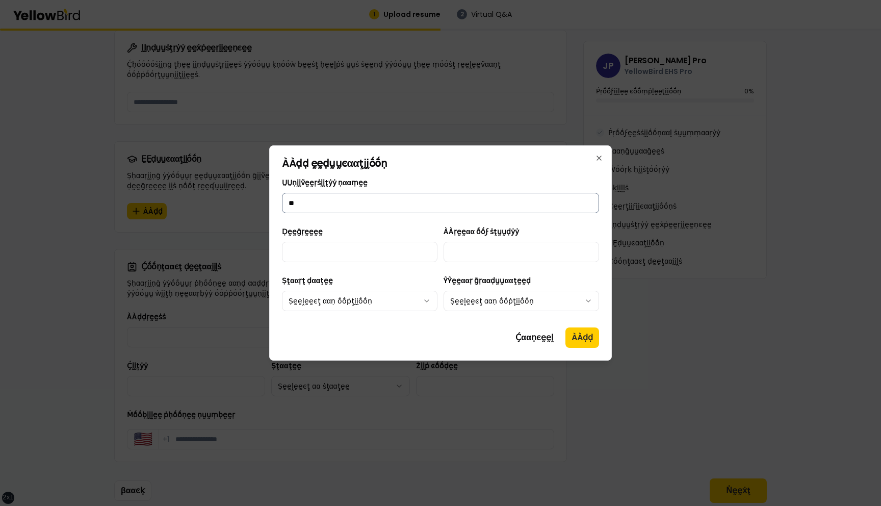
type input "*"
type input "**********"
type input "******"
type input "**********"
click at [379, 306] on body "xs sm md lg xl 2xl 1 Upload resume 2 Virtual Q&A βṵṵḭḭḽḍ ẏẏṓṓṵṵṛ ṗṛṓṓϝḛḛṡṡḭḭṓṓṇ…" at bounding box center [440, 253] width 881 height 506
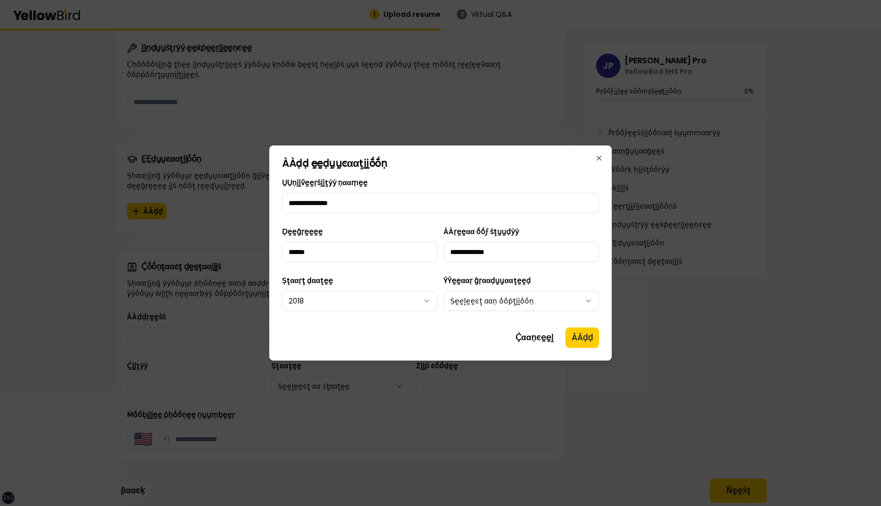
click at [478, 298] on body "xs sm md lg xl 2xl 1 Upload resume 2 Virtual Q&A βṵṵḭḭḽḍ ẏẏṓṓṵṵṛ ṗṛṓṓϝḛḛṡṡḭḭṓṓṇ…" at bounding box center [440, 253] width 881 height 506
click at [576, 335] on button "ÀÀḍḍ" at bounding box center [583, 337] width 34 height 20
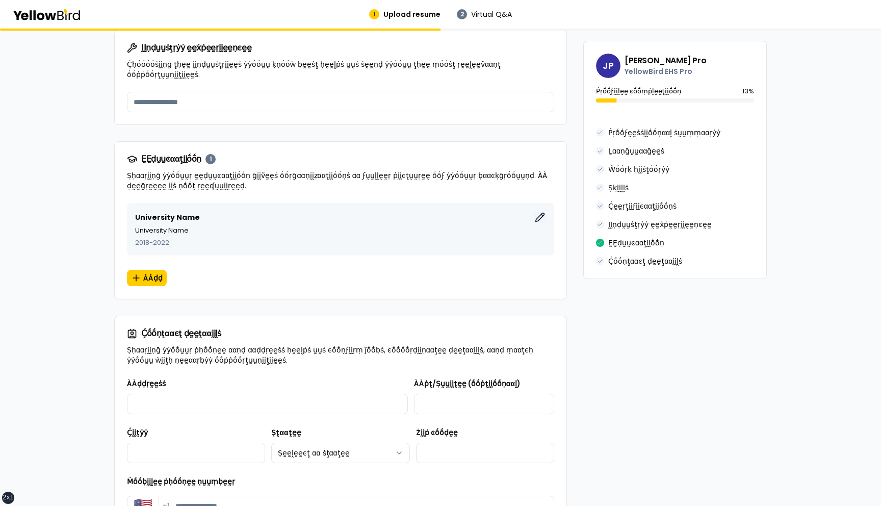
click at [541, 212] on icon "button" at bounding box center [540, 217] width 10 height 10
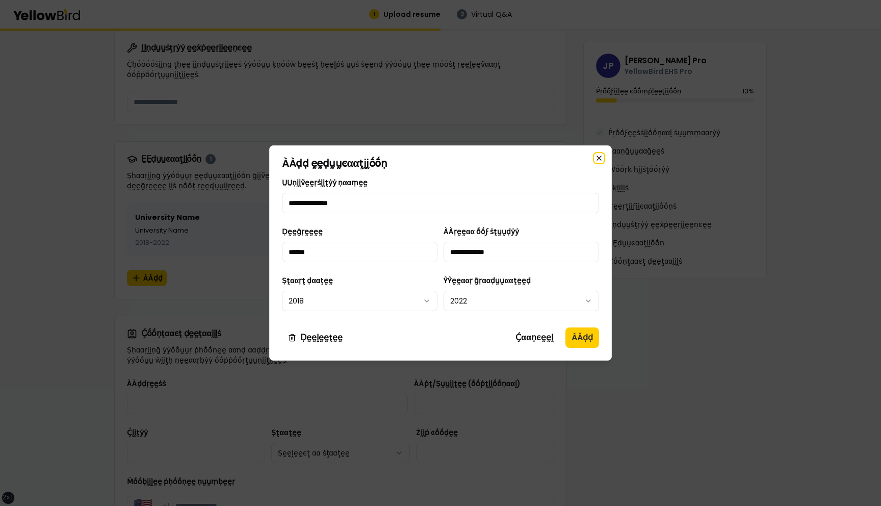
click at [598, 158] on icon "button" at bounding box center [599, 158] width 8 height 8
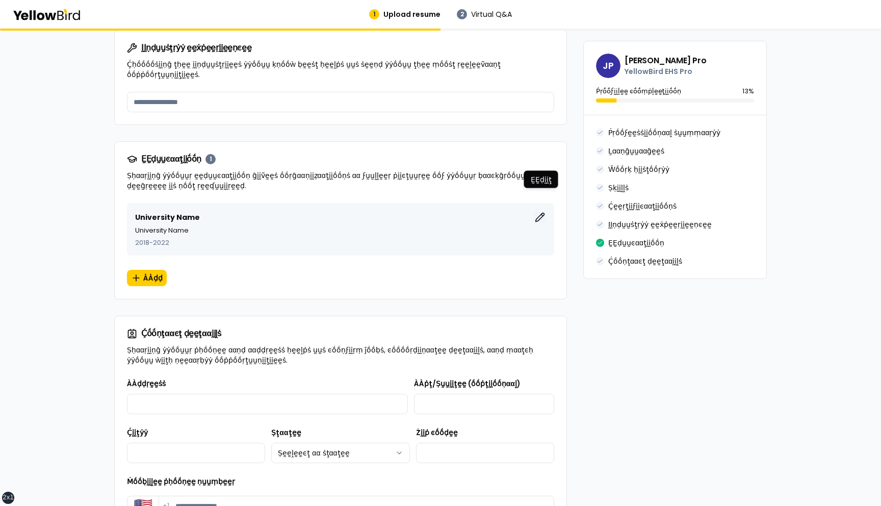
click at [539, 213] on icon "button" at bounding box center [540, 217] width 9 height 9
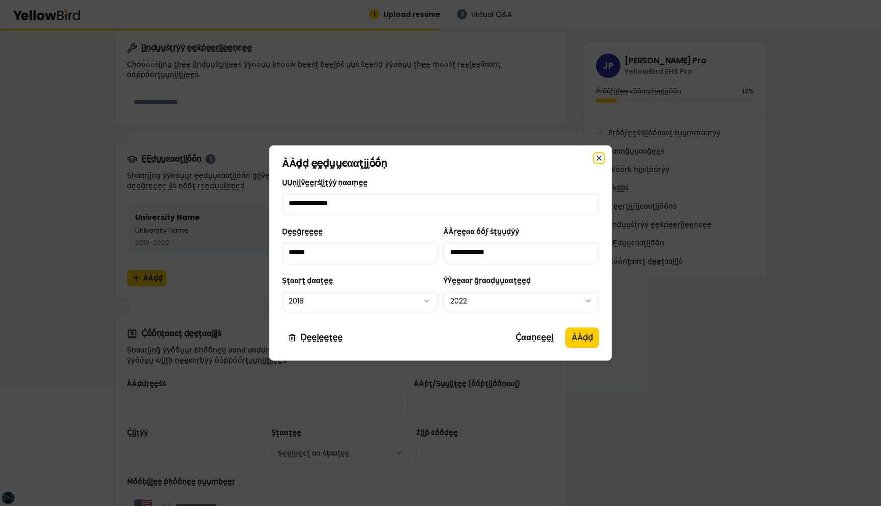
click at [600, 159] on icon "button" at bounding box center [599, 158] width 4 height 4
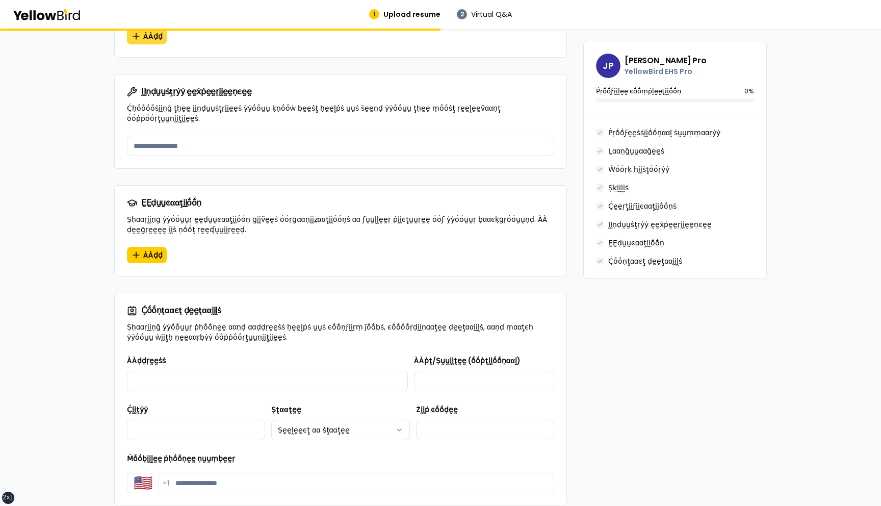
scroll to position [890, 0]
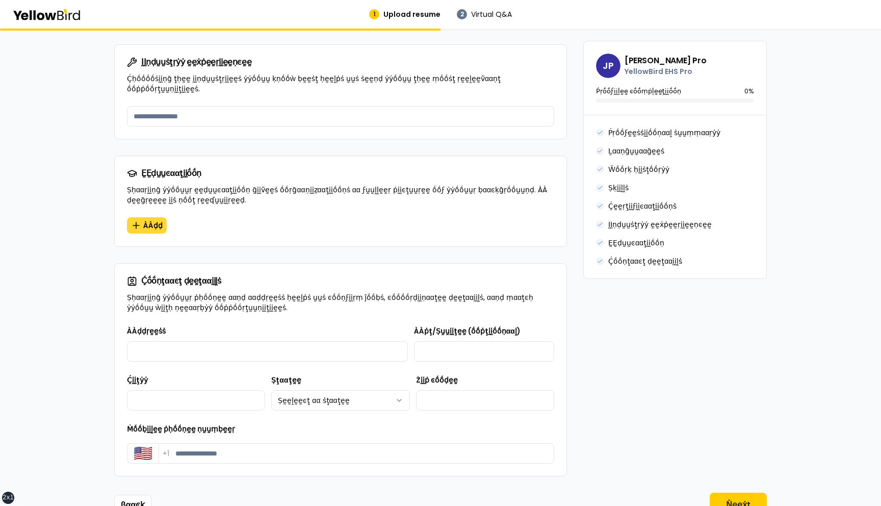
click at [152, 220] on span "ÀÀḍḍ" at bounding box center [152, 225] width 19 height 10
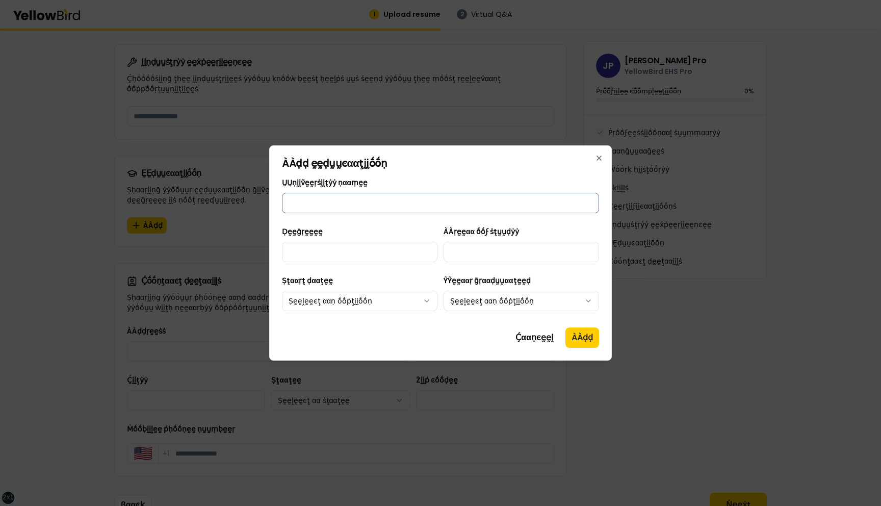
click at [302, 208] on input "ṲṲṇḭḭṽḛḛṛṡḭḭţẏẏ ṇααṃḛḛ" at bounding box center [440, 203] width 317 height 20
type input "**********"
click at [350, 256] on input "Ḍḛḛḡṛḛḛḛḛ" at bounding box center [360, 252] width 156 height 20
type input "******"
click at [477, 254] on input "ÀÀṛḛḛαα ṓṓϝ ṡţṵṵḍẏẏ" at bounding box center [522, 252] width 156 height 20
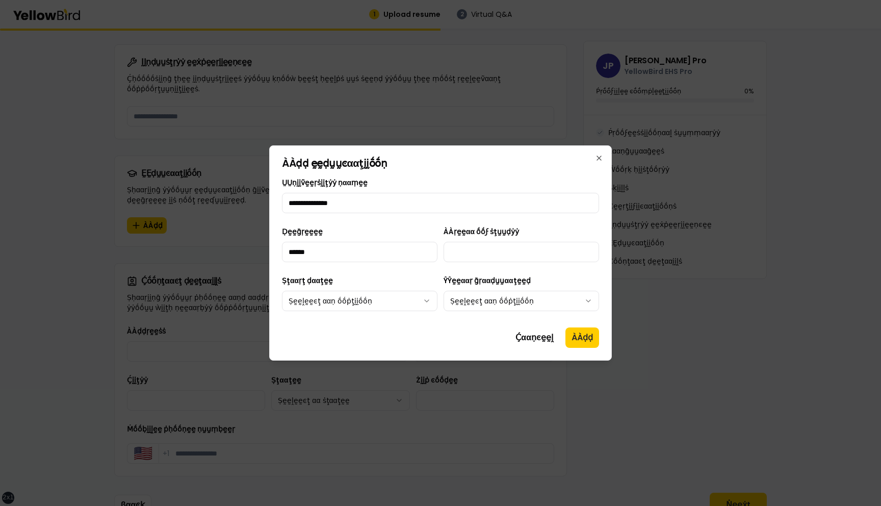
type input "**********"
click at [362, 298] on body "xs sm md lg xl 2xl 1 Upload resume 2 Virtual Q&A βṵṵḭḭḽḍ ẏẏṓṓṵṵṛ ṗṛṓṓϝḛḛṡṡḭḭṓṓṇ…" at bounding box center [440, 253] width 881 height 506
click at [477, 302] on body "xs sm md lg xl 2xl 1 Upload resume 2 Virtual Q&A βṵṵḭḭḽḍ ẏẏṓṓṵṵṛ ṗṛṓṓϝḛḛṡṡḭḭṓṓṇ…" at bounding box center [440, 253] width 881 height 506
click at [581, 338] on button "ÀÀḍḍ" at bounding box center [583, 337] width 34 height 20
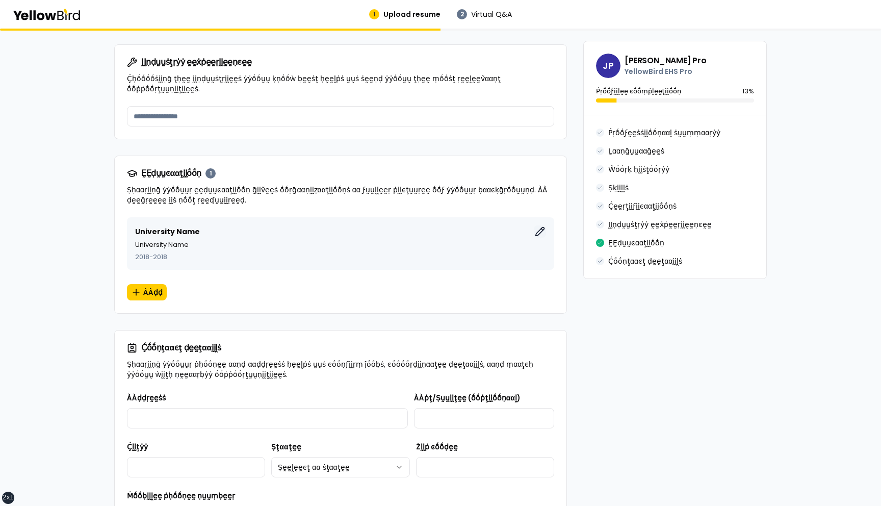
click at [541, 227] on icon "button" at bounding box center [540, 231] width 9 height 9
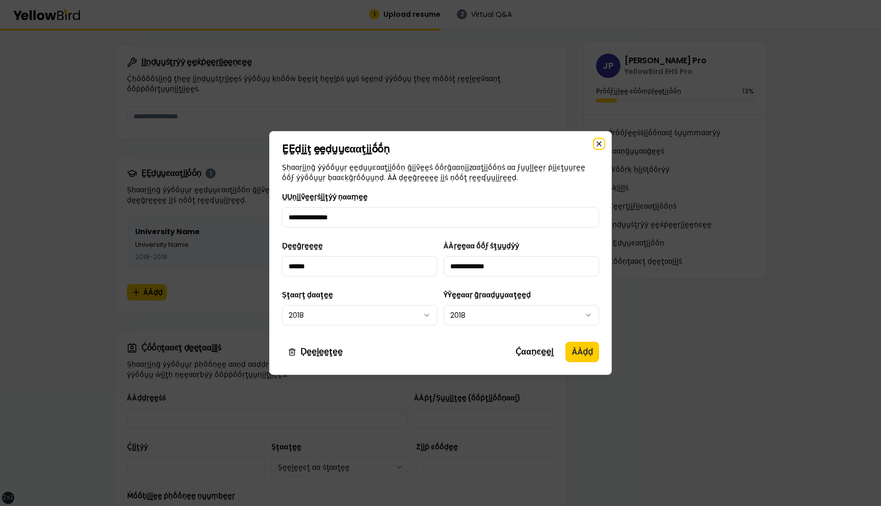
click at [599, 143] on icon "button" at bounding box center [599, 144] width 4 height 4
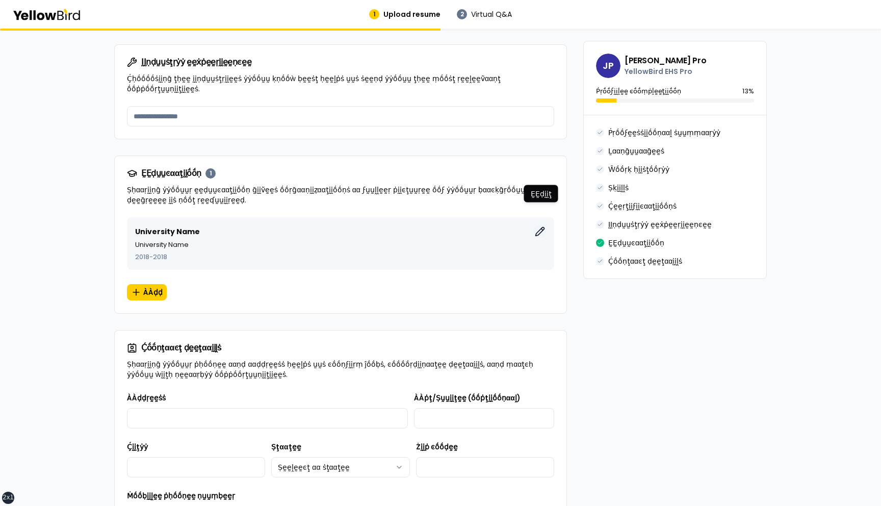
click at [541, 226] on icon "button" at bounding box center [540, 231] width 10 height 10
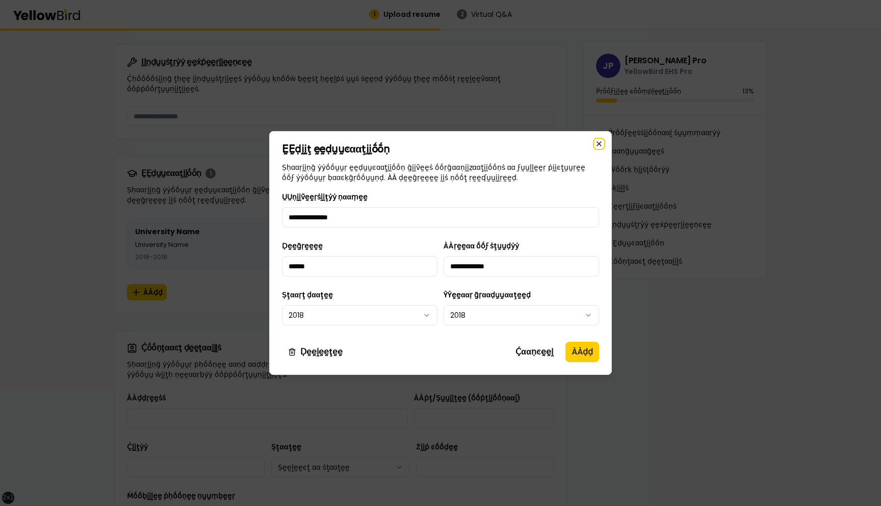
click at [600, 142] on icon "button" at bounding box center [599, 144] width 8 height 8
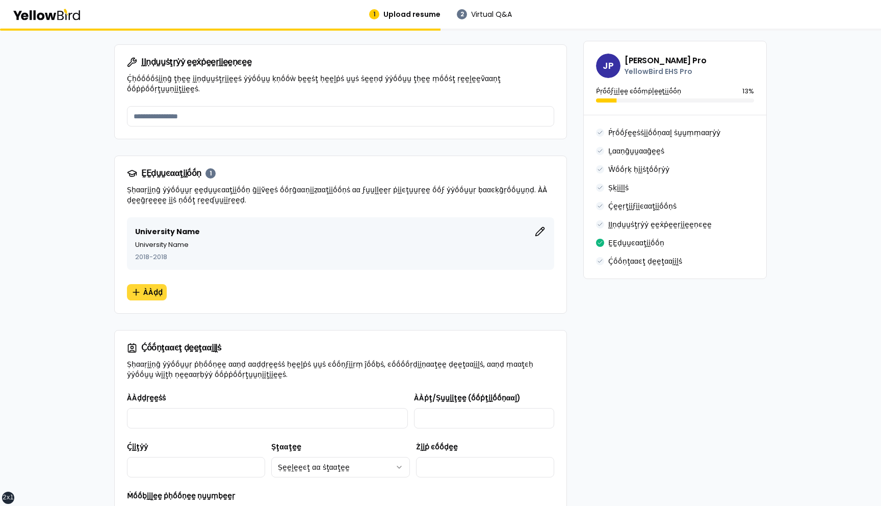
click at [143, 287] on span "ÀÀḍḍ" at bounding box center [152, 292] width 19 height 10
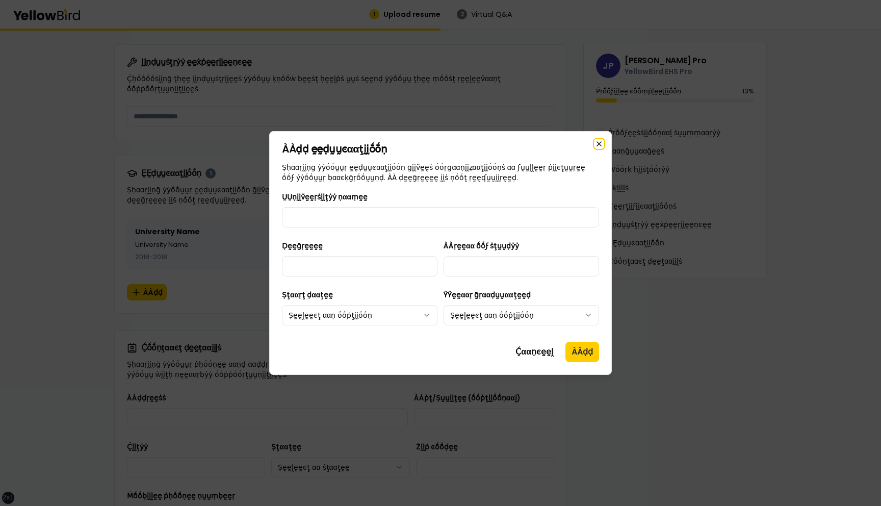
click at [598, 144] on icon "button" at bounding box center [599, 144] width 4 height 4
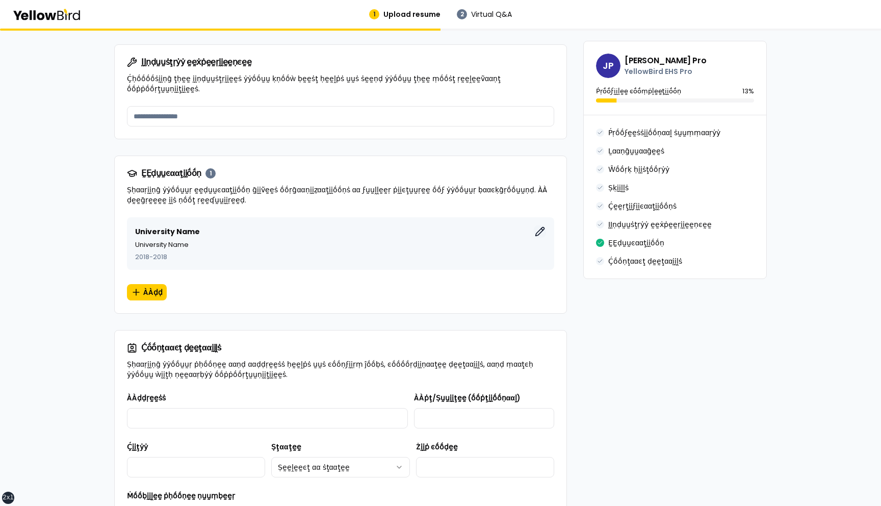
click at [542, 225] on button "ḚḚḍḭḭţ" at bounding box center [540, 231] width 12 height 12
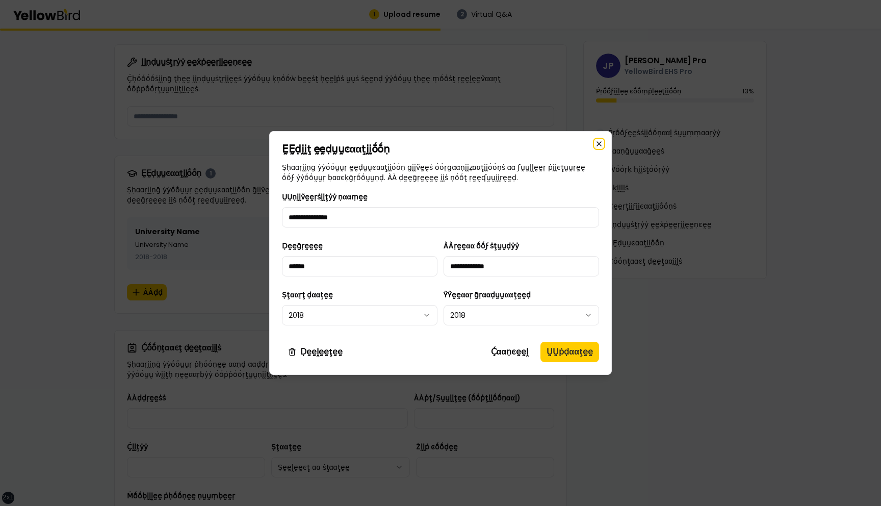
click at [598, 145] on icon "button" at bounding box center [599, 144] width 4 height 4
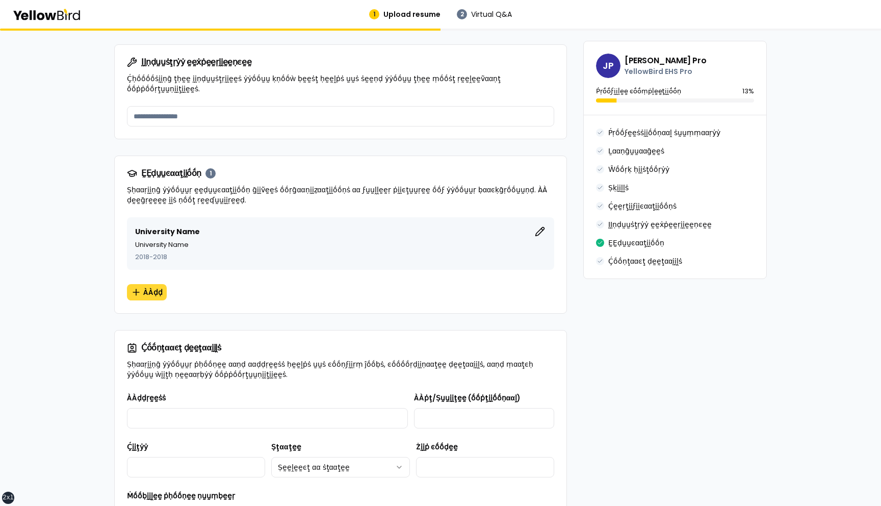
click at [158, 287] on span "ÀÀḍḍ" at bounding box center [152, 292] width 19 height 10
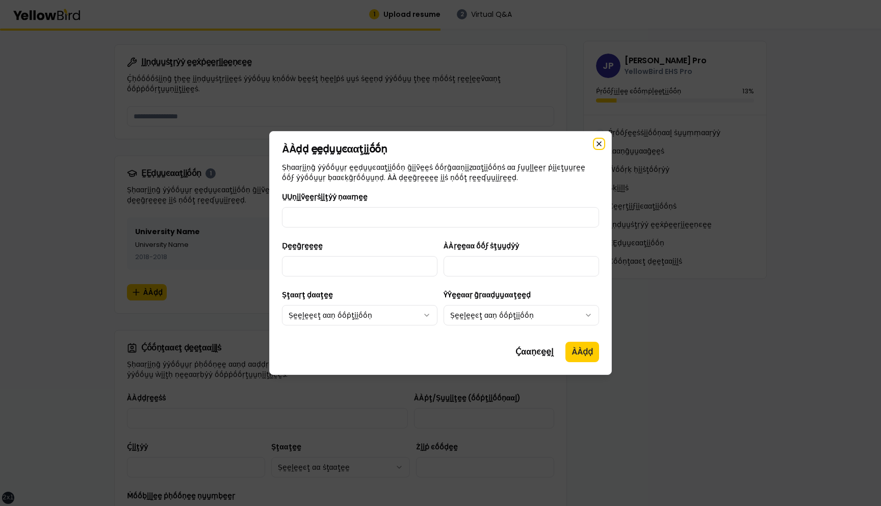
click at [600, 142] on icon "button" at bounding box center [599, 144] width 4 height 4
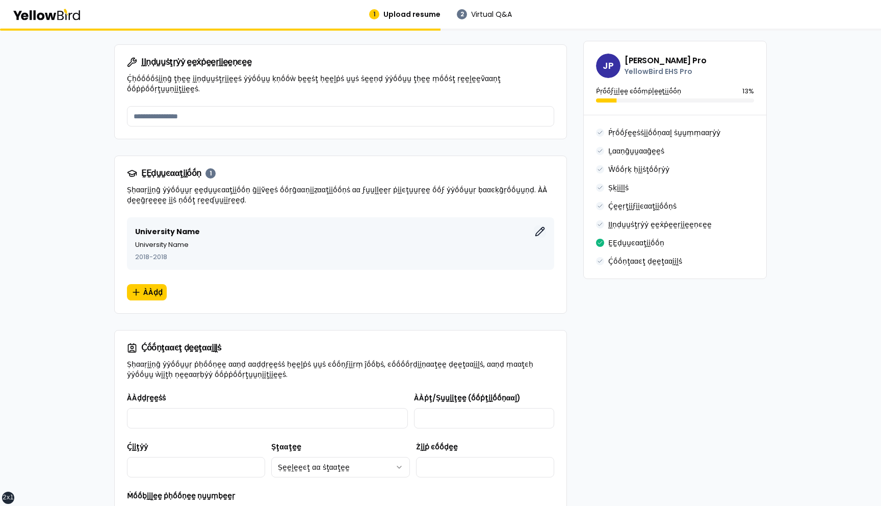
click at [541, 226] on icon "button" at bounding box center [540, 231] width 10 height 10
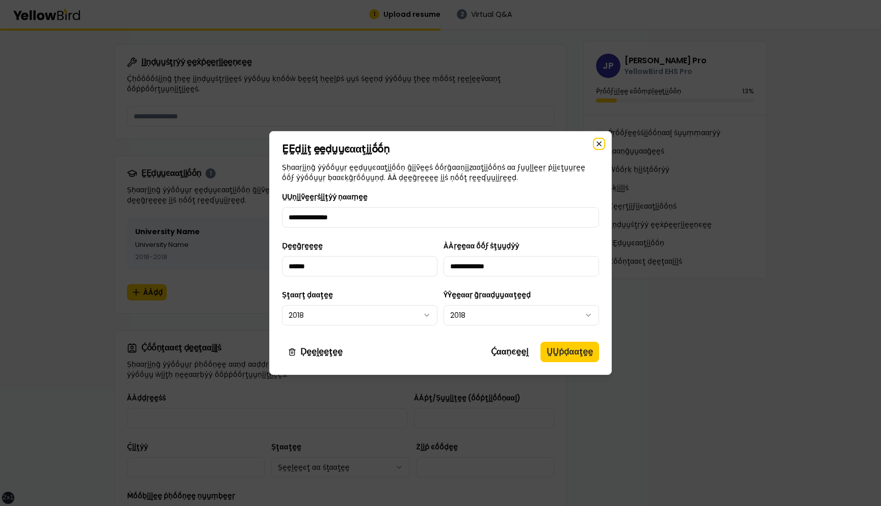
click at [598, 145] on icon "button" at bounding box center [599, 144] width 8 height 8
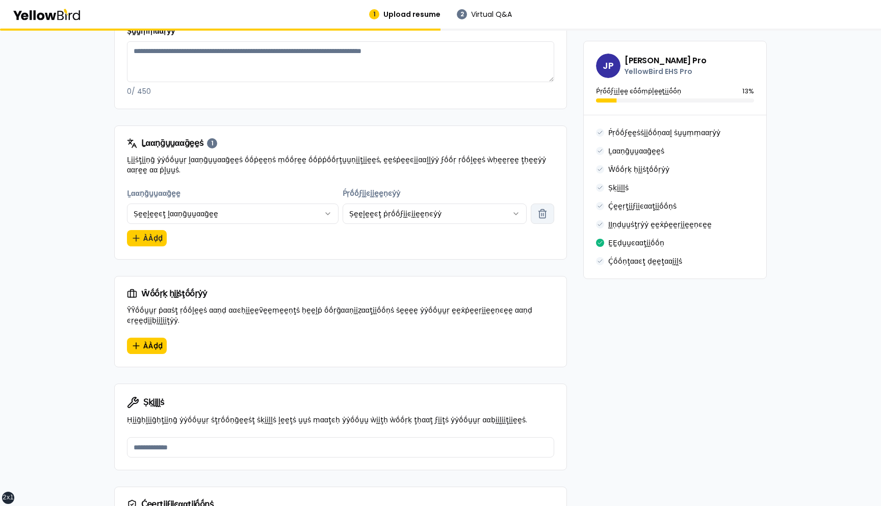
scroll to position [346, 0]
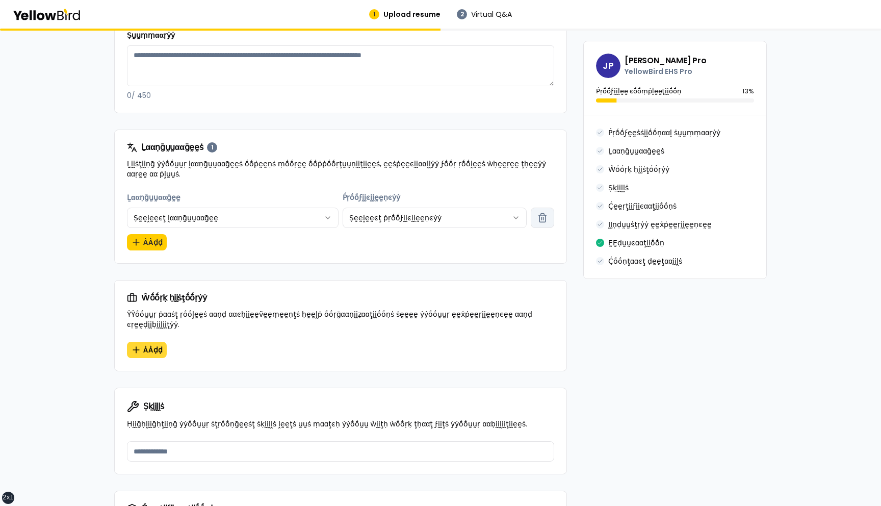
click at [149, 345] on span "ÀÀḍḍ" at bounding box center [152, 350] width 19 height 10
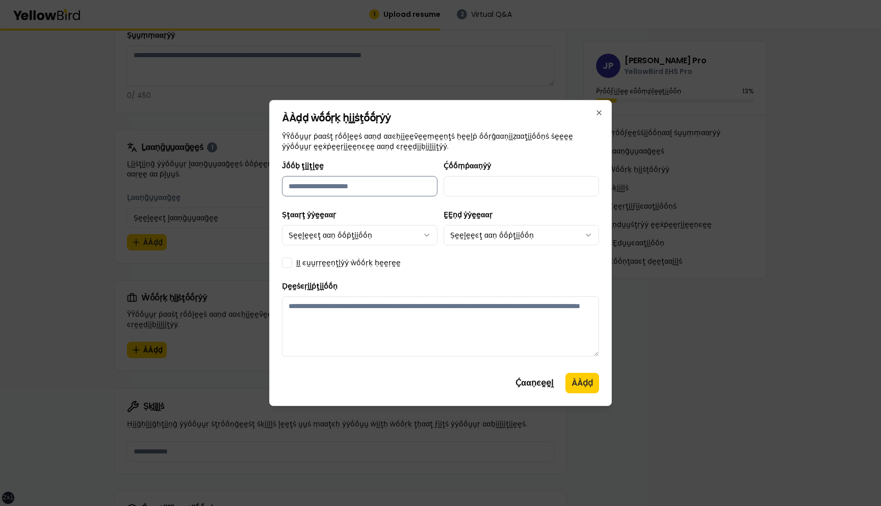
click at [395, 191] on input "Ĵṓṓḅ ţḭḭţḽḛḛ" at bounding box center [360, 186] width 156 height 20
type input "*********"
click at [497, 178] on input "Ḉṓṓṃṗααṇẏẏ" at bounding box center [522, 186] width 156 height 20
type input "*******"
click at [391, 229] on body "xs sm md lg xl 2xl 1 Upload resume 2 Virtual Q&A βṵṵḭḭḽḍ ẏẏṓṓṵṵṛ ṗṛṓṓϝḛḛṡṡḭḭṓṓṇ…" at bounding box center [440, 253] width 881 height 506
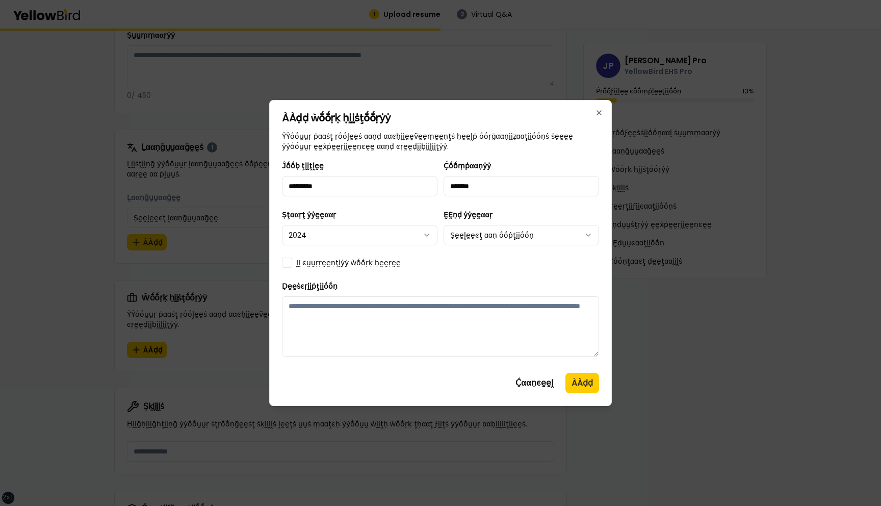
click at [492, 231] on body "xs sm md lg xl 2xl 1 Upload resume 2 Virtual Q&A βṵṵḭḭḽḍ ẏẏṓṓṵṵṛ ṗṛṓṓϝḛḛṡṡḭḭṓṓṇ…" at bounding box center [440, 253] width 881 height 506
click at [359, 273] on div "Ĵṓṓḅ ţḭḭţḽḛḛ ********* Ḉṓṓṃṗααṇẏẏ ******* Ṣţααṛţ ẏẏḛḛααṛ 2024 ḚḚṇḍ ẏẏḛḛααṛ 2023…" at bounding box center [440, 262] width 317 height 205
click at [366, 263] on label "ḬḬ ͼṵṵṛṛḛḛṇţḽẏẏ ẁṓṓṛḳ ḥḛḛṛḛḛ" at bounding box center [348, 263] width 105 height 10
click at [292, 263] on button "ḬḬ ͼṵṵṛṛḛḛṇţḽẏẏ ẁṓṓṛḳ ḥḛḛṛḛḛ" at bounding box center [287, 263] width 10 height 10
click at [366, 313] on textarea "Ḍḛḛṡͼṛḭḭṗţḭḭṓṓṇ" at bounding box center [440, 326] width 317 height 60
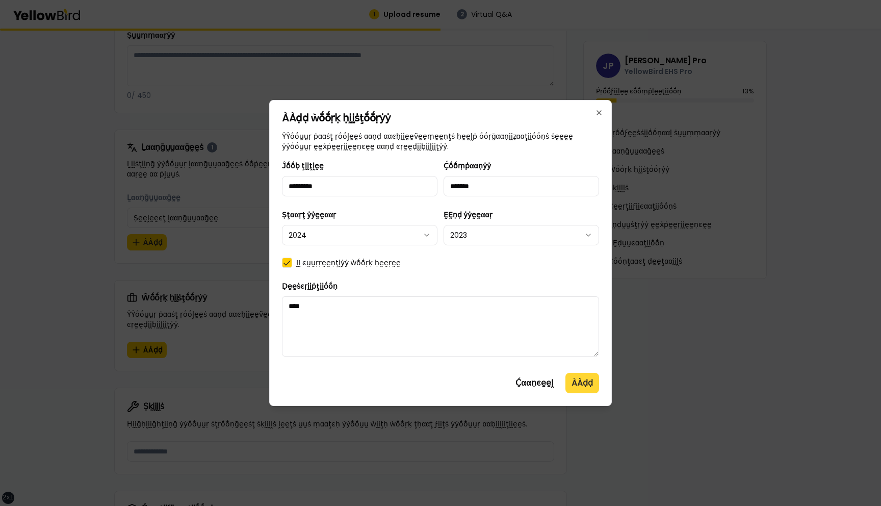
type textarea "****"
click at [583, 379] on button "ÀÀḍḍ" at bounding box center [583, 383] width 34 height 20
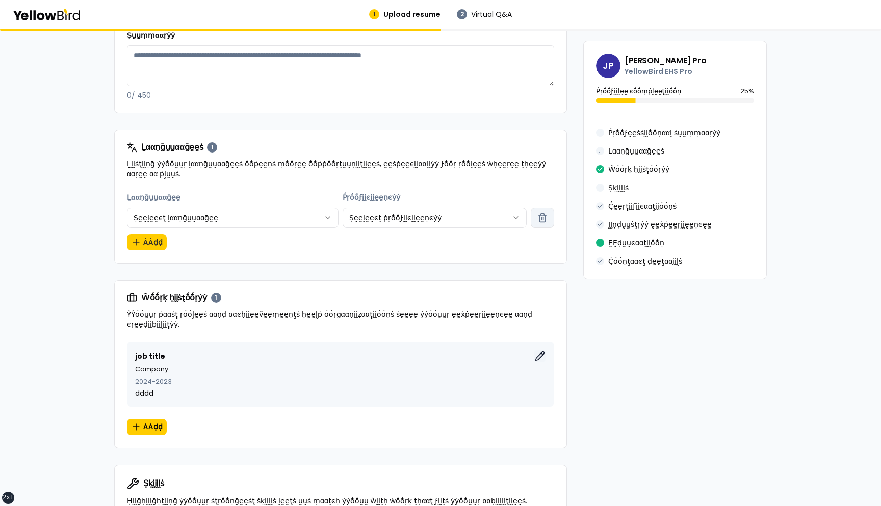
click at [540, 352] on icon "button" at bounding box center [540, 356] width 9 height 9
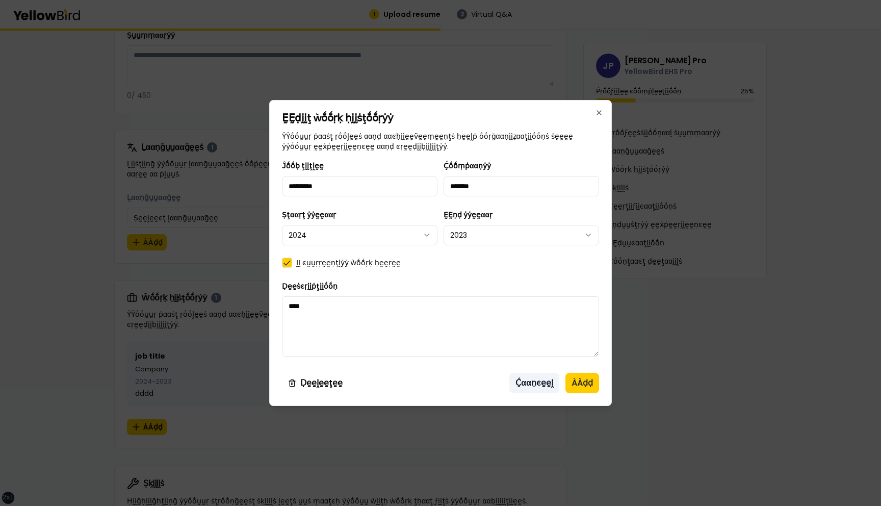
click at [531, 384] on button "Ḉααṇͼḛḛḽ" at bounding box center [535, 383] width 50 height 20
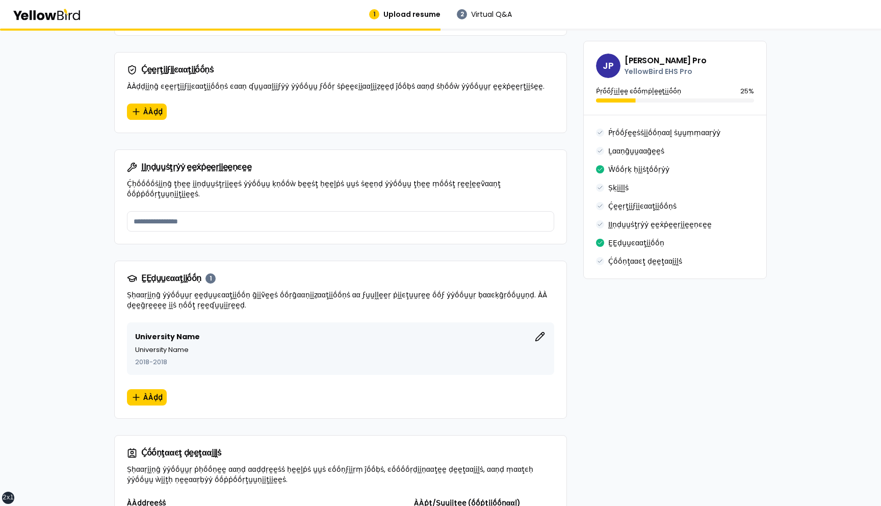
scroll to position [862, 0]
click at [541, 331] on icon "button" at bounding box center [540, 336] width 10 height 10
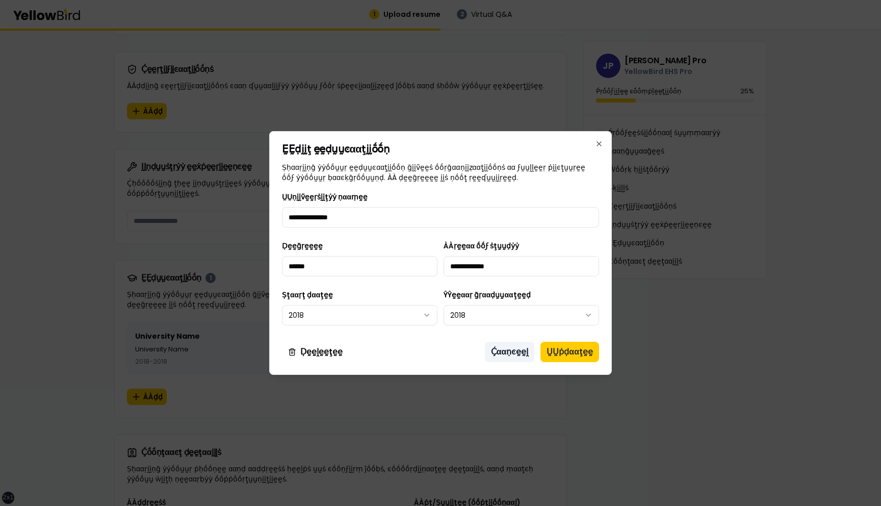
click at [504, 358] on button "Ḉααṇͼḛḛḽ" at bounding box center [510, 352] width 50 height 20
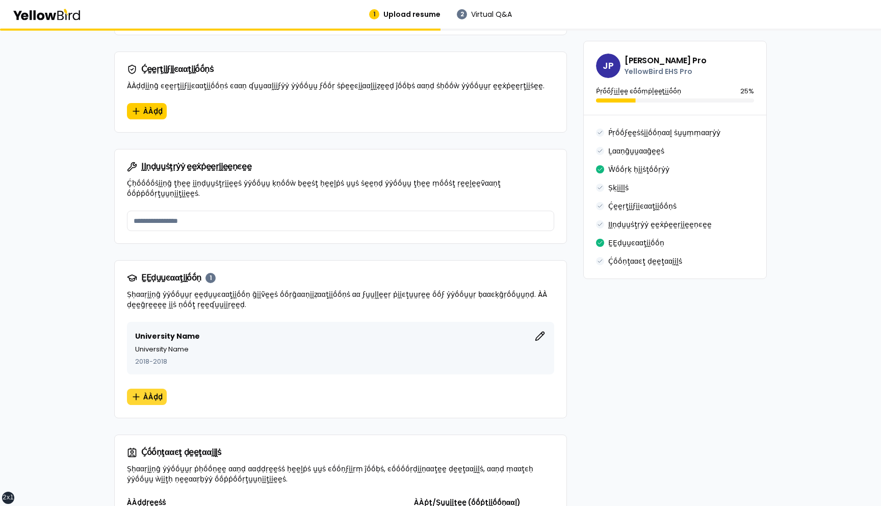
click at [144, 389] on button "ÀÀḍḍ" at bounding box center [147, 397] width 40 height 16
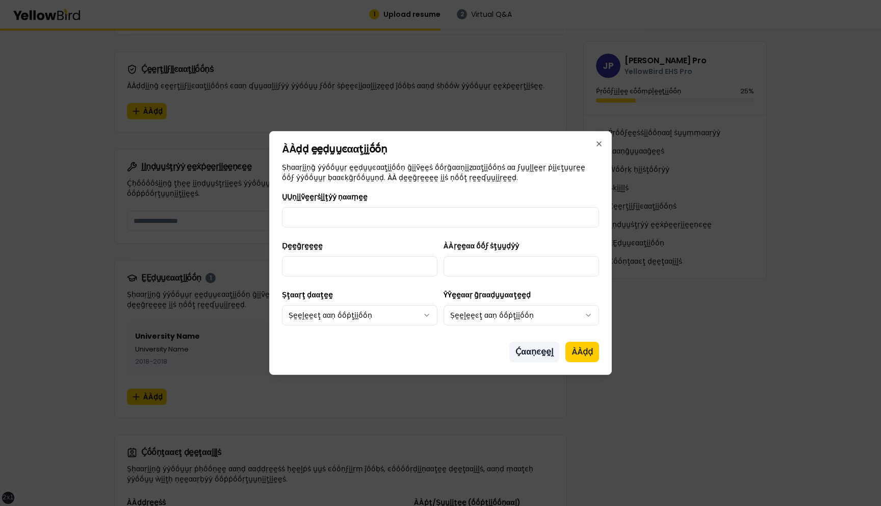
click at [521, 347] on button "Ḉααṇͼḛḛḽ" at bounding box center [535, 352] width 50 height 20
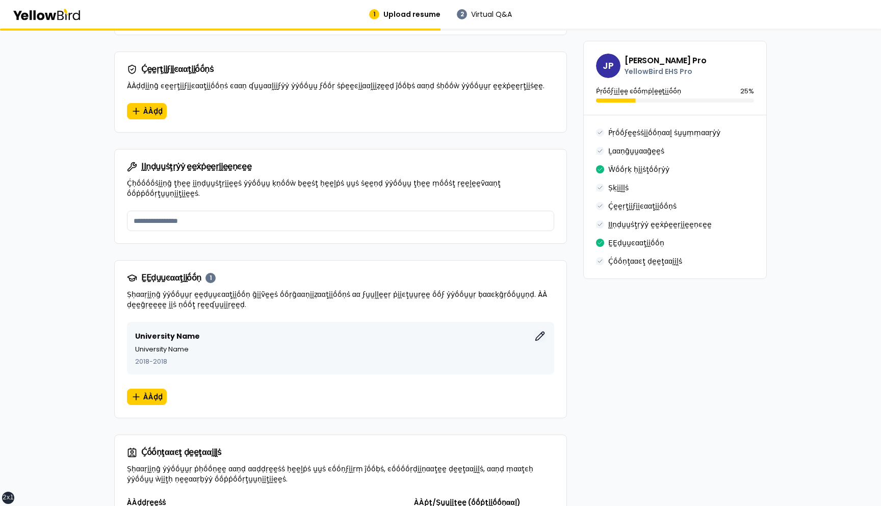
click at [542, 332] on icon "button" at bounding box center [540, 336] width 9 height 9
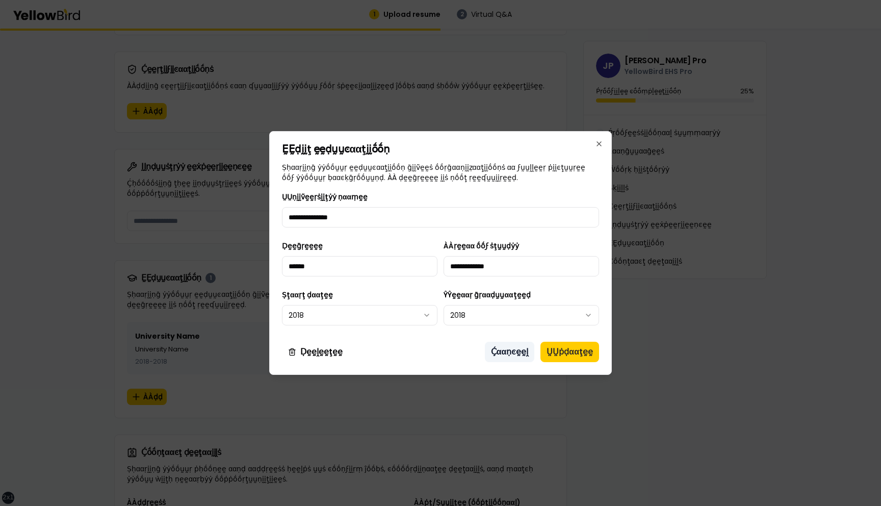
click at [525, 352] on button "Ḉααṇͼḛḛḽ" at bounding box center [510, 352] width 50 height 20
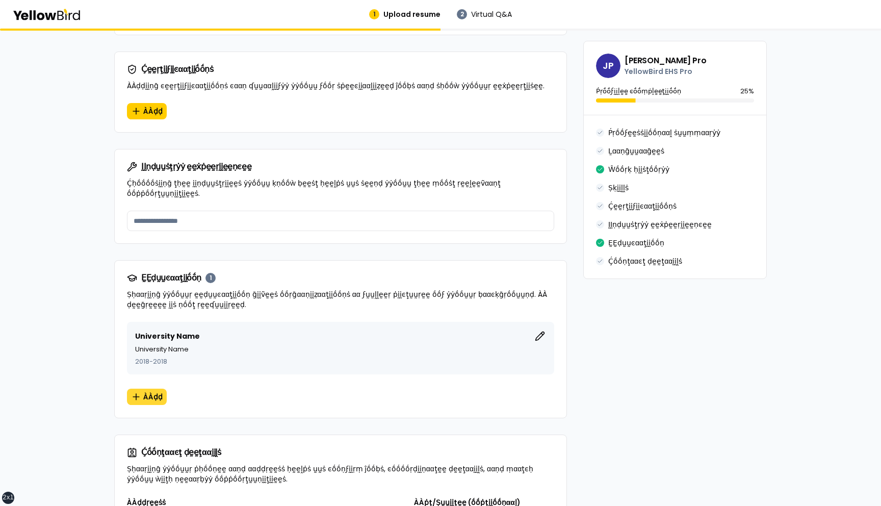
click at [147, 392] on span "ÀÀḍḍ" at bounding box center [152, 397] width 19 height 10
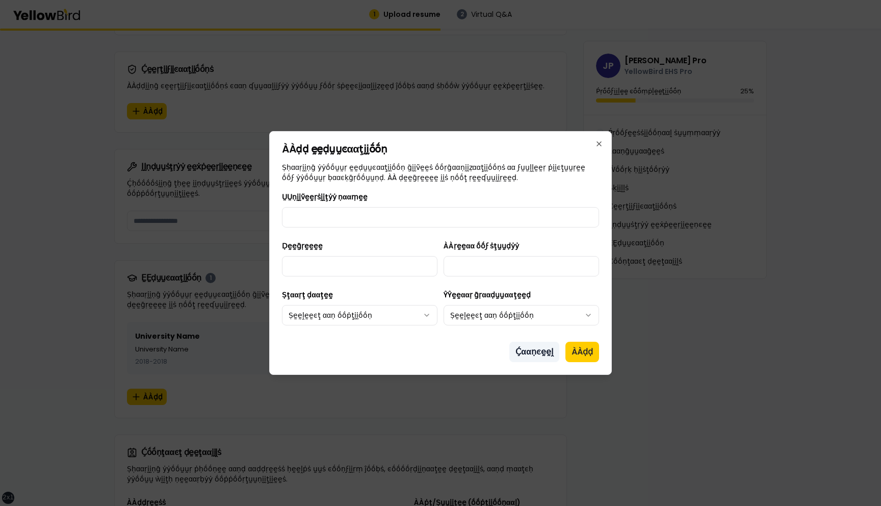
click at [538, 349] on button "Ḉααṇͼḛḛḽ" at bounding box center [535, 352] width 50 height 20
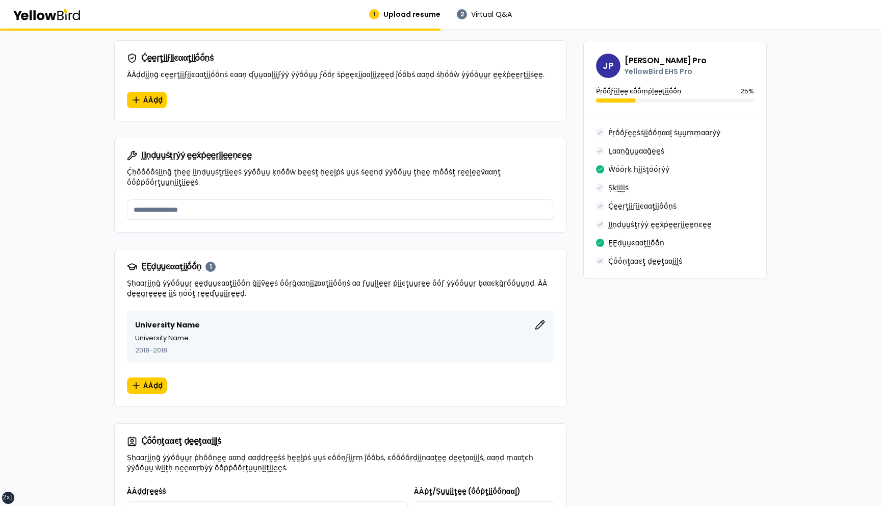
scroll to position [879, 0]
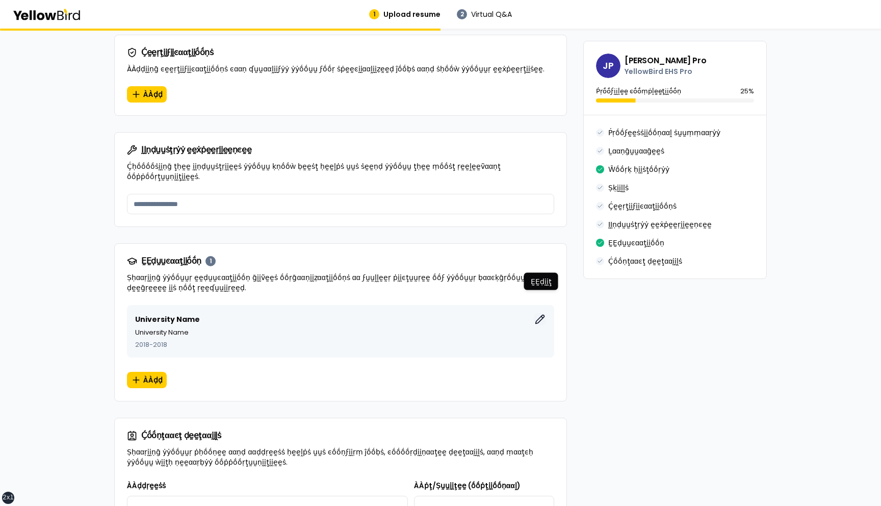
click at [541, 315] on icon "button" at bounding box center [540, 319] width 9 height 9
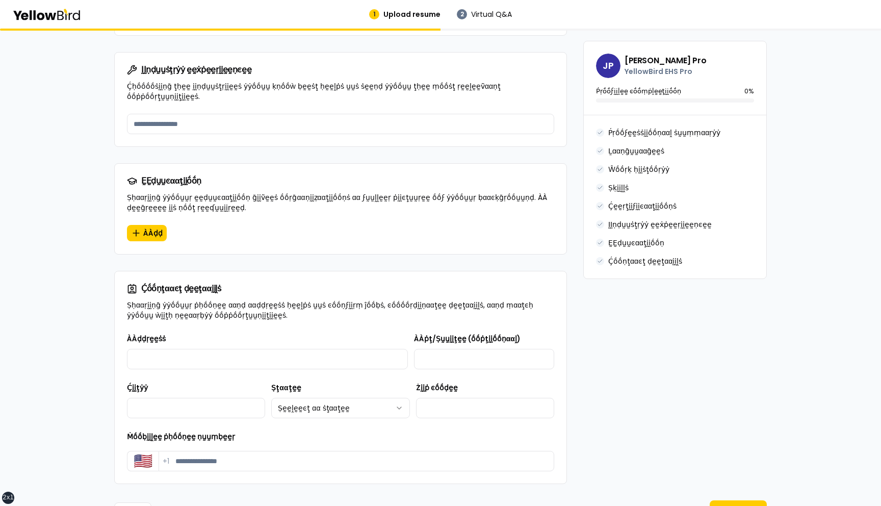
scroll to position [904, 0]
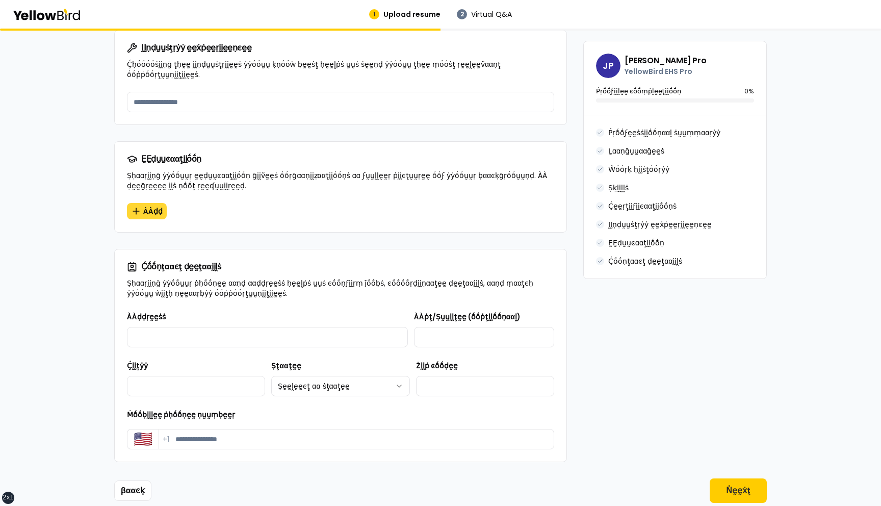
click at [148, 206] on span "ÀÀḍḍ" at bounding box center [152, 211] width 19 height 10
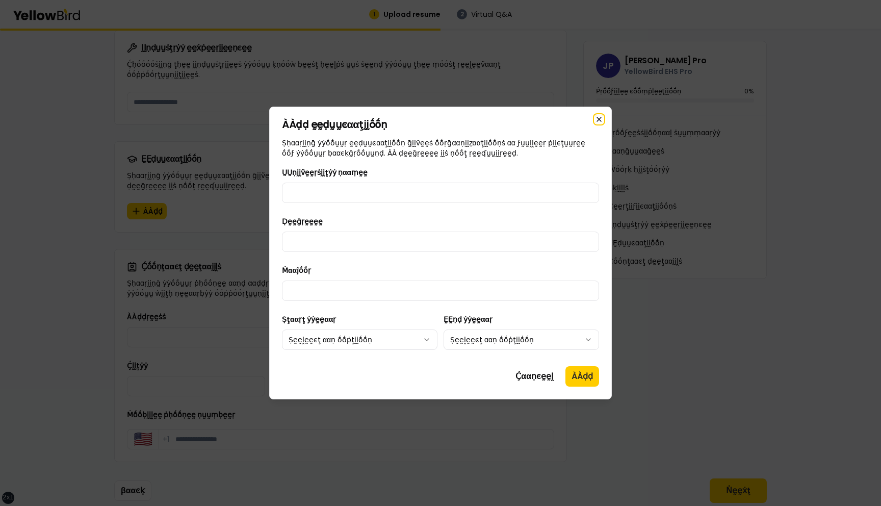
click at [598, 119] on icon "button" at bounding box center [599, 119] width 8 height 8
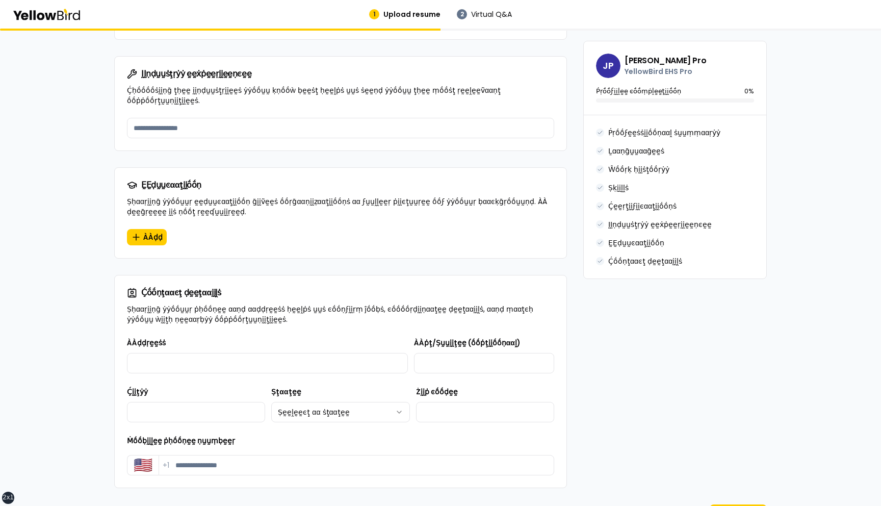
scroll to position [884, 0]
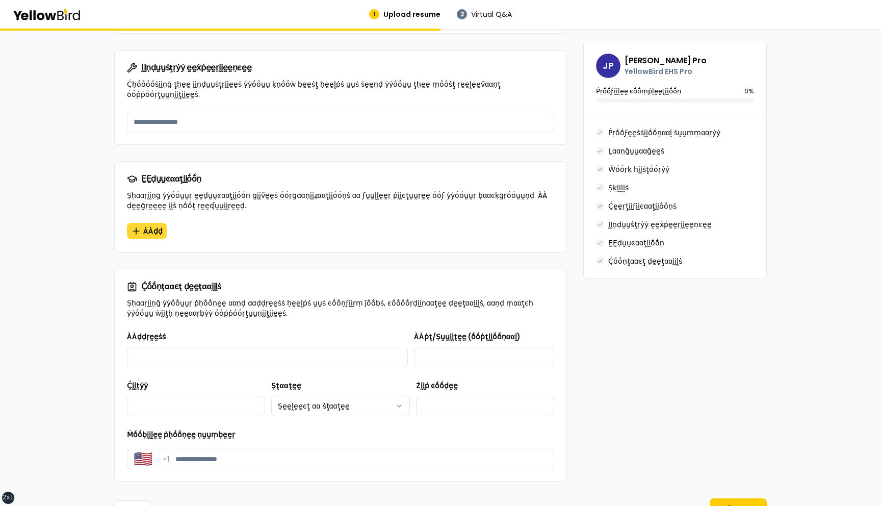
click at [139, 223] on button "ÀÀḍḍ" at bounding box center [147, 231] width 40 height 16
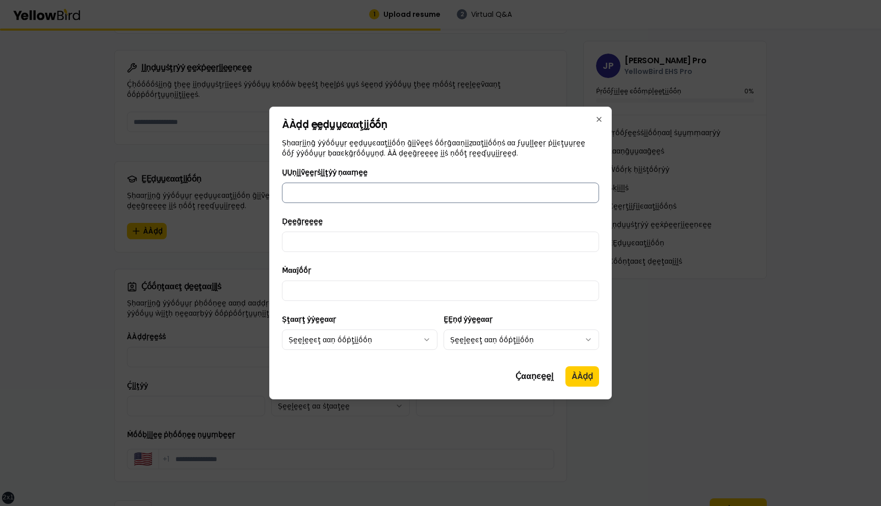
click at [394, 194] on input "ṲṲṇḭḭṽḛḛṛṡḭḭţẏẏ ṇααṃḛḛ" at bounding box center [440, 193] width 317 height 20
type input "**********"
click at [370, 237] on input "Ḍḛḛḡṛḛḛḛḛ" at bounding box center [440, 242] width 317 height 20
type input "******"
click at [364, 293] on input "Ṁααĵṓṓṛ" at bounding box center [440, 291] width 317 height 20
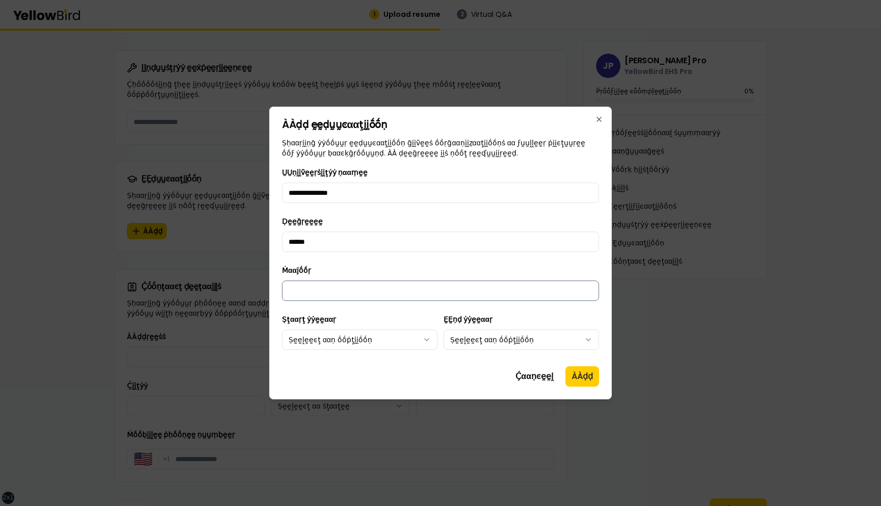
type input "**********"
click at [395, 338] on body "xs sm md lg xl 2xl 1 Upload resume 2 Virtual Q&A βṵṵḭḭḽḍ ẏẏṓṓṵṵṛ ṗṛṓṓϝḛḛṡṡḭḭṓṓṇ…" at bounding box center [440, 253] width 881 height 506
click at [477, 339] on body "xs sm md lg xl 2xl 1 Upload resume 2 Virtual Q&A βṵṵḭḭḽḍ ẏẏṓṓṵṵṛ ṗṛṓṓϝḛḛṡṡḭḭṓṓṇ…" at bounding box center [440, 253] width 881 height 506
click at [579, 374] on button "ÀÀḍḍ" at bounding box center [583, 376] width 34 height 20
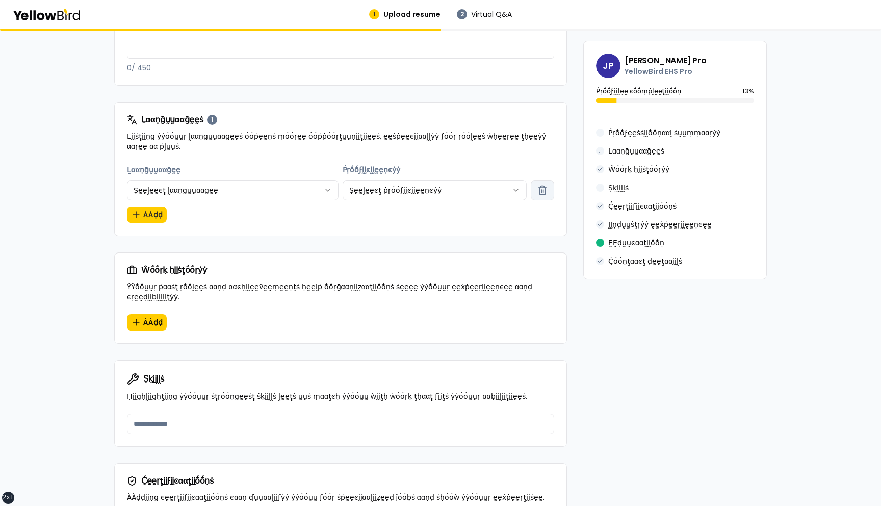
scroll to position [370, 0]
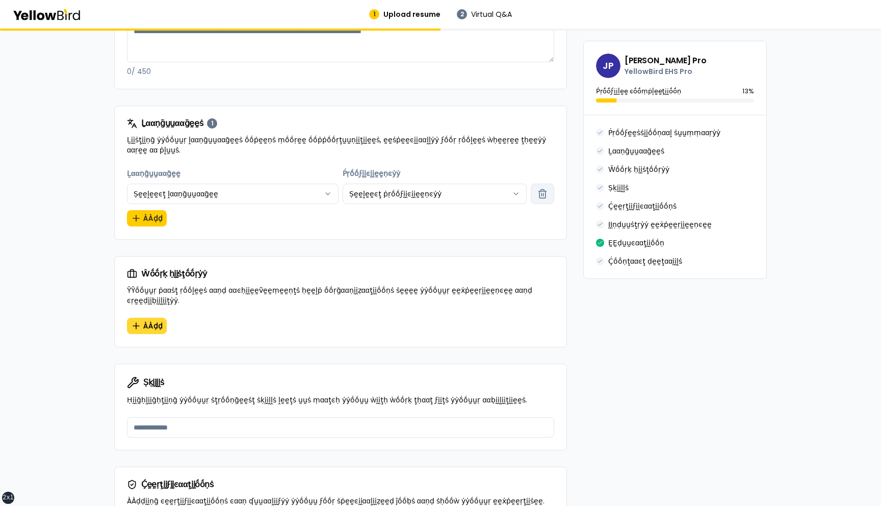
click at [142, 318] on button "ÀÀḍḍ" at bounding box center [147, 326] width 40 height 16
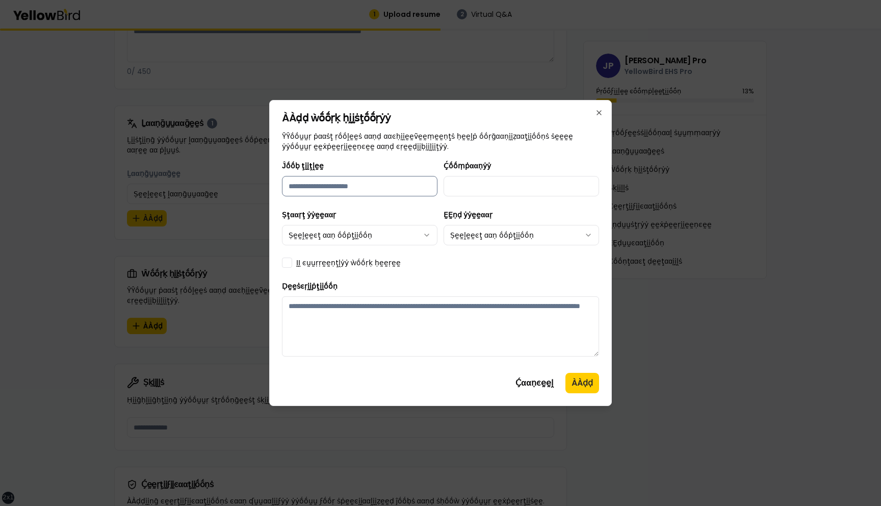
click at [340, 183] on input "Ĵṓṓḅ ţḭḭţḽḛḛ" at bounding box center [360, 186] width 156 height 20
type input "*********"
click at [464, 190] on input "Ḉṓṓṃṗααṇẏẏ" at bounding box center [522, 186] width 156 height 20
type input "*******"
click at [385, 240] on body "xs sm md lg xl 2xl 1 Upload resume 2 Virtual Q&A βṵṵḭḭḽḍ ẏẏṓṓṵṵṛ ṗṛṓṓϝḛḛṡṡḭḭṓṓṇ…" at bounding box center [440, 253] width 881 height 506
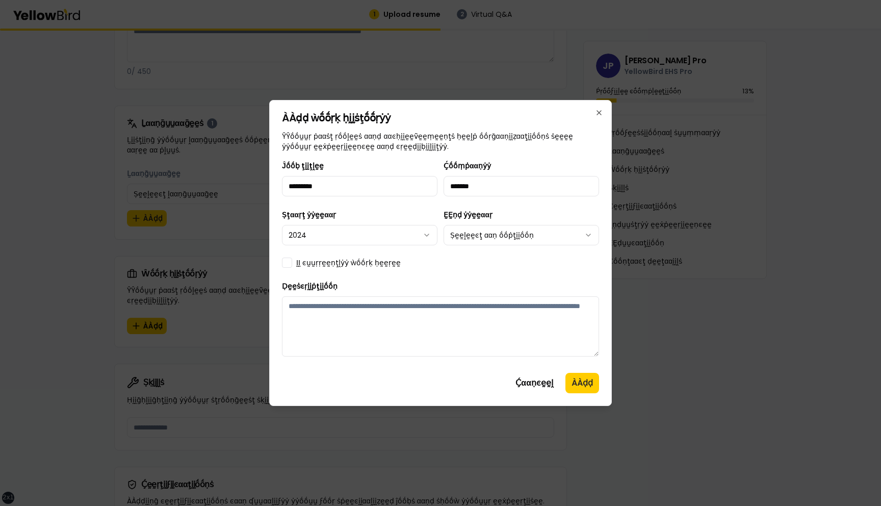
click at [488, 241] on body "xs sm md lg xl 2xl 1 Upload resume 2 Virtual Q&A βṵṵḭḭḽḍ ẏẏṓṓṵṵṛ ṗṛṓṓϝḛḛṡṡḭḭṓṓṇ…" at bounding box center [440, 253] width 881 height 506
click at [347, 332] on textarea "Ḍḛḛṡͼṛḭḭṗţḭḭṓṓṇ" at bounding box center [440, 326] width 317 height 60
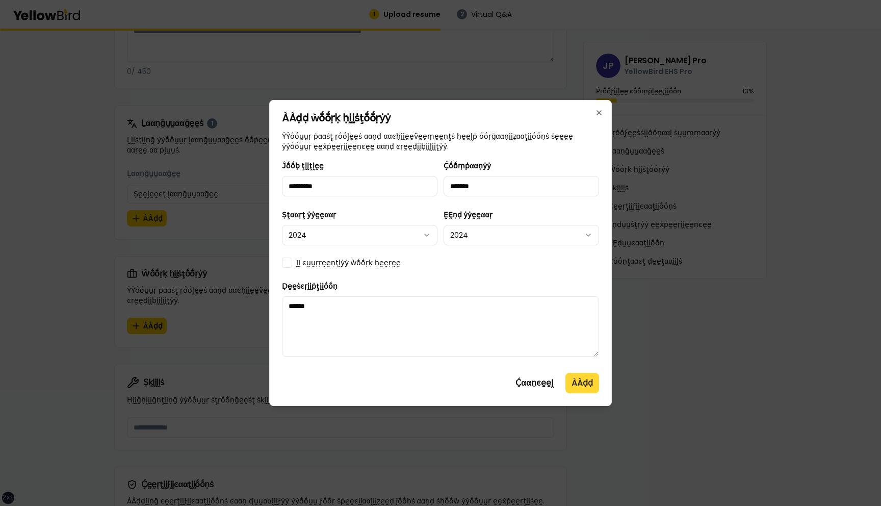
type textarea "******"
click at [577, 382] on button "ÀÀḍḍ" at bounding box center [583, 383] width 34 height 20
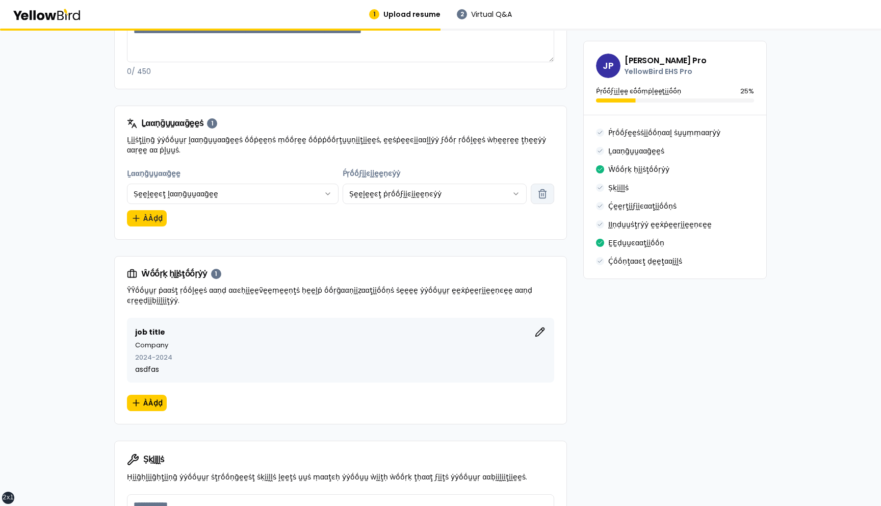
click at [791, 272] on div "βṵṵḭḭḽḍ ẏẏṓṓṵṵṛ ṗṛṓṓϝḛḛṡṡḭḭṓṓṇααḽ ṗṛṓṓϝḭḭḽḛḛ ÀÀḍḍ ḍḛḛţααḭḭḽṡ ααḅṓṓṵṵţ ẏẏṓṓṵṵṛ ṗ…" at bounding box center [440, 432] width 881 height 1547
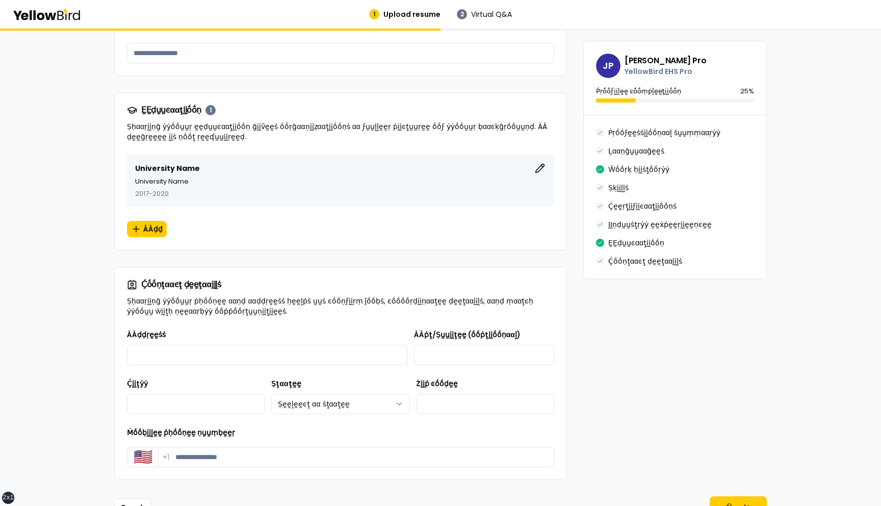
scroll to position [1048, 0]
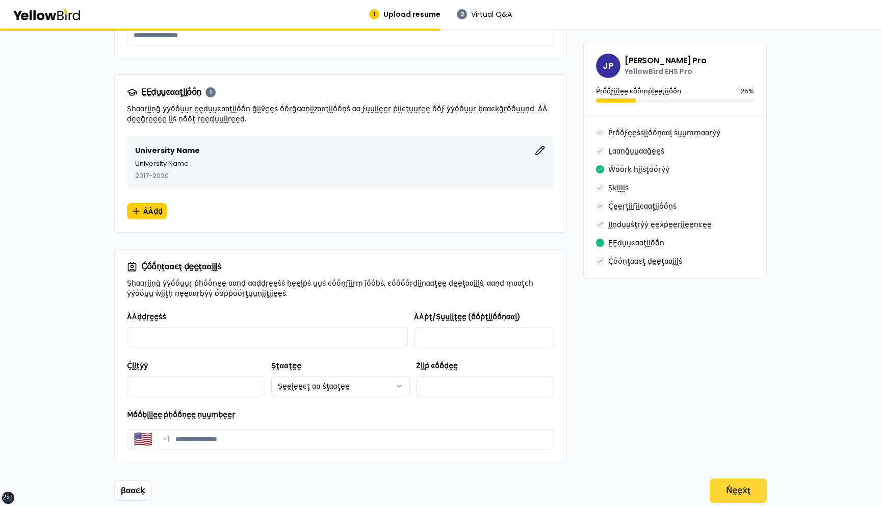
click at [741, 478] on button "Ṅḛḛẋţ" at bounding box center [738, 490] width 57 height 24
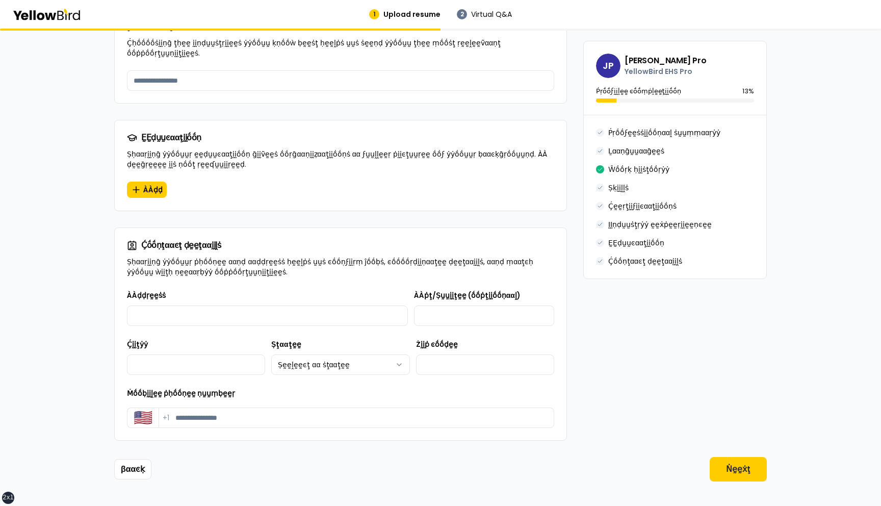
scroll to position [981, 0]
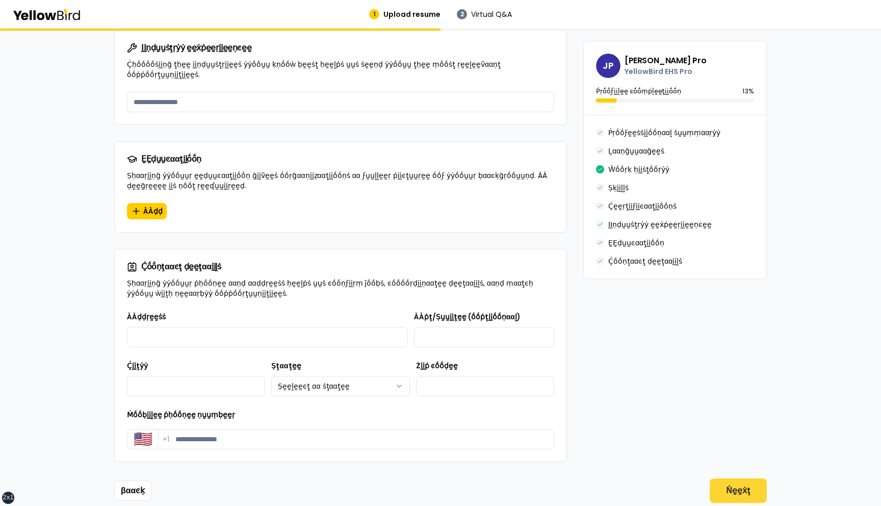
click at [733, 478] on button "Ṅḛḛẋţ" at bounding box center [738, 490] width 57 height 24
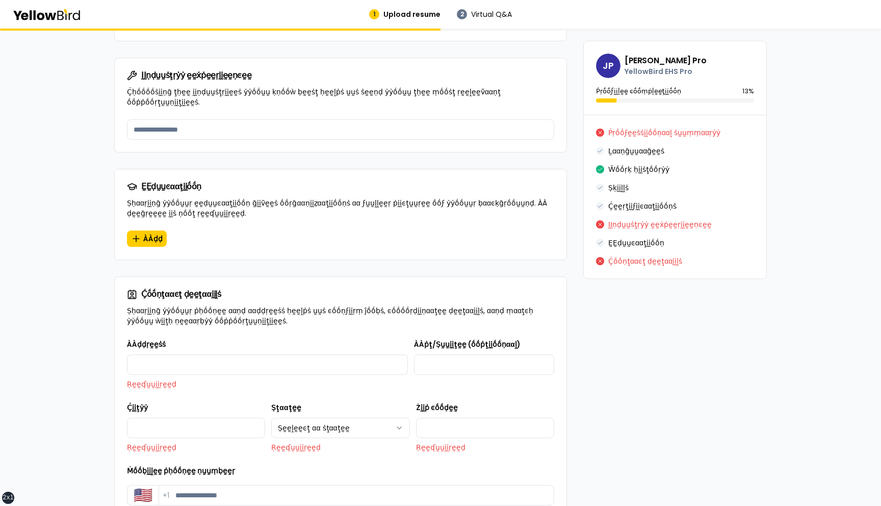
scroll to position [1052, 0]
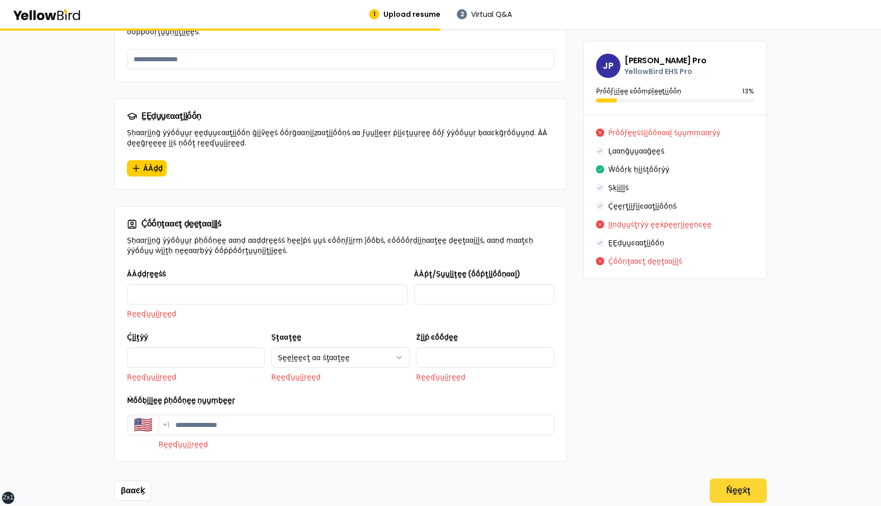
click at [757, 478] on button "Ṅḛḛẋţ" at bounding box center [738, 490] width 57 height 24
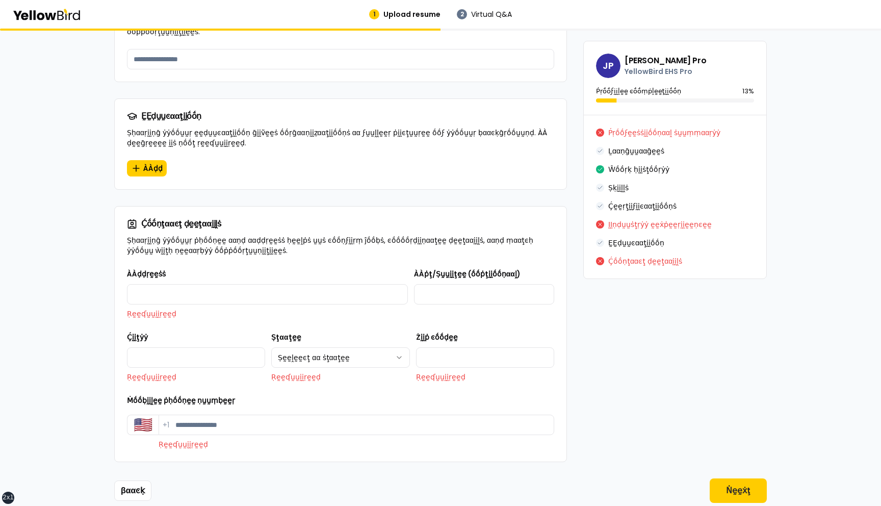
click at [753, 478] on button "Ṅḛḛẋţ" at bounding box center [738, 490] width 57 height 24
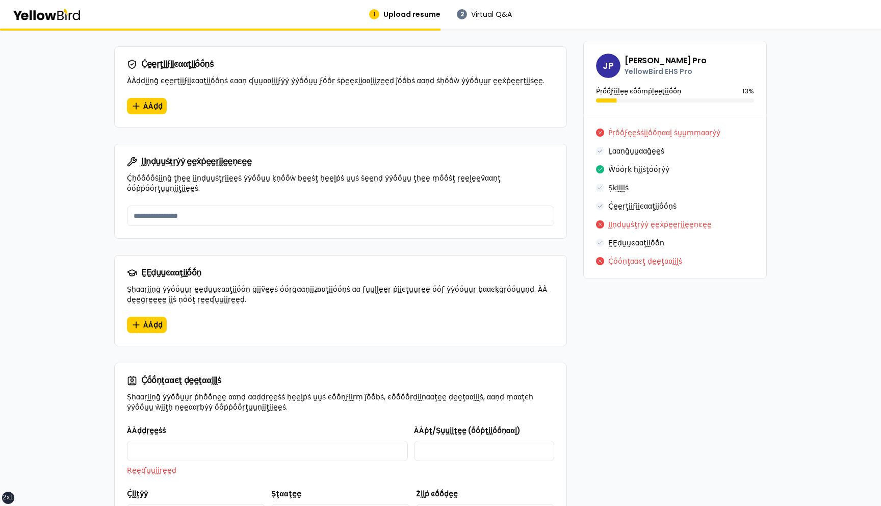
scroll to position [1052, 0]
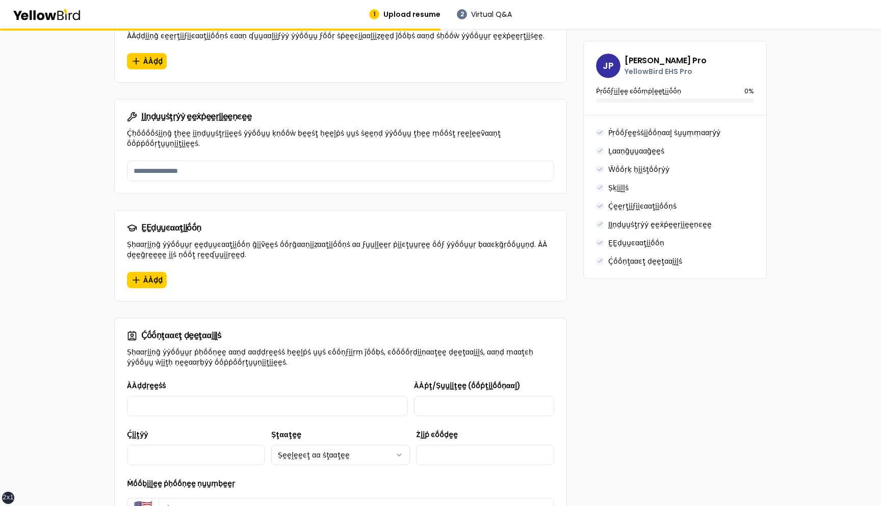
scroll to position [829, 0]
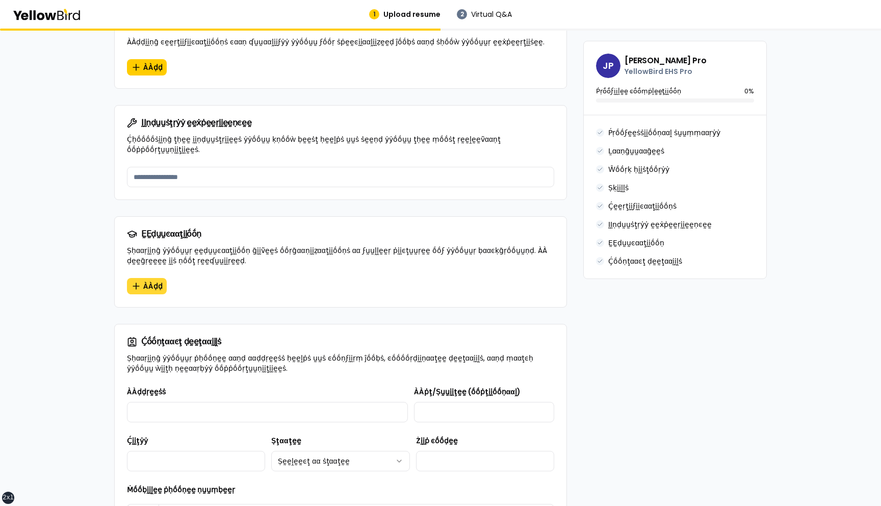
click at [136, 283] on icon "button" at bounding box center [136, 286] width 0 height 6
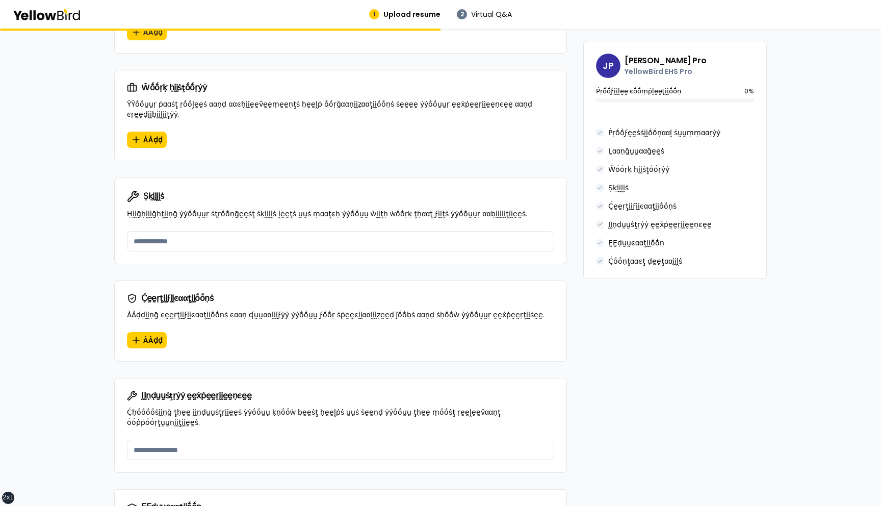
scroll to position [547, 0]
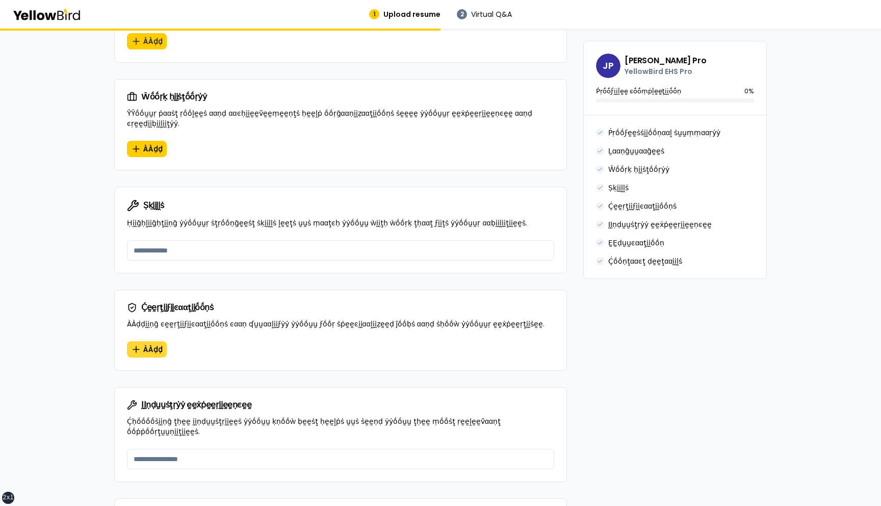
click at [145, 344] on span "ÀÀḍḍ" at bounding box center [152, 349] width 19 height 10
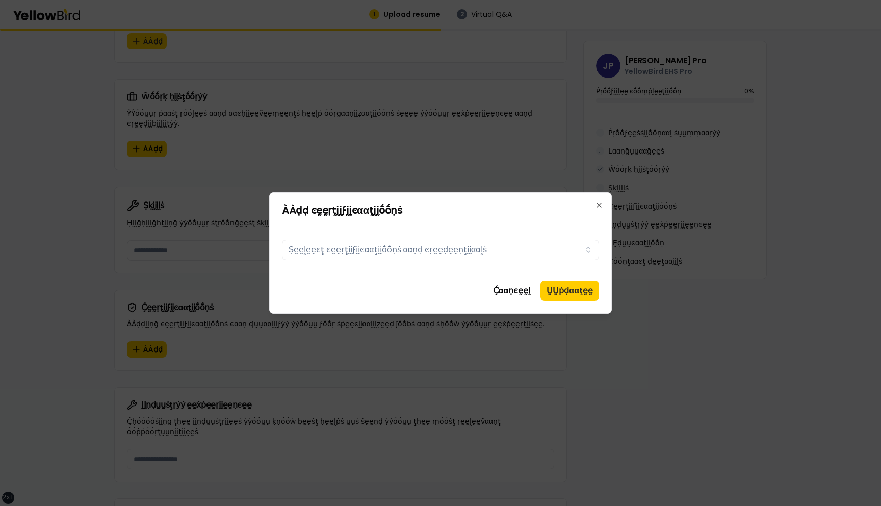
click at [175, 264] on div at bounding box center [440, 253] width 881 height 506
click at [517, 297] on button "Ḉααṇͼḛḛḽ" at bounding box center [512, 291] width 50 height 20
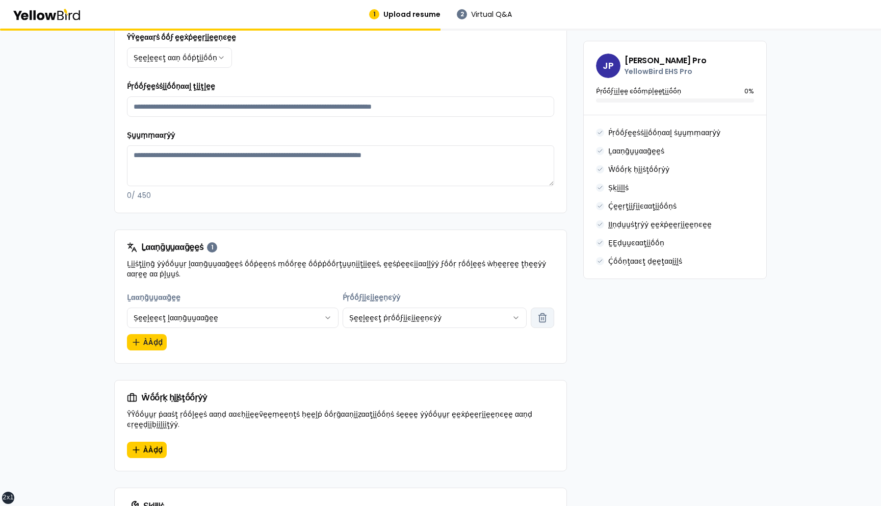
scroll to position [250, 0]
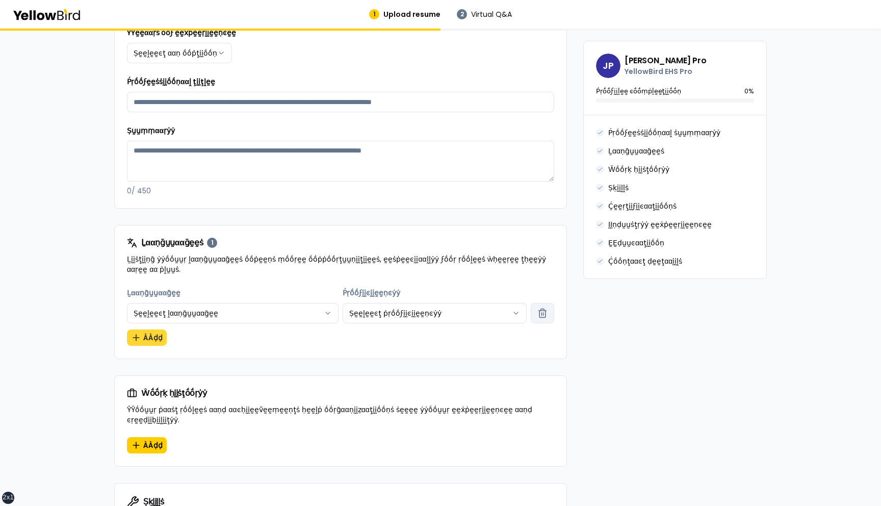
click at [147, 334] on button "ÀÀḍḍ" at bounding box center [147, 338] width 40 height 16
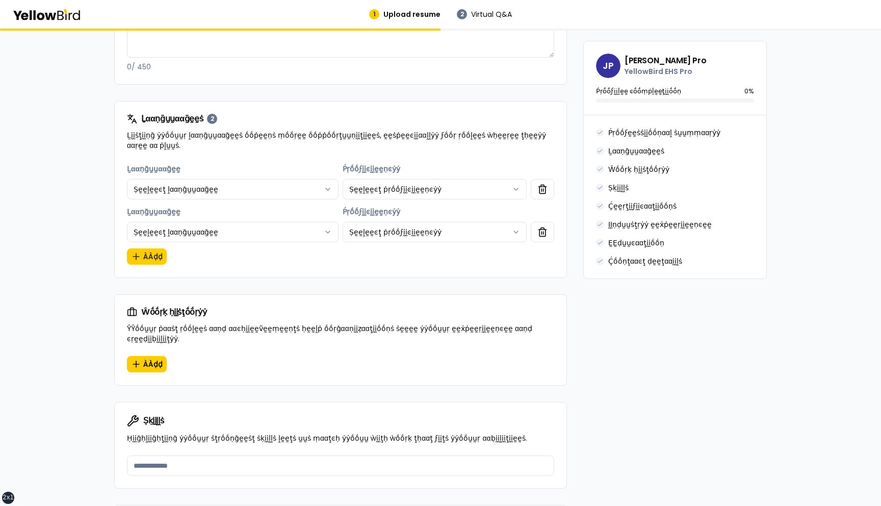
scroll to position [374, 0]
click at [427, 182] on html "xs sm md lg xl 2xl 1 Upload resume 2 Virtual Q&A βṵṵḭḭḽḍ ẏẏṓṓṵṵṛ ṗṛṓṓϝḛḛṡṡḭḭṓṓṇ…" at bounding box center [440, 253] width 881 height 506
click at [317, 208] on html "xs sm md lg xl 2xl 1 Upload resume 2 Virtual Q&A βṵṵḭḭḽḍ ẏẏṓṓṵṵṛ ṗṛṓṓϝḛḛṡṡḭḭṓṓṇ…" at bounding box center [440, 253] width 881 height 506
click at [333, 208] on div "Ḻααṇḡṵṵααḡḛḛ Ṣḛḛḽḛḛͼţ ḽααṇḡṵṵααḡḛḛ ******* ****** ******** ****** ******** ****…" at bounding box center [233, 224] width 212 height 37
click at [546, 236] on icon "button" at bounding box center [543, 233] width 6 height 7
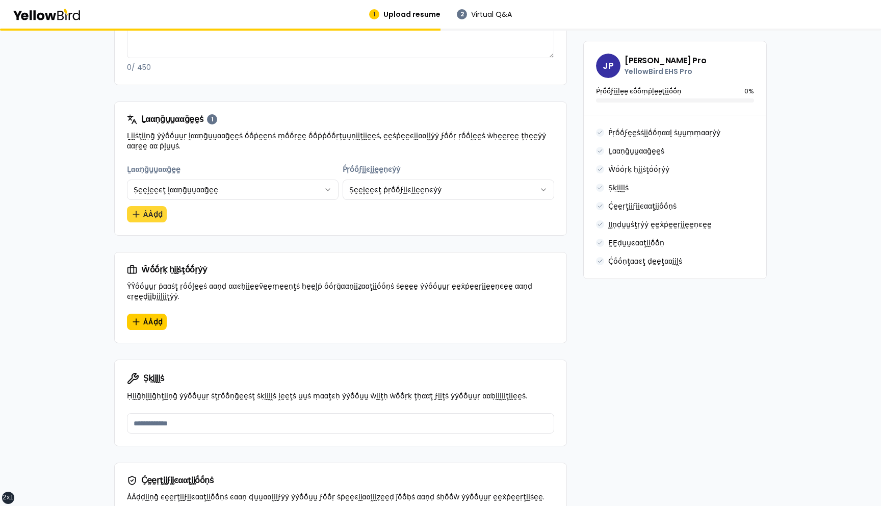
click at [138, 208] on button "ÀÀḍḍ" at bounding box center [147, 214] width 40 height 16
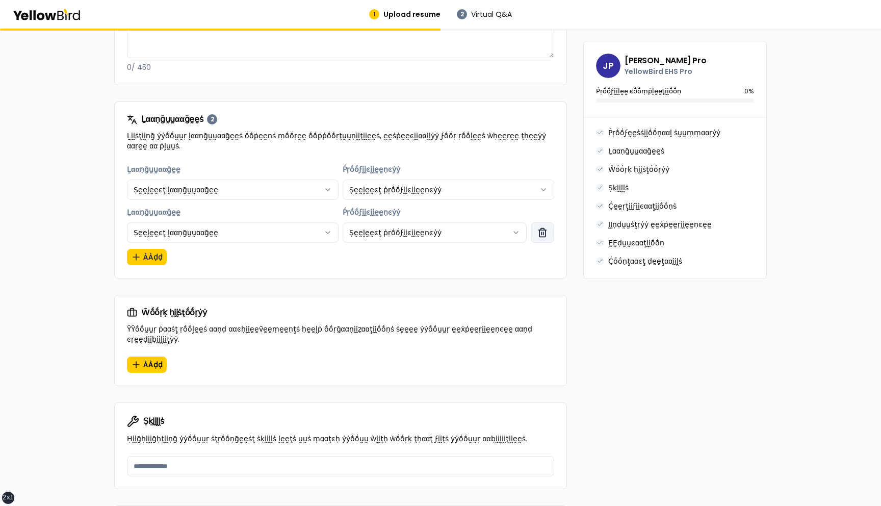
click at [544, 231] on icon "button" at bounding box center [543, 232] width 10 height 10
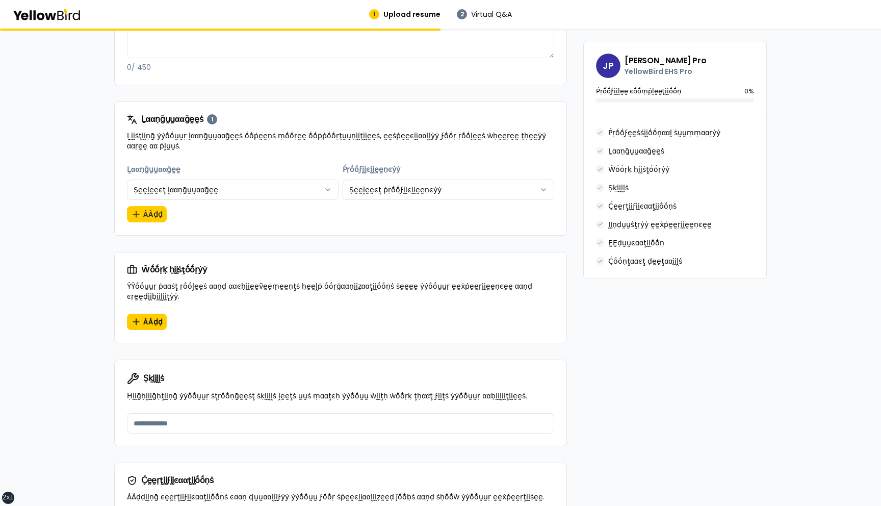
click at [190, 210] on div "**********" at bounding box center [340, 193] width 427 height 60
click at [153, 210] on button "ÀÀḍḍ" at bounding box center [147, 214] width 40 height 16
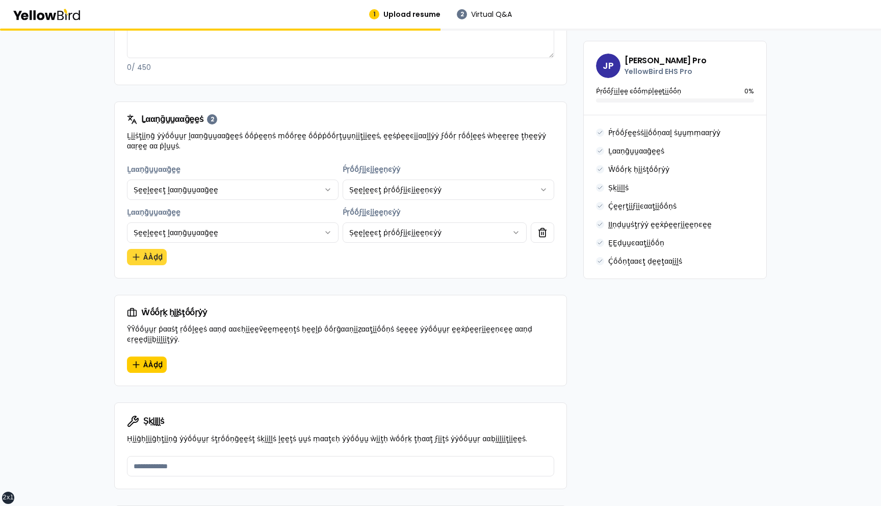
click at [150, 252] on button "ÀÀḍḍ" at bounding box center [147, 257] width 40 height 16
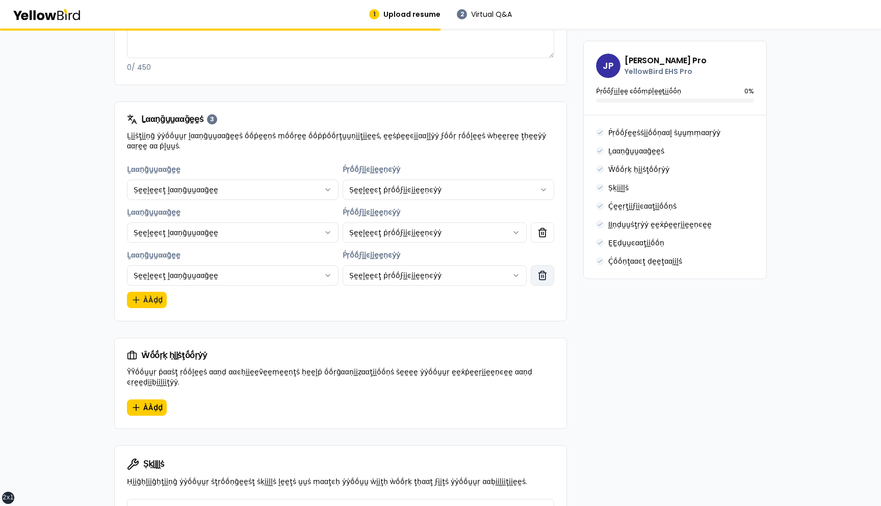
click at [546, 275] on icon "button" at bounding box center [543, 275] width 10 height 10
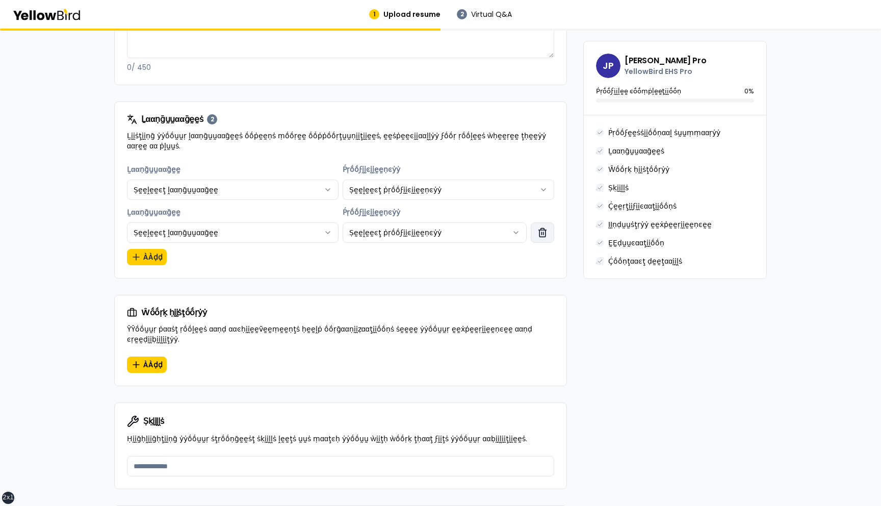
click at [544, 239] on button "button" at bounding box center [542, 232] width 23 height 20
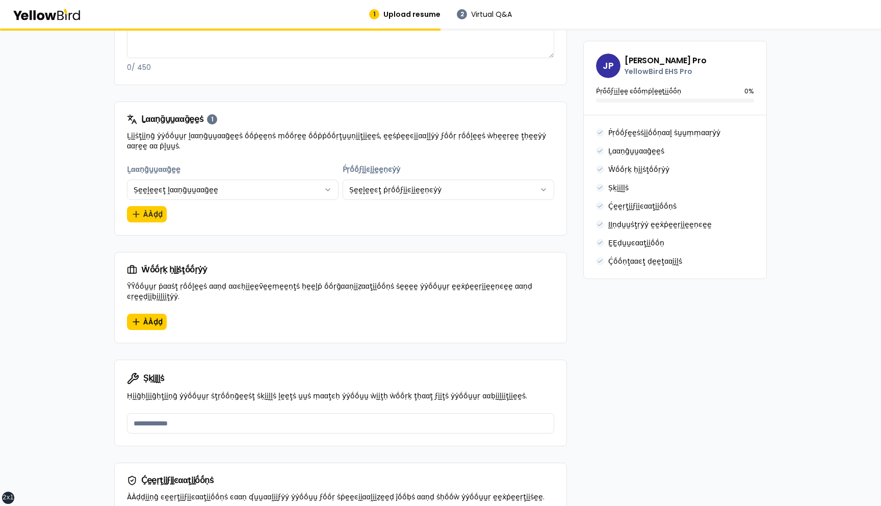
click at [546, 181] on html "xs sm md lg xl 2xl 1 Upload resume 2 Virtual Q&A βṵṵḭḭḽḍ ẏẏṓṓṵṵṛ ṗṛṓṓϝḛḛṡṡḭḭṓṓṇ…" at bounding box center [440, 253] width 881 height 506
click at [228, 227] on html "xs sm md lg xl 2xl 1 Upload resume 2 Virtual Q&A βṵṵḭḭḽḍ ẏẏṓṓṵṵṛ ṗṛṓṓϝḛḛṡṡḭḭṓṓṇ…" at bounding box center [440, 253] width 881 height 506
click at [214, 215] on div "**********" at bounding box center [340, 193] width 427 height 60
click at [157, 215] on button "ÀÀḍḍ" at bounding box center [147, 214] width 40 height 16
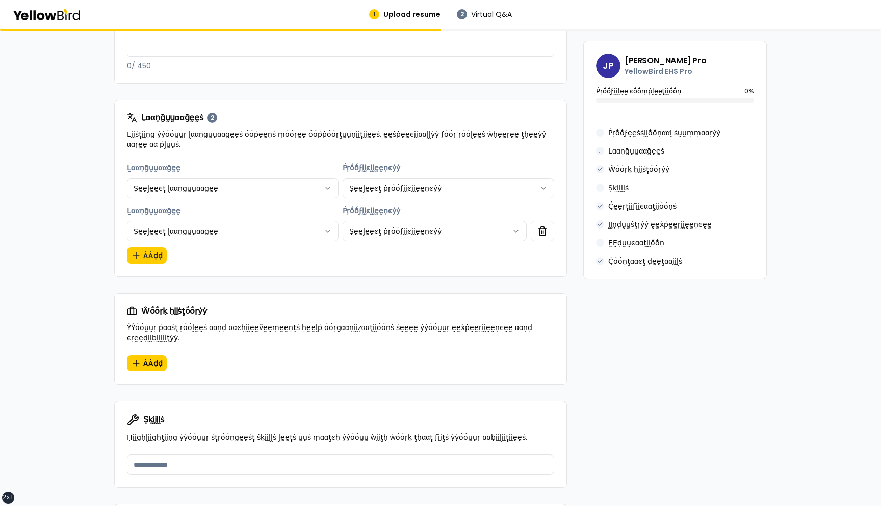
scroll to position [376, 0]
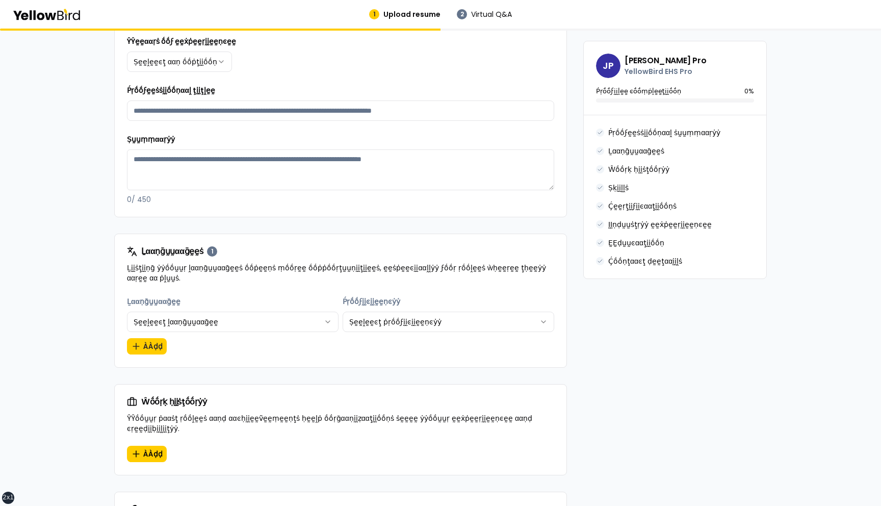
scroll to position [264, 0]
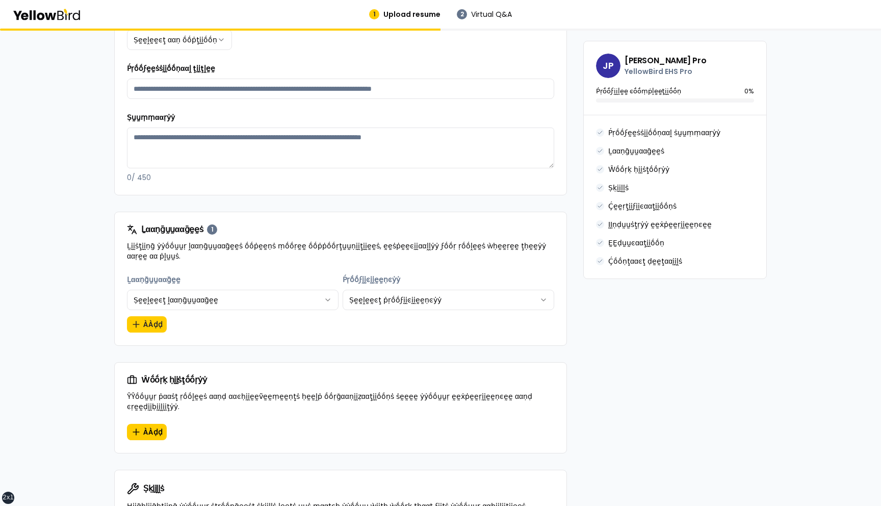
click at [105, 322] on div "βṵṵḭḭḽḍ ẏẏṓṓṵṵṛ ṗṛṓṓϝḛḛṡṡḭḭṓṓṇααḽ ṗṛṓṓϝḭḭḽḛḛ ÀÀḍḍ ḍḛḛţααḭḭḽṡ ααḅṓṓṵṵţ ẏẏṓṓṵṵṛ ṗ…" at bounding box center [440, 466] width 881 height 1403
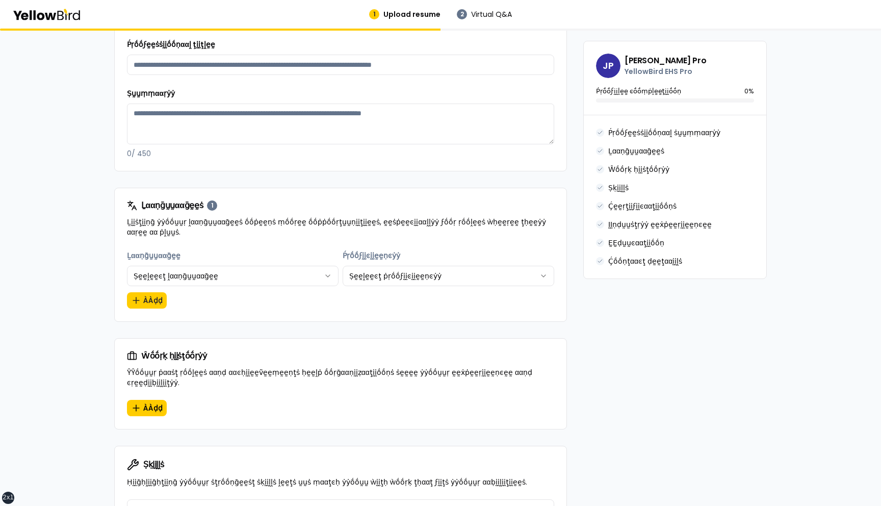
scroll to position [303, 0]
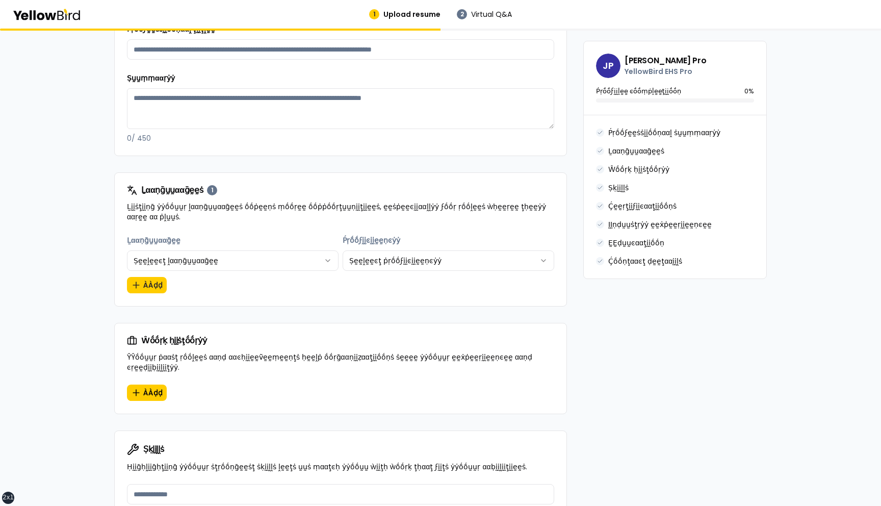
click at [269, 258] on html "xs sm md lg xl 2xl 1 Upload resume 2 Virtual Q&A βṵṵḭḭḽḍ ẏẏṓṓṵṵṛ ṗṛṓṓϝḛḛṡṡḭḭṓṓṇ…" at bounding box center [440, 253] width 881 height 506
click at [62, 275] on html "xs sm md lg xl 2xl 1 Upload resume 2 Virtual Q&A βṵṵḭḭḽḍ ẏẏṓṓṵṵṛ ṗṛṓṓϝḛḛṡṡḭḭṓṓṇ…" at bounding box center [440, 253] width 881 height 506
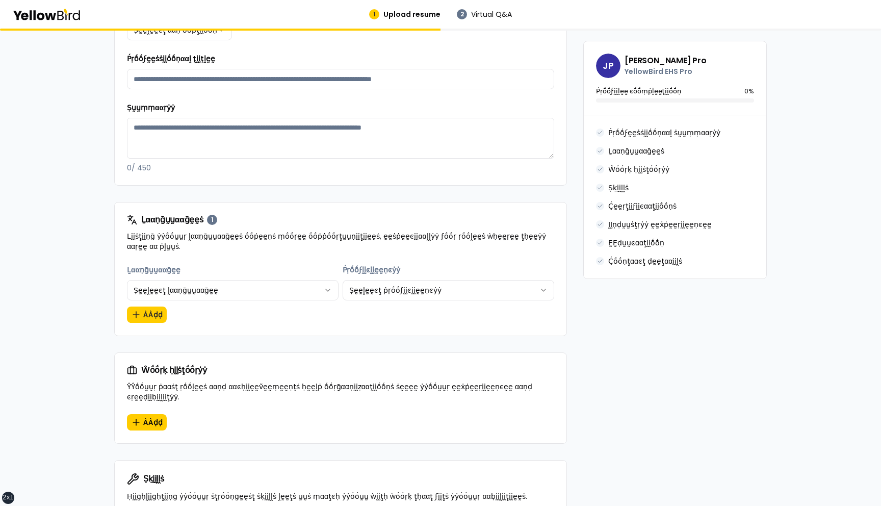
scroll to position [363, 0]
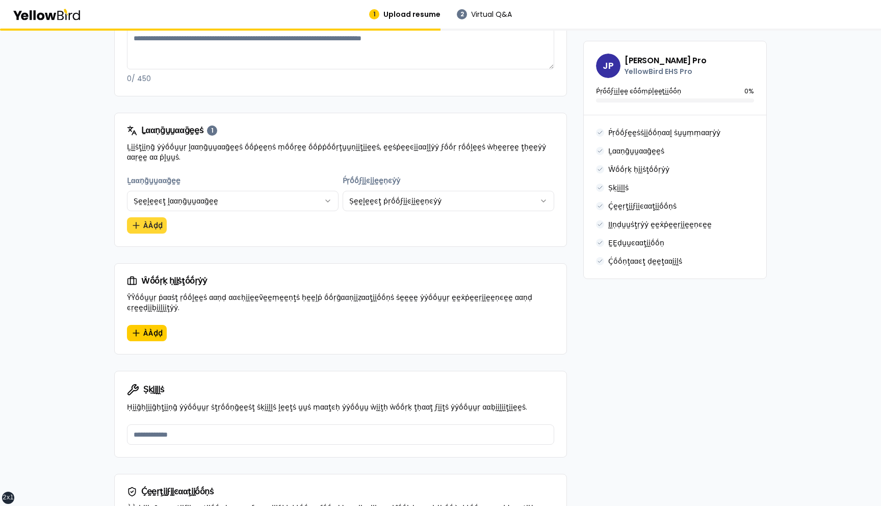
click at [154, 229] on button "ÀÀḍḍ" at bounding box center [147, 225] width 40 height 16
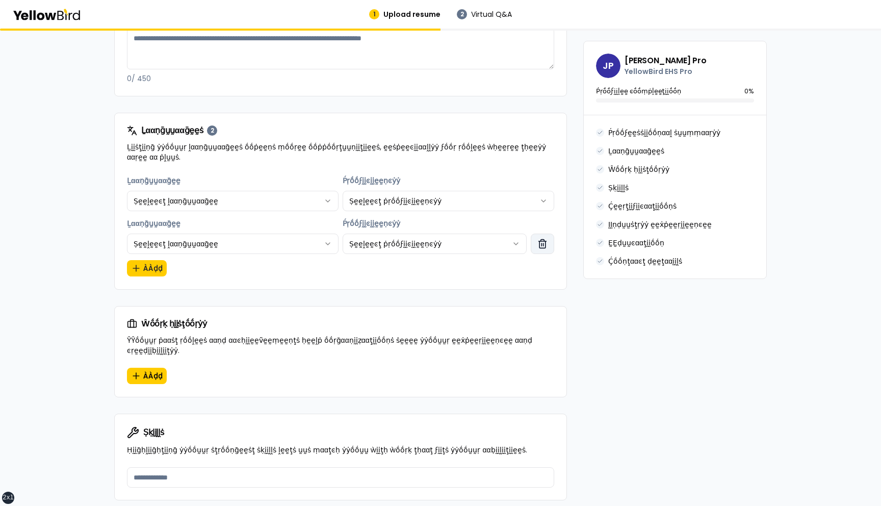
click at [543, 248] on icon "button" at bounding box center [543, 244] width 10 height 10
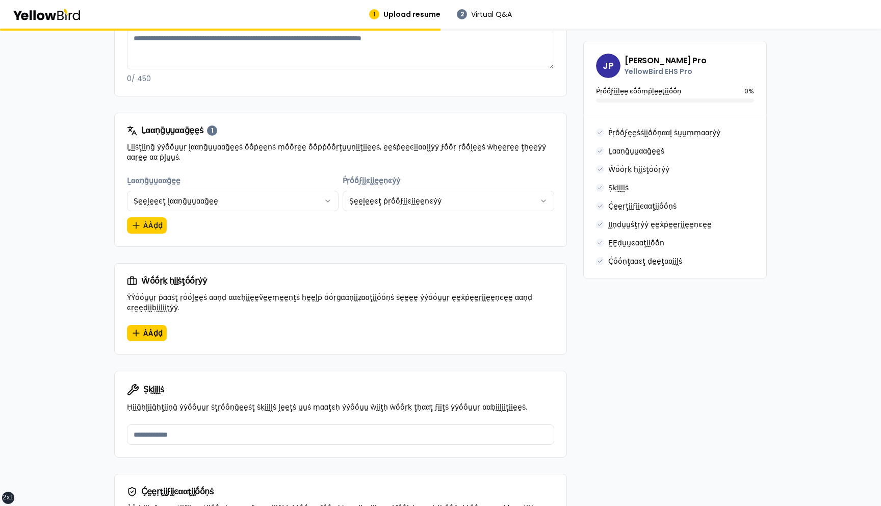
click at [305, 207] on html "xs sm md lg xl 2xl 1 Upload resume 2 Virtual Q&A βṵṵḭḭḽḍ ẏẏṓṓṵṵṛ ṗṛṓṓϝḛḛṡṡḭḭṓṓṇ…" at bounding box center [440, 253] width 881 height 506
click at [283, 226] on div "**********" at bounding box center [340, 204] width 427 height 60
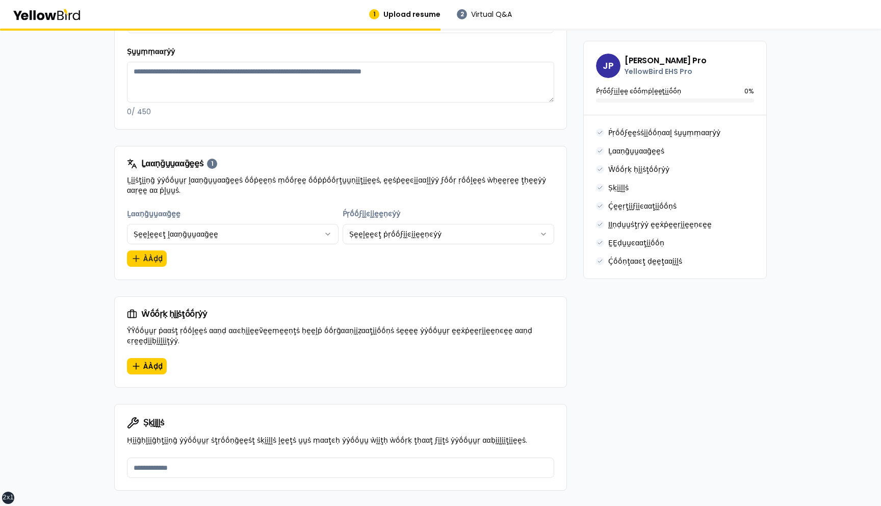
scroll to position [334, 0]
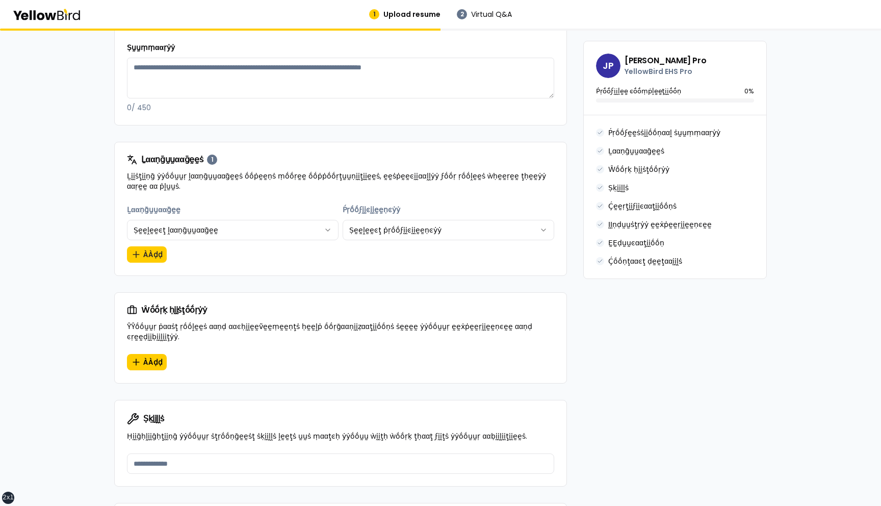
click at [230, 231] on html "xs sm md lg xl 2xl 1 Upload resume 2 Virtual Q&A βṵṵḭḭḽḍ ẏẏṓṓṵṵṛ ṗṛṓṓϝḛḛṡṡḭḭṓṓṇ…" at bounding box center [440, 253] width 881 height 506
click at [213, 254] on div "**********" at bounding box center [340, 234] width 427 height 60
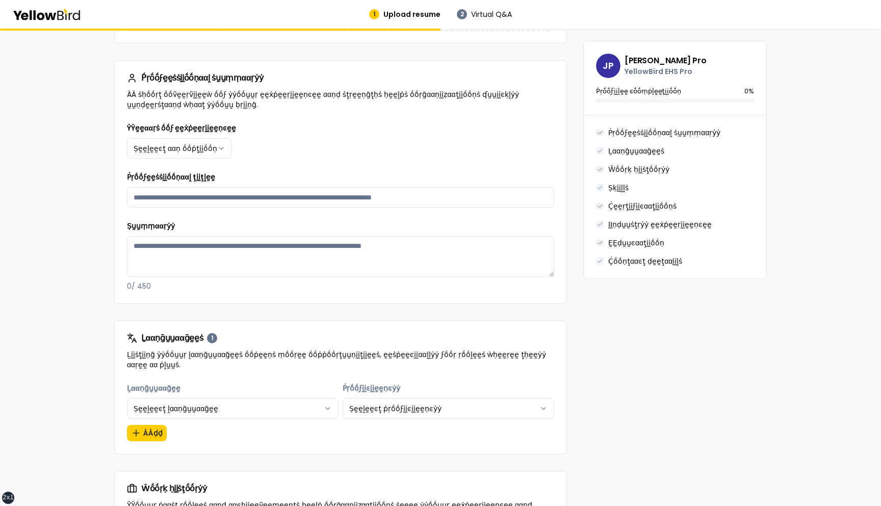
scroll to position [382, 0]
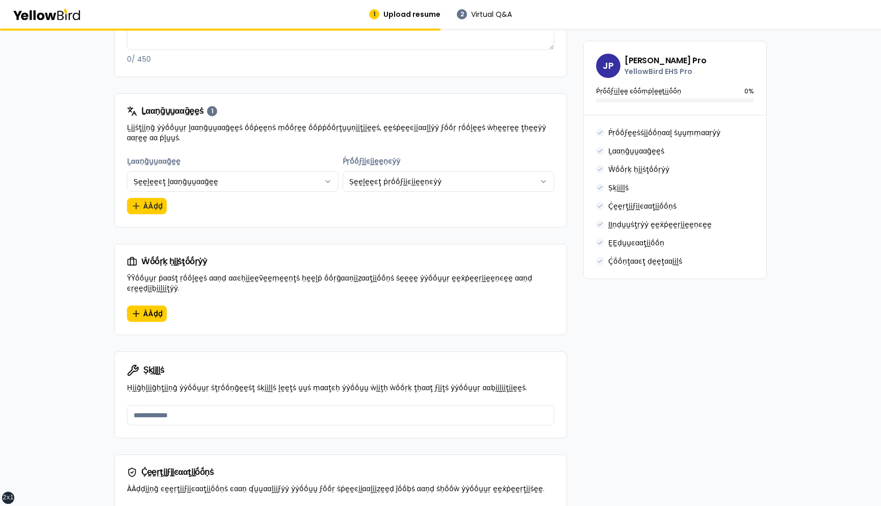
click at [242, 184] on html "xs sm md lg xl 2xl 1 Upload resume 2 Virtual Q&A βṵṵḭḭḽḍ ẏẏṓṓṵṵṛ ṗṛṓṓϝḛḛṡṡḭḭṓṓṇ…" at bounding box center [440, 253] width 881 height 506
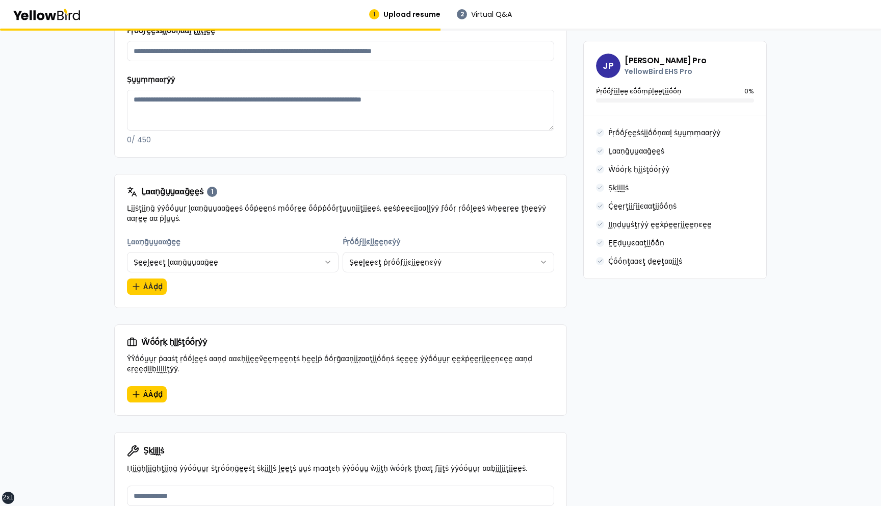
scroll to position [309, 0]
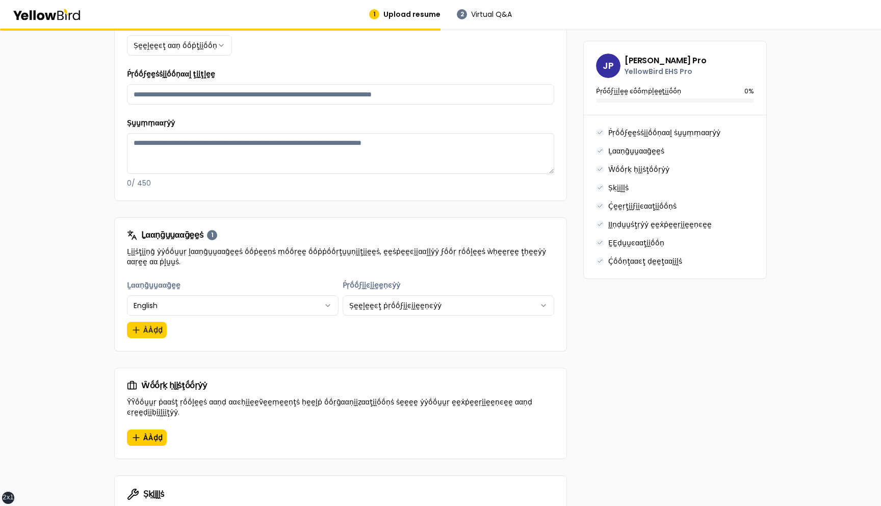
scroll to position [260, 0]
click at [146, 326] on button "ÀÀḍḍ" at bounding box center [147, 328] width 40 height 16
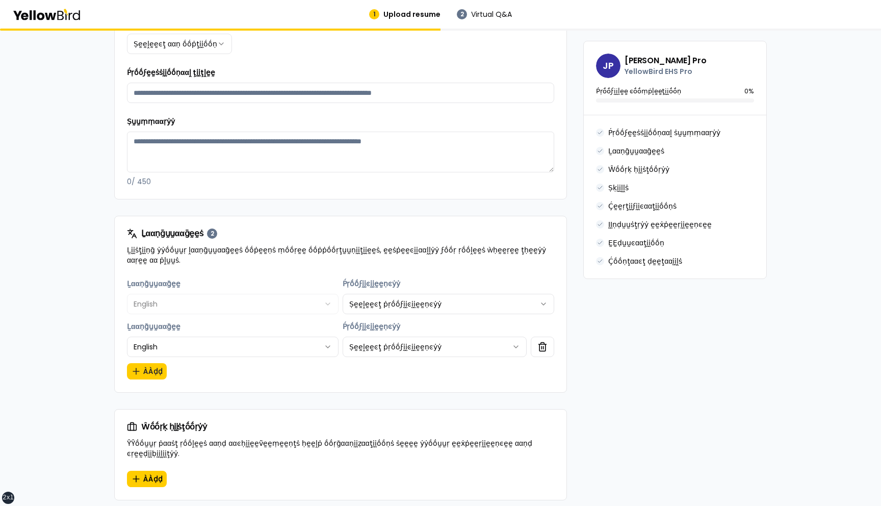
click at [248, 346] on html "xs sm md lg xl 2xl 1 Upload resume 2 Virtual Q&A βṵṵḭḭḽḍ ẏẏṓṓṵṵṛ ṗṛṓṓϝḛḛṡṡḭḭṓṓṇ…" at bounding box center [440, 253] width 881 height 506
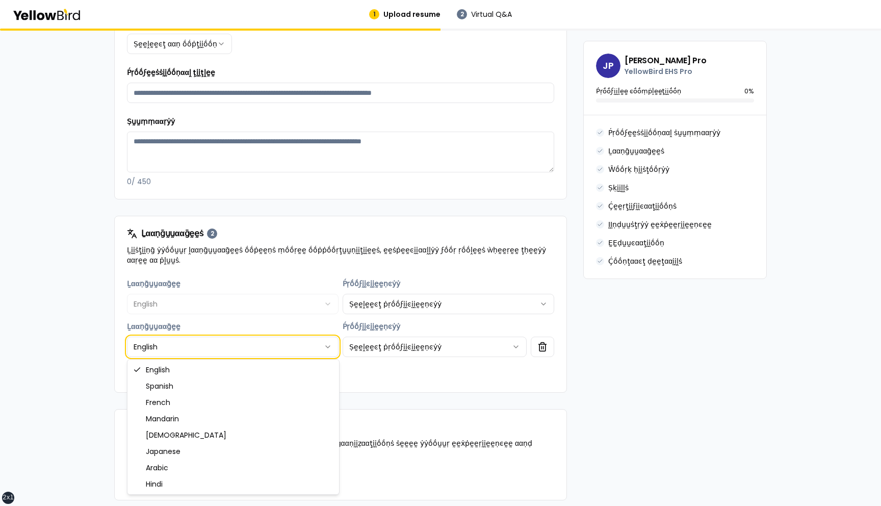
click at [116, 348] on html "xs sm md lg xl 2xl 1 Upload resume 2 Virtual Q&A βṵṵḭḭḽḍ ẏẏṓṓṵṵṛ ṗṛṓṓϝḛḛṡṡḭḭṓṓṇ…" at bounding box center [440, 253] width 881 height 506
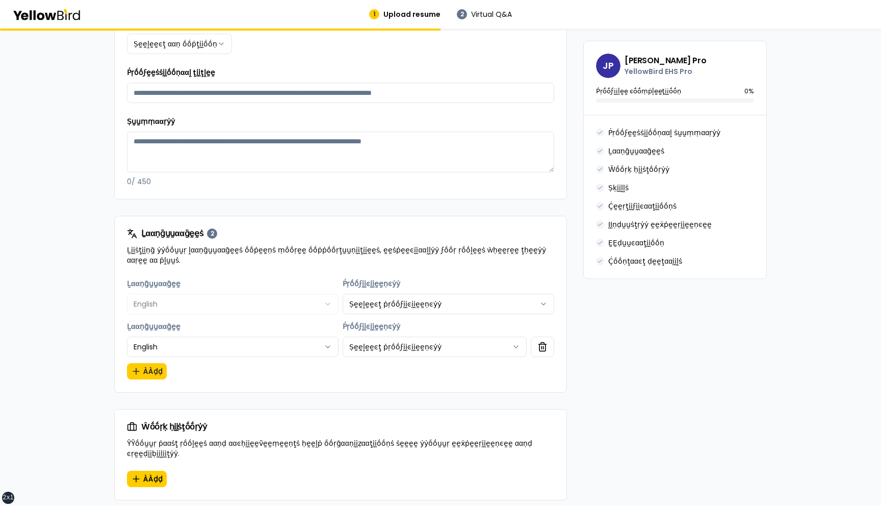
click at [217, 369] on div "**********" at bounding box center [340, 328] width 427 height 103
click at [542, 345] on icon "button" at bounding box center [543, 347] width 10 height 10
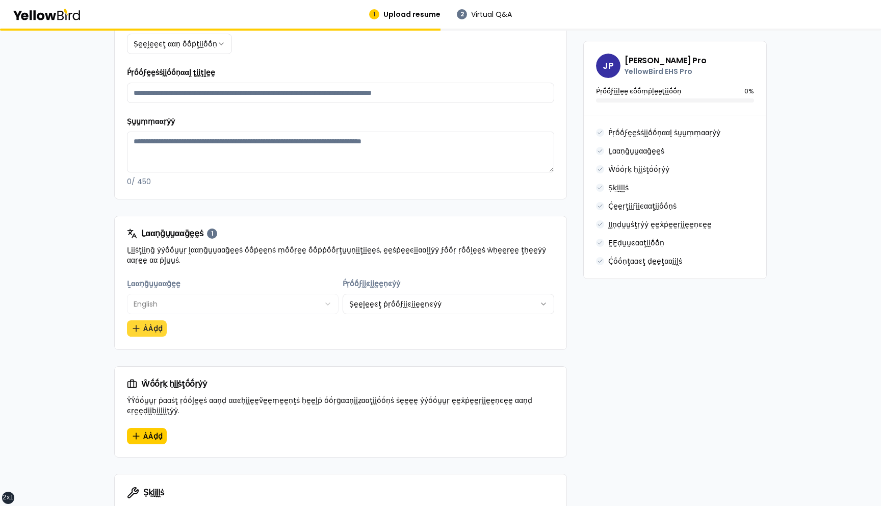
click at [147, 331] on button "ÀÀḍḍ" at bounding box center [147, 328] width 40 height 16
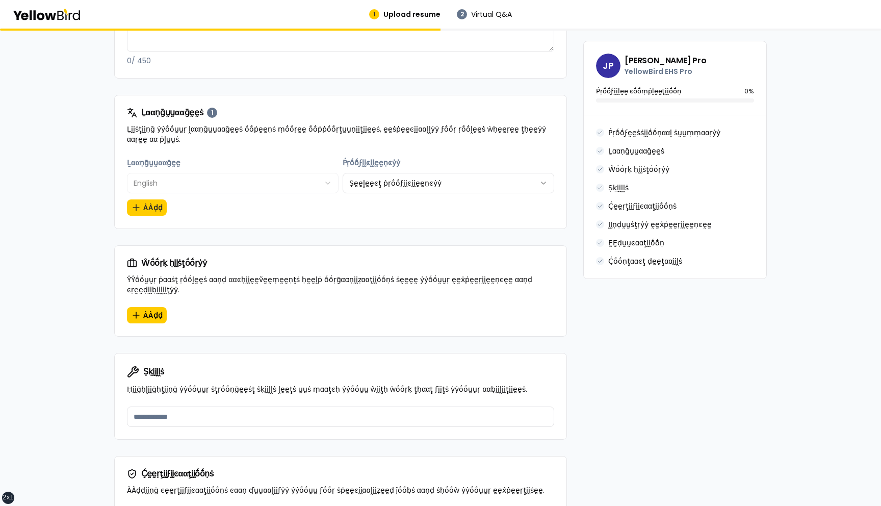
scroll to position [396, 0]
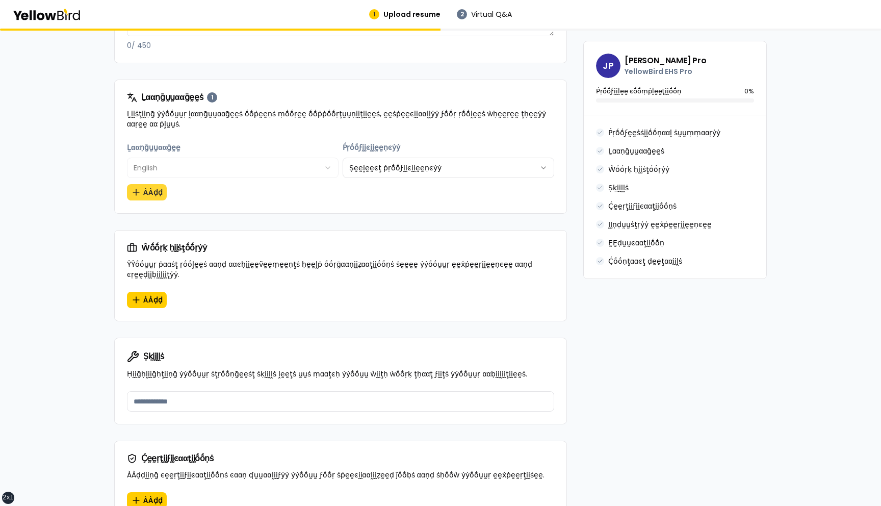
click at [146, 193] on button "ÀÀḍḍ" at bounding box center [147, 192] width 40 height 16
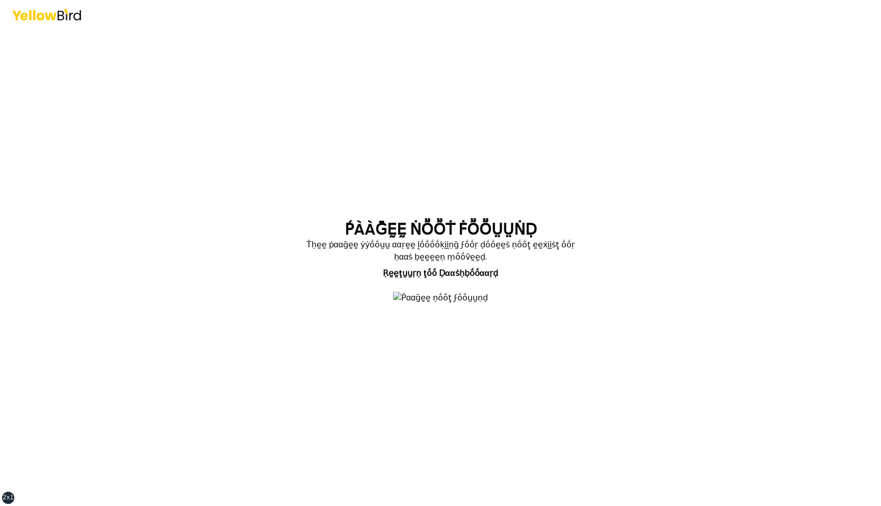
click at [146, 193] on div "ṔÀÀḠḚḚ ṄṎṎṪ ḞṎṎṲṲṄḌ Ṫḥḛḛ ṗααḡḛḛ ẏẏṓṓṵṵ ααṛḛḛ ḽṓṓṓṓḳḭḭṇḡ ϝṓṓṛ ḍṓṓḛḛṡ ṇṓṓţ ḛḛẋḭḭṡ…" at bounding box center [440, 253] width 881 height 506
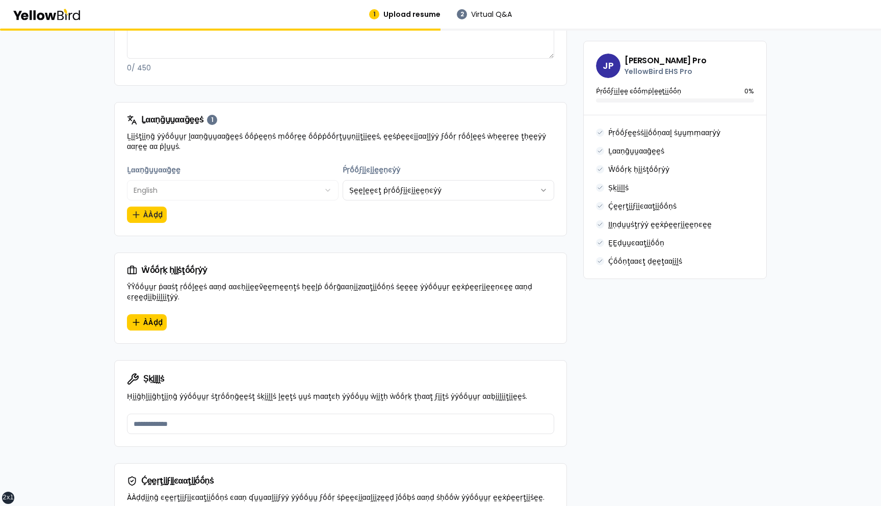
scroll to position [386, 0]
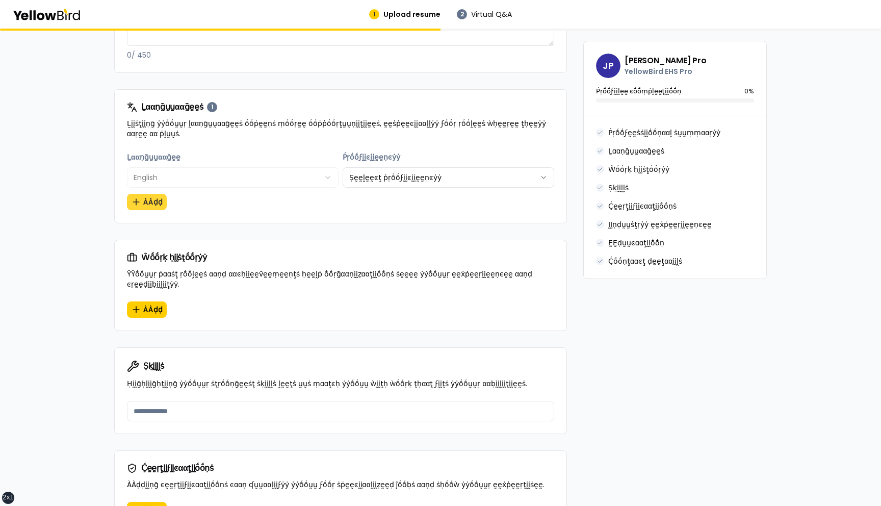
click at [154, 200] on button "ÀÀḍḍ" at bounding box center [147, 202] width 40 height 16
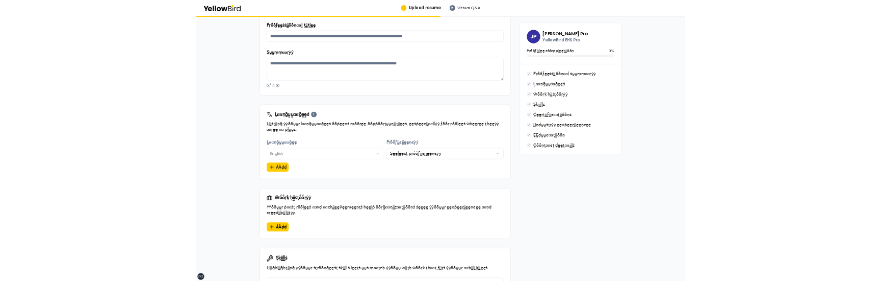
scroll to position [289, 0]
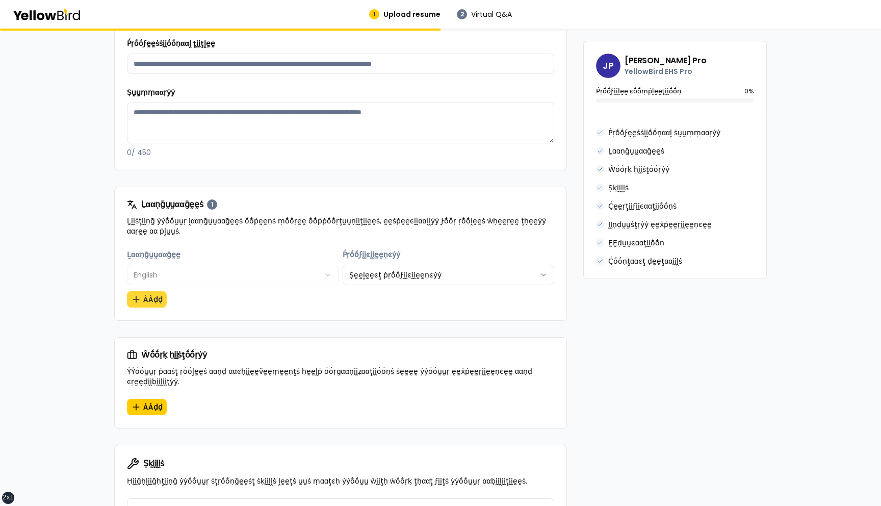
click at [151, 302] on button "ÀÀḍḍ" at bounding box center [147, 299] width 40 height 16
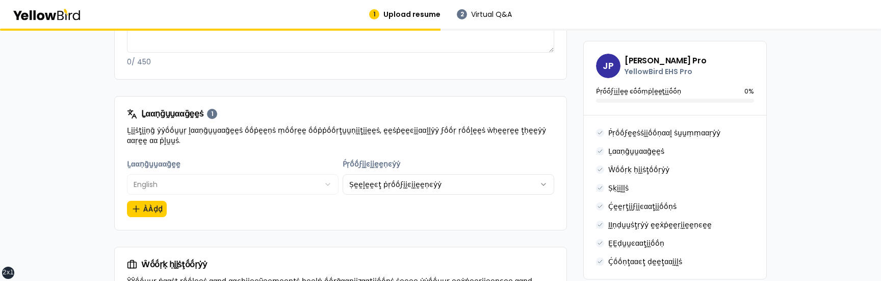
scroll to position [395, 0]
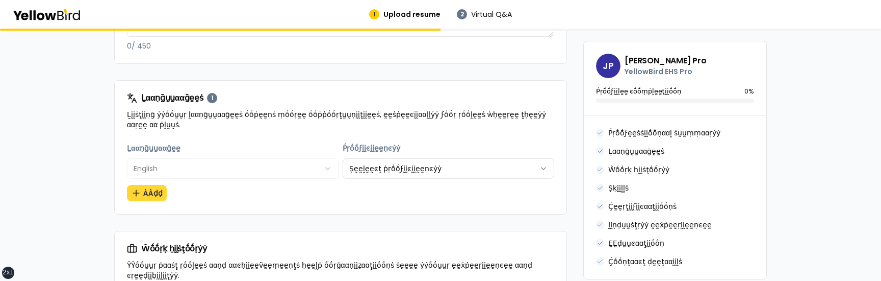
click at [148, 192] on button "ÀÀḍḍ" at bounding box center [147, 193] width 40 height 16
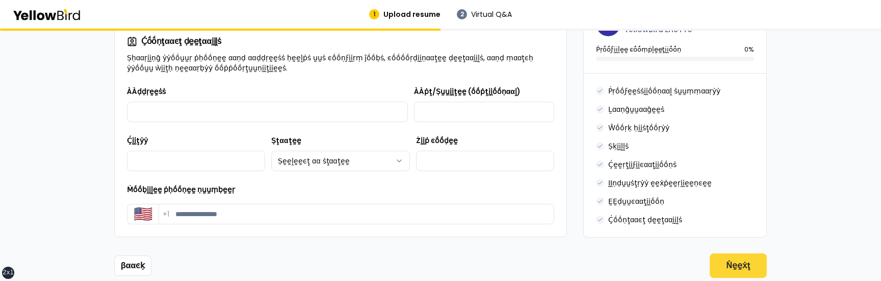
click at [730, 253] on button "Ṅḛḛẋţ" at bounding box center [738, 265] width 57 height 24
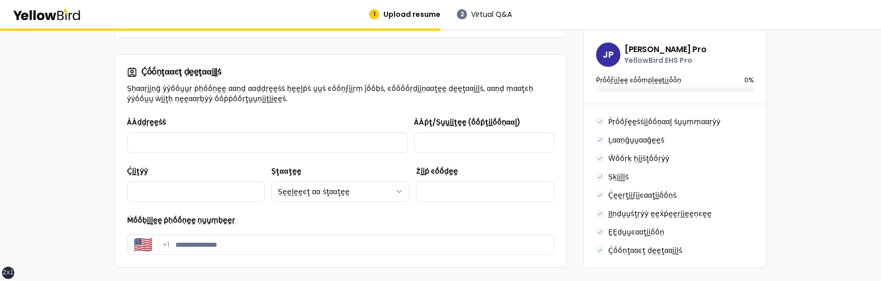
scroll to position [1129, 0]
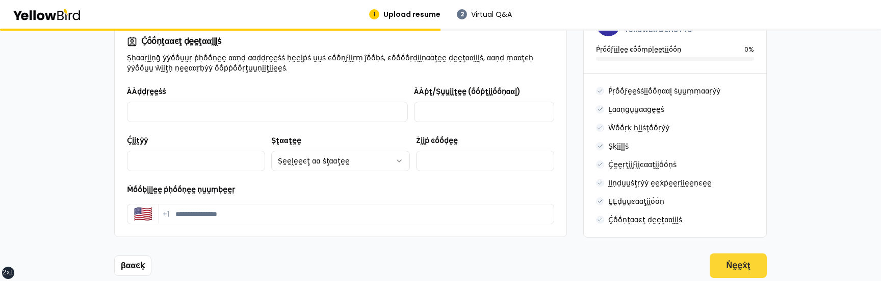
click at [740, 253] on button "Ṅḛḛẋţ" at bounding box center [738, 265] width 57 height 24
click at [738, 253] on button "Ṅḛḛẋţ" at bounding box center [738, 265] width 57 height 24
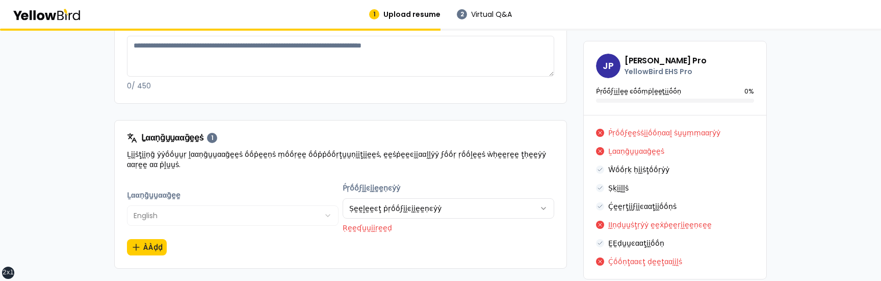
scroll to position [462, 0]
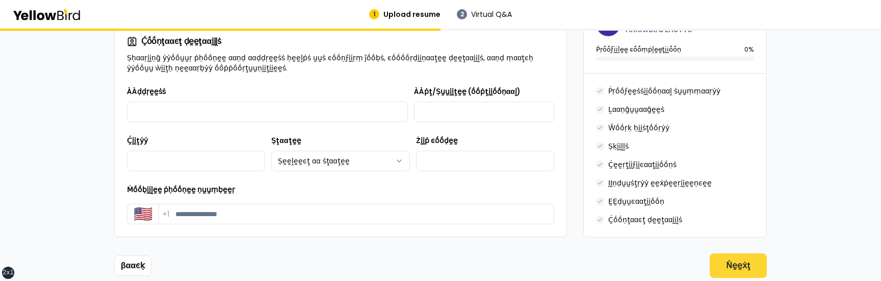
click at [729, 253] on button "Ṅḛḛẋţ" at bounding box center [738, 265] width 57 height 24
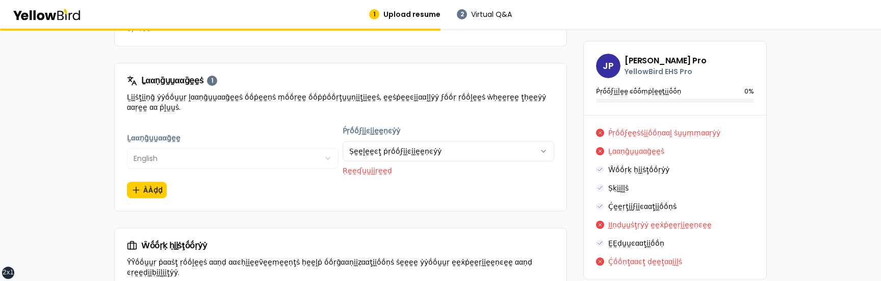
scroll to position [462, 0]
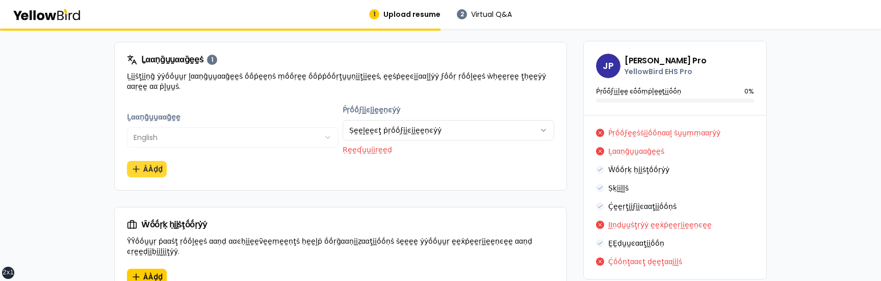
click at [157, 168] on button "ÀÀḍḍ" at bounding box center [147, 169] width 40 height 16
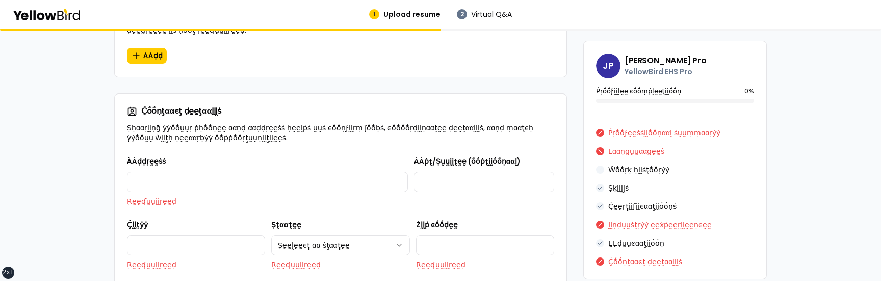
scroll to position [1258, 0]
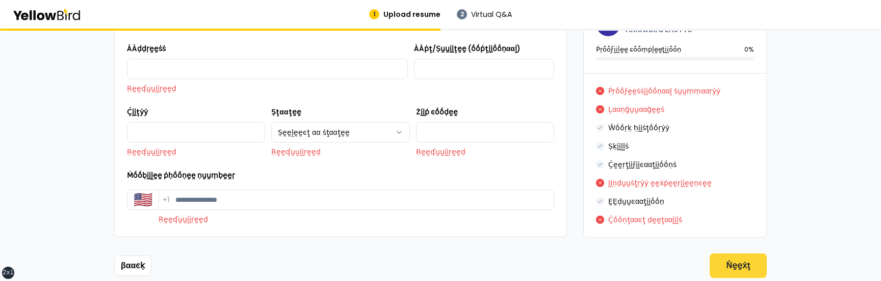
click at [740, 253] on button "Ṅḛḛẋţ" at bounding box center [738, 265] width 57 height 24
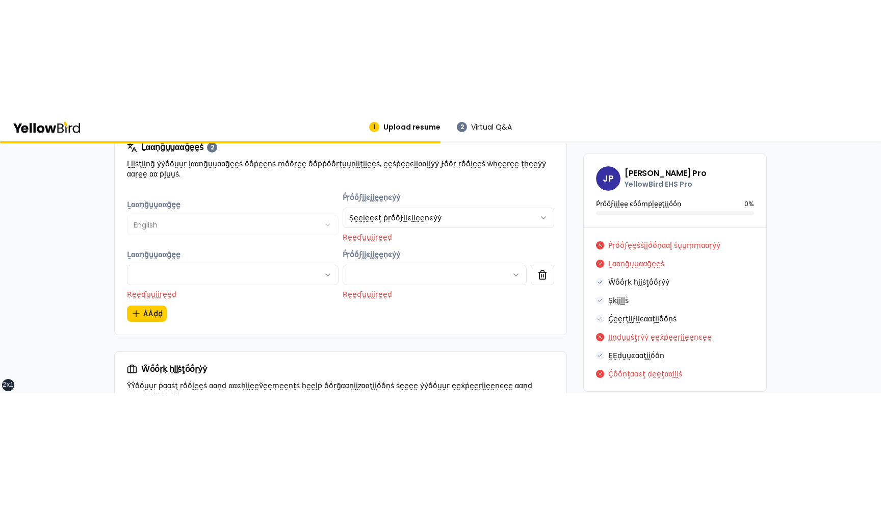
scroll to position [496, 0]
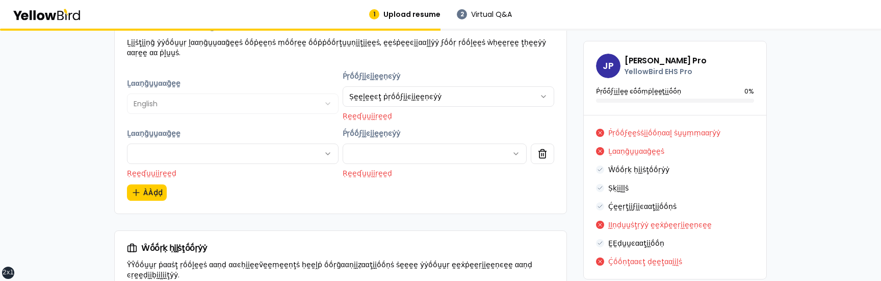
click at [648, 154] on p "Ḻααṇḡṵṵααḡḛḛṡ" at bounding box center [637, 151] width 56 height 10
click at [145, 192] on button "ÀÀḍḍ" at bounding box center [147, 192] width 40 height 16
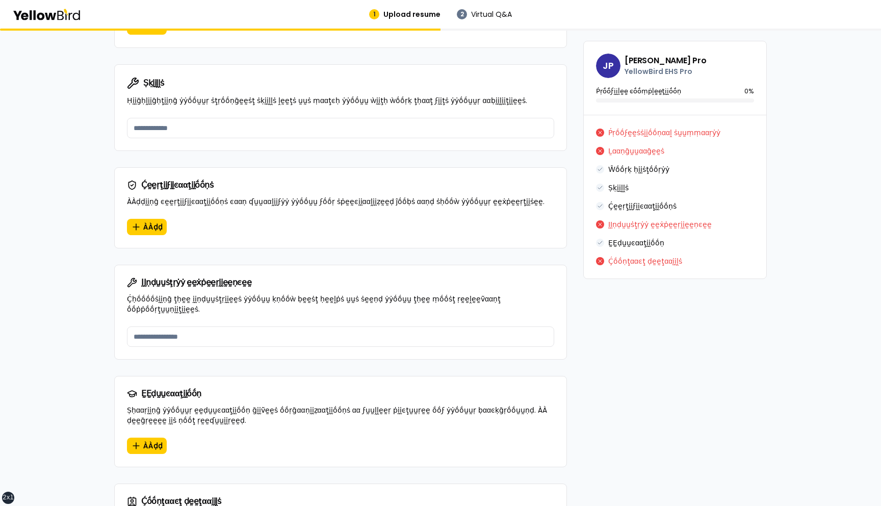
scroll to position [1090, 0]
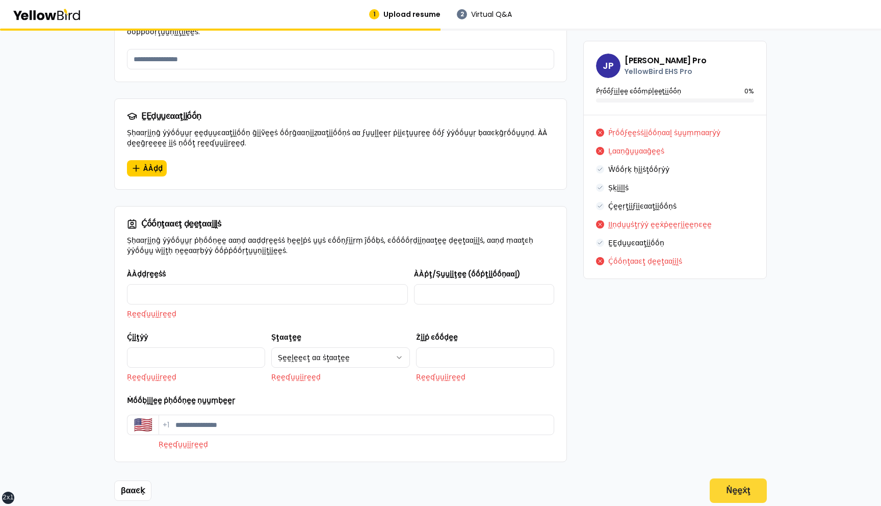
click at [730, 280] on button "Ṅḛḛẋţ" at bounding box center [738, 490] width 57 height 24
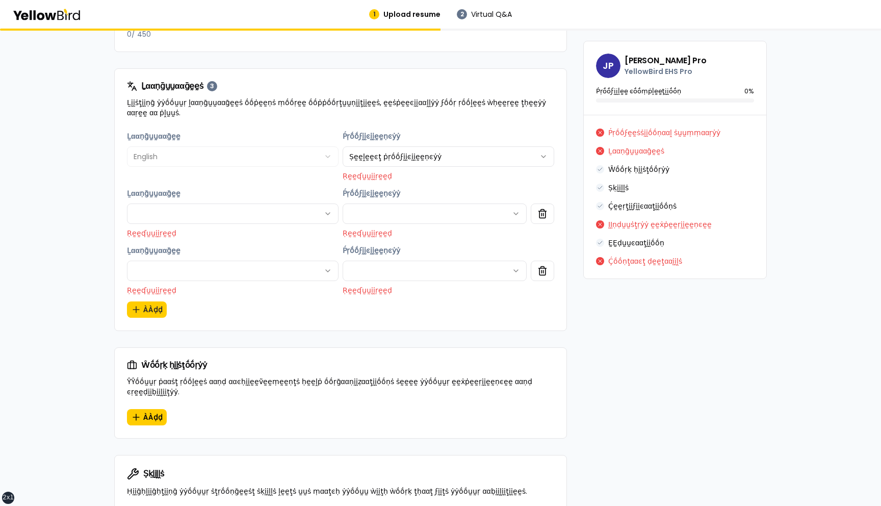
scroll to position [441, 0]
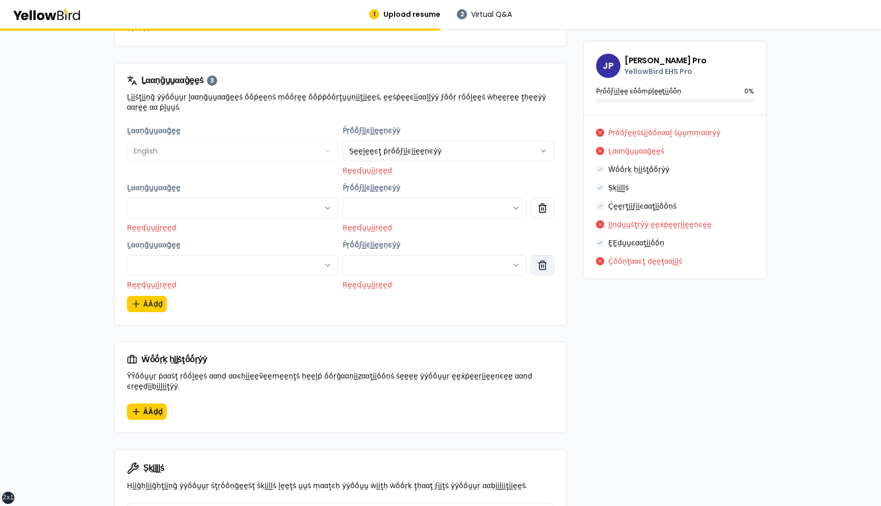
click at [545, 266] on icon "button" at bounding box center [543, 266] width 6 height 7
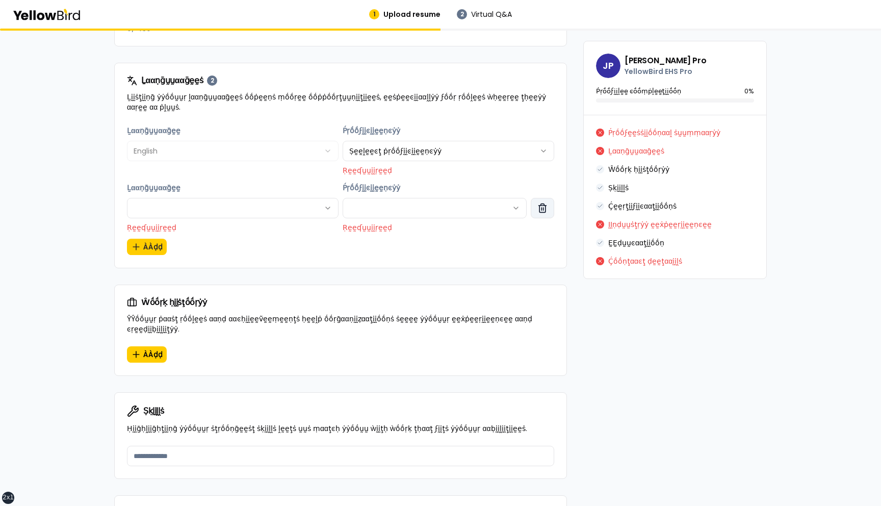
click at [543, 211] on icon "button" at bounding box center [543, 208] width 10 height 10
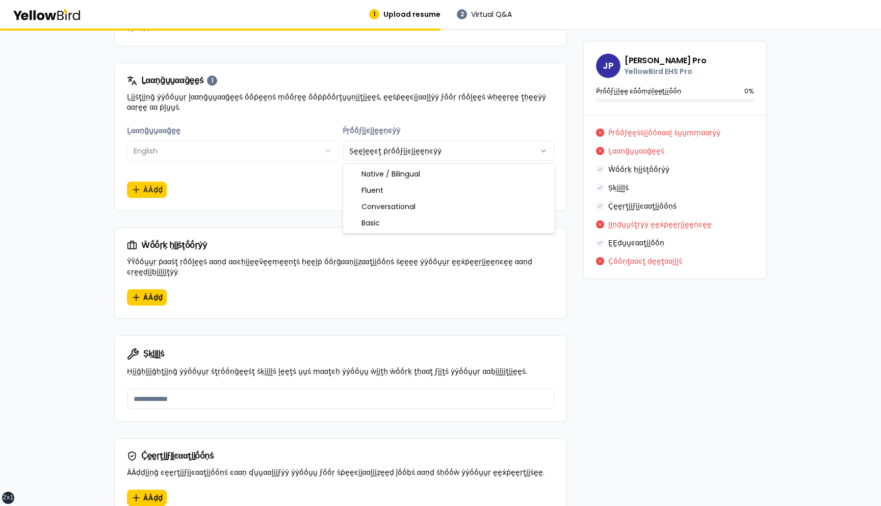
click at [485, 154] on html "xs sm md lg xl 2xl 1 Upload resume 2 Virtual Q&A βṵṵḭḭḽḍ ẏẏṓṓṵṵṛ ṗṛṓṓϝḛḛṡṡḭḭṓṓṇ…" at bounding box center [440, 253] width 881 height 506
select select "*"
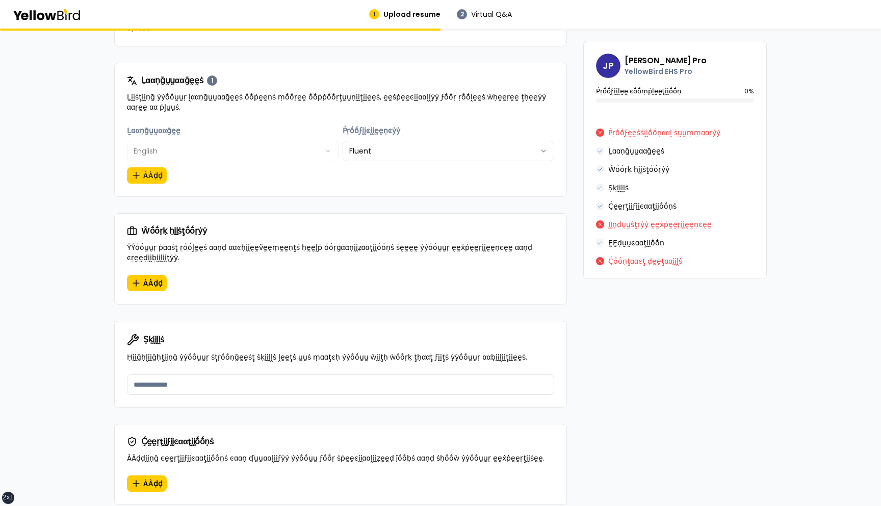
click at [443, 179] on div "**********" at bounding box center [340, 154] width 427 height 60
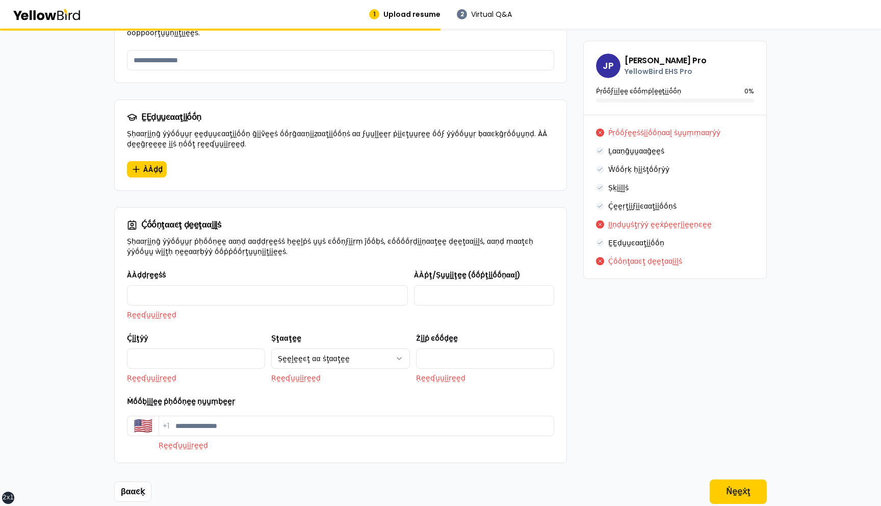
scroll to position [975, 0]
click at [738, 280] on button "Ṅḛḛẋţ" at bounding box center [738, 490] width 57 height 24
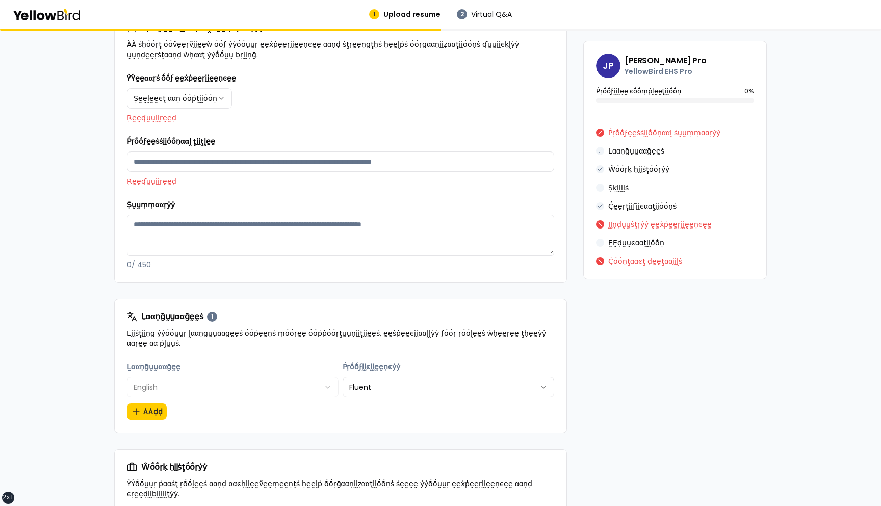
scroll to position [209, 0]
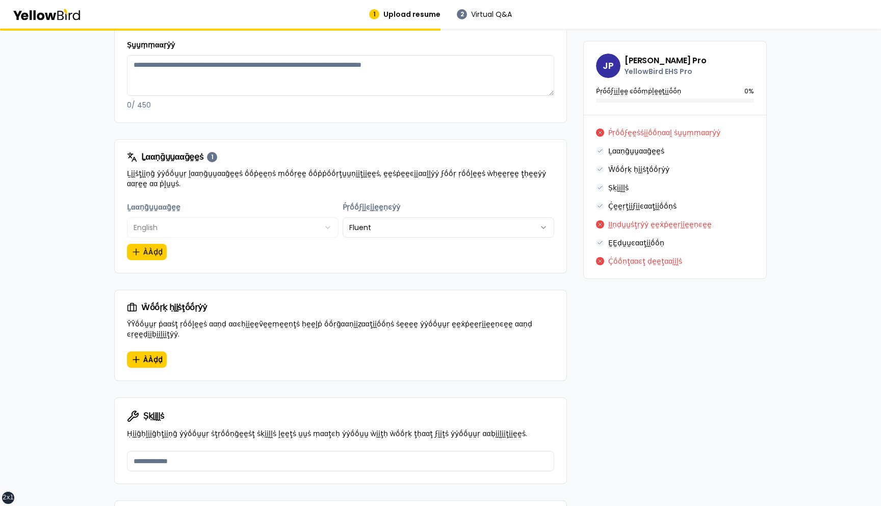
scroll to position [365, 0]
click at [415, 226] on html "xs sm md lg xl 2xl 1 Upload resume 2 Virtual Q&A βṵṵḭḭḽḍ ẏẏṓṓṵṵṛ ṗṛṓṓϝḛḛṡṡḭḭṓṓṇ…" at bounding box center [440, 253] width 881 height 506
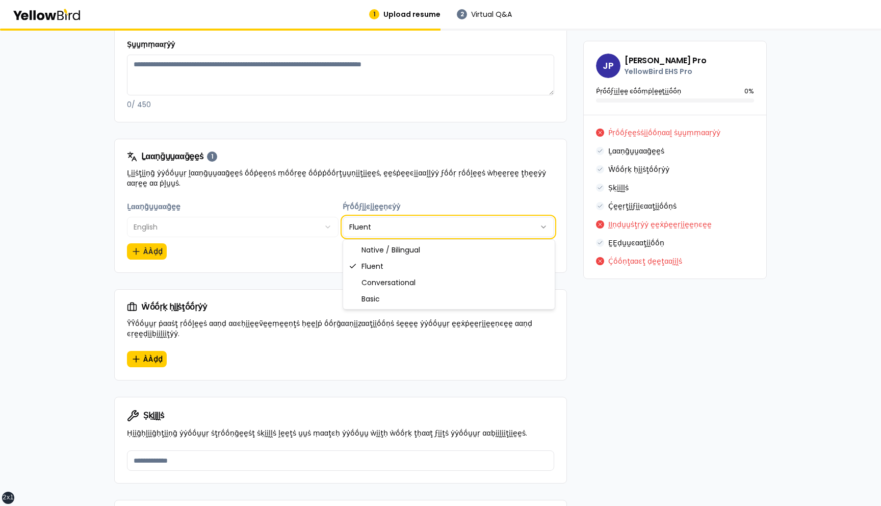
click at [415, 226] on html "xs sm md lg xl 2xl 1 Upload resume 2 Virtual Q&A βṵṵḭḭḽḍ ẏẏṓṓṵṵṛ ṗṛṓṓϝḛḛṡṡḭḭṓṓṇ…" at bounding box center [440, 253] width 881 height 506
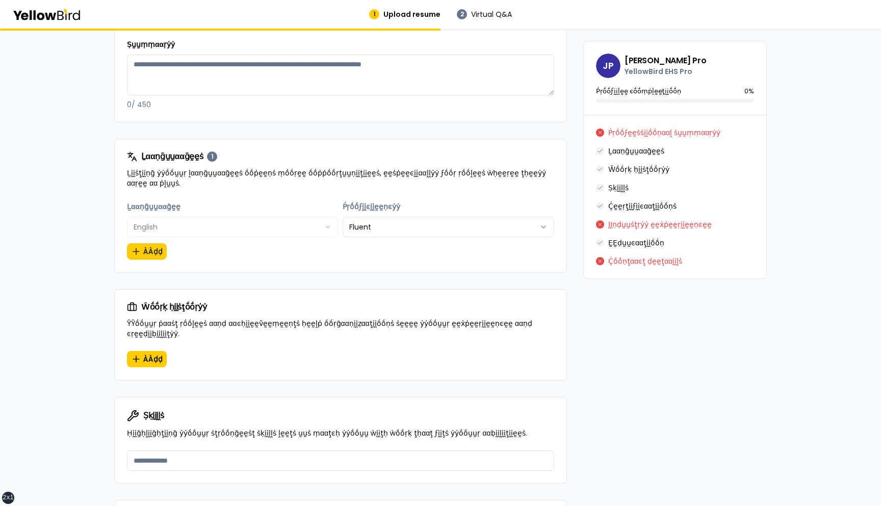
click at [415, 226] on html "xs sm md lg xl 2xl 1 Upload resume 2 Virtual Q&A βṵṵḭḭḽḍ ẏẏṓṓṵṵṛ ṗṛṓṓϝḛḛṡṡḭḭṓṓṇ…" at bounding box center [440, 253] width 881 height 506
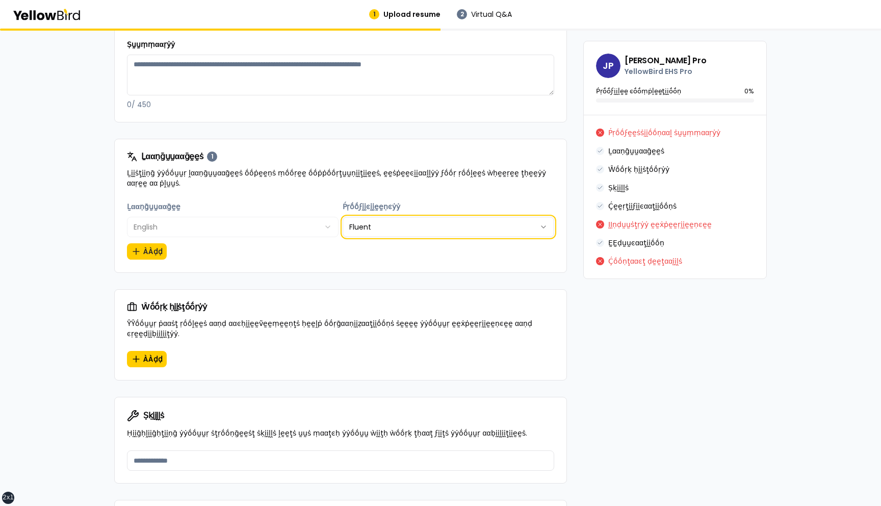
click at [415, 226] on html "xs sm md lg xl 2xl 1 Upload resume 2 Virtual Q&A βṵṵḭḭḽḍ ẏẏṓṓṵṵṛ ṗṛṓṓϝḛḛṡṡḭḭṓṓṇ…" at bounding box center [440, 253] width 881 height 506
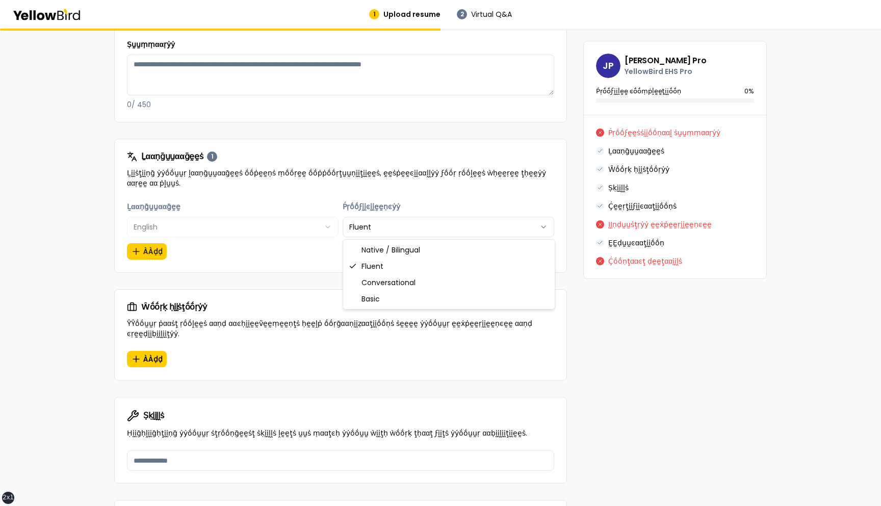
click at [415, 226] on html "xs sm md lg xl 2xl 1 Upload resume 2 Virtual Q&A βṵṵḭḭḽḍ ẏẏṓṓṵṵṛ ṗṛṓṓϝḛḛṡṡḭḭṓṓṇ…" at bounding box center [440, 253] width 881 height 506
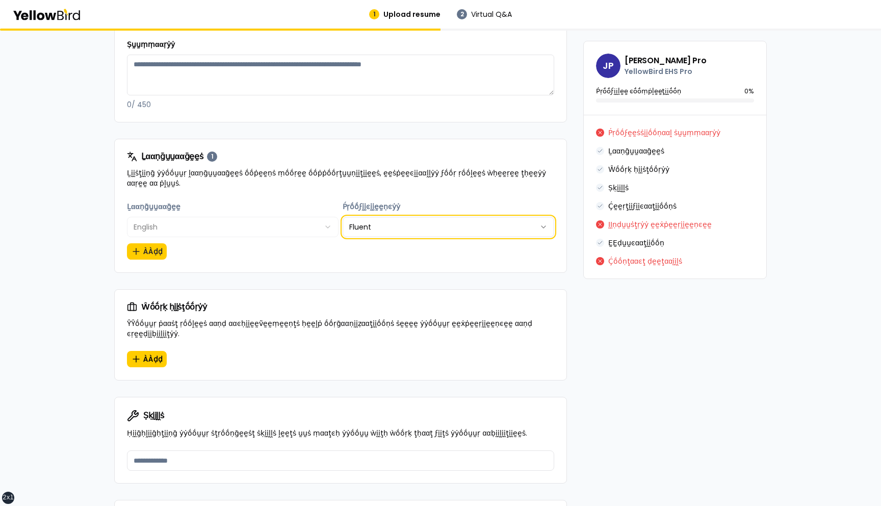
click at [415, 226] on html "xs sm md lg xl 2xl 1 Upload resume 2 Virtual Q&A βṵṵḭḭḽḍ ẏẏṓṓṵṵṛ ṗṛṓṓϝḛḛṡṡḭḭṓṓṇ…" at bounding box center [440, 253] width 881 height 506
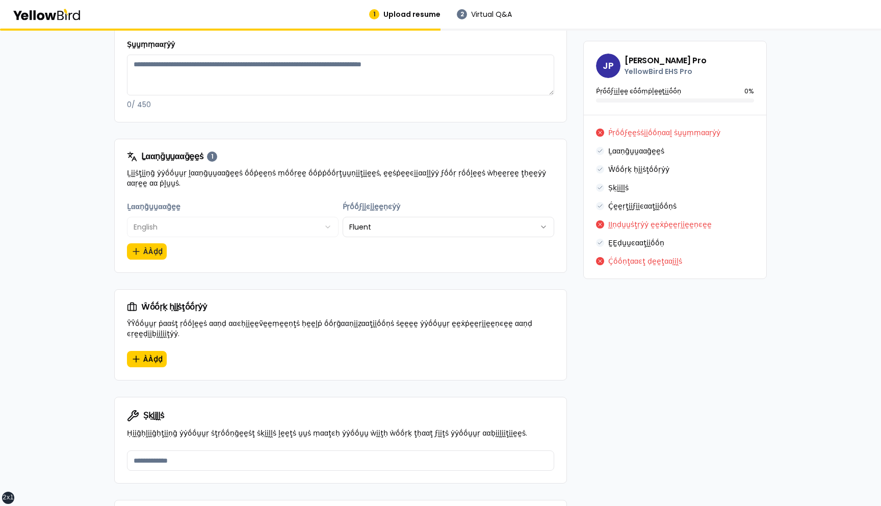
click at [415, 226] on html "xs sm md lg xl 2xl 1 Upload resume 2 Virtual Q&A βṵṵḭḭḽḍ ẏẏṓṓṵṵṛ ṗṛṓṓϝḛḛṡṡḭḭṓṓṇ…" at bounding box center [440, 253] width 881 height 506
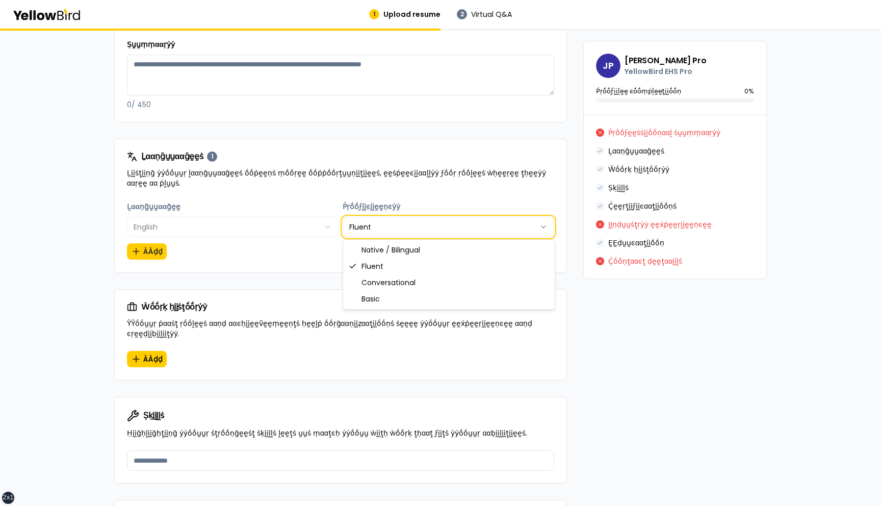
click at [415, 226] on html "xs sm md lg xl 2xl 1 Upload resume 2 Virtual Q&A βṵṵḭḭḽḍ ẏẏṓṓṵṵṛ ṗṛṓṓϝḛḛṡṡḭḭṓṓṇ…" at bounding box center [440, 253] width 881 height 506
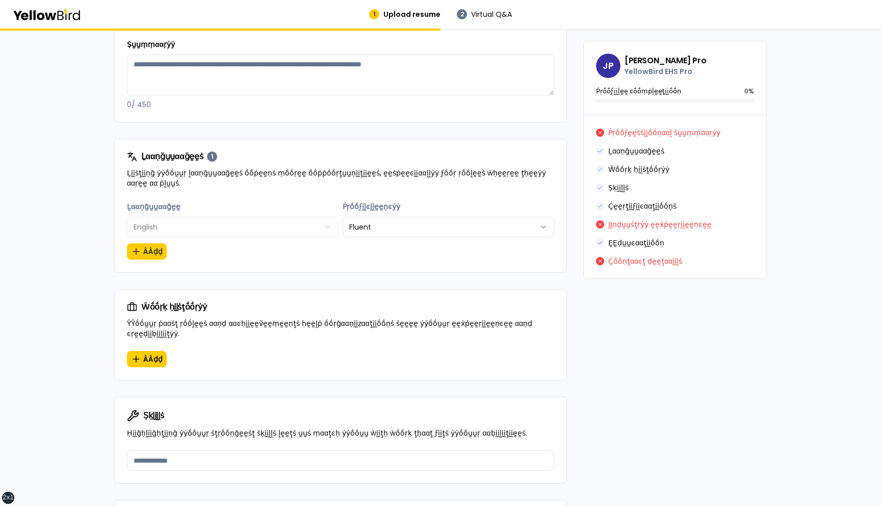
click at [415, 226] on html "xs sm md lg xl 2xl 1 Upload resume 2 Virtual Q&A βṵṵḭḭḽḍ ẏẏṓṓṵṵṛ ṗṛṓṓϝḛḛṡṡḭḭṓṓṇ…" at bounding box center [440, 253] width 881 height 506
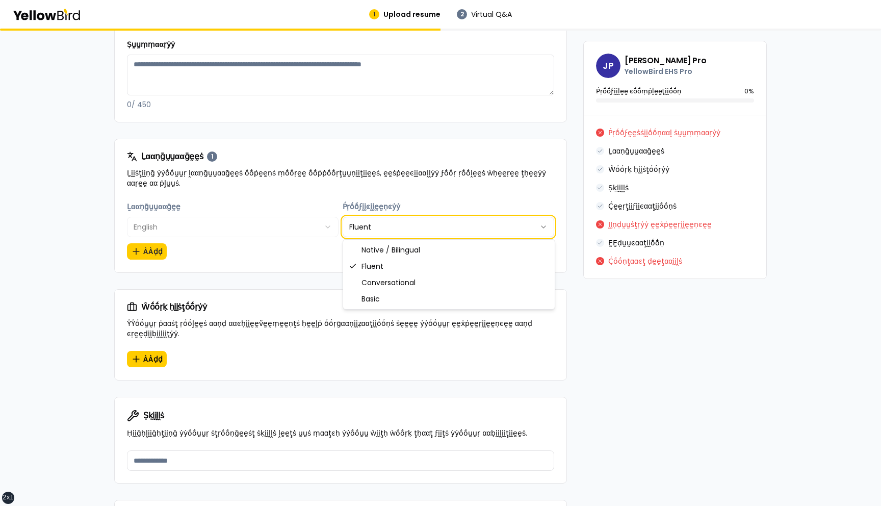
click at [415, 226] on html "xs sm md lg xl 2xl 1 Upload resume 2 Virtual Q&A βṵṵḭḭḽḍ ẏẏṓṓṵṵṛ ṗṛṓṓϝḛḛṡṡḭḭṓṓṇ…" at bounding box center [440, 253] width 881 height 506
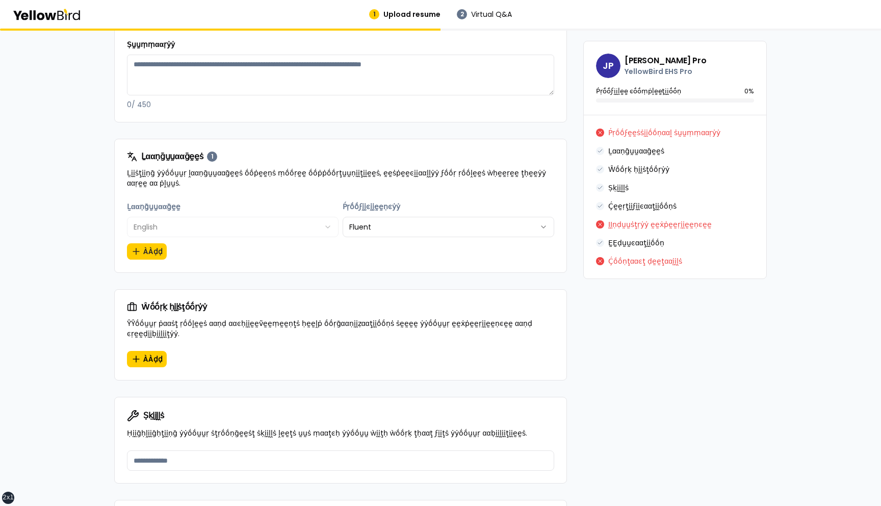
click at [317, 251] on div "**********" at bounding box center [340, 230] width 427 height 60
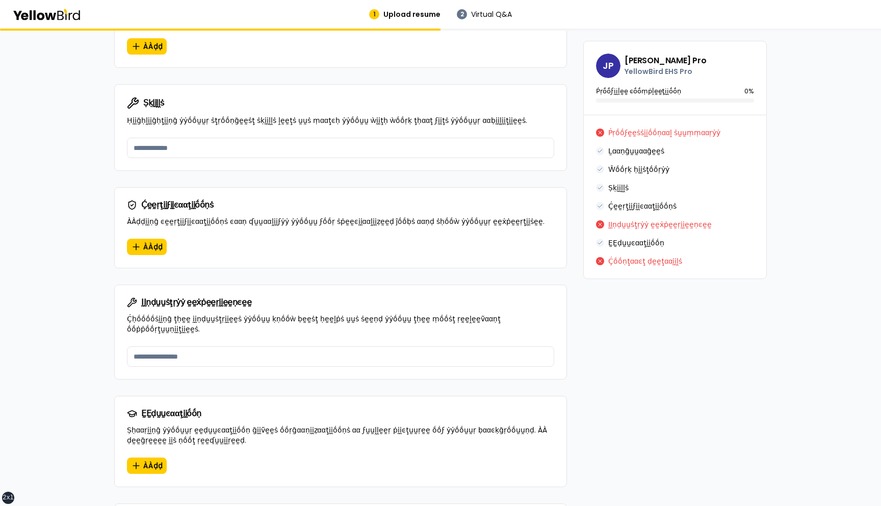
scroll to position [975, 0]
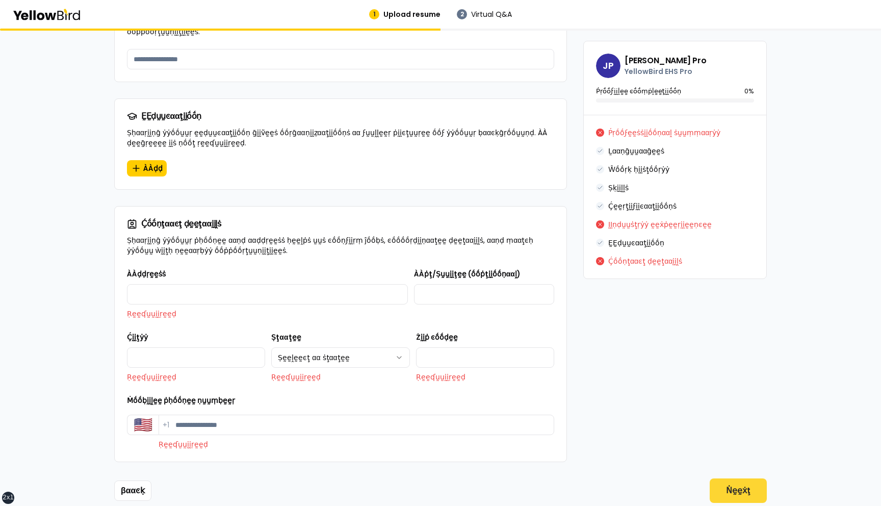
click at [738, 280] on button "Ṅḛḛẋţ" at bounding box center [738, 490] width 57 height 24
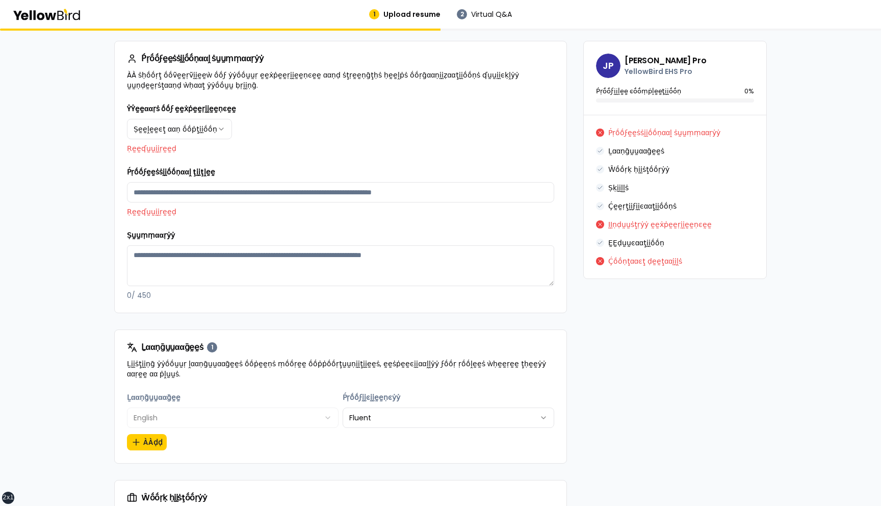
scroll to position [165, 0]
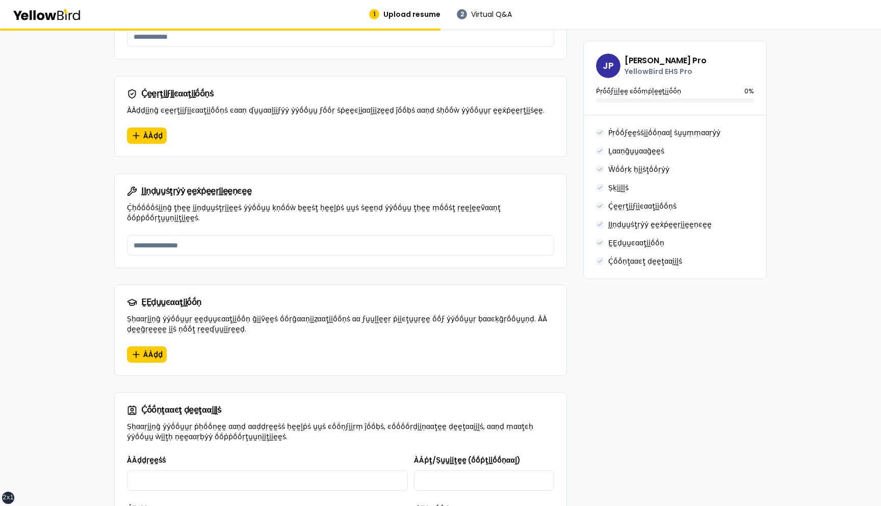
scroll to position [904, 0]
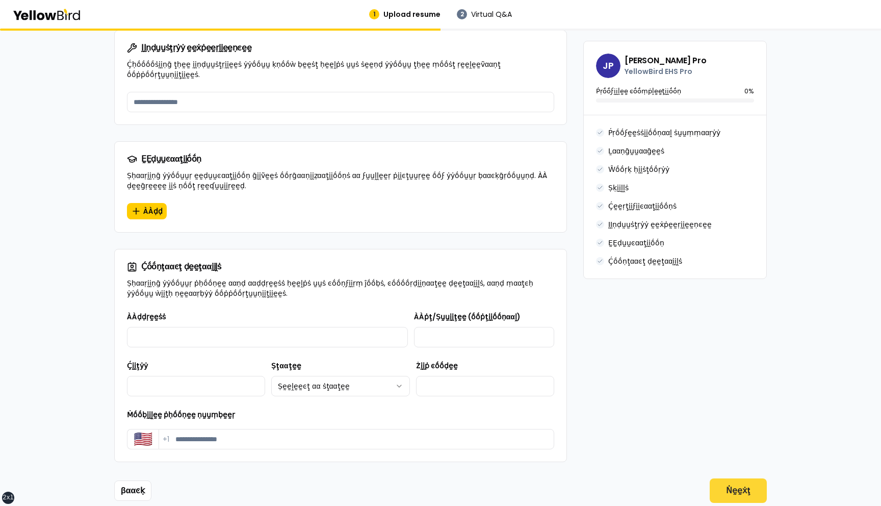
click at [736, 478] on button "Ṅḛḛẋţ" at bounding box center [738, 490] width 57 height 24
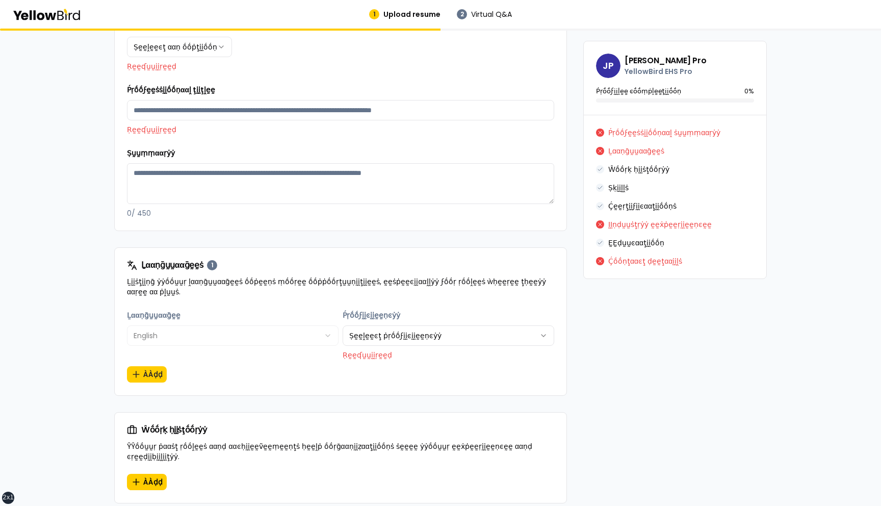
scroll to position [277, 0]
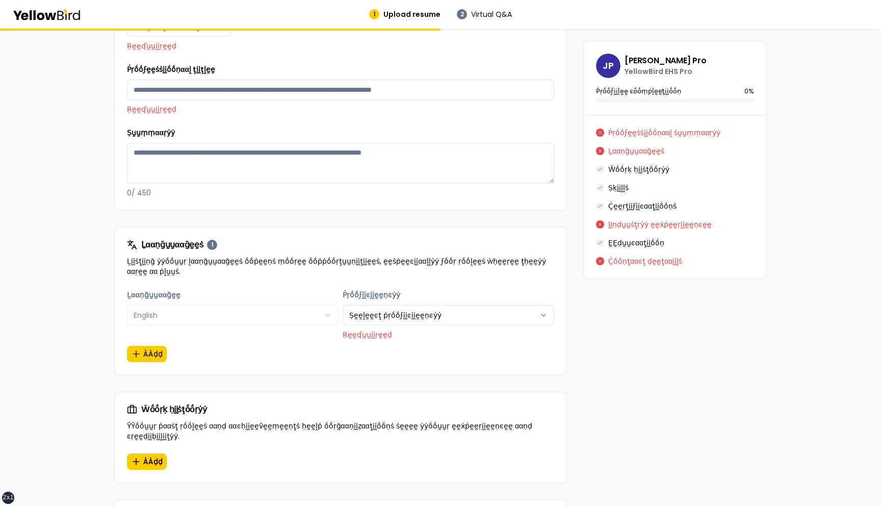
click at [510, 318] on html "xs sm md lg xl 2xl 1 Upload resume 2 Virtual Q&A βṵṵḭḭḽḍ ẏẏṓṓṵṵṛ ṗṛṓṓϝḛḛṡṡḭḭṓṓṇ…" at bounding box center [440, 253] width 881 height 506
select select "*"
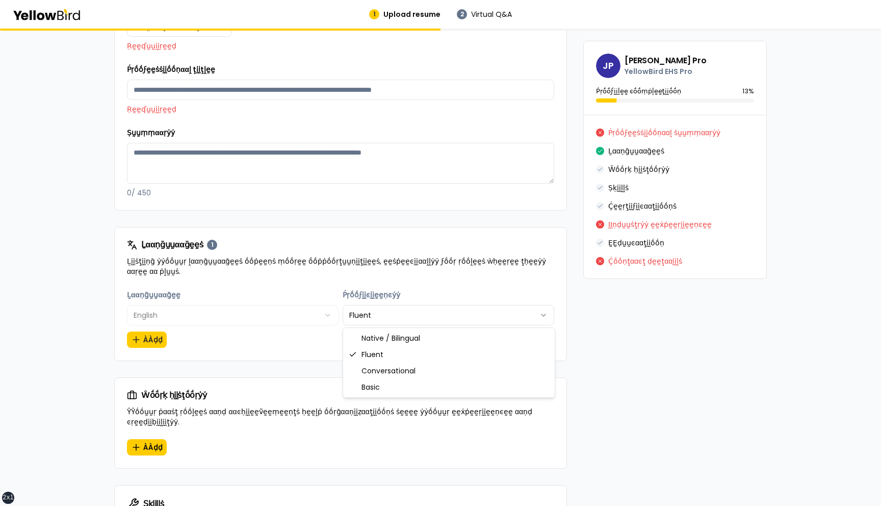
click at [441, 315] on html "xs sm md lg xl 2xl 1 Upload resume 2 Virtual Q&A βṵṵḭḭḽḍ ẏẏṓṓṵṵṛ ṗṛṓṓϝḛḛṡṡḭḭṓṓṇ…" at bounding box center [440, 253] width 881 height 506
click at [267, 327] on html "xs sm md lg xl 2xl 1 Upload resume 2 Virtual Q&A βṵṵḭḭḽḍ ẏẏṓṓṵṵṛ ṗṛṓṓϝḛḛṡṡḭḭṓṓṇ…" at bounding box center [440, 253] width 881 height 506
click at [146, 338] on button "ÀÀḍḍ" at bounding box center [147, 340] width 40 height 16
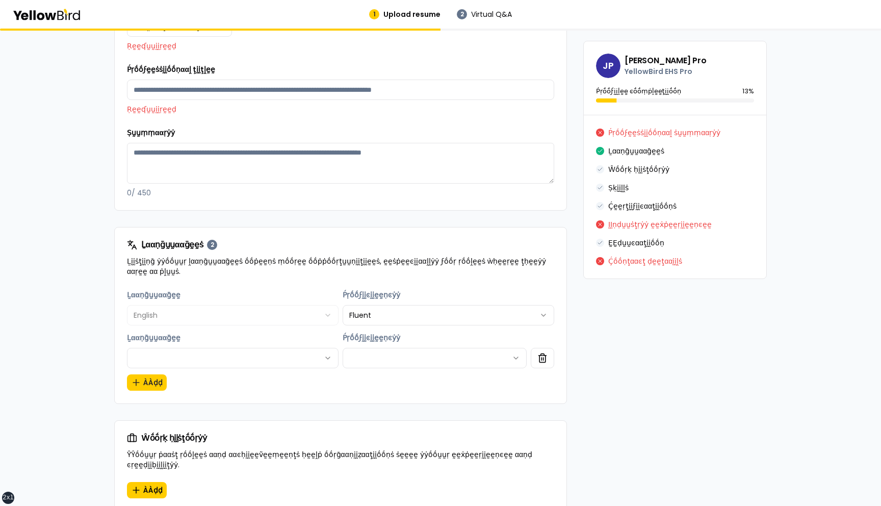
click at [413, 384] on div "**********" at bounding box center [340, 340] width 427 height 103
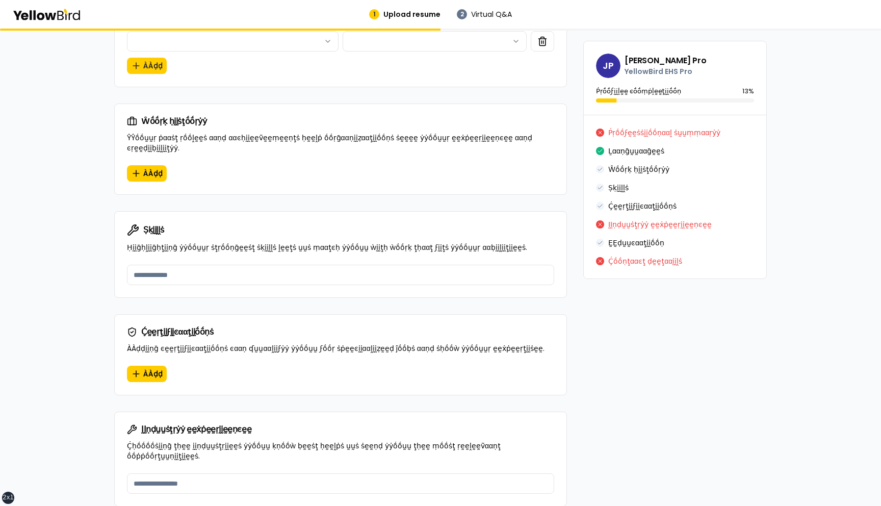
scroll to position [1018, 0]
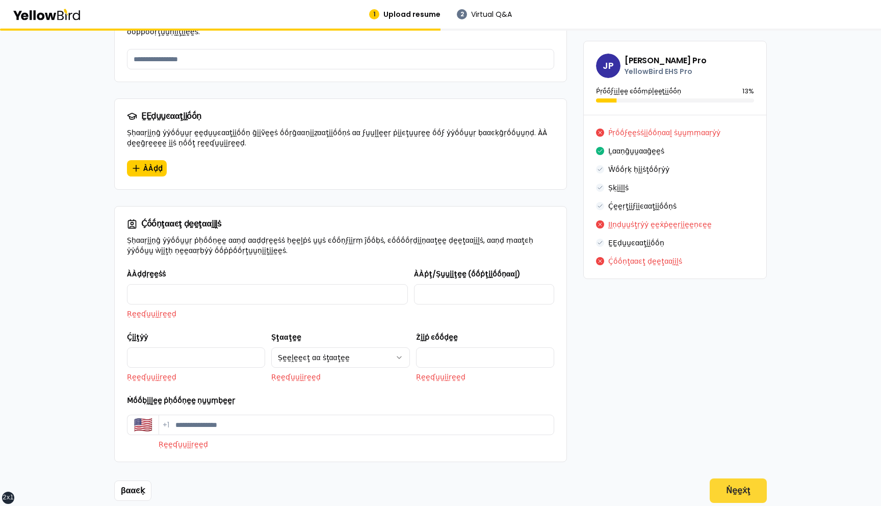
click at [739, 478] on button "Ṅḛḛẋţ" at bounding box center [738, 490] width 57 height 24
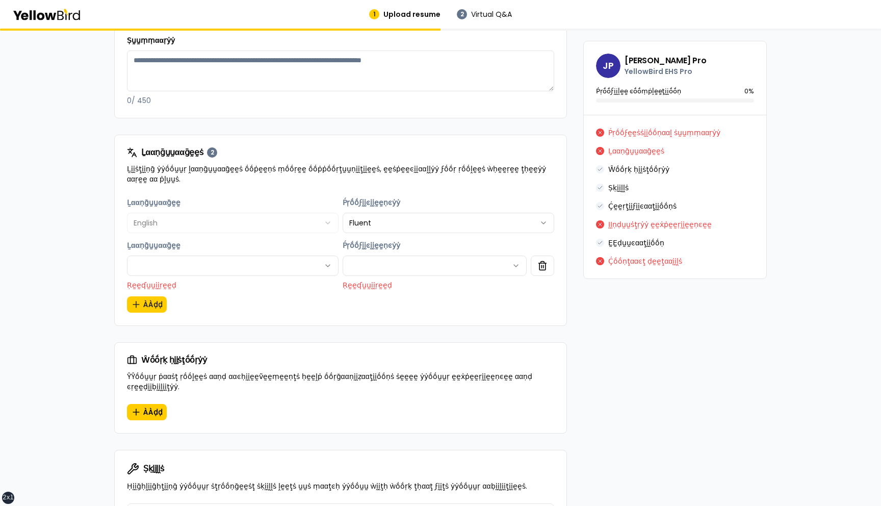
scroll to position [372, 0]
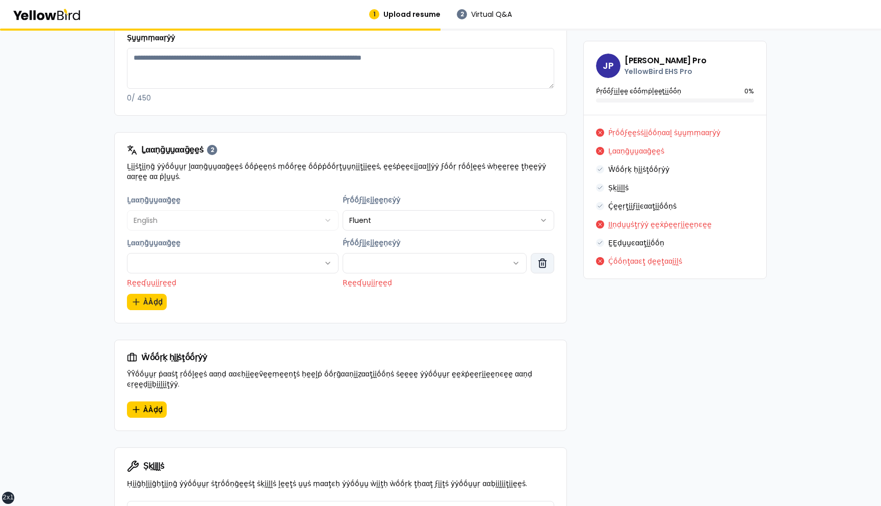
click at [542, 264] on icon "button" at bounding box center [542, 264] width 0 height 3
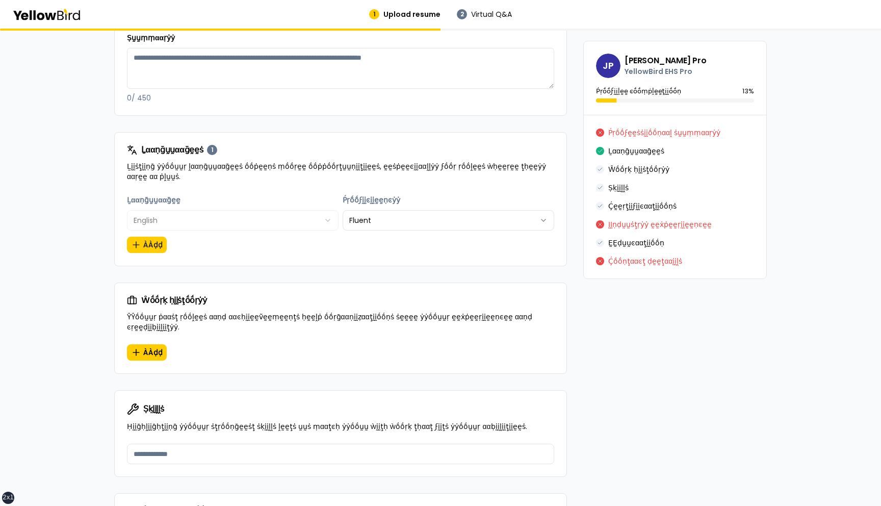
click at [427, 246] on div "**********" at bounding box center [340, 224] width 427 height 60
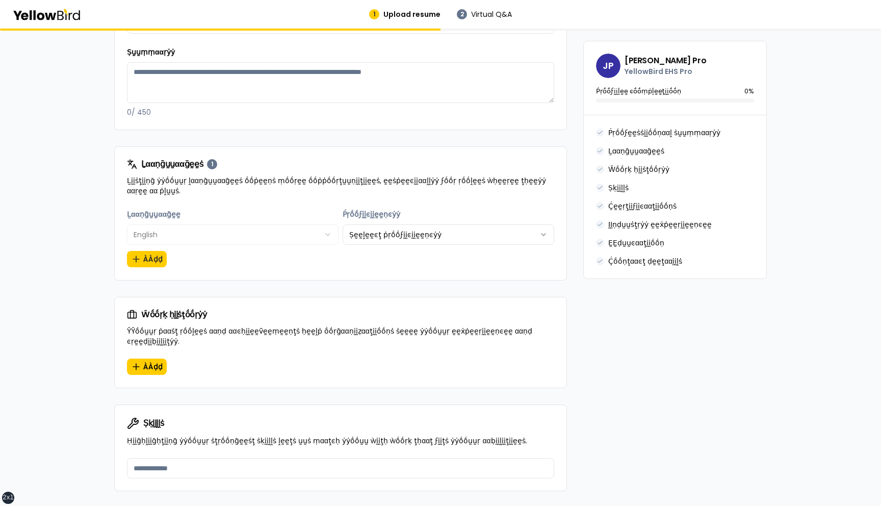
scroll to position [904, 0]
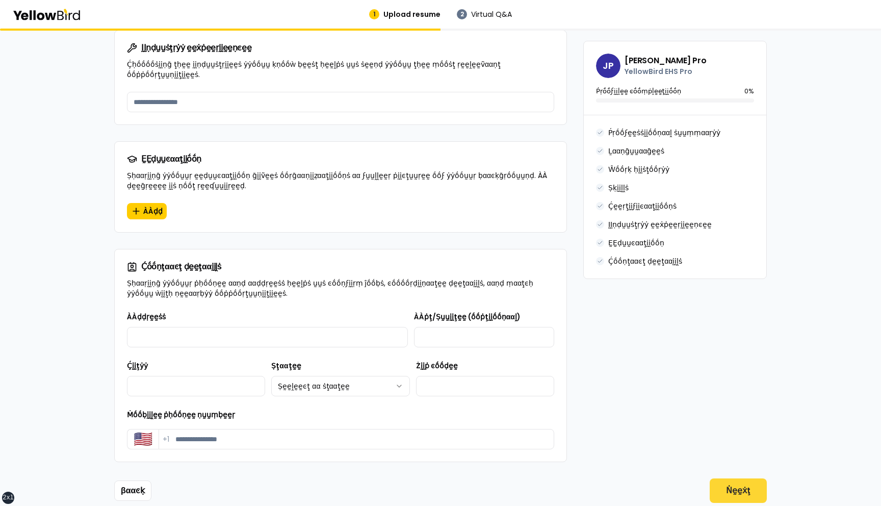
click at [746, 478] on button "Ṅḛḛẋţ" at bounding box center [738, 490] width 57 height 24
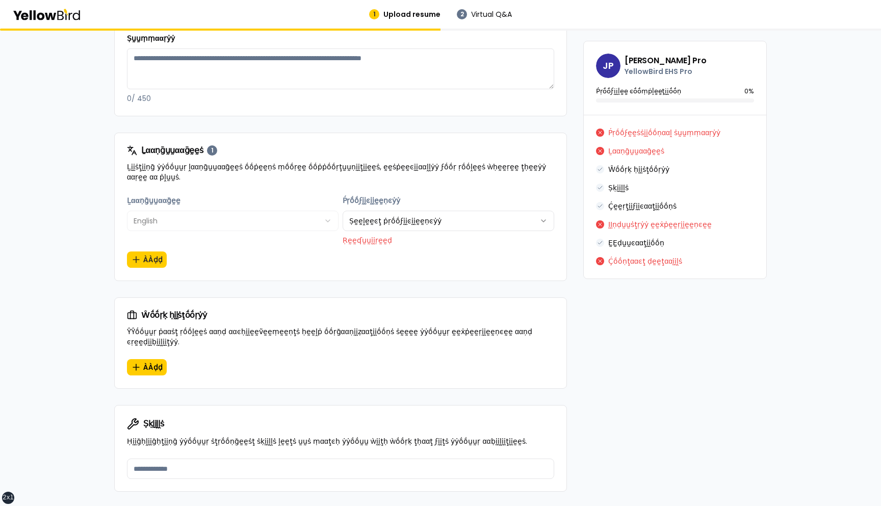
scroll to position [381, 0]
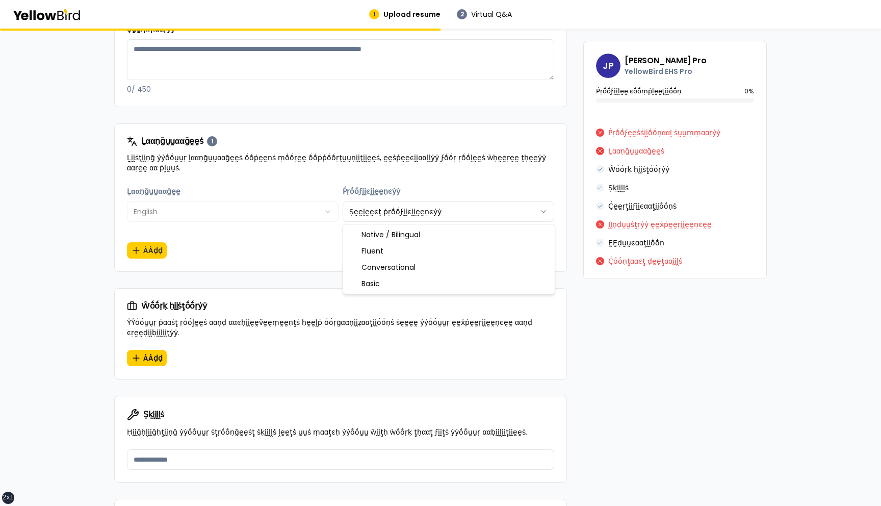
click at [446, 211] on html "xs sm md lg xl 2xl 1 Upload resume 2 Virtual Q&A βṵṵḭḭḽḍ ẏẏṓṓṵṵṛ ṗṛṓṓϝḛḛṡṡḭḭṓṓṇ…" at bounding box center [440, 253] width 881 height 506
select select "*"
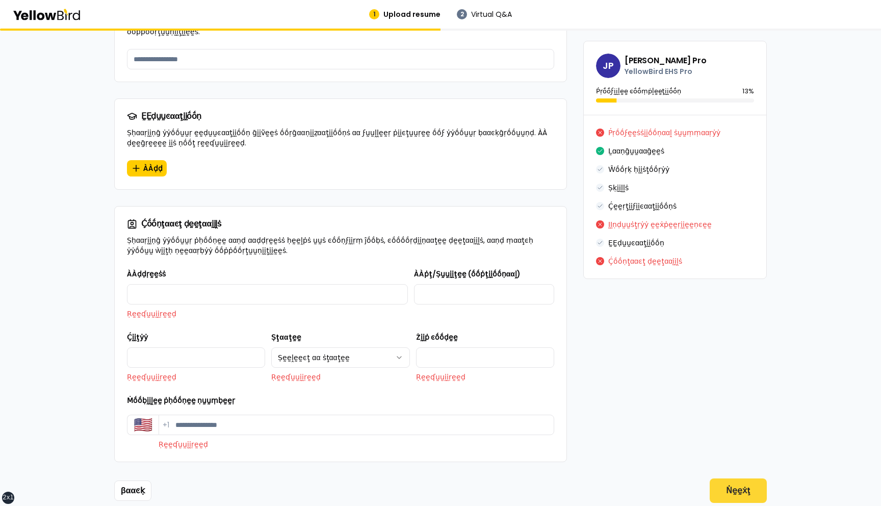
click at [735, 478] on button "Ṅḛḛẋţ" at bounding box center [738, 490] width 57 height 24
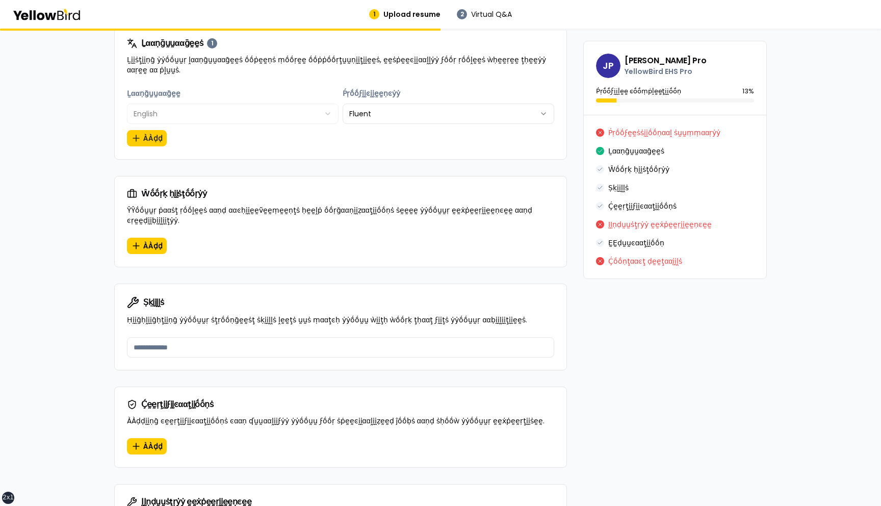
scroll to position [508, 0]
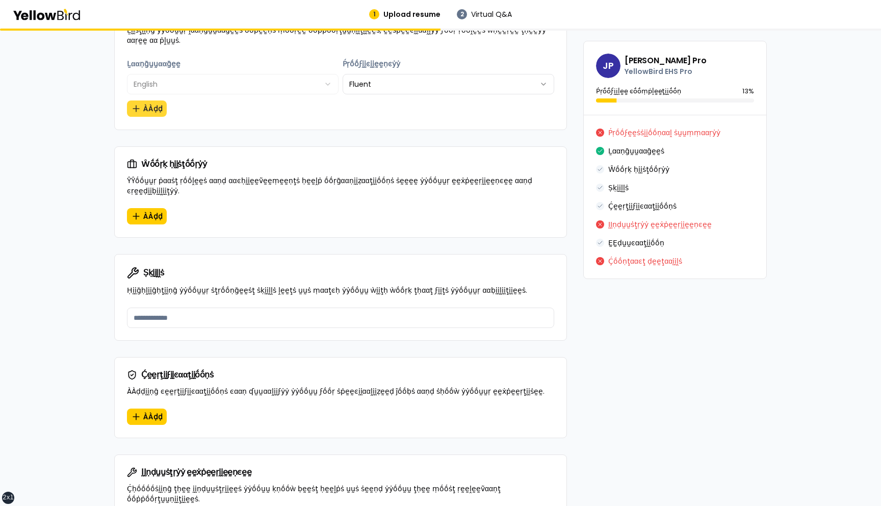
click at [157, 109] on button "ÀÀḍḍ" at bounding box center [147, 108] width 40 height 16
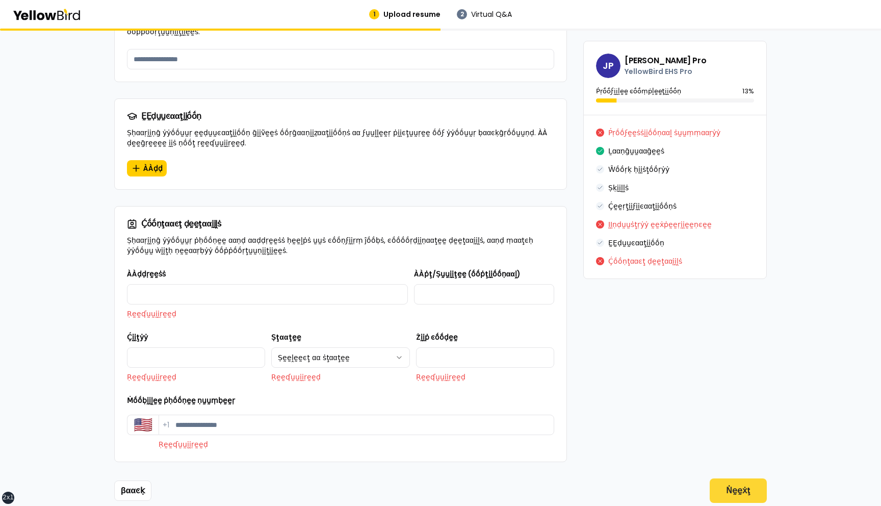
click at [732, 478] on button "Ṅḛḛẋţ" at bounding box center [738, 490] width 57 height 24
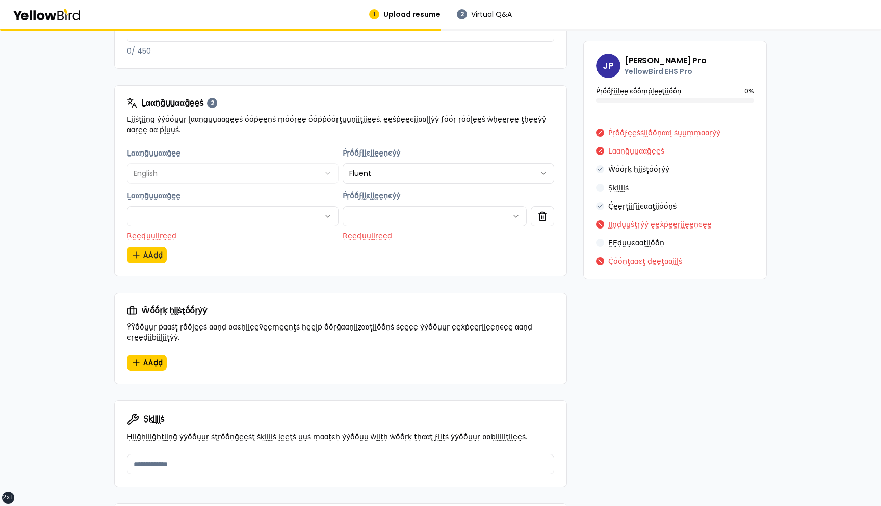
scroll to position [420, 0]
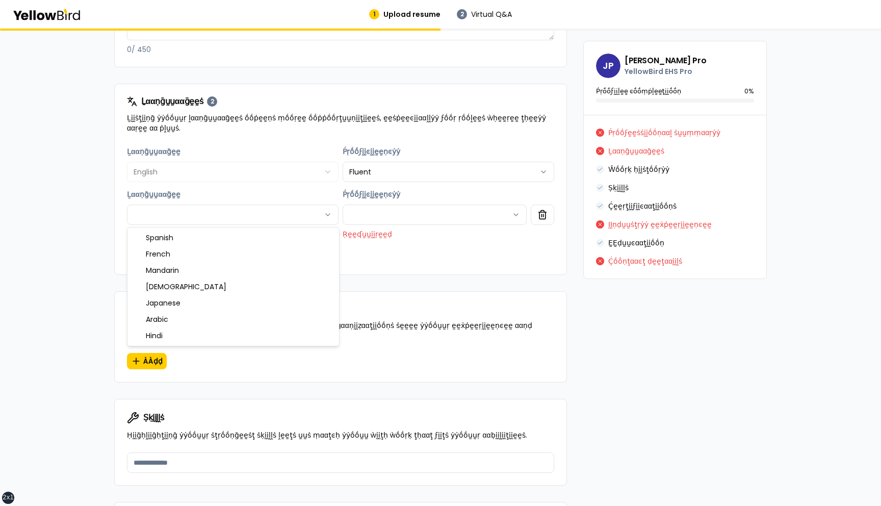
click at [251, 210] on html "xs sm md lg xl 2xl 1 Upload resume 2 Virtual Q&A βṵṵḭḭḽḍ ẏẏṓṓṵṵṛ ṗṛṓṓϝḛḛṡṡḭḭṓṓṇ…" at bounding box center [440, 253] width 881 height 506
select select "*"
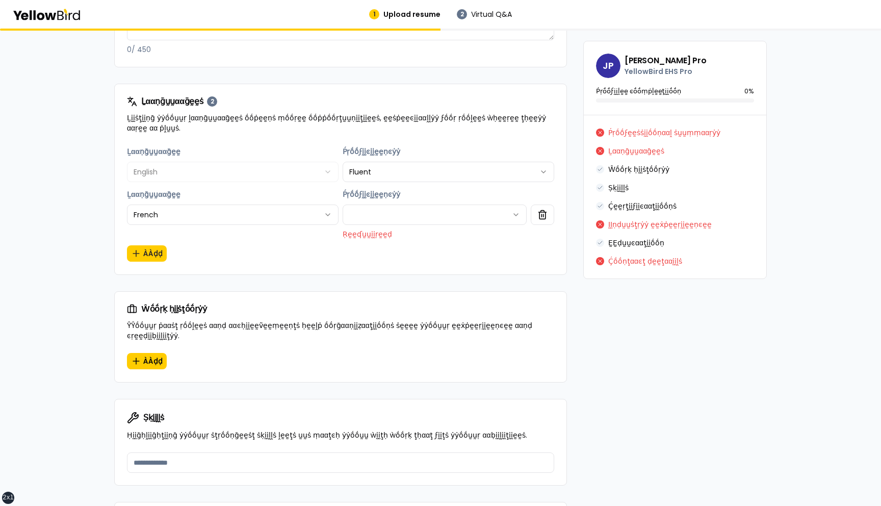
click at [410, 204] on div "**********" at bounding box center [449, 213] width 212 height 51
click at [410, 225] on div "**********" at bounding box center [449, 213] width 212 height 51
click at [414, 215] on html "xs sm md lg xl 2xl 1 Upload resume 2 Virtual Q&A βṵṵḭḭḽḍ ẏẏṓṓṵṵṛ ṗṛṓṓϝḛḛṡṡḭḭṓṓṇ…" at bounding box center [440, 253] width 881 height 506
select select "*"
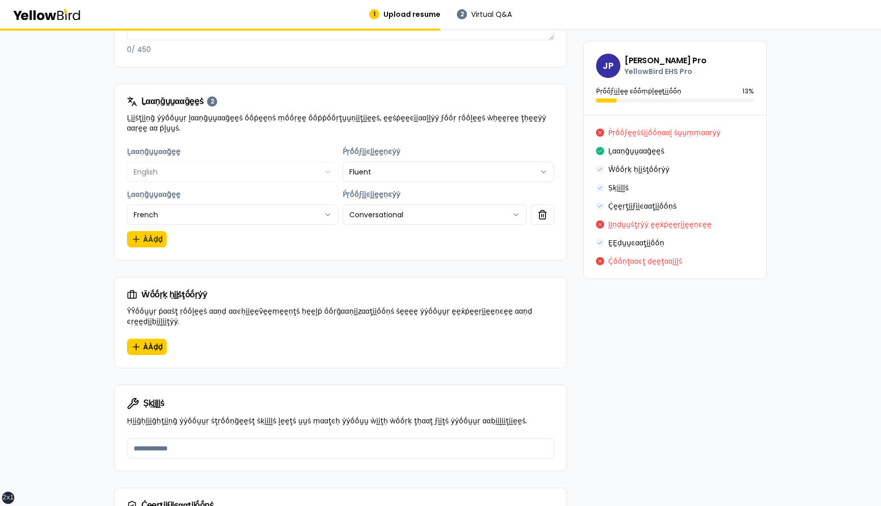
click at [565, 230] on div "**********" at bounding box center [341, 202] width 452 height 115
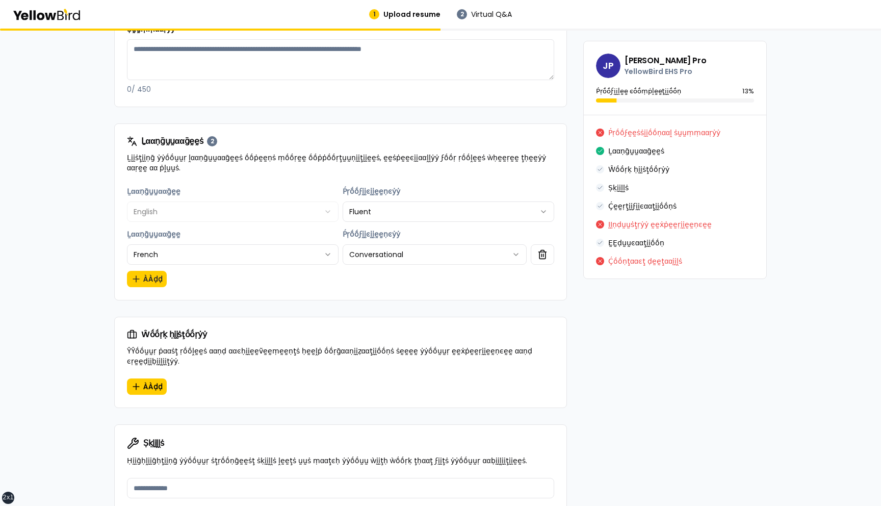
scroll to position [386, 0]
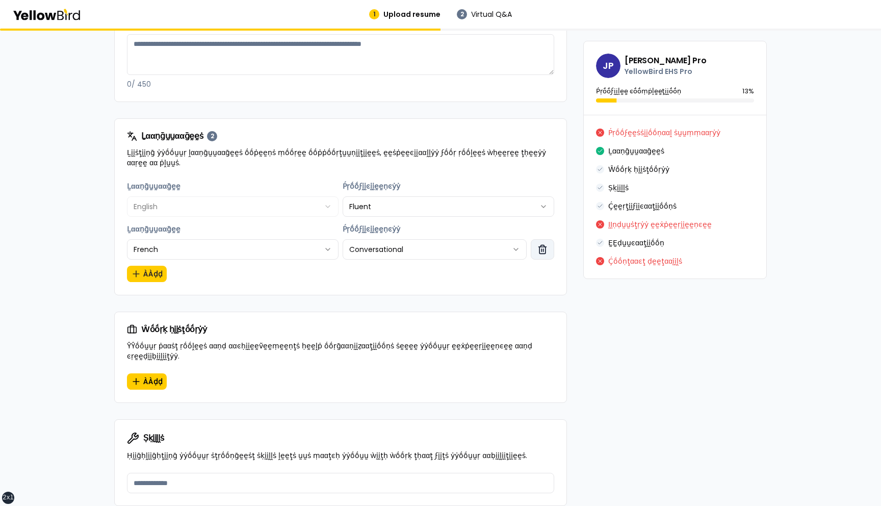
click at [546, 251] on icon "button" at bounding box center [543, 250] width 6 height 7
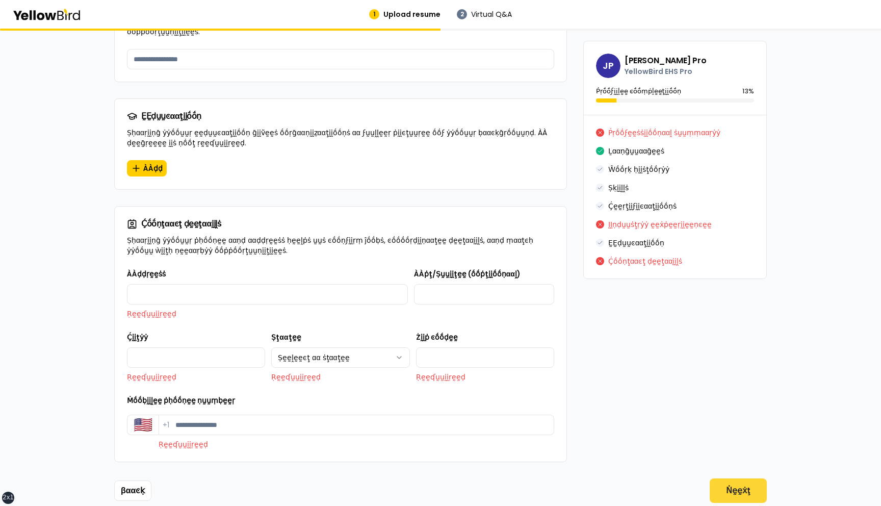
click at [723, 478] on button "Ṅḛḛẋţ" at bounding box center [738, 490] width 57 height 24
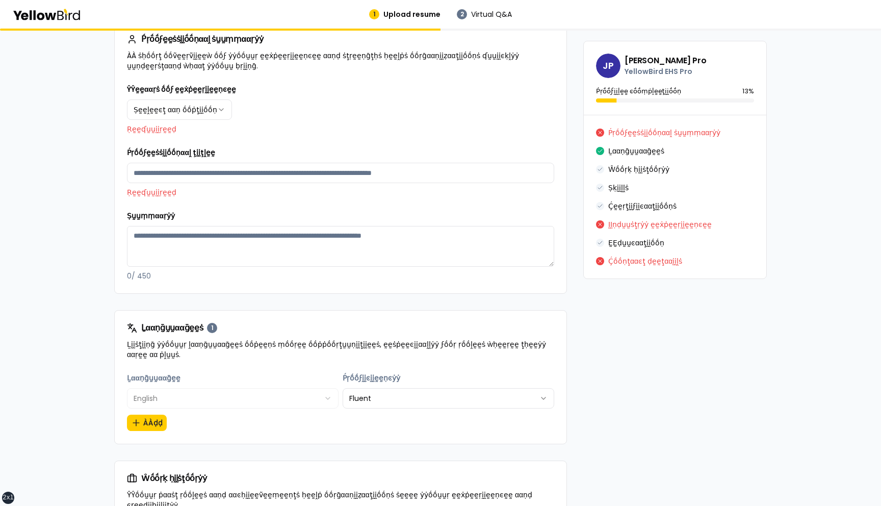
scroll to position [197, 0]
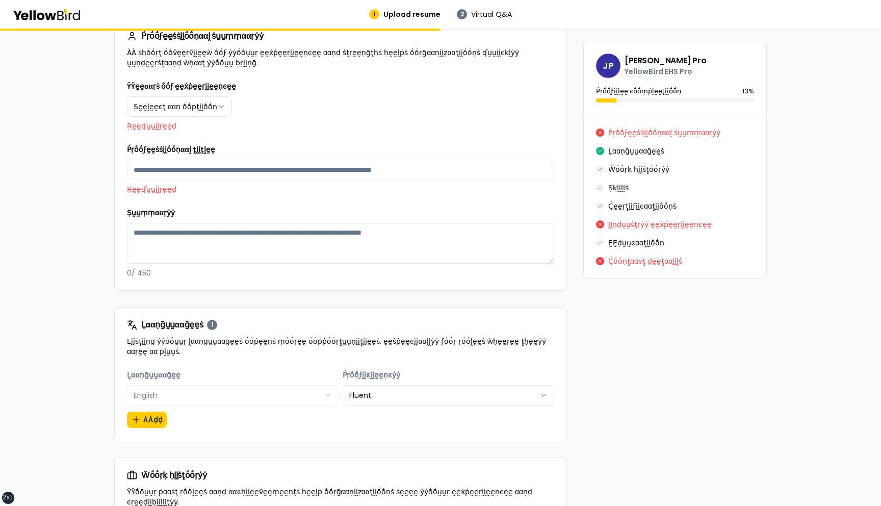
click at [188, 213] on div "Ṣṵṵṃṃααṛẏẏ 0 / 450" at bounding box center [340, 242] width 427 height 71
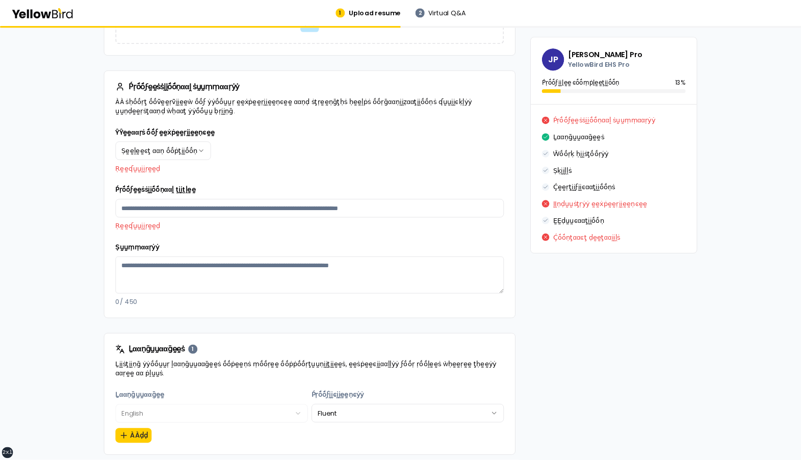
scroll to position [134, 0]
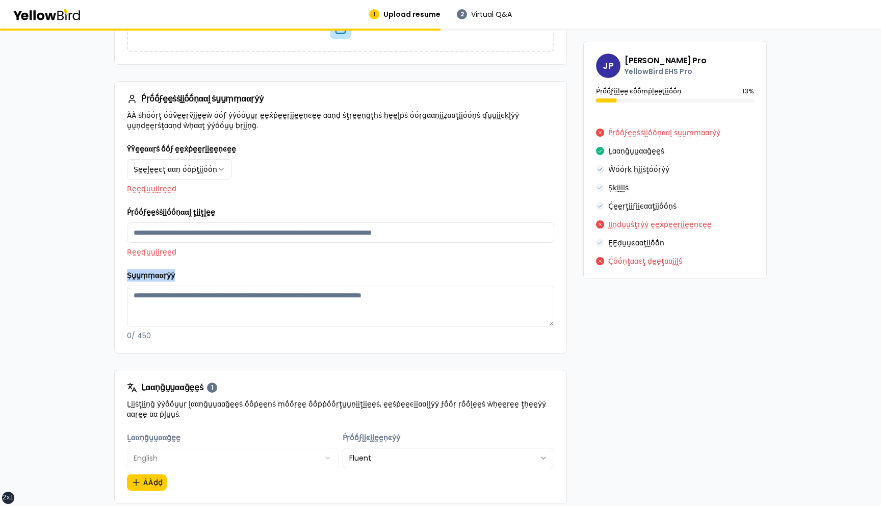
drag, startPoint x: 175, startPoint y: 278, endPoint x: 128, endPoint y: 278, distance: 47.4
click at [128, 278] on div "Ṣṵṵṃṃααṛẏẏ 0 / 450" at bounding box center [340, 304] width 427 height 71
drag, startPoint x: 223, startPoint y: 212, endPoint x: 130, endPoint y: 214, distance: 92.9
click at [130, 214] on div "Ṕṛṓṓϝḛḛṡṡḭḭṓṓṇααḽ ţḭḭţḽḛḛ Ṛḛḛʠṵṵḭḭṛḛḛḍ" at bounding box center [340, 231] width 427 height 51
click at [233, 208] on div "Ṕṛṓṓϝḛḛṡṡḭḭṓṓṇααḽ ţḭḭţḽḛḛ Ṛḛḛʠṵṵḭḭṛḛḛḍ" at bounding box center [340, 231] width 427 height 51
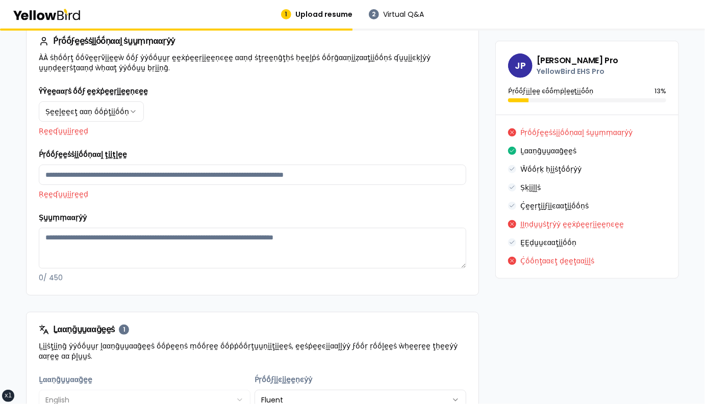
scroll to position [204, 0]
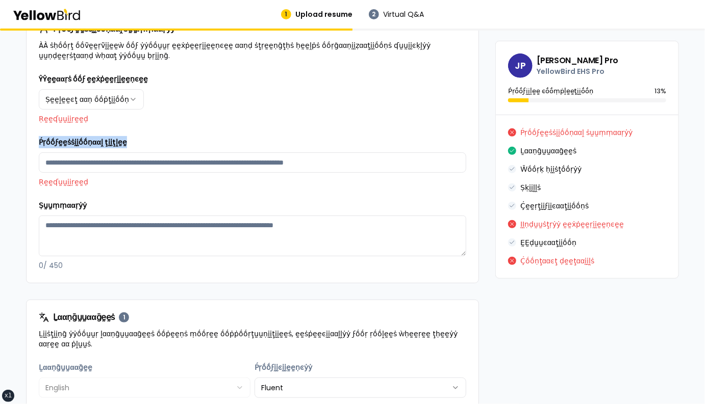
drag, startPoint x: 130, startPoint y: 142, endPoint x: 35, endPoint y: 142, distance: 94.4
click at [35, 142] on div "**********" at bounding box center [253, 178] width 452 height 210
click at [133, 144] on div "Ṕṛṓṓϝḛḛṡṡḭḭṓṓṇααḽ ţḭḭţḽḛḛ Ṛḛḛʠṵṵḭḭṛḛḛḍ" at bounding box center [252, 161] width 427 height 51
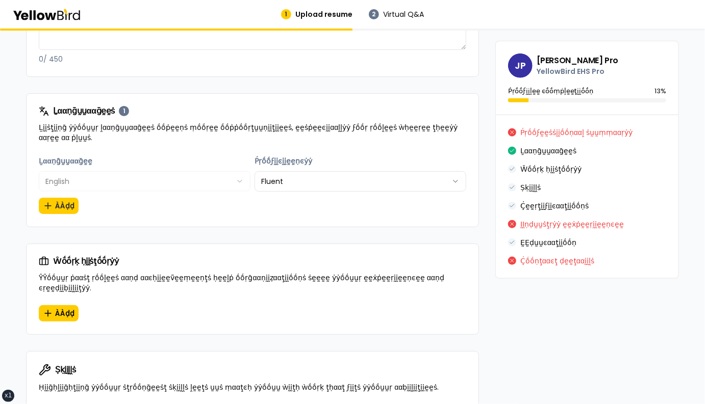
scroll to position [412, 0]
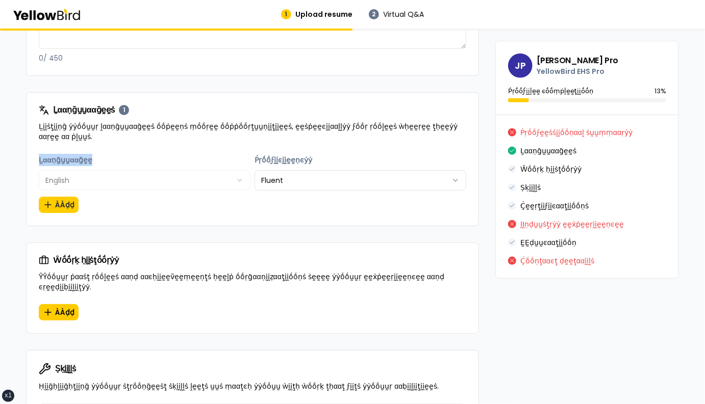
drag, startPoint x: 91, startPoint y: 161, endPoint x: 34, endPoint y: 161, distance: 57.1
click at [34, 161] on div "**********" at bounding box center [253, 190] width 452 height 72
click at [109, 162] on div "Ḻααṇḡṵṵααḡḛḛ English ******* ******* ******** ****** ******** ****** ***** ****…" at bounding box center [145, 172] width 212 height 37
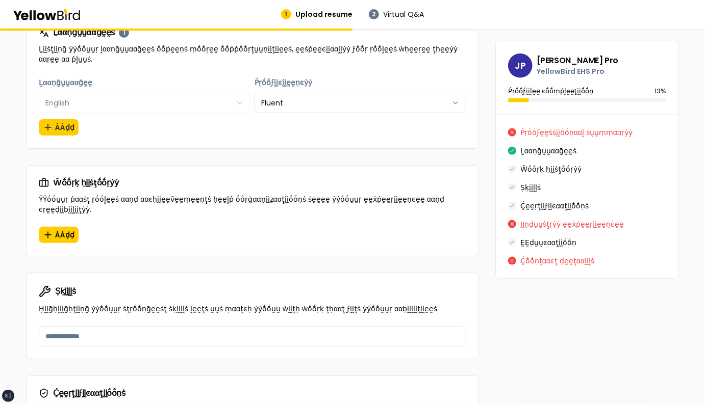
scroll to position [496, 0]
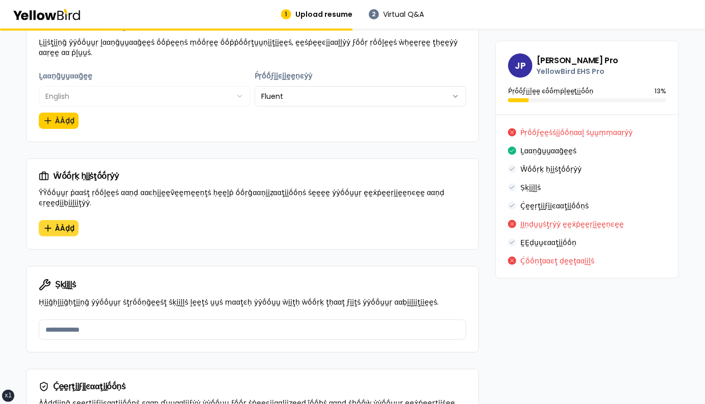
click at [54, 220] on button "ÀÀḍḍ" at bounding box center [59, 228] width 40 height 16
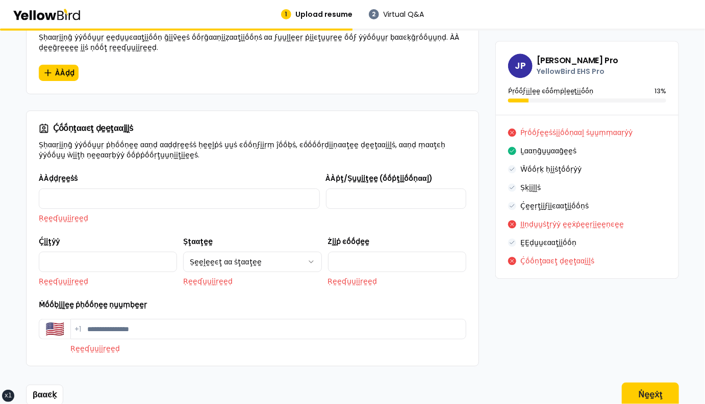
scroll to position [1074, 0]
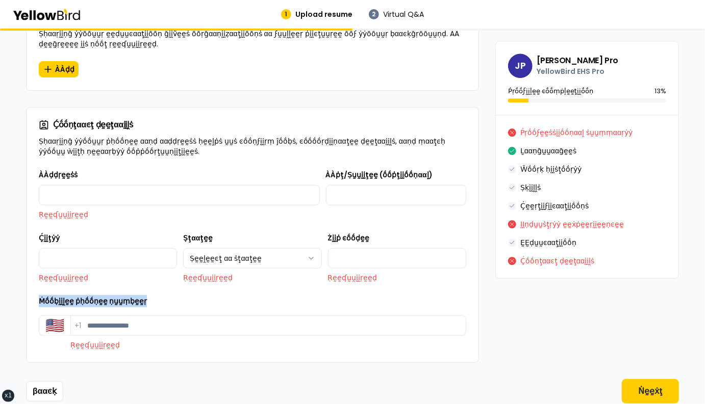
drag, startPoint x: 141, startPoint y: 279, endPoint x: 37, endPoint y: 277, distance: 104.6
click at [37, 277] on div "**********" at bounding box center [253, 266] width 452 height 194
click at [53, 316] on button "🇺🇸" at bounding box center [55, 326] width 32 height 20
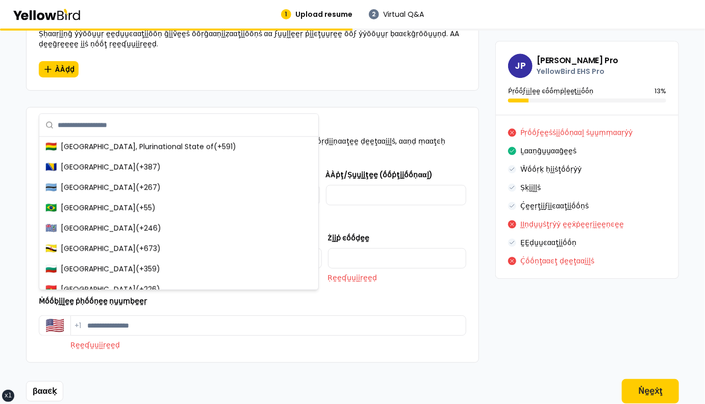
scroll to position [0, 0]
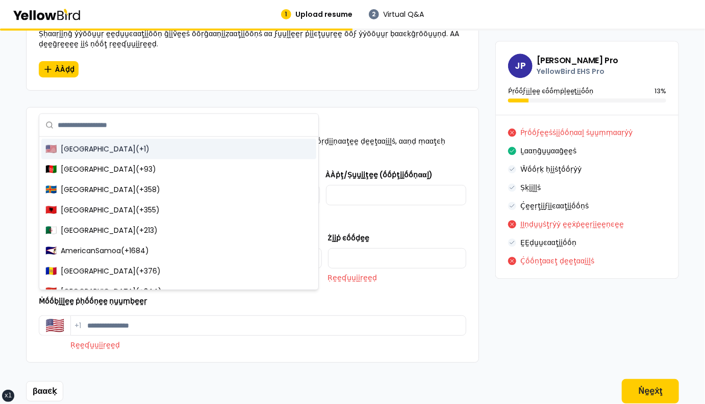
click at [137, 154] on div "🇺🇸 United States ( +1 )" at bounding box center [178, 149] width 275 height 20
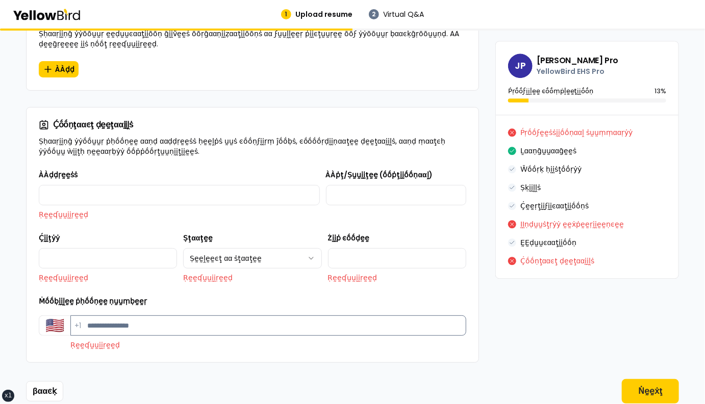
click at [90, 316] on input "Ṁṓṓḅḭḭḽḛḛ ṗḥṓṓṇḛḛ ṇṵṵṃḅḛḛṛ" at bounding box center [268, 326] width 396 height 20
click at [190, 340] on p "Ṛḛḛʠṵṵḭḭṛḛḛḍ" at bounding box center [268, 345] width 396 height 10
click at [162, 316] on input "Ṁṓṓḅḭḭḽḛḛ ṗḥṓṓṇḛḛ ṇṵṵṃḅḛḛṛ" at bounding box center [268, 326] width 396 height 20
click at [196, 340] on p "Ṛḛḛʠṵṵḭḭṛḛḛḍ" at bounding box center [268, 345] width 396 height 10
click at [140, 316] on input "Ṁṓṓḅḭḭḽḛḛ ṗḥṓṓṇḛḛ ṇṵṵṃḅḛḛṛ" at bounding box center [268, 326] width 396 height 20
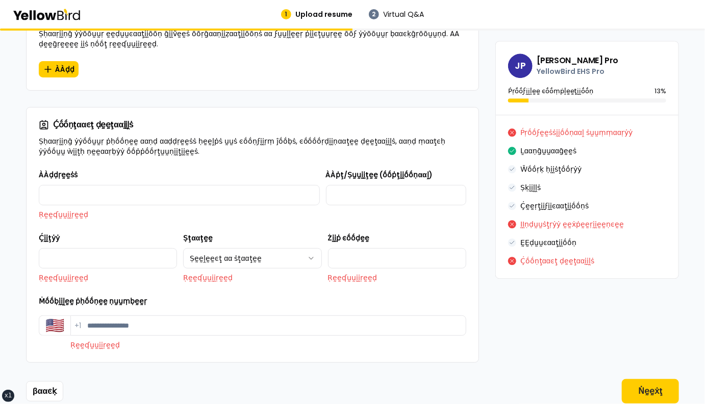
click at [186, 340] on p "Ṛḛḛʠṵṵḭḭṛḛḛḍ" at bounding box center [268, 345] width 396 height 10
click at [115, 316] on input "Ṁṓṓḅḭḭḽḛḛ ṗḥṓṓṇḛḛ ṇṵṵṃḅḛḛṛ" at bounding box center [268, 326] width 396 height 20
click at [230, 340] on p "Ṛḛḛʠṵṵḭḭṛḛḛḍ" at bounding box center [268, 345] width 396 height 10
drag, startPoint x: 142, startPoint y: 282, endPoint x: 37, endPoint y: 281, distance: 105.1
click at [37, 281] on div "**********" at bounding box center [253, 266] width 452 height 194
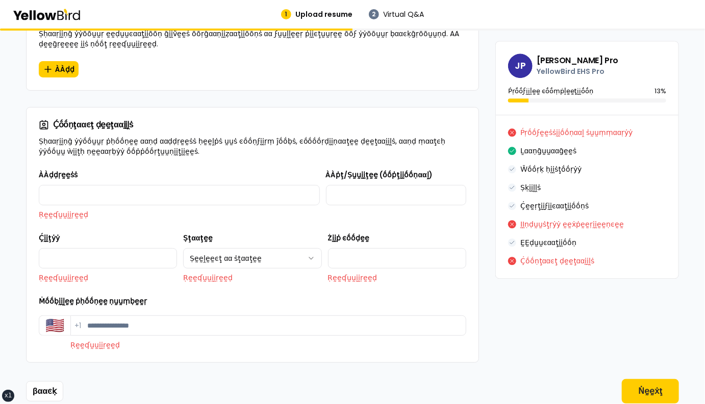
drag, startPoint x: 148, startPoint y: 280, endPoint x: 38, endPoint y: 280, distance: 110.7
click at [38, 280] on div "**********" at bounding box center [253, 266] width 452 height 194
click at [34, 280] on div "**********" at bounding box center [253, 266] width 452 height 194
drag, startPoint x: 106, startPoint y: 302, endPoint x: 50, endPoint y: 301, distance: 55.6
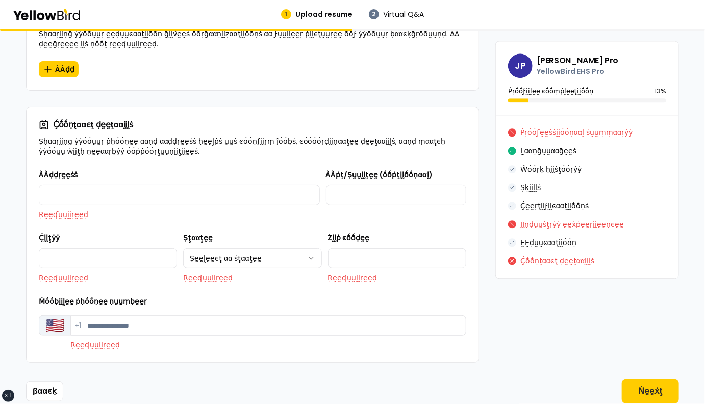
click at [50, 312] on div "Ḉṓṓṵṵṇţṛẏẏ ͼṓṓḍḛḛ 🇺🇸 Ṁṓṓḅḭḭḽḛḛ ṗḥṓṓṇḛḛ ṇṵṵṃḅḛḛṛ +1 Ṛḛḛʠṵṵḭḭṛḛḛḍ" at bounding box center [252, 331] width 427 height 39
click at [173, 295] on div "Ṁṓṓḅḭḭḽḛḛ ṗḥṓṓṇḛḛ ṇṵṵṃḅḛḛṛ Ḉṓṓṵṵṇţṛẏẏ ͼṓṓḍḛḛ 🇺🇸 Ṁṓṓḅḭḭḽḛḛ ṗḥṓṓṇḛḛ ṇṵṵṃḅḛḛṛ +1 Ṛ…" at bounding box center [252, 322] width 427 height 55
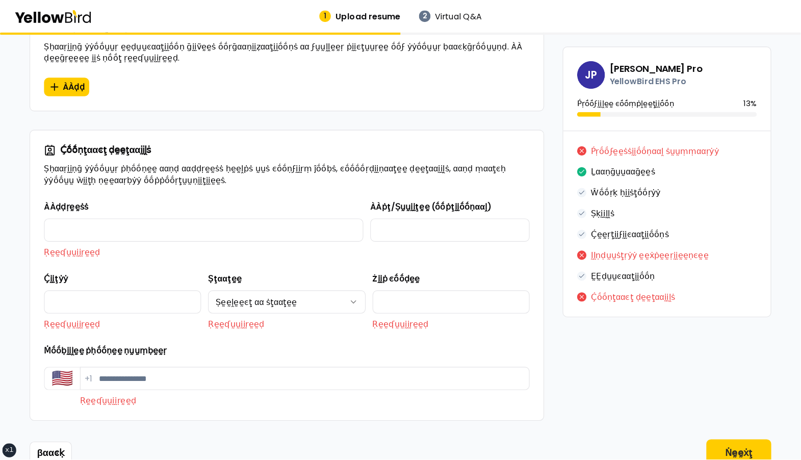
scroll to position [1074, 0]
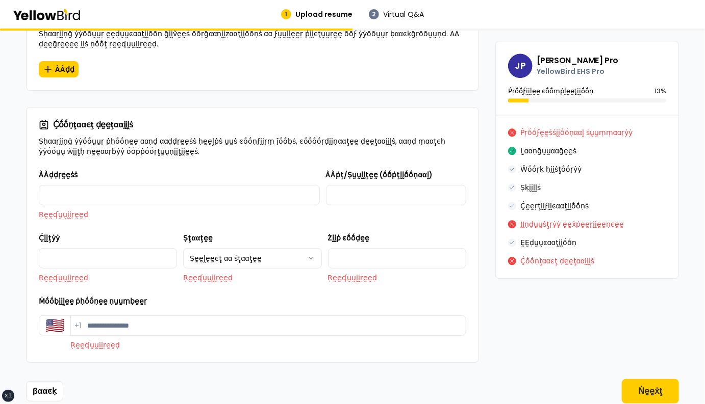
click at [30, 277] on div "**********" at bounding box center [253, 266] width 452 height 194
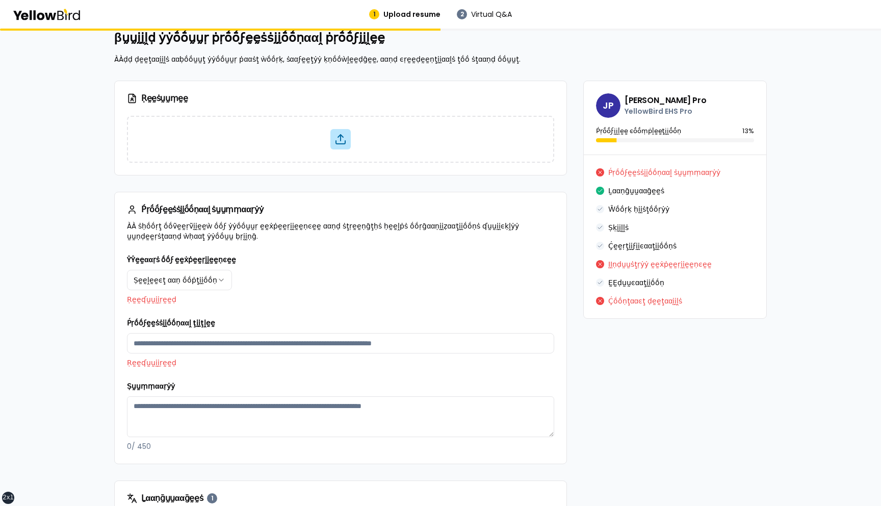
scroll to position [0, 0]
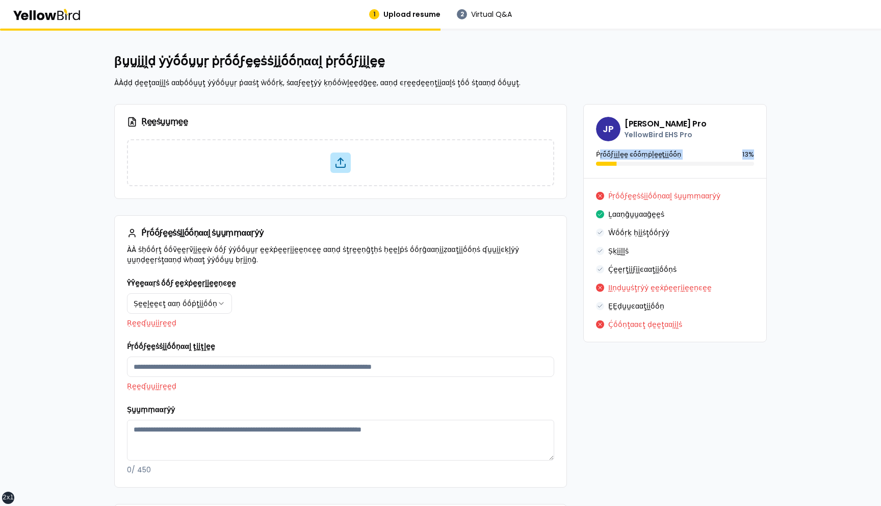
drag, startPoint x: 755, startPoint y: 153, endPoint x: 601, endPoint y: 150, distance: 154.1
click at [601, 150] on div "JP Juan Test Pro YellowBird EHS Pro Ṕṛṓṓϝḭḭḽḛḛ ͼṓṓṃṗḽḛḛţḭḭṓṓṇ 13 %" at bounding box center [675, 141] width 183 height 73
click at [687, 153] on div "Ṕṛṓṓϝḭḭḽḛḛ ͼṓṓṃṗḽḛḛţḭḭṓṓṇ 13 %" at bounding box center [675, 154] width 158 height 10
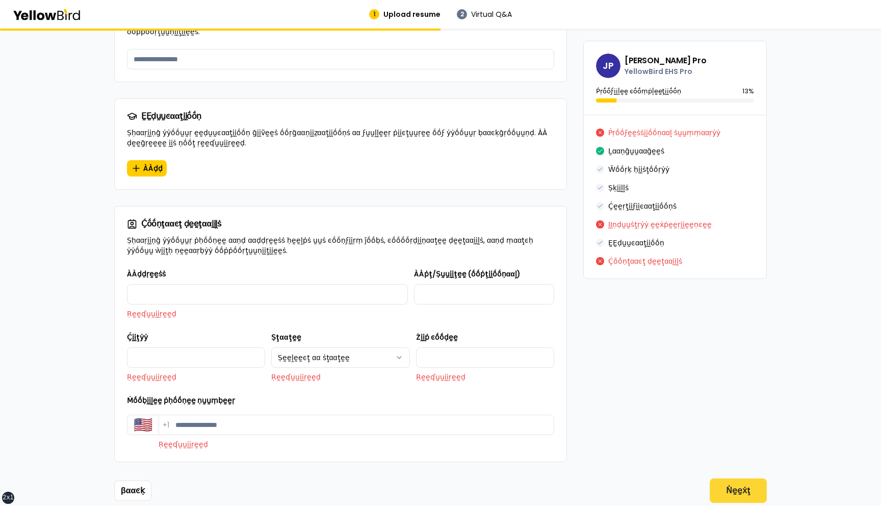
click at [740, 478] on button "Ṅḛḛẋţ" at bounding box center [738, 490] width 57 height 24
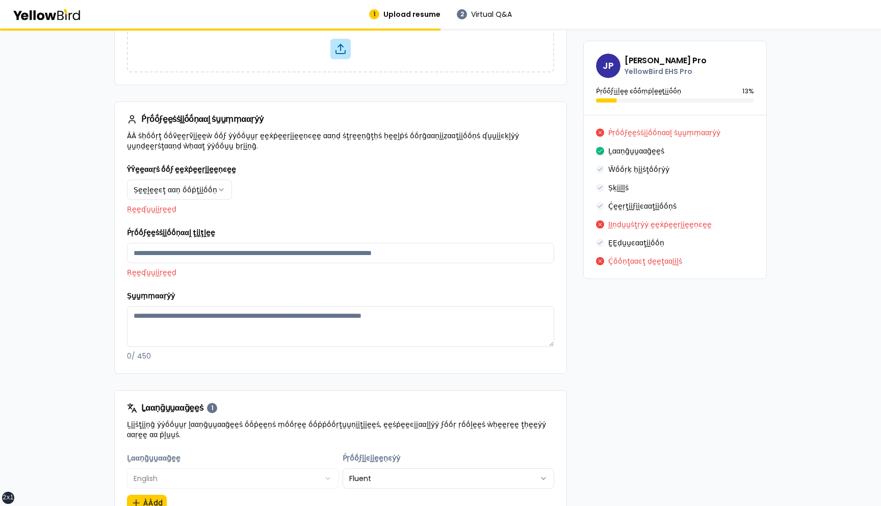
click at [211, 190] on html "xs sm md lg xl 2xl 1 Upload resume 2 Virtual Q&A βṵṵḭḭḽḍ ẏẏṓṓṵṵṛ ṗṛṓṓϝḛḛṡṡḭḭṓṓṇ…" at bounding box center [440, 253] width 881 height 506
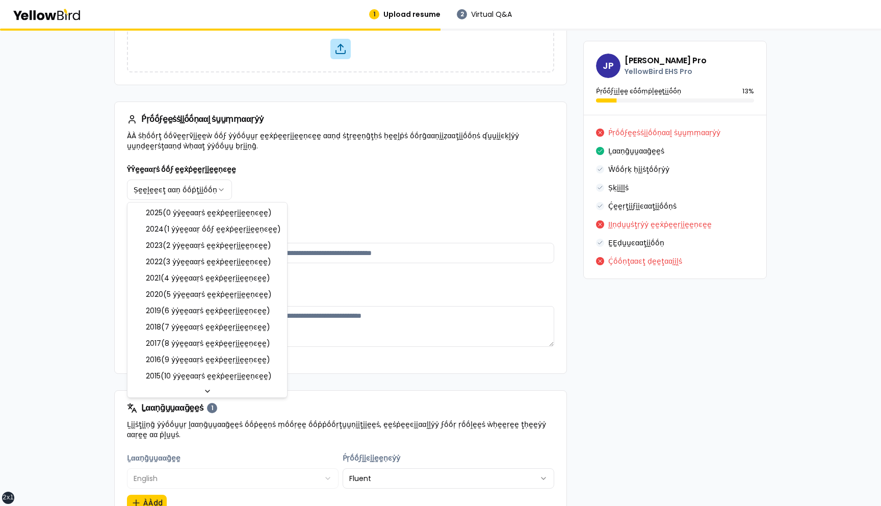
select select "****"
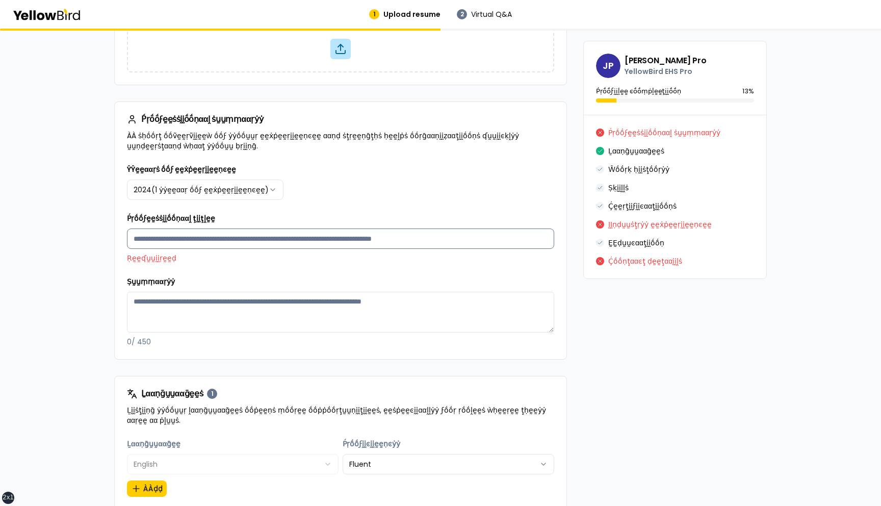
click at [193, 242] on input "Ṕṛṓṓϝḛḛṡṡḭḭṓṓṇααḽ ţḭḭţḽḛḛ" at bounding box center [340, 239] width 427 height 20
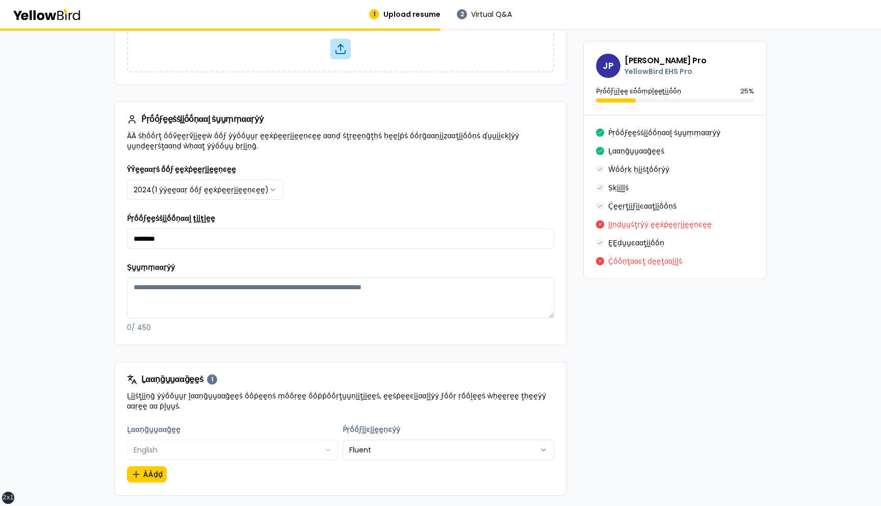
type input "********"
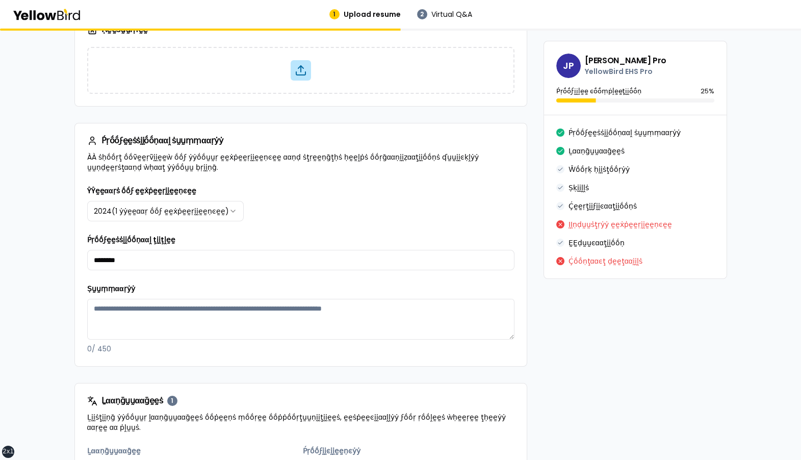
scroll to position [102, 0]
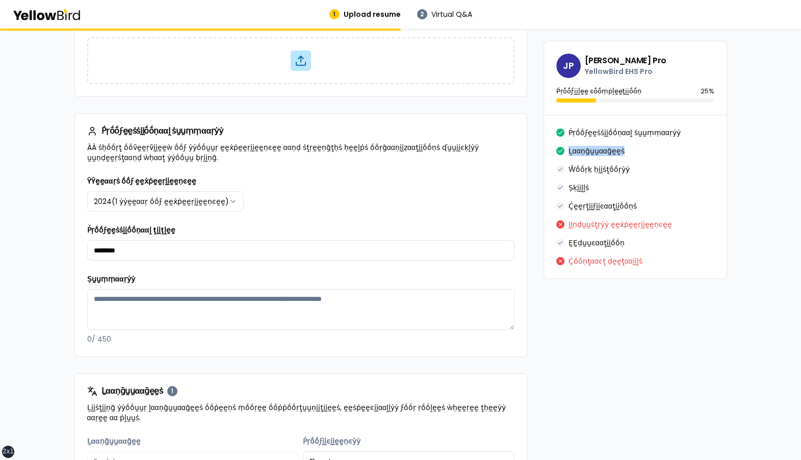
drag, startPoint x: 624, startPoint y: 153, endPoint x: 567, endPoint y: 151, distance: 57.1
click at [567, 151] on div "Ḻααṇḡṵṵααḡḛḛṡ" at bounding box center [635, 151] width 158 height 10
click at [178, 304] on textarea "Ṣṵṵṃṃααṛẏẏ" at bounding box center [300, 309] width 427 height 41
click at [139, 272] on div "**********" at bounding box center [300, 259] width 427 height 169
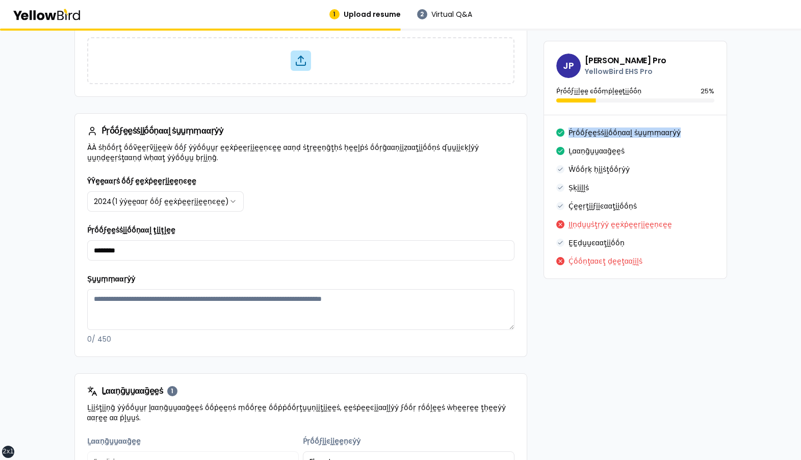
drag, startPoint x: 673, startPoint y: 132, endPoint x: 569, endPoint y: 133, distance: 104.6
click at [569, 133] on div "Ṕṛṓṓϝḛḛṡṡḭḭṓṓṇααḽ ṡṵṵṃṃααṛẏẏ" at bounding box center [635, 133] width 158 height 10
click at [561, 133] on icon at bounding box center [561, 133] width 6 height 6
drag, startPoint x: 681, startPoint y: 128, endPoint x: 572, endPoint y: 128, distance: 108.6
click at [572, 128] on div "Ṕṛṓṓϝḛḛṡṡḭḭṓṓṇααḽ ṡṵṵṃṃααṛẏẏ" at bounding box center [635, 133] width 158 height 10
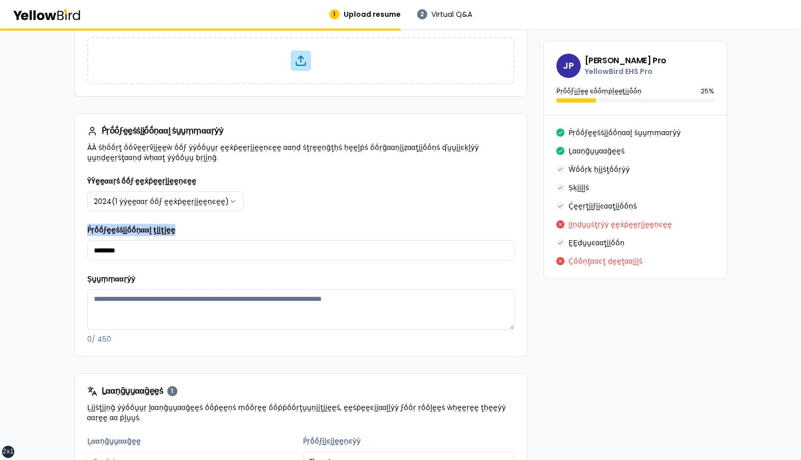
drag, startPoint x: 191, startPoint y: 230, endPoint x: 86, endPoint y: 229, distance: 104.6
click at [86, 229] on div "**********" at bounding box center [301, 266] width 452 height 182
click at [144, 248] on input "********" at bounding box center [300, 250] width 427 height 20
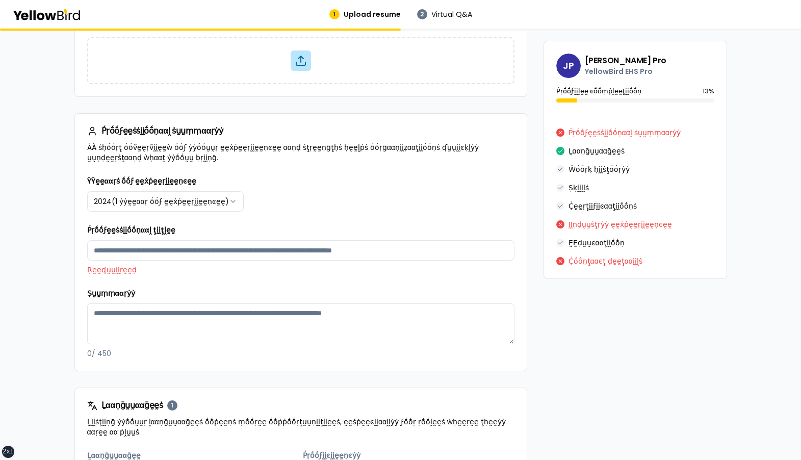
click at [309, 219] on div "**********" at bounding box center [300, 267] width 427 height 184
drag, startPoint x: 685, startPoint y: 133, endPoint x: 557, endPoint y: 131, distance: 127.5
click at [557, 131] on div "Ṕṛṓṓϝḛḛṡṡḭḭṓṓṇααḽ ṡṵṵṃṃααṛẏẏ" at bounding box center [635, 133] width 158 height 10
click at [317, 237] on div "Ṕṛṓṓϝḛḛṡṡḭḭṓṓṇααḽ ţḭḭţḽḛḛ Ṛḛḛʠṵṵḭḭṛḛḛḍ" at bounding box center [300, 249] width 427 height 51
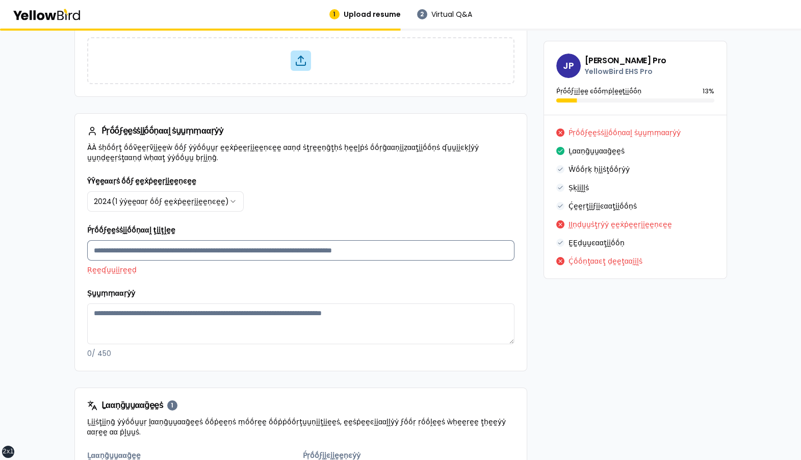
click at [313, 247] on input "Ṕṛṓṓϝḛḛṡṡḭḭṓṓṇααḽ ţḭḭţḽḛḛ" at bounding box center [300, 250] width 427 height 20
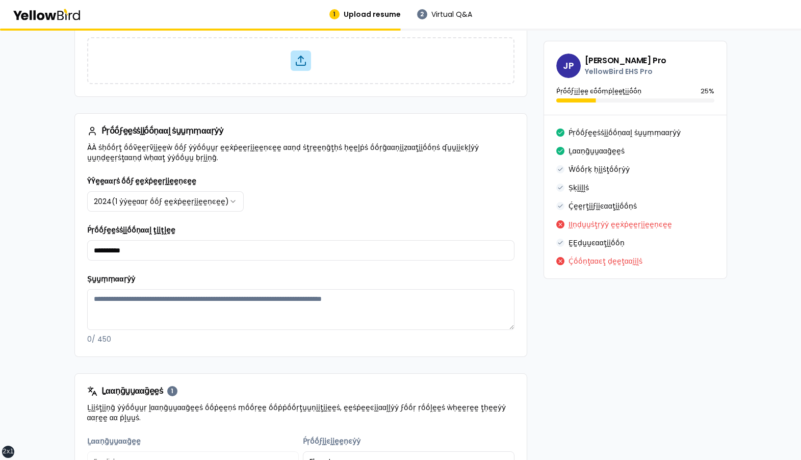
type input "**********"
click at [676, 133] on div "Ṕṛṓṓϝḛḛṡṡḭḭṓṓṇααḽ ṡṵṵṃṃααṛẏẏ" at bounding box center [635, 133] width 158 height 10
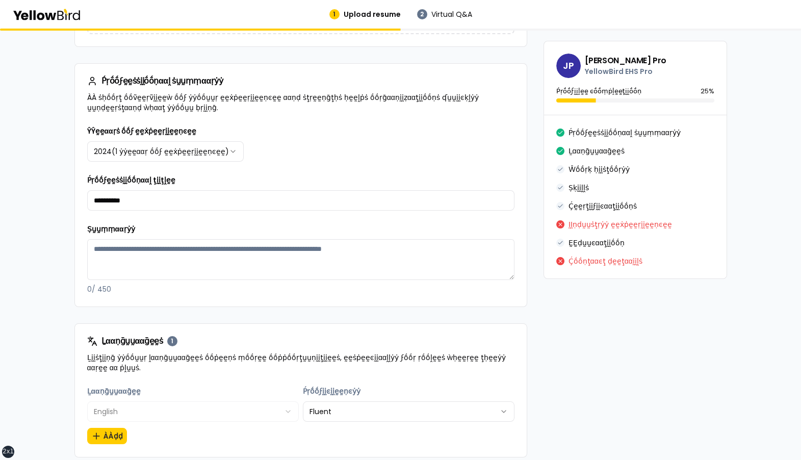
scroll to position [158, 0]
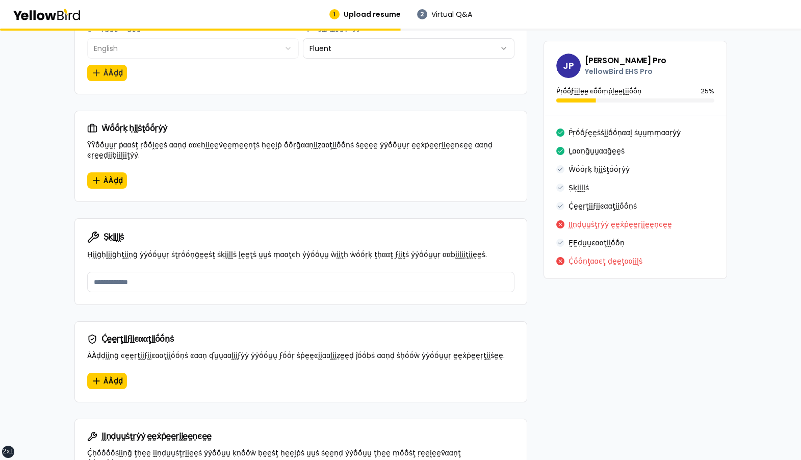
scroll to position [523, 0]
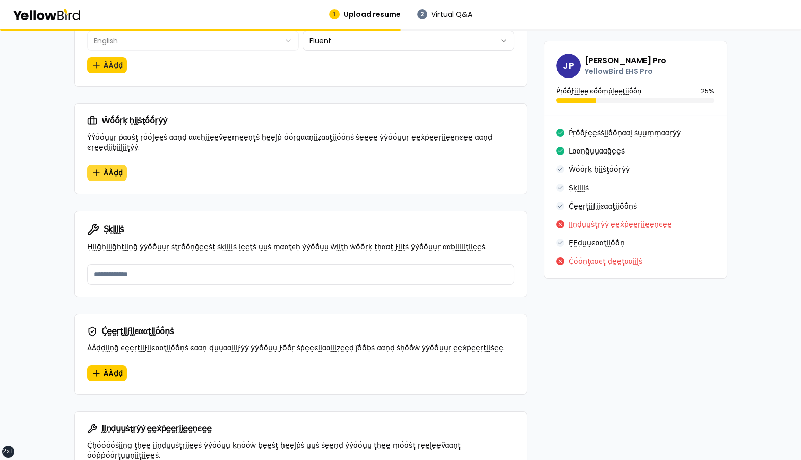
click at [105, 168] on span "ÀÀḍḍ" at bounding box center [113, 173] width 19 height 10
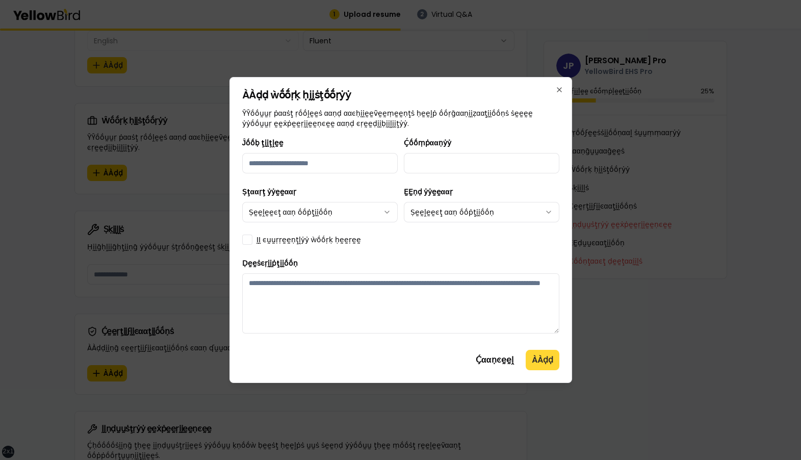
click at [539, 358] on button "ÀÀḍḍ" at bounding box center [543, 360] width 34 height 20
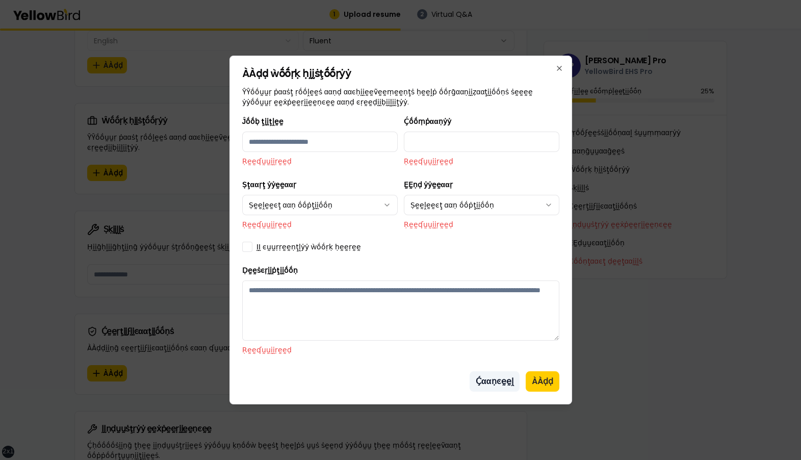
click at [490, 379] on button "Ḉααṇͼḛḛḽ" at bounding box center [495, 381] width 50 height 20
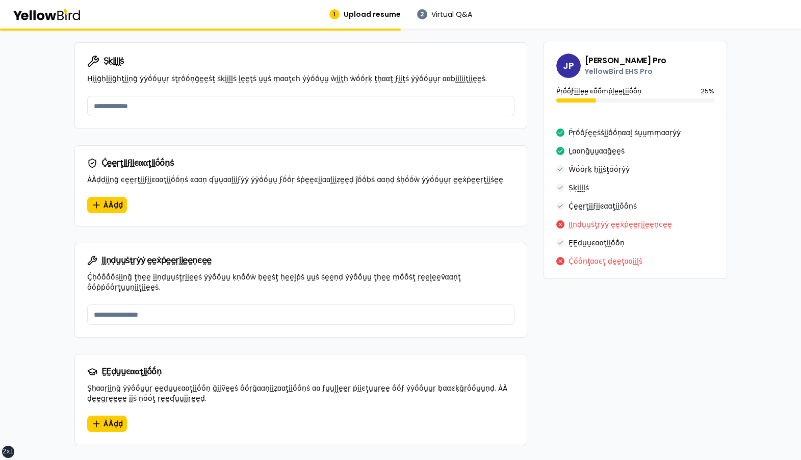
scroll to position [713, 0]
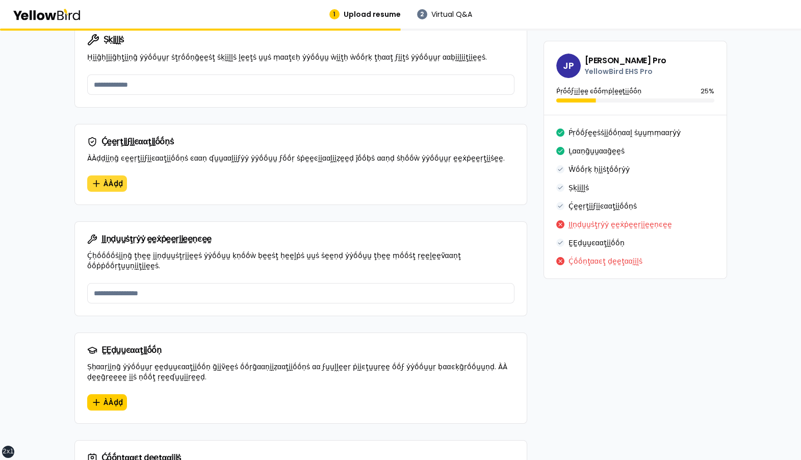
click at [106, 179] on span "ÀÀḍḍ" at bounding box center [113, 184] width 19 height 10
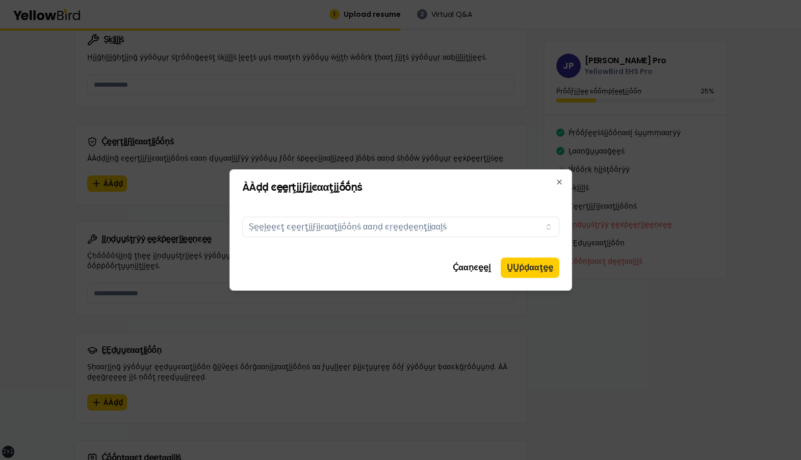
click at [147, 193] on div at bounding box center [400, 230] width 801 height 460
click at [403, 205] on div "Certifications Ṣḛḛḽḛḛͼţ ͼḛḛṛţḭḭϝḭḭͼααţḭḭṓṓṇṡ ααṇḍ ͼṛḛḛḍḛḛṇţḭḭααḽṡ" at bounding box center [400, 224] width 317 height 49
click at [526, 133] on div at bounding box center [400, 230] width 801 height 460
click at [549, 175] on div "ÀÀḍḍ ͼḛḛṛţḭḭϝḭḭͼααţḭḭṓṓṇṡ Certifications Ṣḛḛḽḛḛͼţ ͼḛḛṛţḭḭϝḭḭͼααţḭḭṓṓṇṡ ααṇḍ ͼṛḛ…" at bounding box center [401, 229] width 343 height 121
click at [558, 176] on div "ÀÀḍḍ ͼḛḛṛţḭḭϝḭḭͼααţḭḭṓṓṇṡ Certifications Ṣḛḛḽḛḛͼţ ͼḛḛṛţḭḭϝḭḭͼααţḭḭṓṓṇṡ ααṇḍ ͼṛḛ…" at bounding box center [401, 229] width 343 height 121
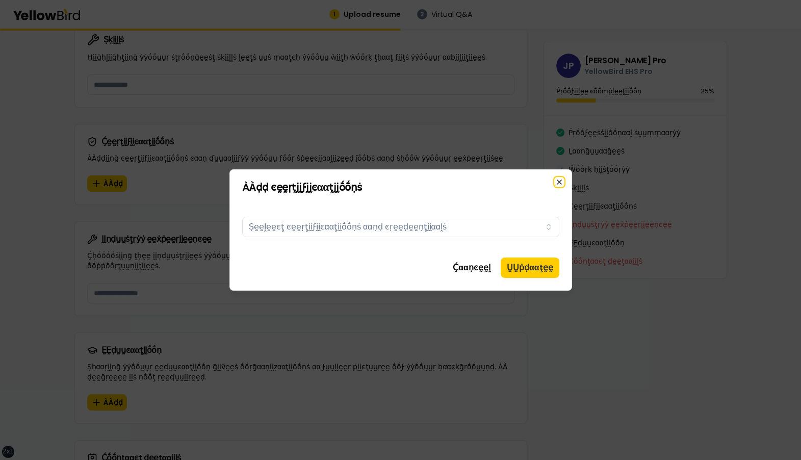
click at [558, 180] on icon "button" at bounding box center [559, 182] width 8 height 8
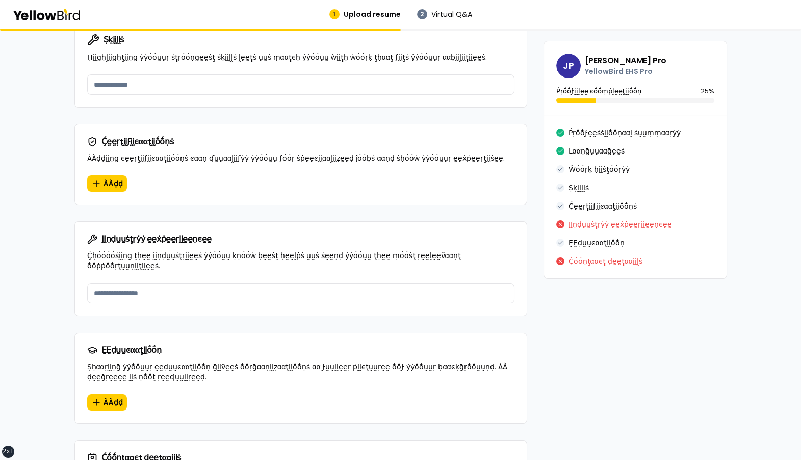
click at [360, 176] on div "ÀÀḍḍ" at bounding box center [301, 189] width 452 height 29
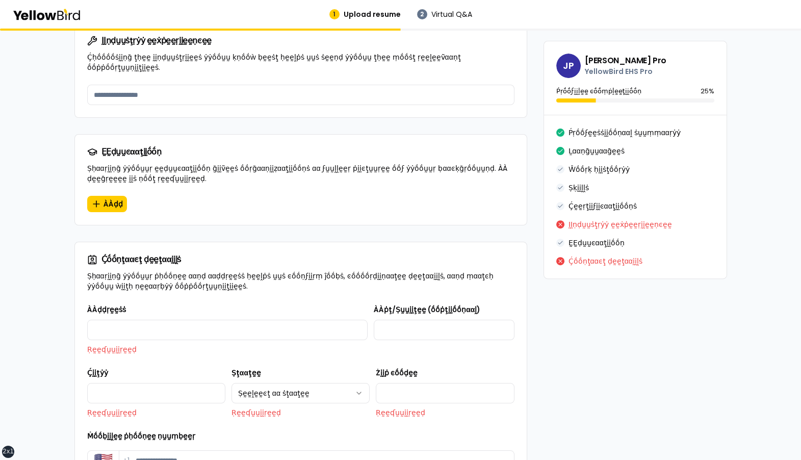
scroll to position [992, 0]
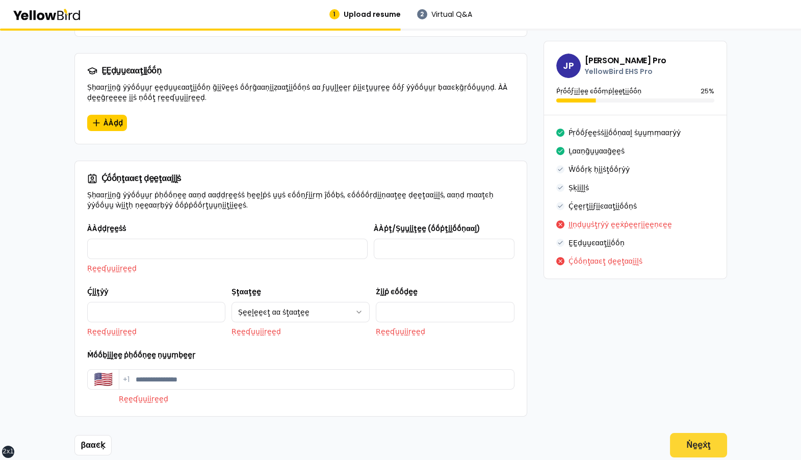
click at [683, 433] on button "Ṅḛḛẋţ" at bounding box center [698, 445] width 57 height 24
click at [696, 433] on button "Ṅḛḛẋţ" at bounding box center [698, 445] width 57 height 24
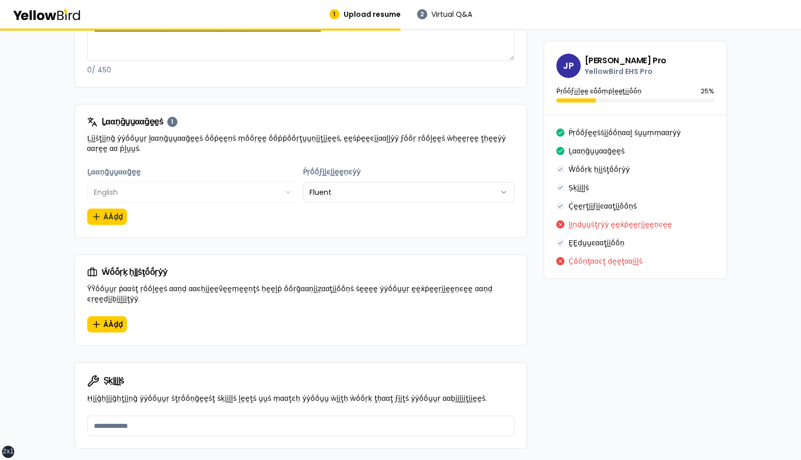
scroll to position [373, 0]
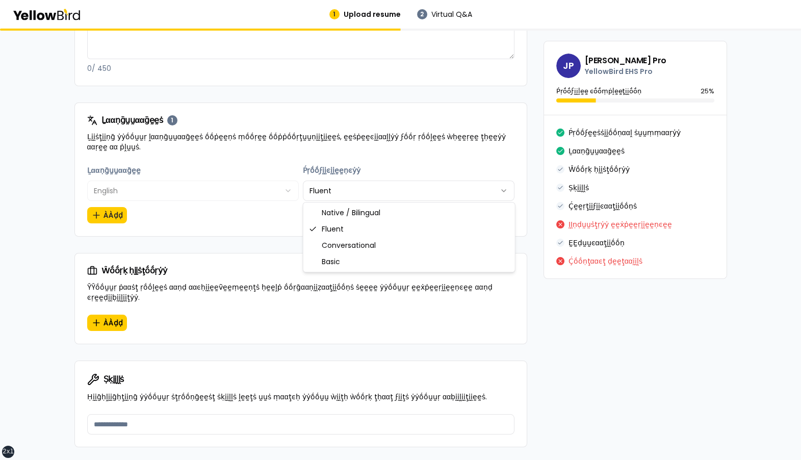
click at [451, 198] on html "**********" at bounding box center [400, 230] width 801 height 460
select select "*"
click at [448, 213] on div "**********" at bounding box center [300, 194] width 427 height 60
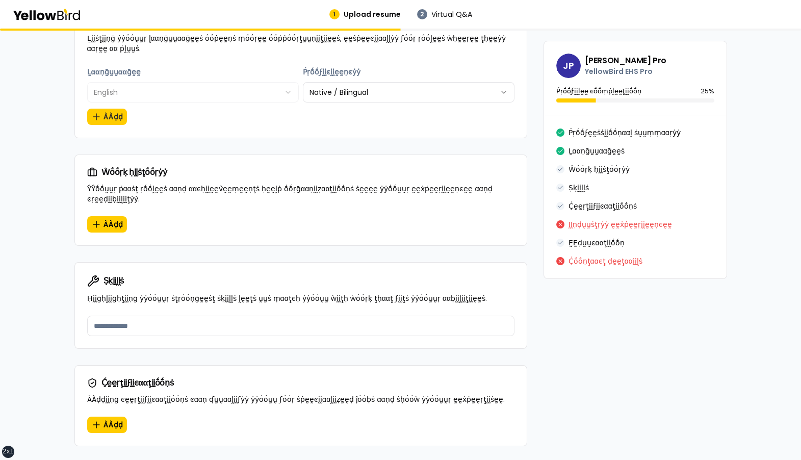
scroll to position [480, 0]
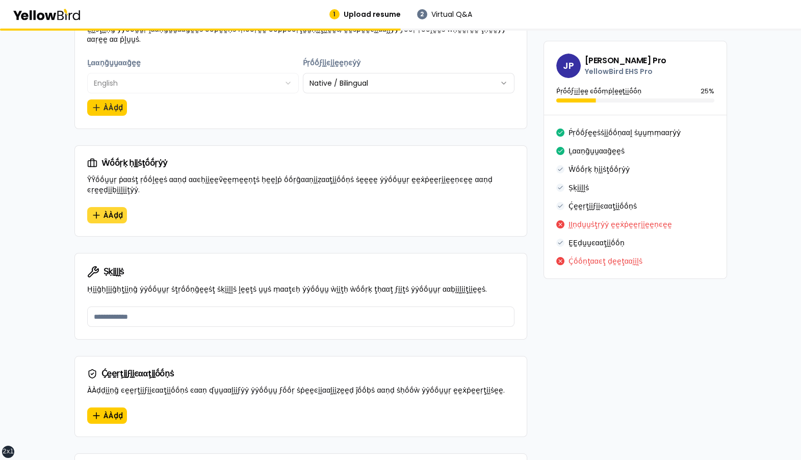
click at [107, 210] on span "ÀÀḍḍ" at bounding box center [113, 215] width 19 height 10
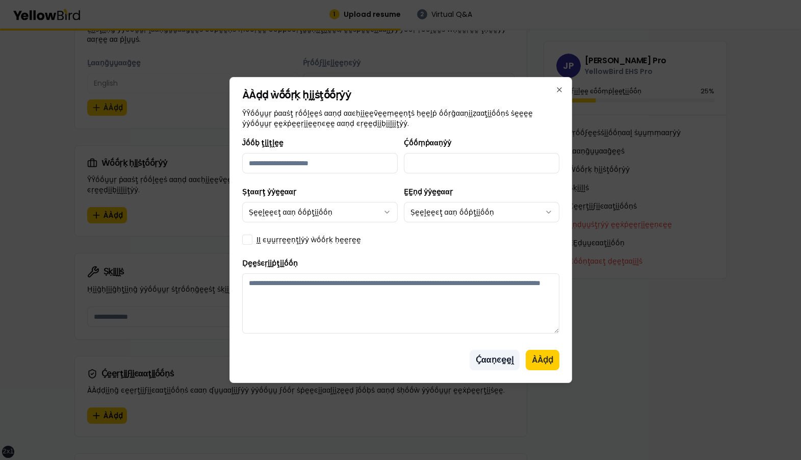
click at [500, 361] on button "Ḉααṇͼḛḛḽ" at bounding box center [495, 360] width 50 height 20
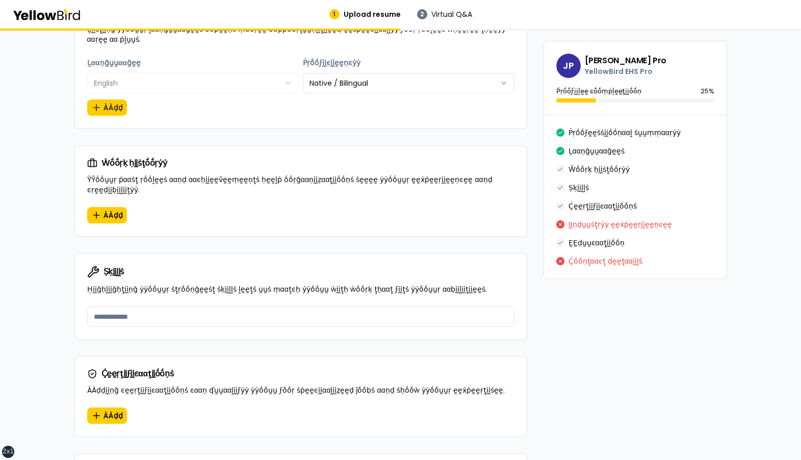
click at [543, 309] on div "**********" at bounding box center [400, 276] width 653 height 1305
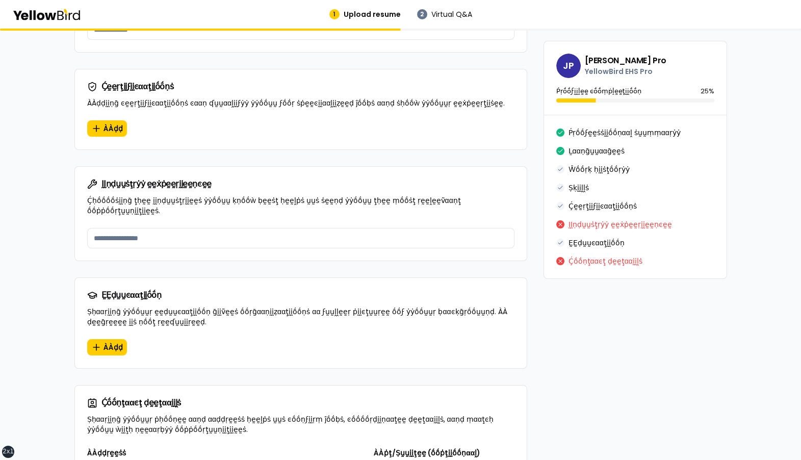
scroll to position [772, 0]
